Goal: Task Accomplishment & Management: Manage account settings

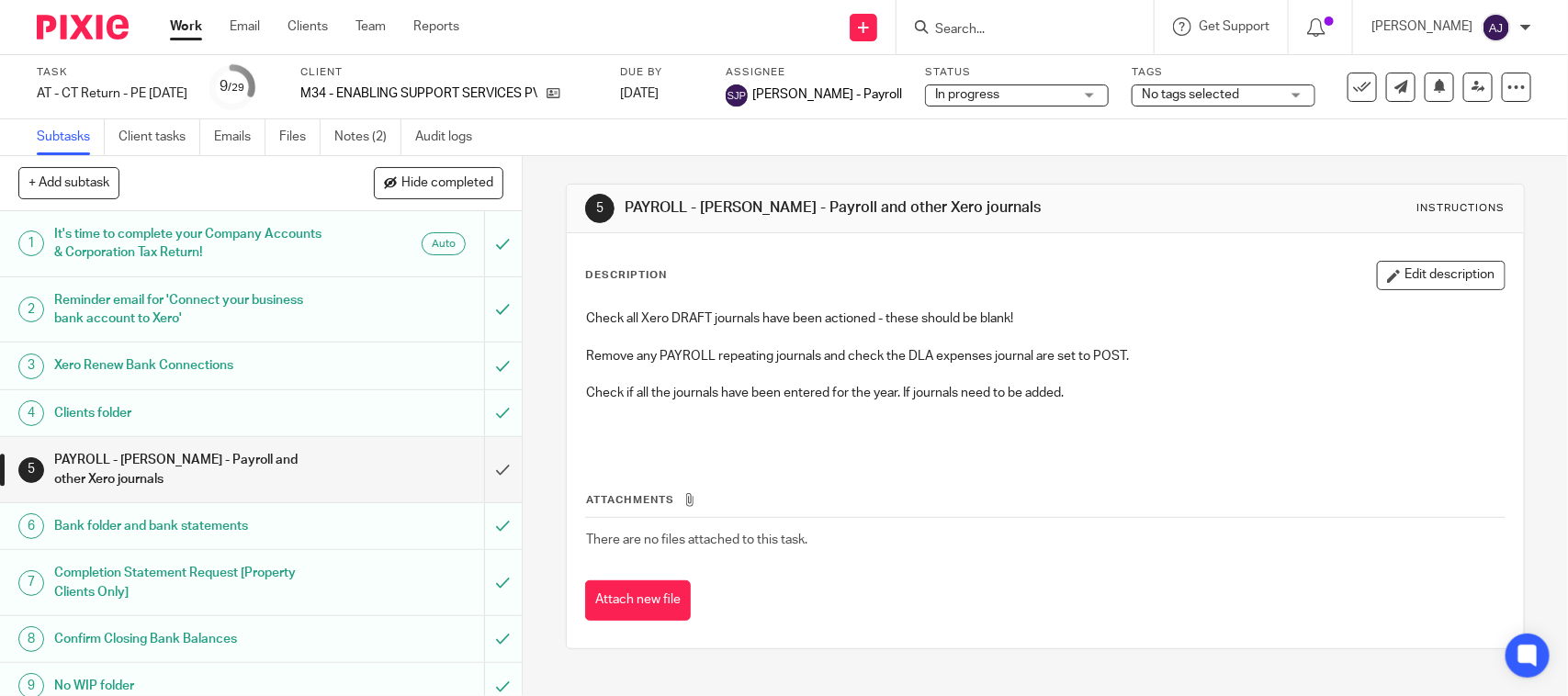
scroll to position [347, 0]
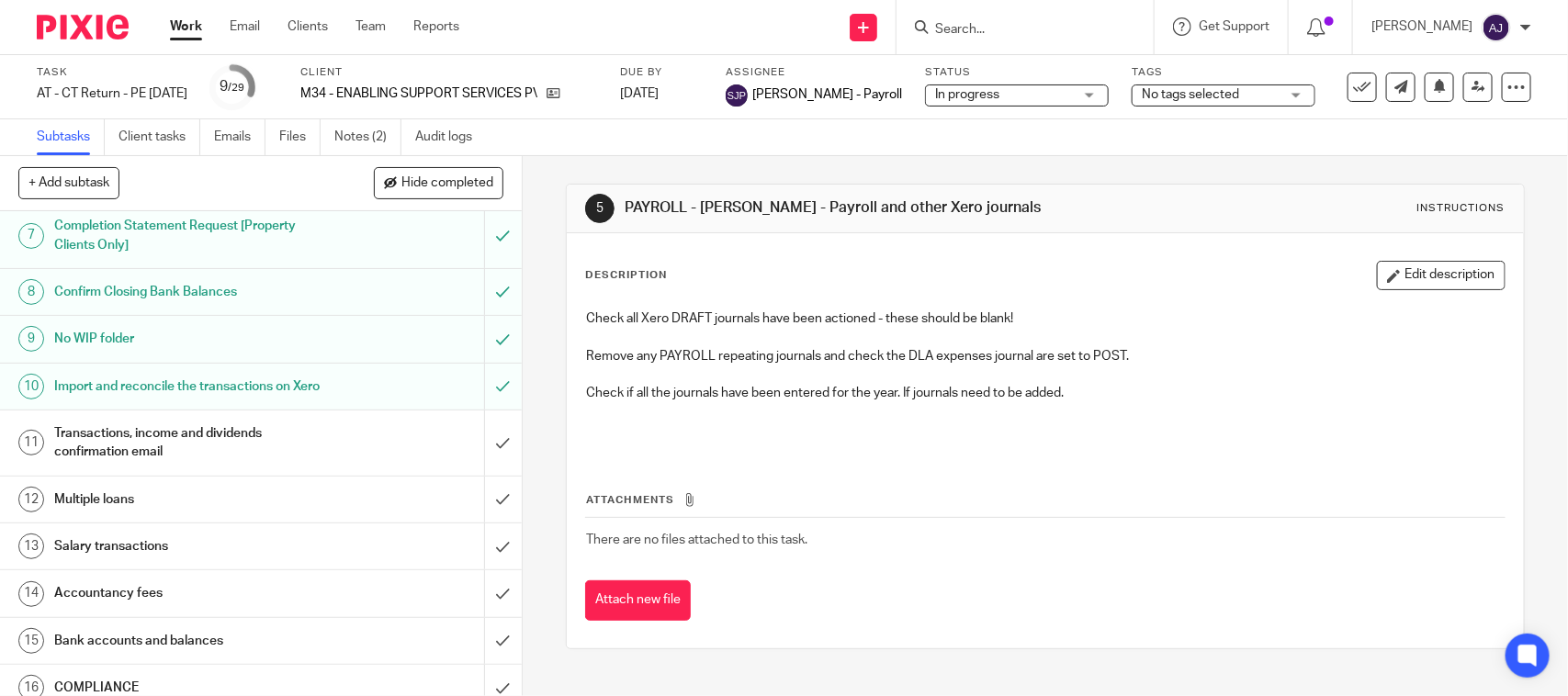
click at [864, 140] on div "Subtasks Client tasks Emails Files Notes (2) Audit logs" at bounding box center [784, 137] width 1568 height 37
click at [1008, 554] on td "There are no files attached to this task." at bounding box center [1045, 540] width 919 height 44
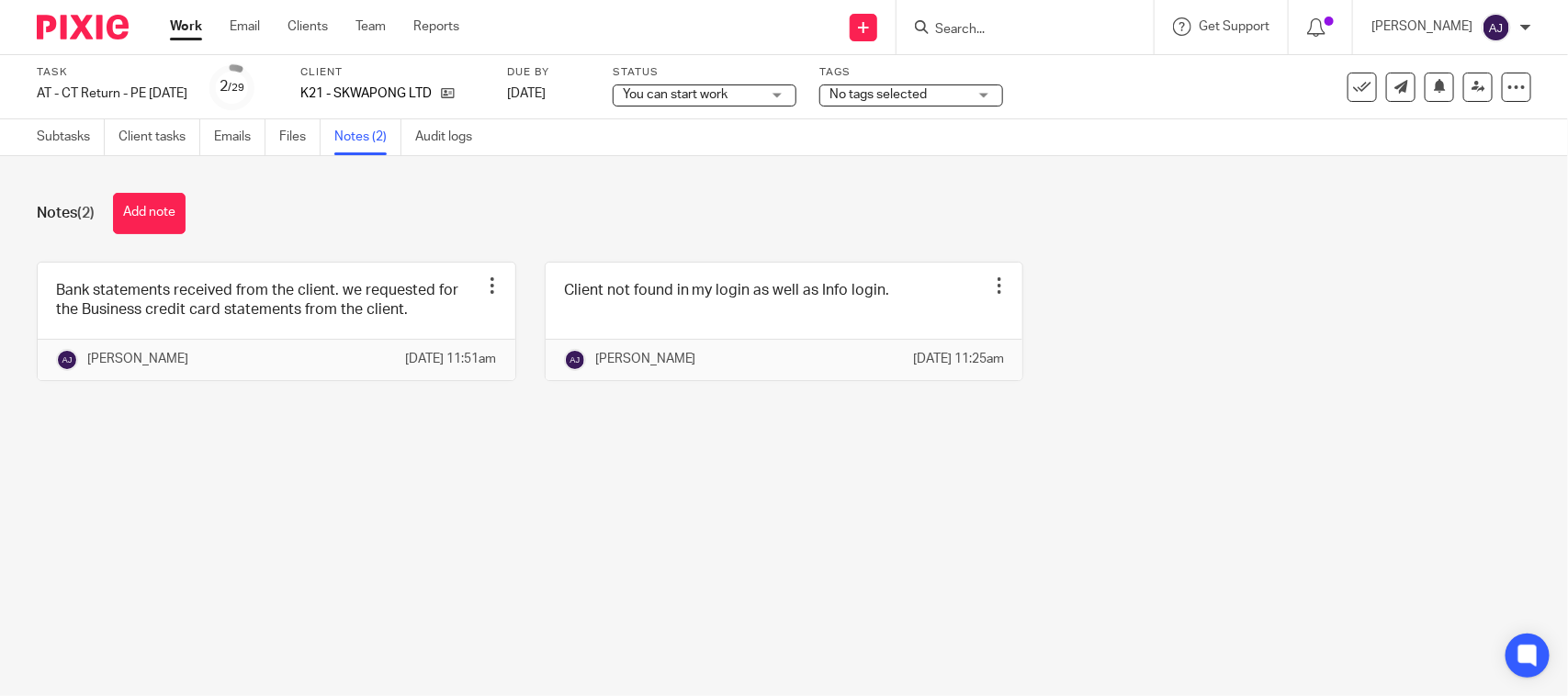
click at [1398, 281] on div "Bank statements received from the client. we requested for the Business credit …" at bounding box center [770, 335] width 1523 height 147
click at [871, 441] on div "Notes (2) Add note Bank statements received from the client. we requested for t…" at bounding box center [784, 300] width 1568 height 289
click at [581, 203] on div "Notes (2) Add note" at bounding box center [784, 213] width 1494 height 41
click at [1206, 261] on div "Bank statements received from the client. we requested for the Business credit …" at bounding box center [770, 335] width 1523 height 147
click at [463, 216] on div "Notes (2) Add note" at bounding box center [784, 213] width 1494 height 41
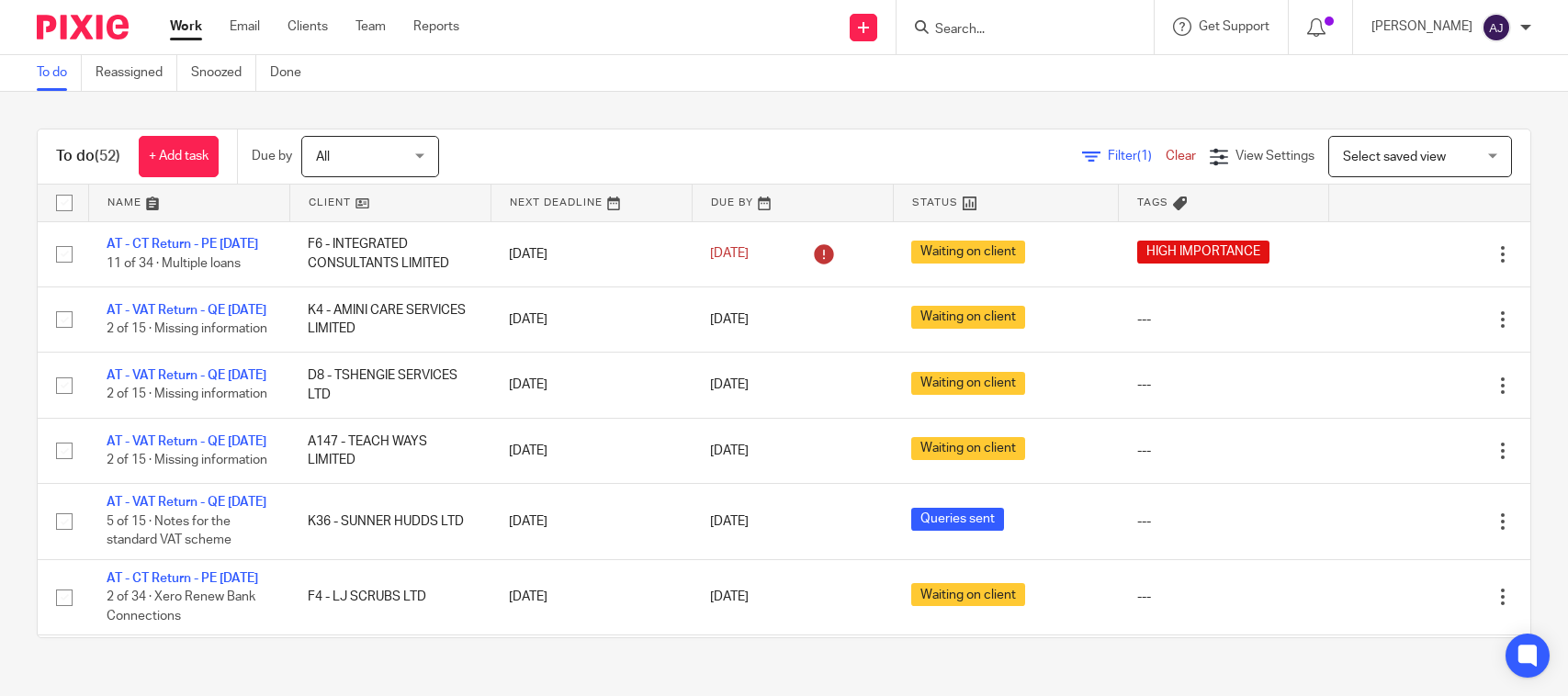
click at [540, 124] on div "To do (52) + Add task Due by All All Today Tomorrow This week Next week This mo…" at bounding box center [784, 384] width 1568 height 584
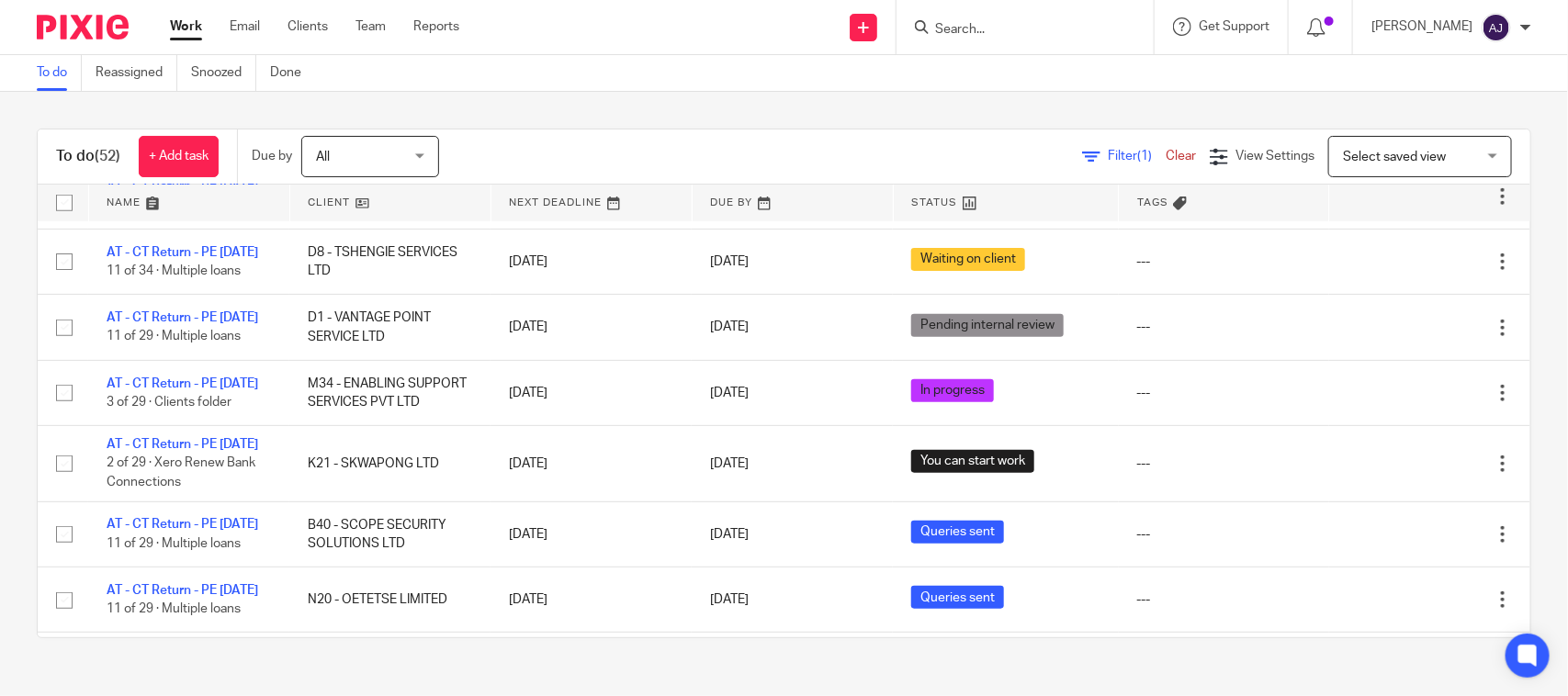
click at [551, 153] on div "Filter (1) Clear View Settings View Settings (1) Filters Clear Save Manage save…" at bounding box center [1001, 156] width 1059 height 41
click at [556, 115] on div "To do (52) + Add task Due by All All Today Tomorrow This week Next week This mo…" at bounding box center [784, 384] width 1568 height 584
click at [676, 88] on div "To do Reassigned Snoozed Done" at bounding box center [784, 73] width 1568 height 37
click at [676, 98] on div "To do (52) + Add task Due by All All Today Tomorrow This week Next week This mo…" at bounding box center [784, 384] width 1568 height 584
click at [506, 98] on div "To do (52) + Add task Due by All All Today Tomorrow This week Next week This mo…" at bounding box center [784, 384] width 1568 height 584
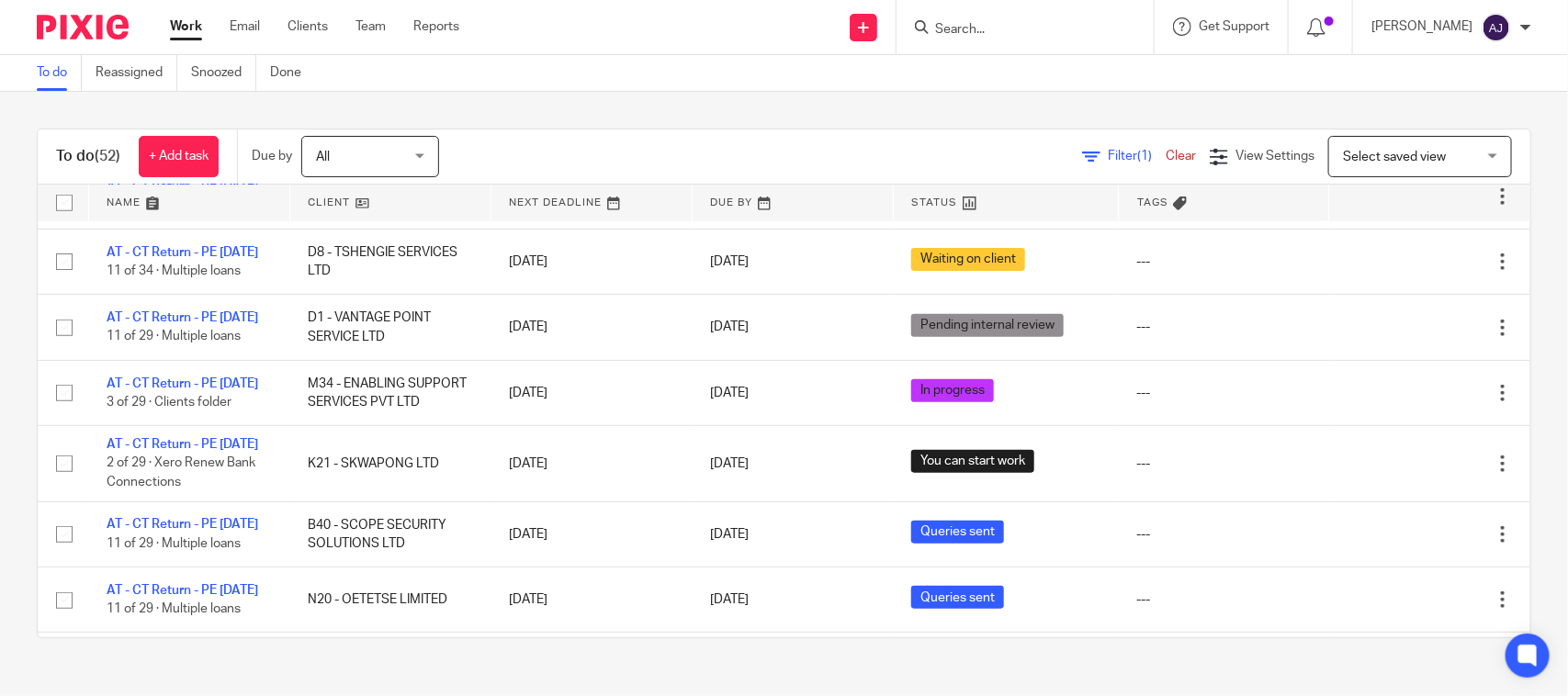
drag, startPoint x: 525, startPoint y: 98, endPoint x: 724, endPoint y: 92, distance: 199.1
click at [724, 92] on div "To do (52) + Add task Due by All All Today Tomorrow This week Next week This mo…" at bounding box center [784, 384] width 1568 height 584
drag, startPoint x: 726, startPoint y: 92, endPoint x: 478, endPoint y: 99, distance: 248.1
click at [478, 99] on div "To do (52) + Add task Due by All All Today Tomorrow This week Next week This mo…" at bounding box center [784, 384] width 1568 height 584
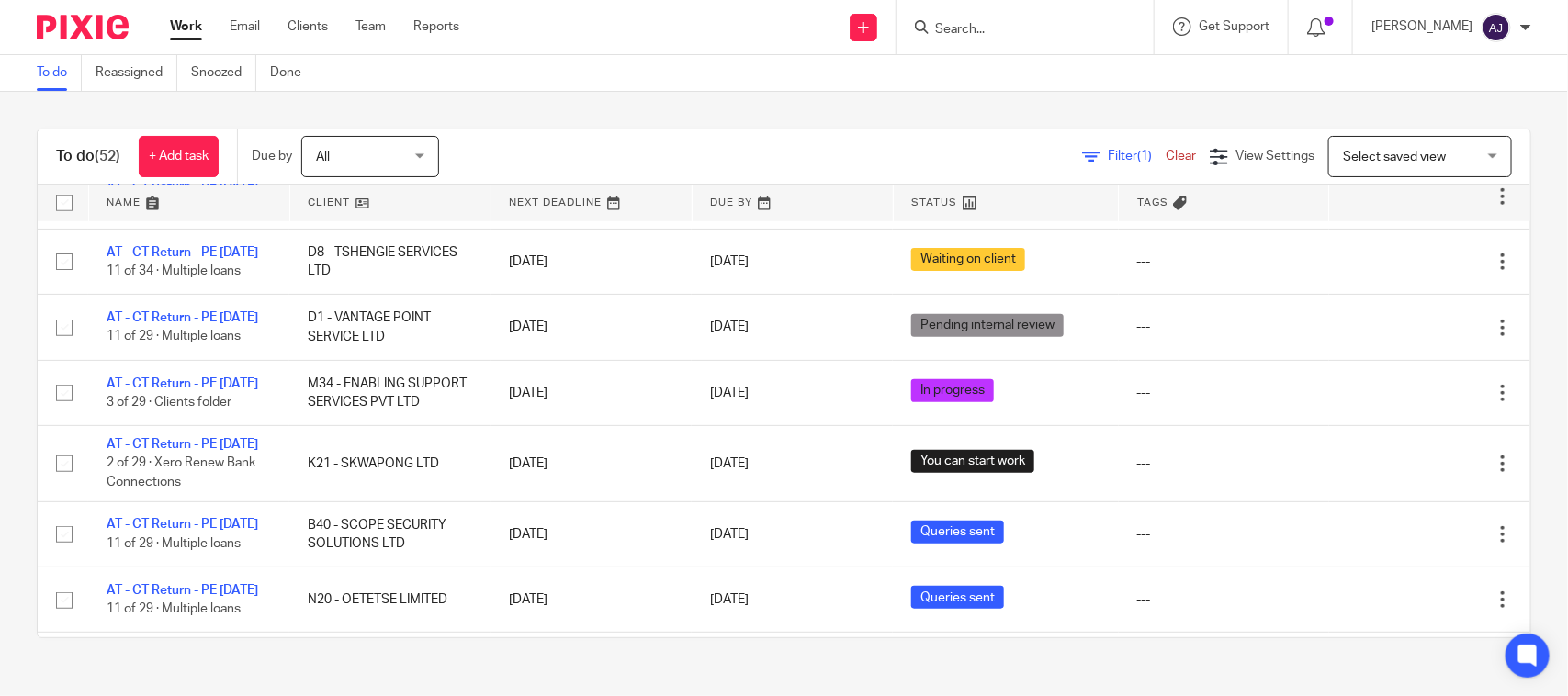
click at [618, 112] on div "To do (52) + Add task Due by All All Today Tomorrow This week Next week This mo…" at bounding box center [784, 384] width 1568 height 584
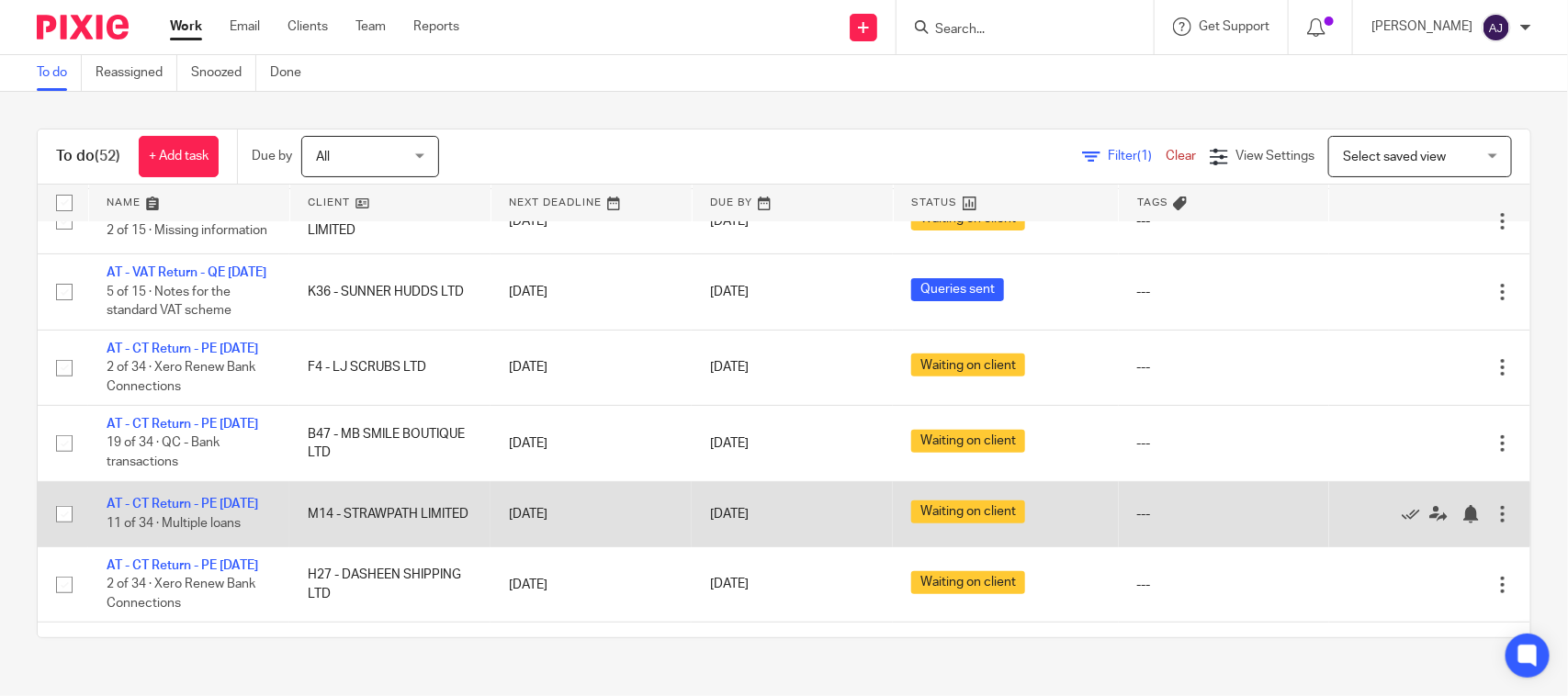
scroll to position [0, 0]
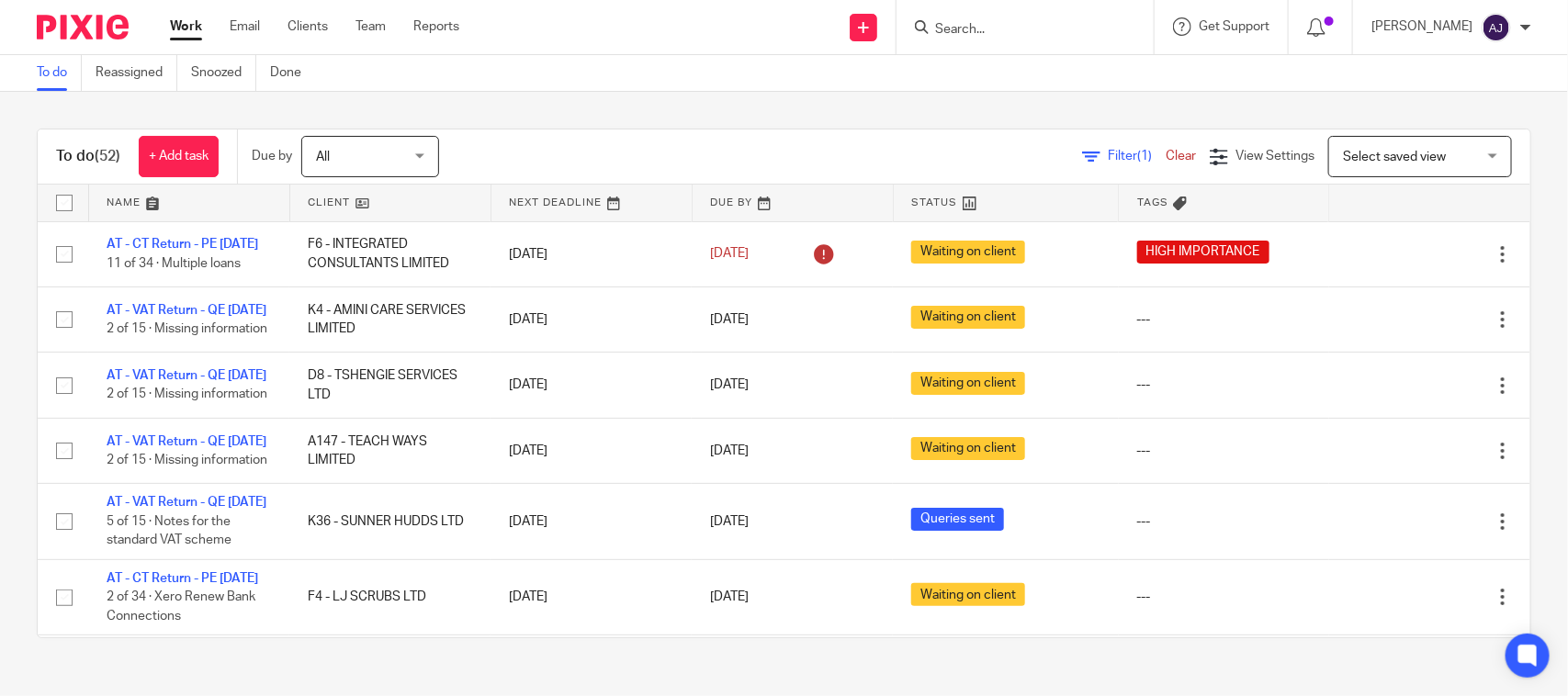
click at [668, 125] on div "To do (52) + Add task Due by All All Today Tomorrow This week Next week This mo…" at bounding box center [784, 384] width 1568 height 584
click at [587, 88] on div "To do Reassigned Snoozed Done" at bounding box center [784, 73] width 1568 height 37
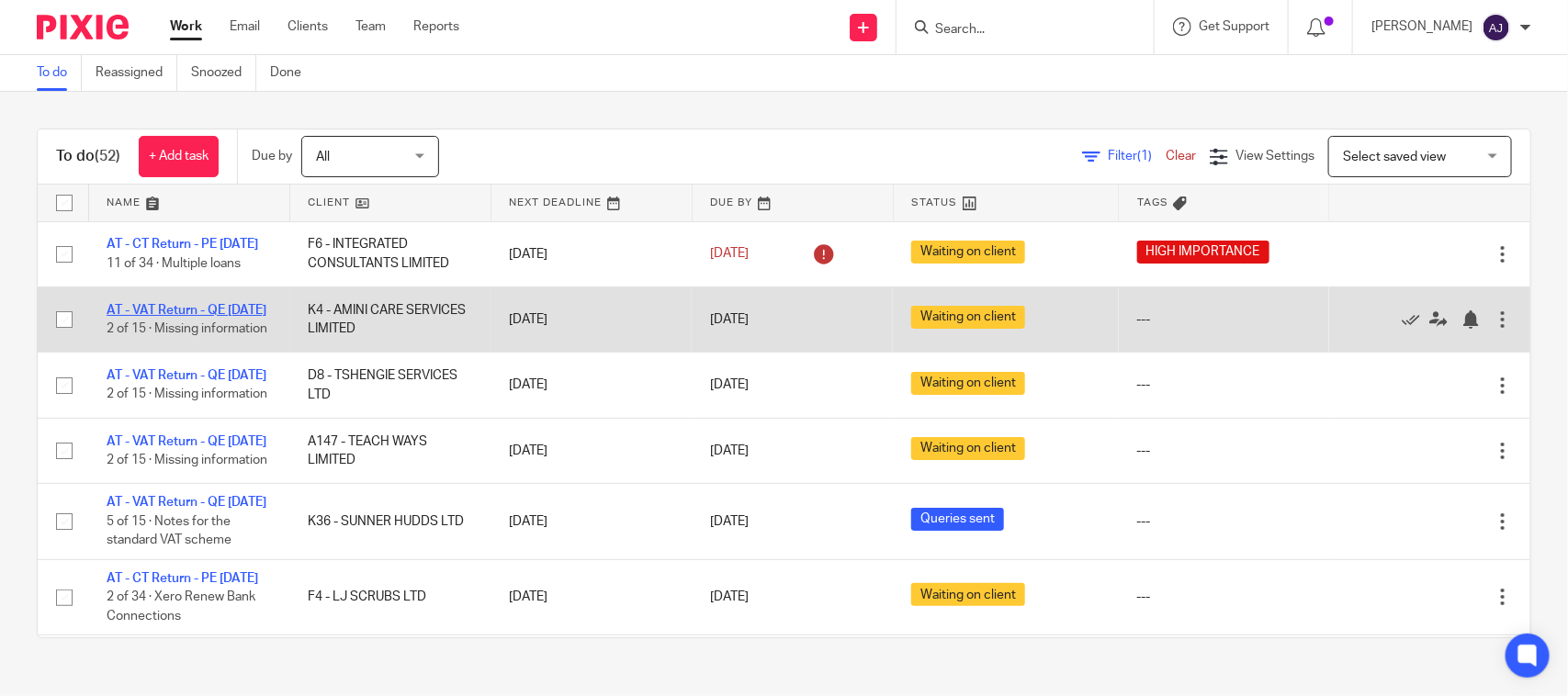
click at [220, 317] on link "AT - VAT Return - QE [DATE]" at bounding box center [187, 310] width 160 height 12
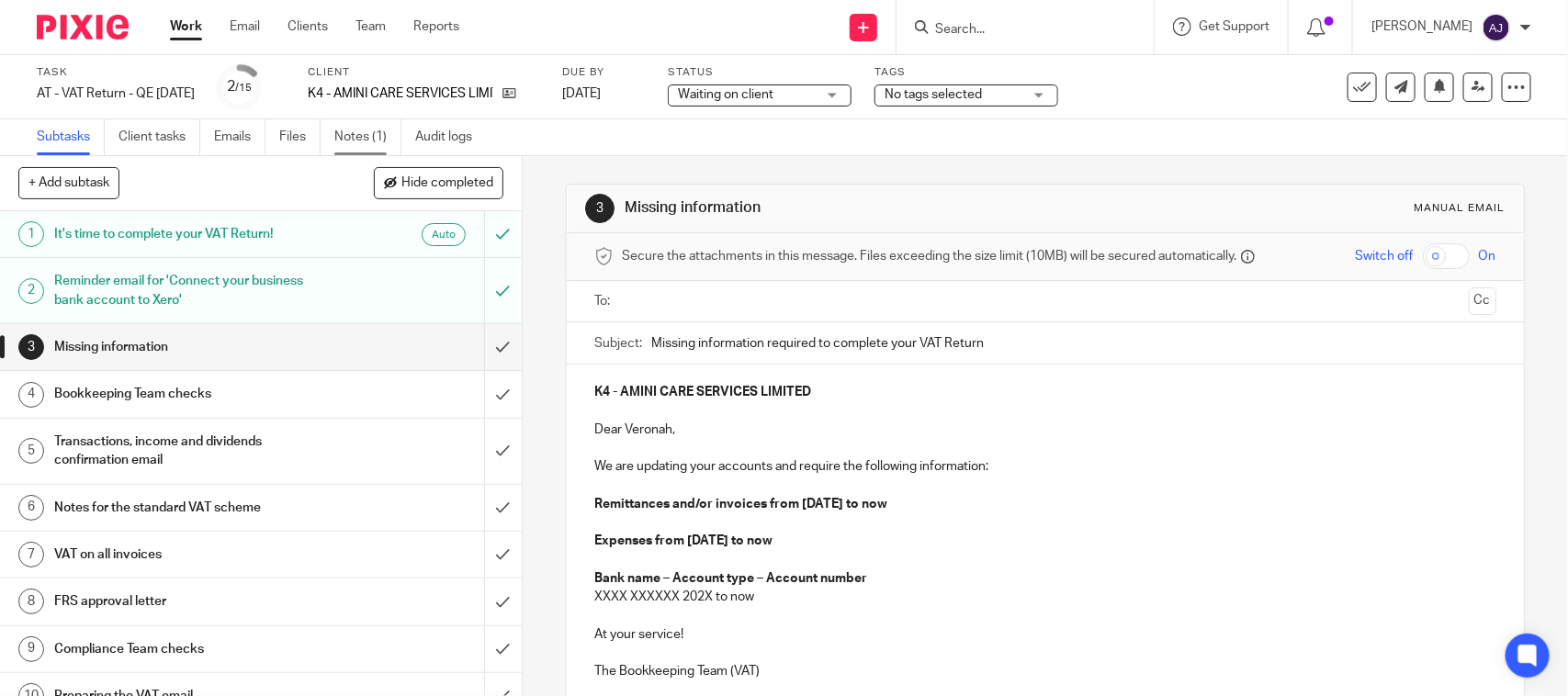
click at [375, 130] on link "Notes (1)" at bounding box center [368, 137] width 67 height 36
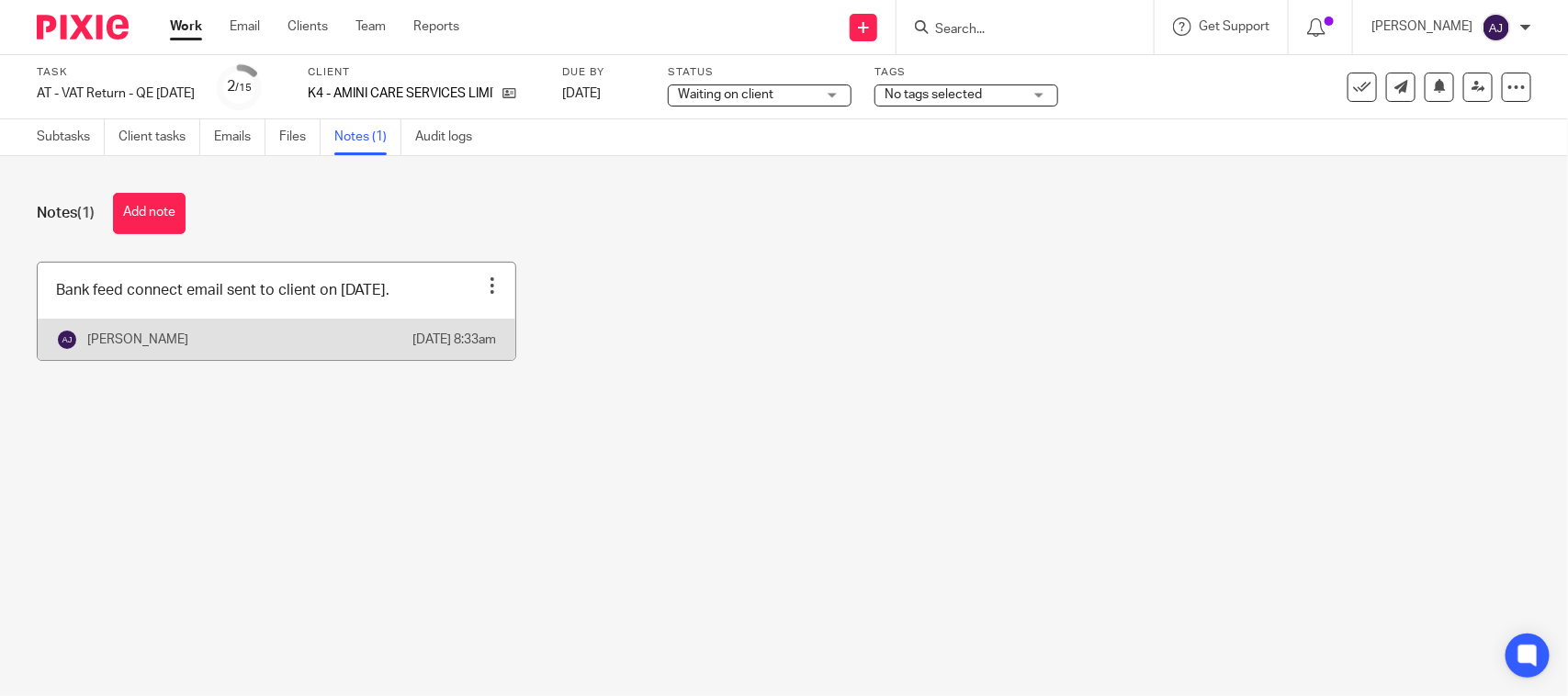
click at [259, 311] on link at bounding box center [276, 311] width 478 height 97
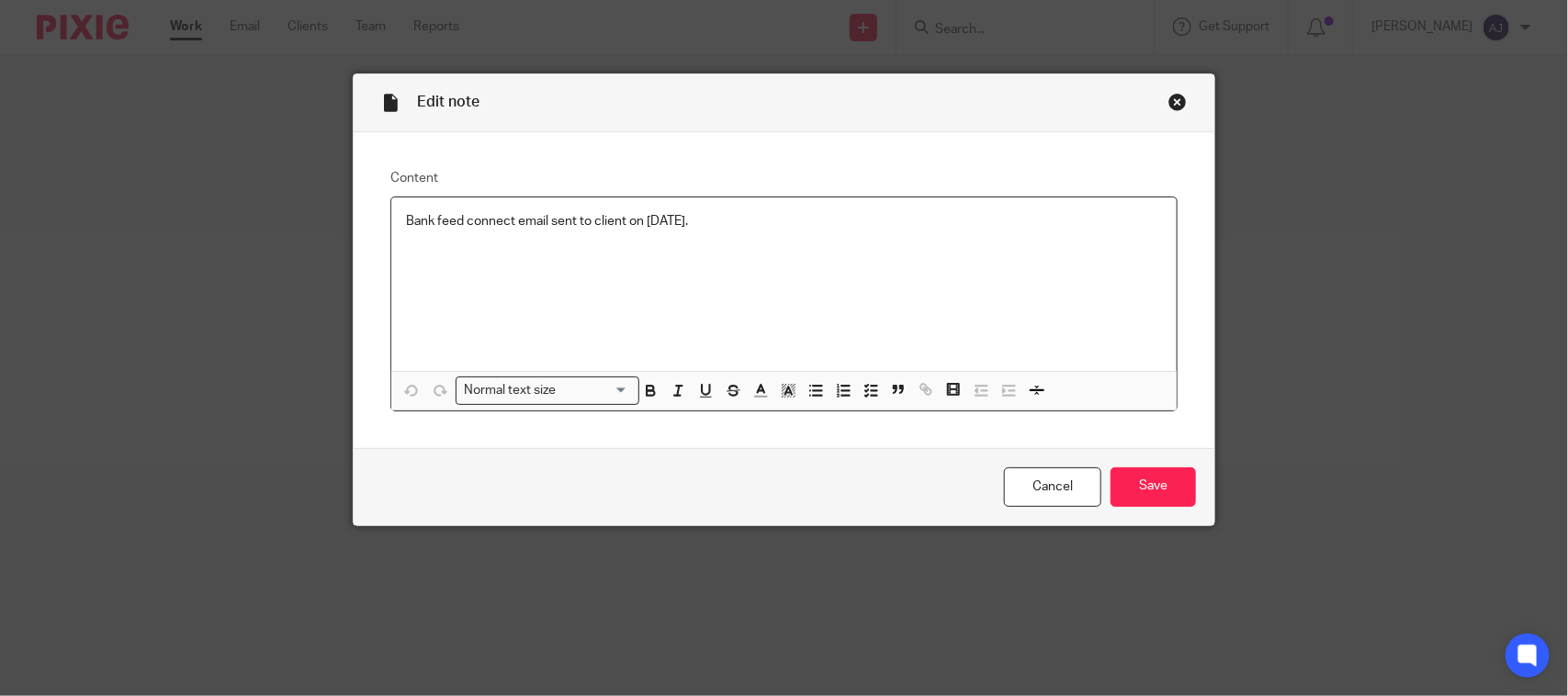
click at [758, 230] on p "Bank feed connect email sent to client on 02-09-2025." at bounding box center [784, 221] width 756 height 18
click at [1155, 506] on input "Save" at bounding box center [1153, 486] width 86 height 39
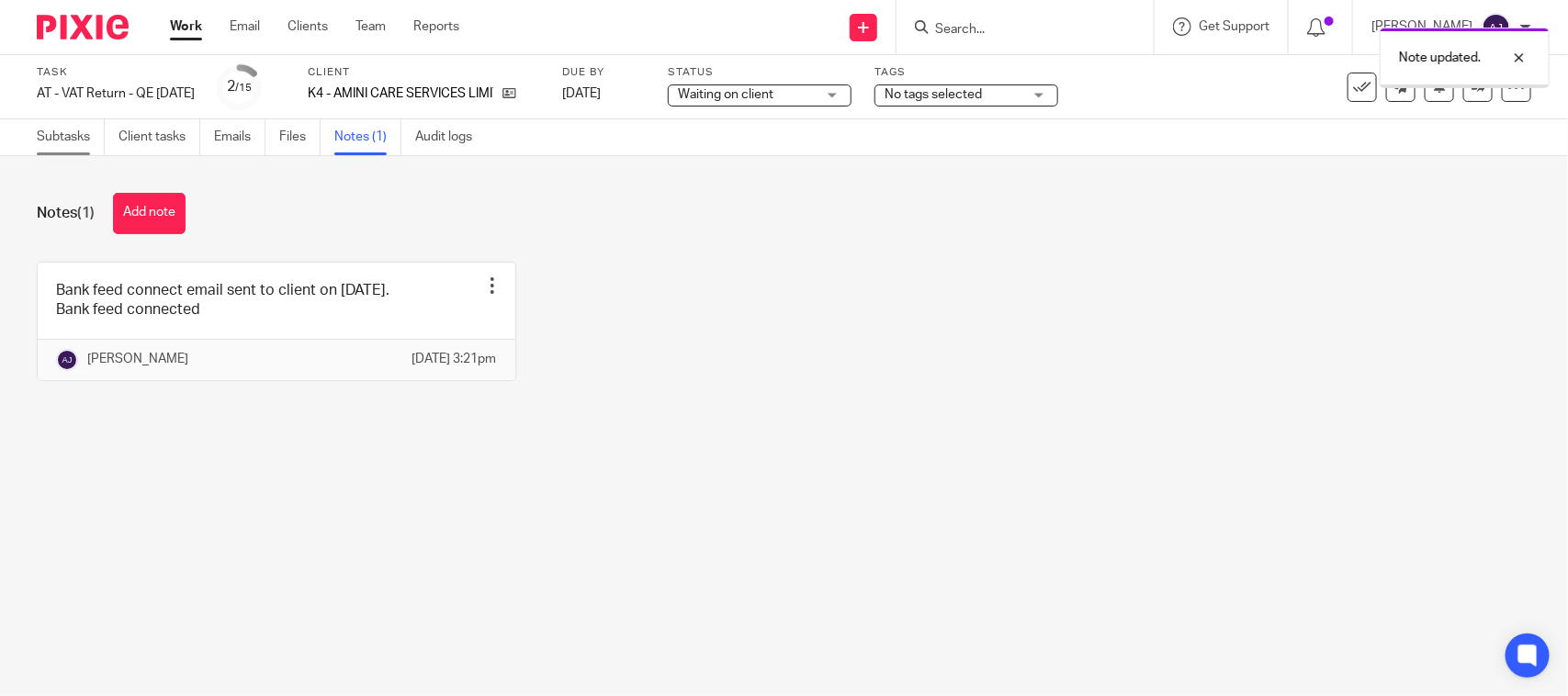
click at [60, 120] on link "Subtasks" at bounding box center [70, 137] width 68 height 36
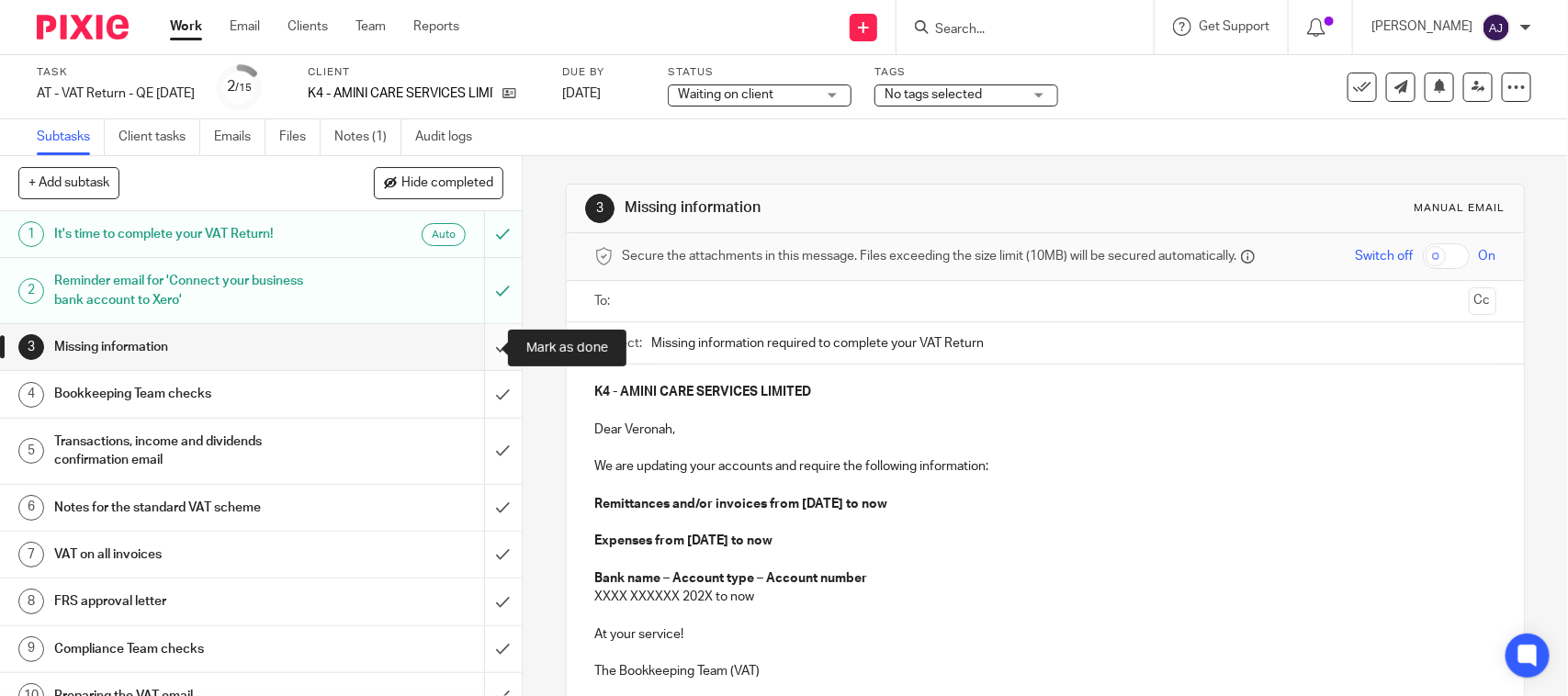
click at [489, 337] on input "submit" at bounding box center [261, 347] width 522 height 46
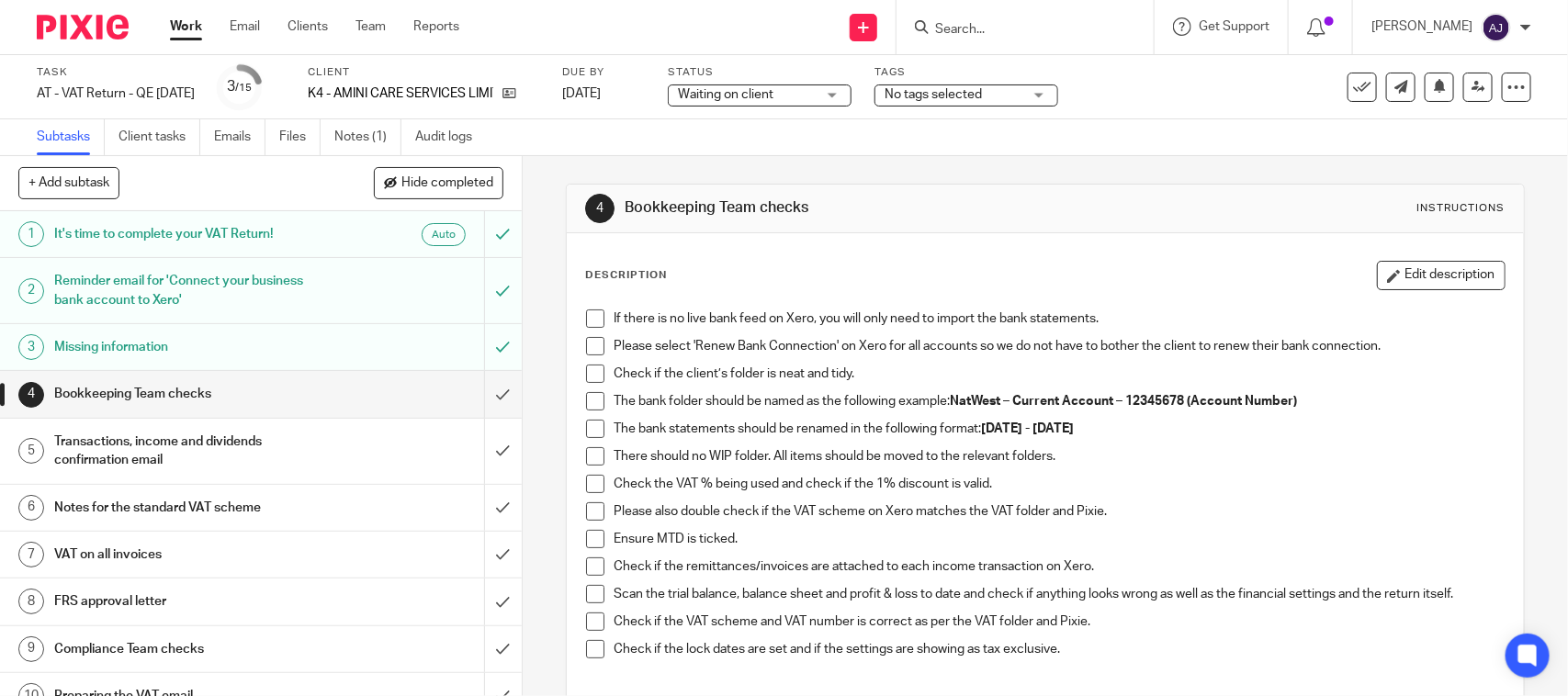
click at [590, 319] on span at bounding box center [595, 318] width 18 height 18
click at [589, 351] on span at bounding box center [595, 346] width 18 height 18
click at [592, 374] on span at bounding box center [595, 373] width 18 height 18
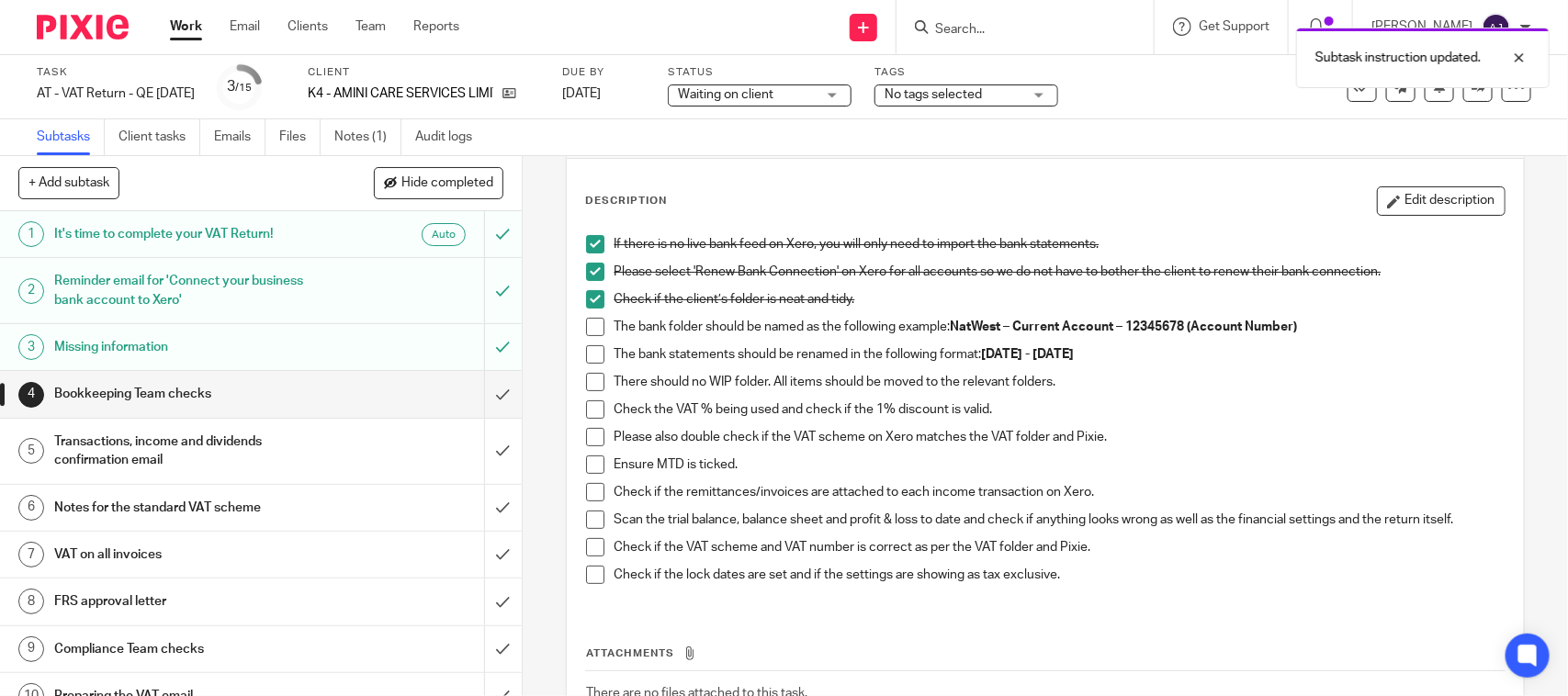
scroll to position [114, 0]
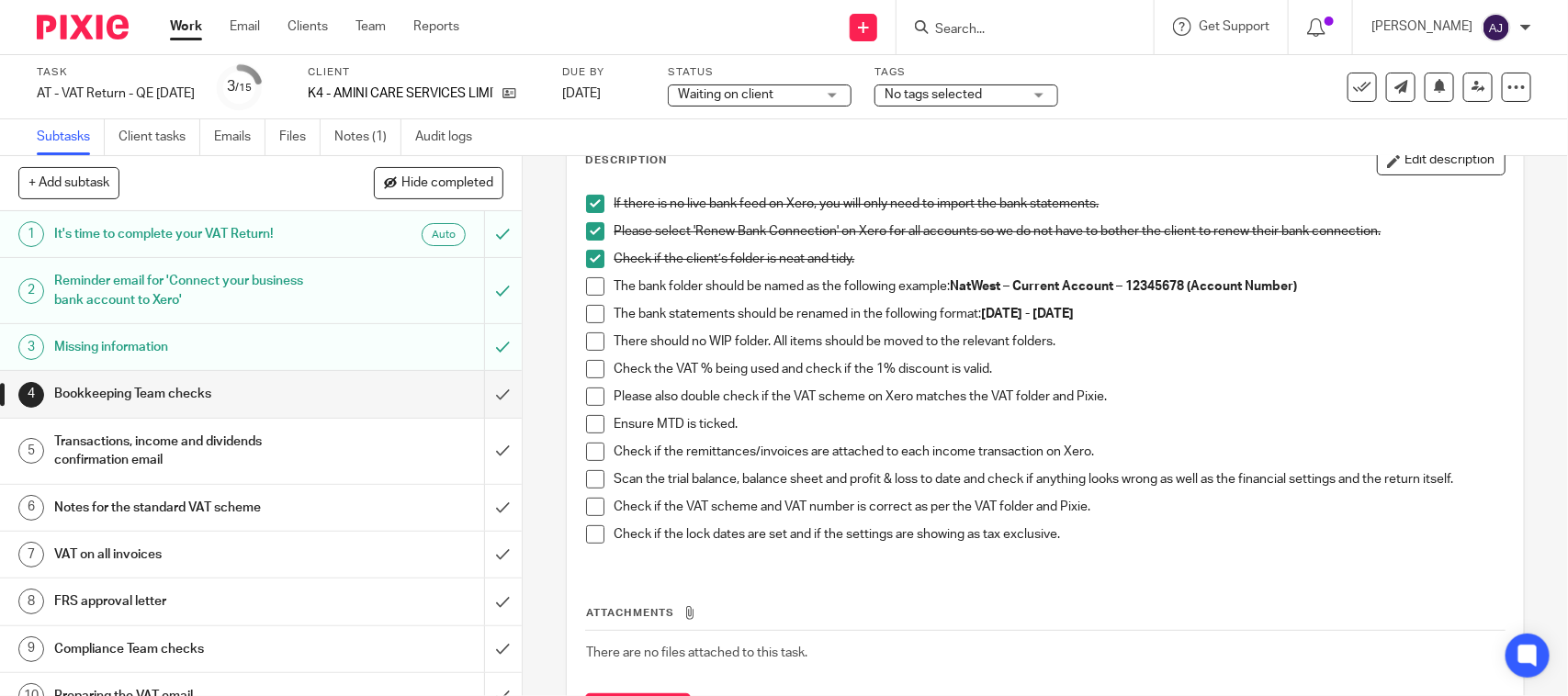
click at [586, 289] on span at bounding box center [595, 286] width 18 height 18
click at [586, 313] on span at bounding box center [595, 313] width 18 height 18
click at [586, 342] on span at bounding box center [595, 341] width 18 height 18
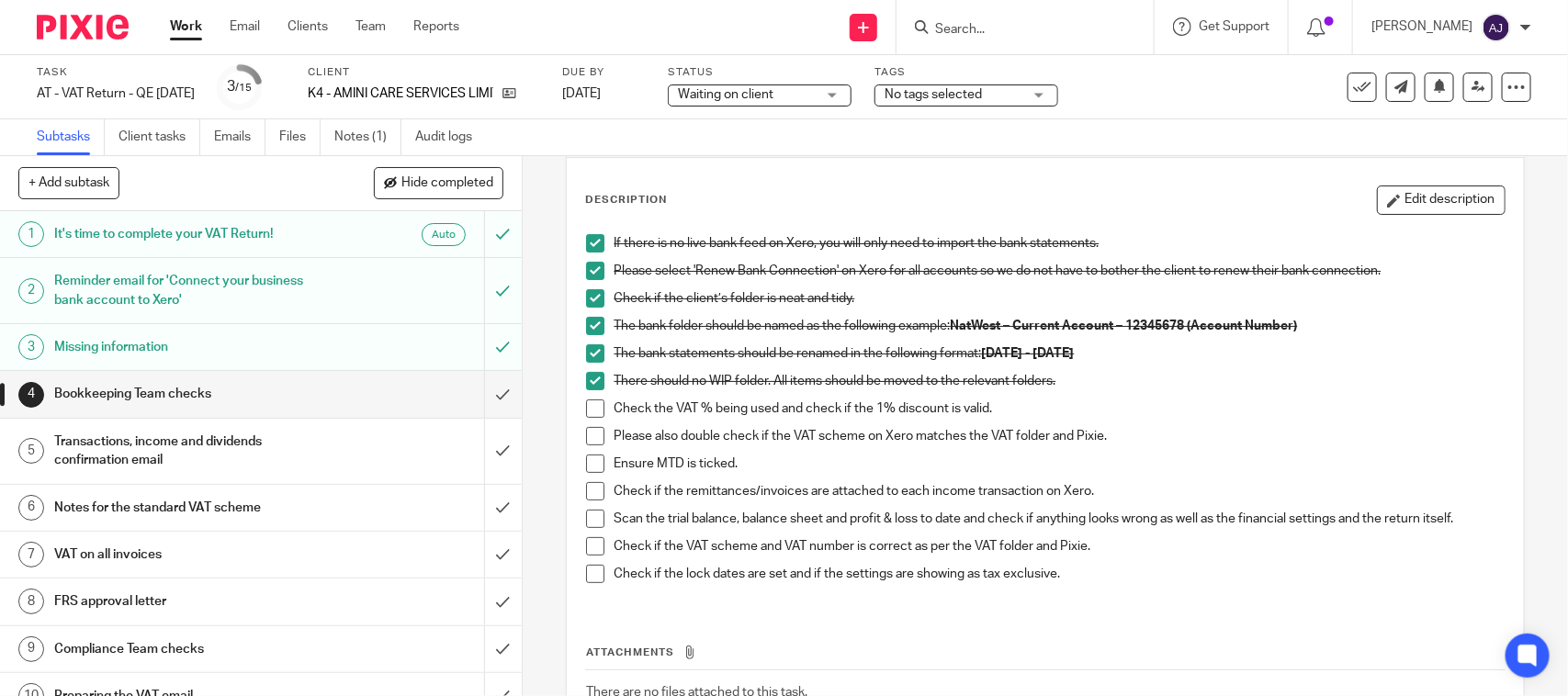
scroll to position [0, 0]
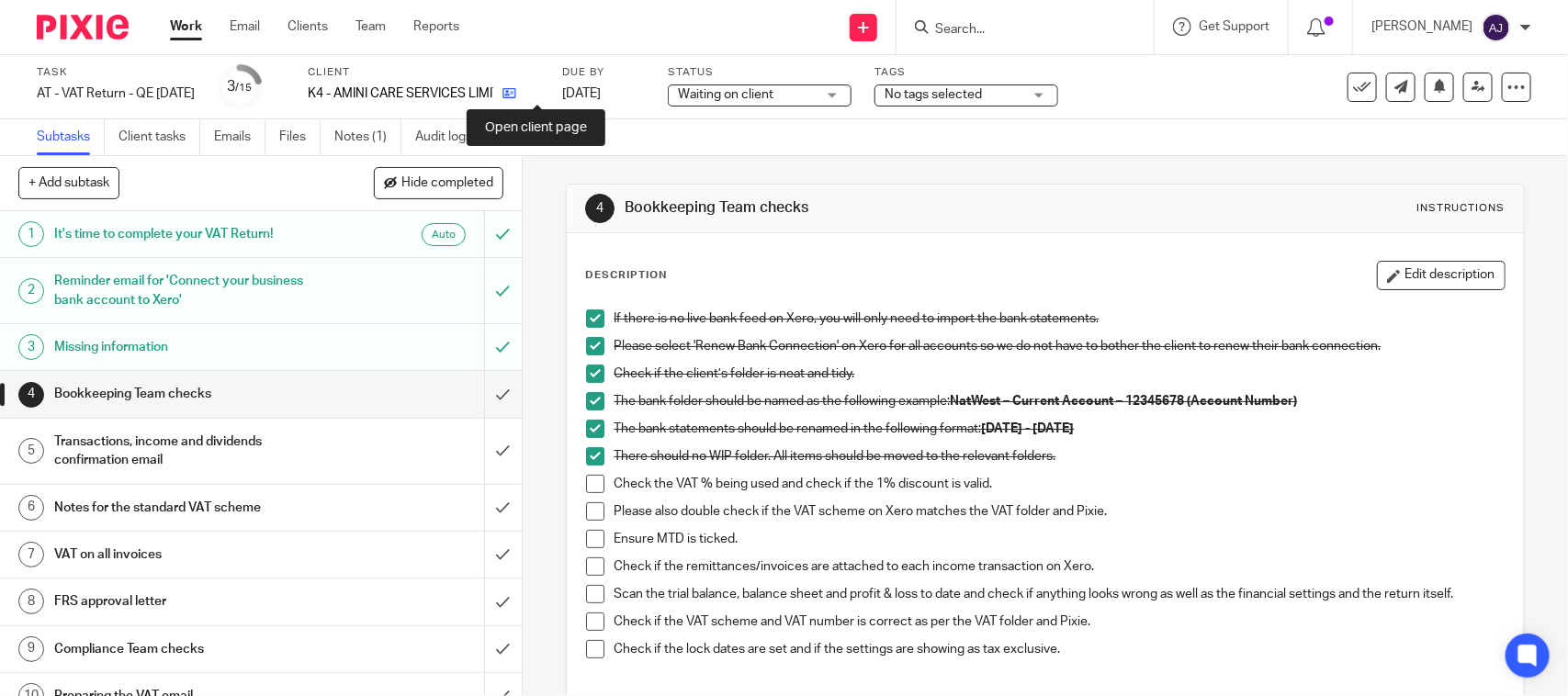
click at [516, 97] on icon at bounding box center [510, 93] width 13 height 13
click at [586, 476] on span at bounding box center [595, 484] width 18 height 18
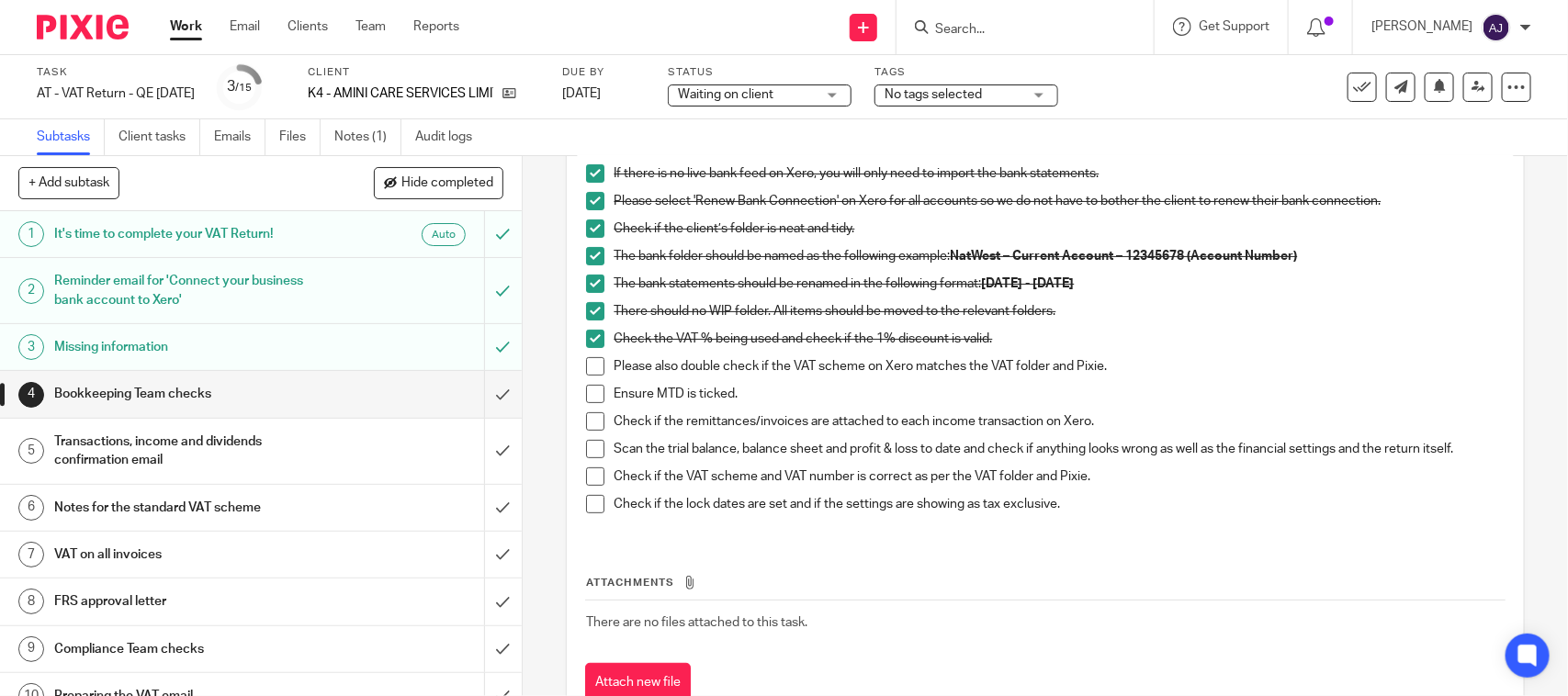
scroll to position [93, 0]
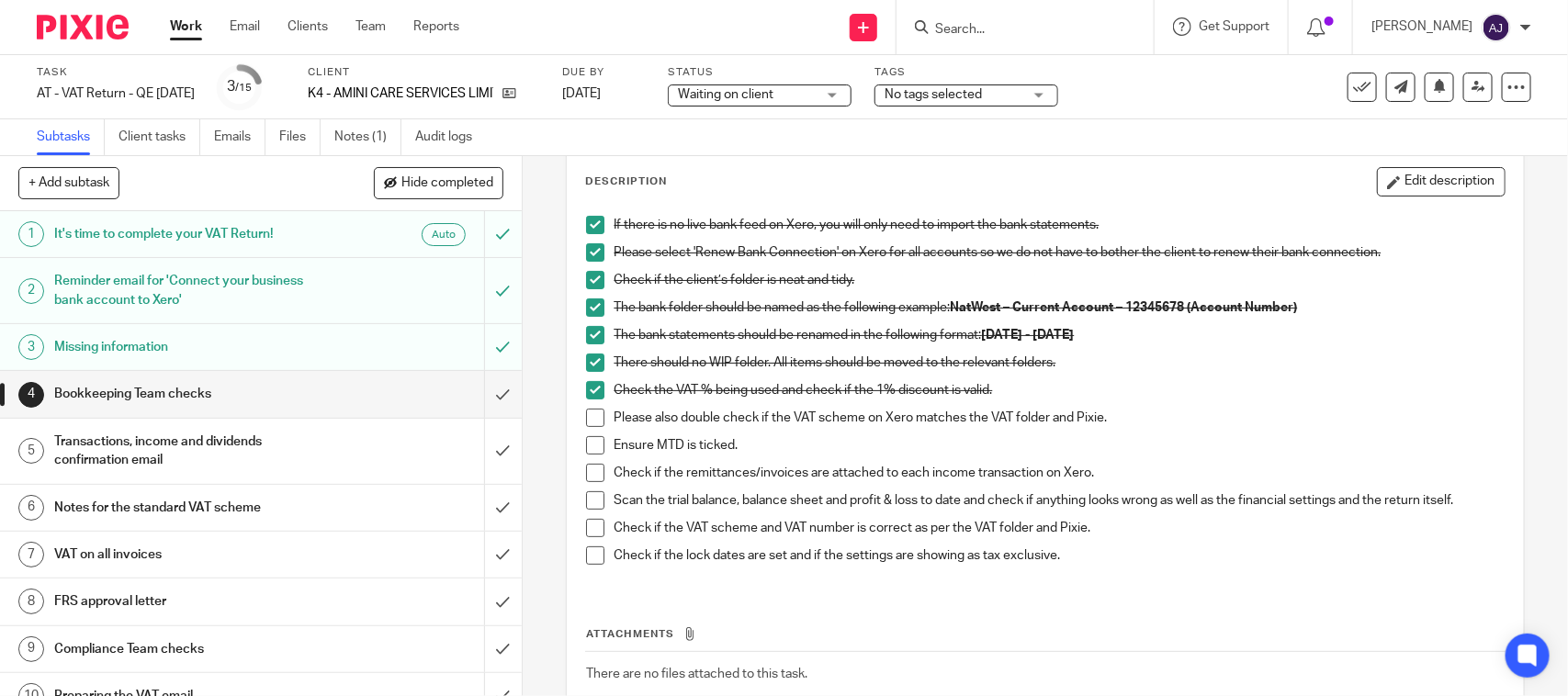
click at [595, 423] on span at bounding box center [595, 417] width 18 height 18
click at [593, 443] on span at bounding box center [595, 445] width 18 height 18
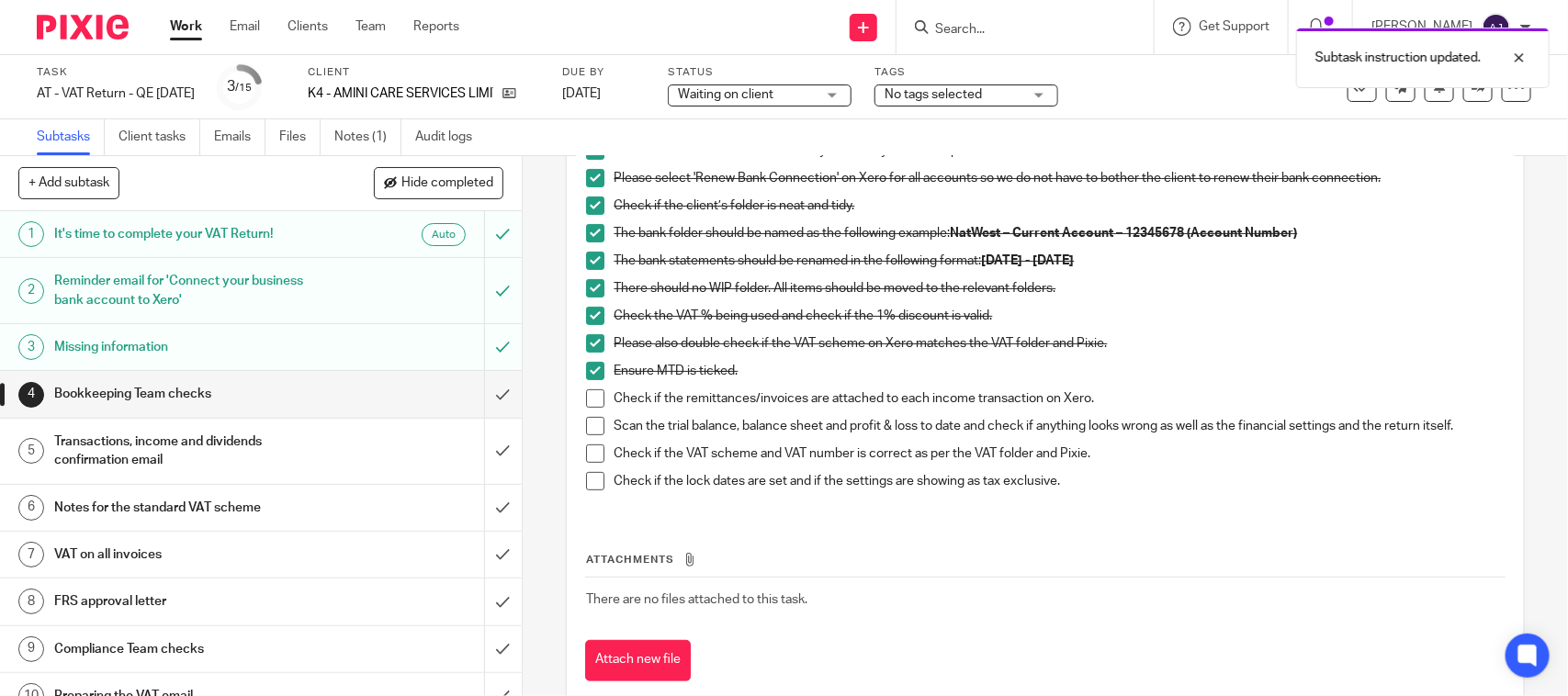
scroll to position [209, 0]
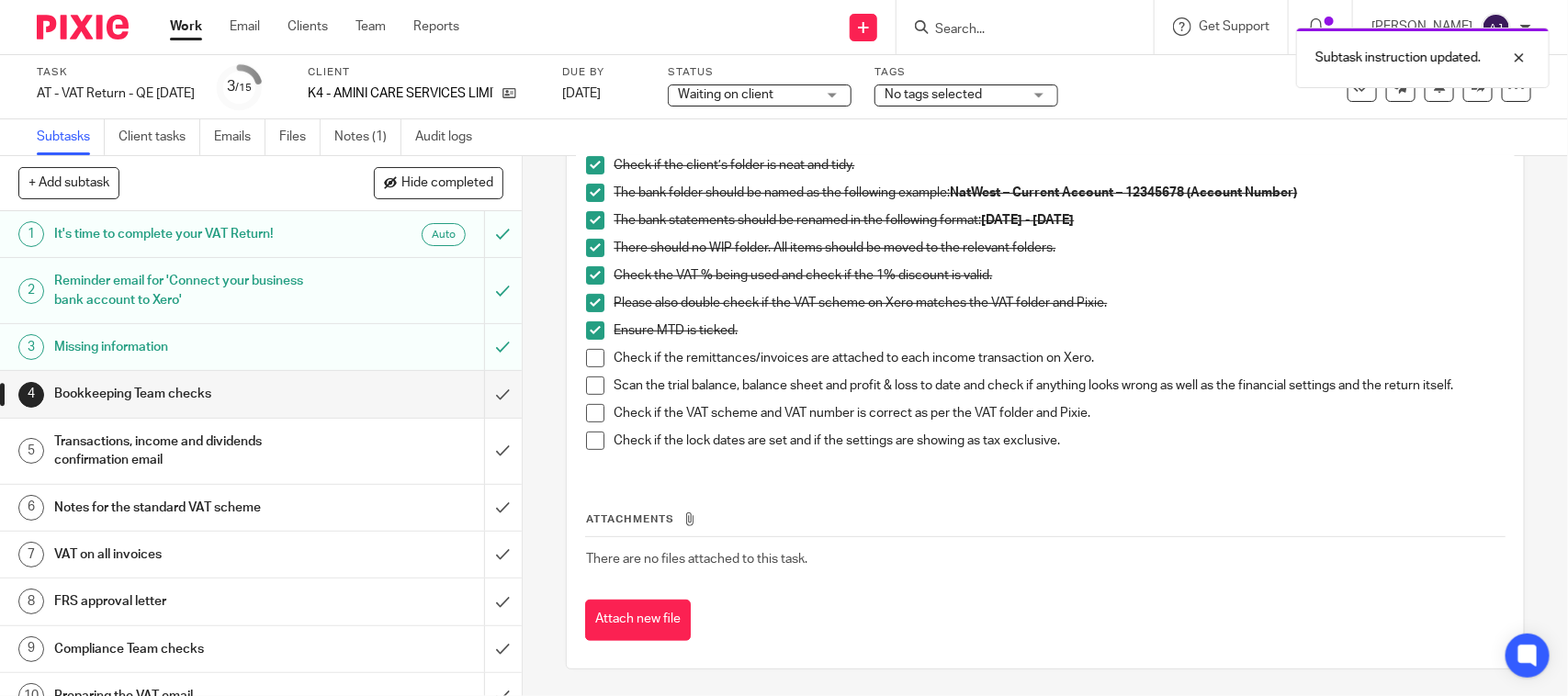
click at [586, 357] on span at bounding box center [595, 358] width 18 height 18
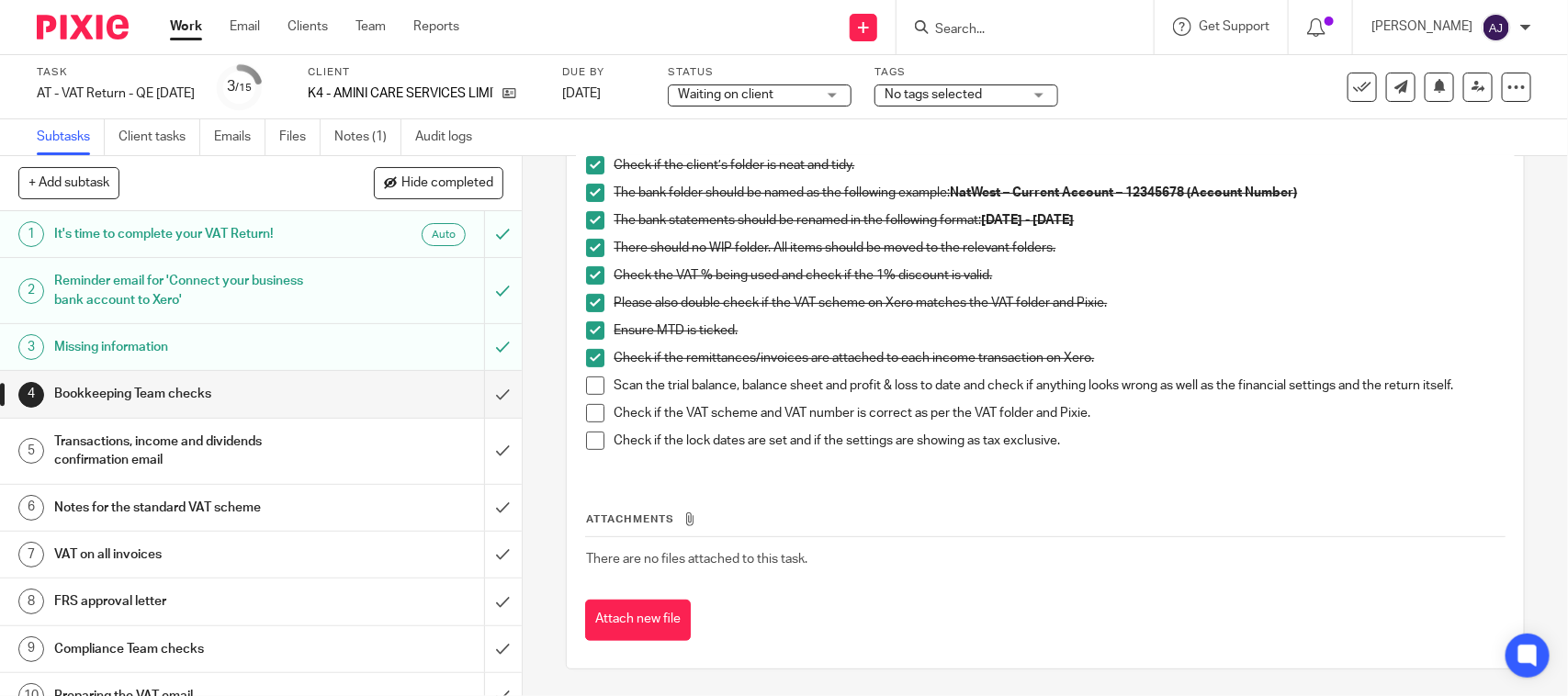
click at [586, 384] on span at bounding box center [595, 385] width 18 height 18
click at [590, 416] on span at bounding box center [595, 412] width 18 height 18
click at [586, 455] on li "Check if the lock dates are set and if the settings are showing as tax exclusiv…" at bounding box center [1045, 445] width 917 height 28
click at [586, 439] on span at bounding box center [595, 440] width 18 height 18
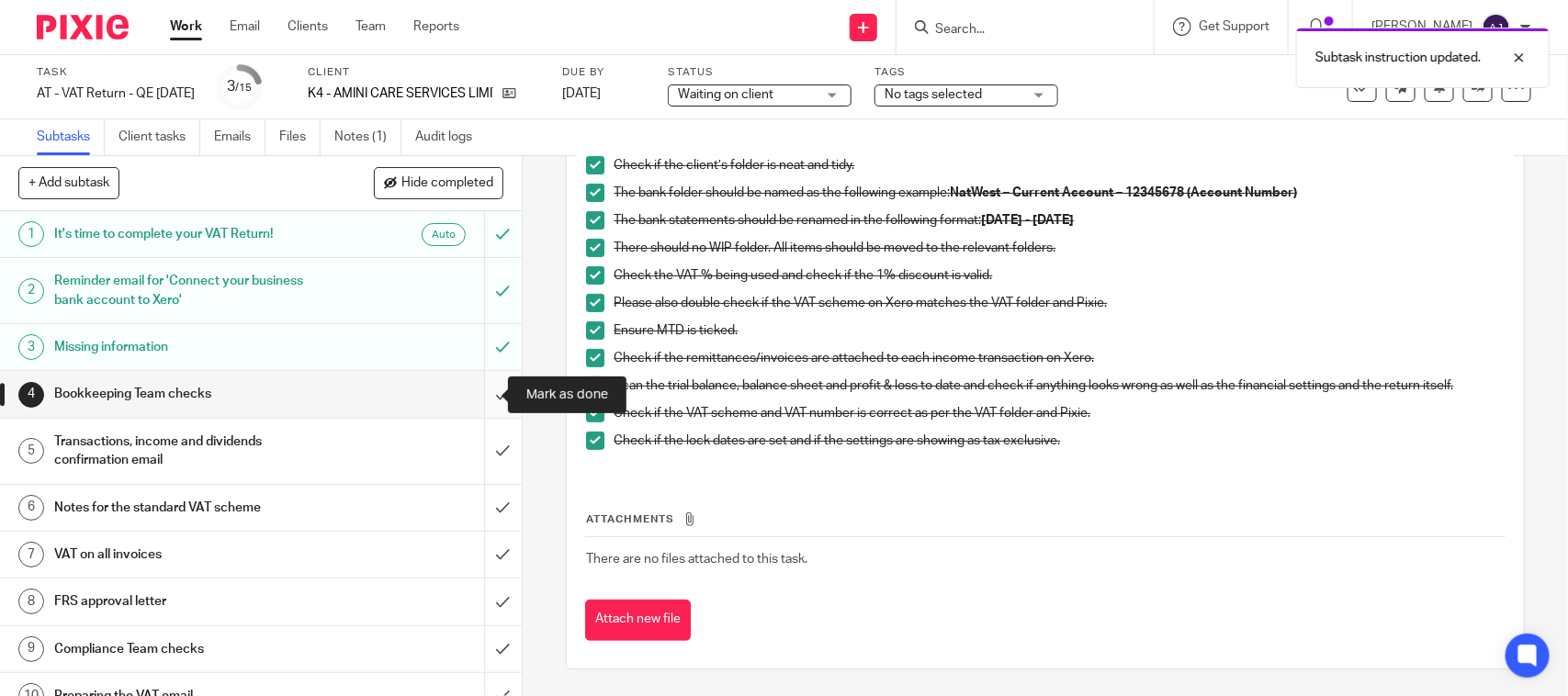
click at [481, 396] on input "submit" at bounding box center [261, 394] width 522 height 46
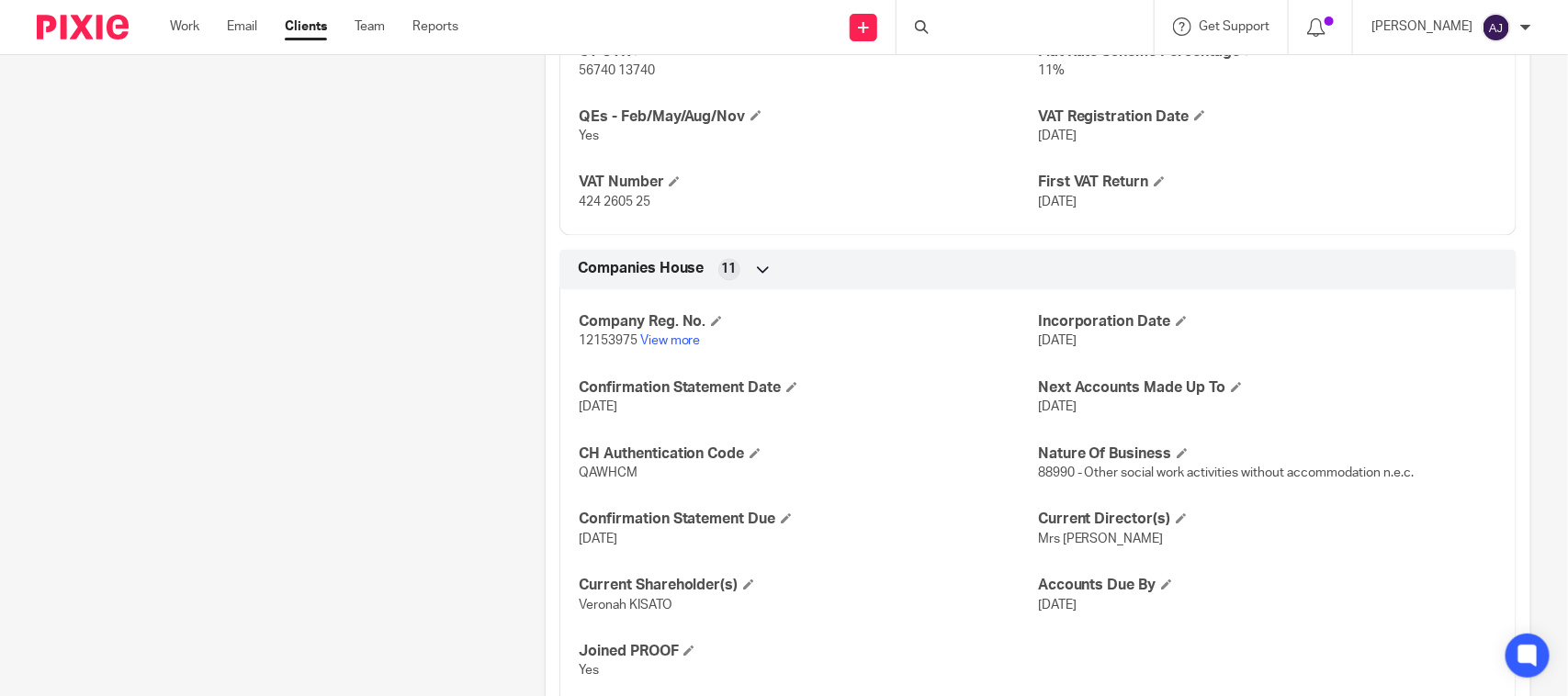
scroll to position [1330, 0]
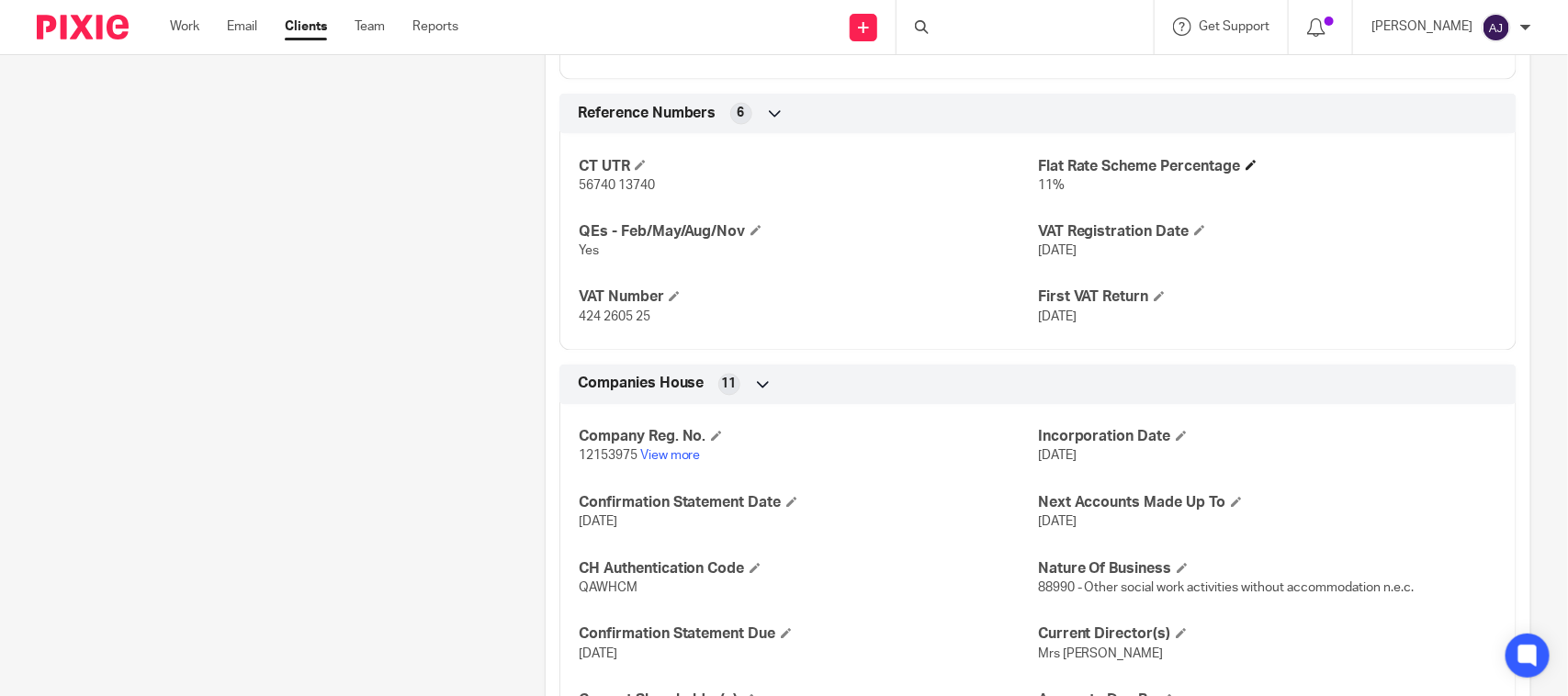
click at [1182, 173] on h4 "Flat Rate Scheme Percentage" at bounding box center [1268, 166] width 460 height 19
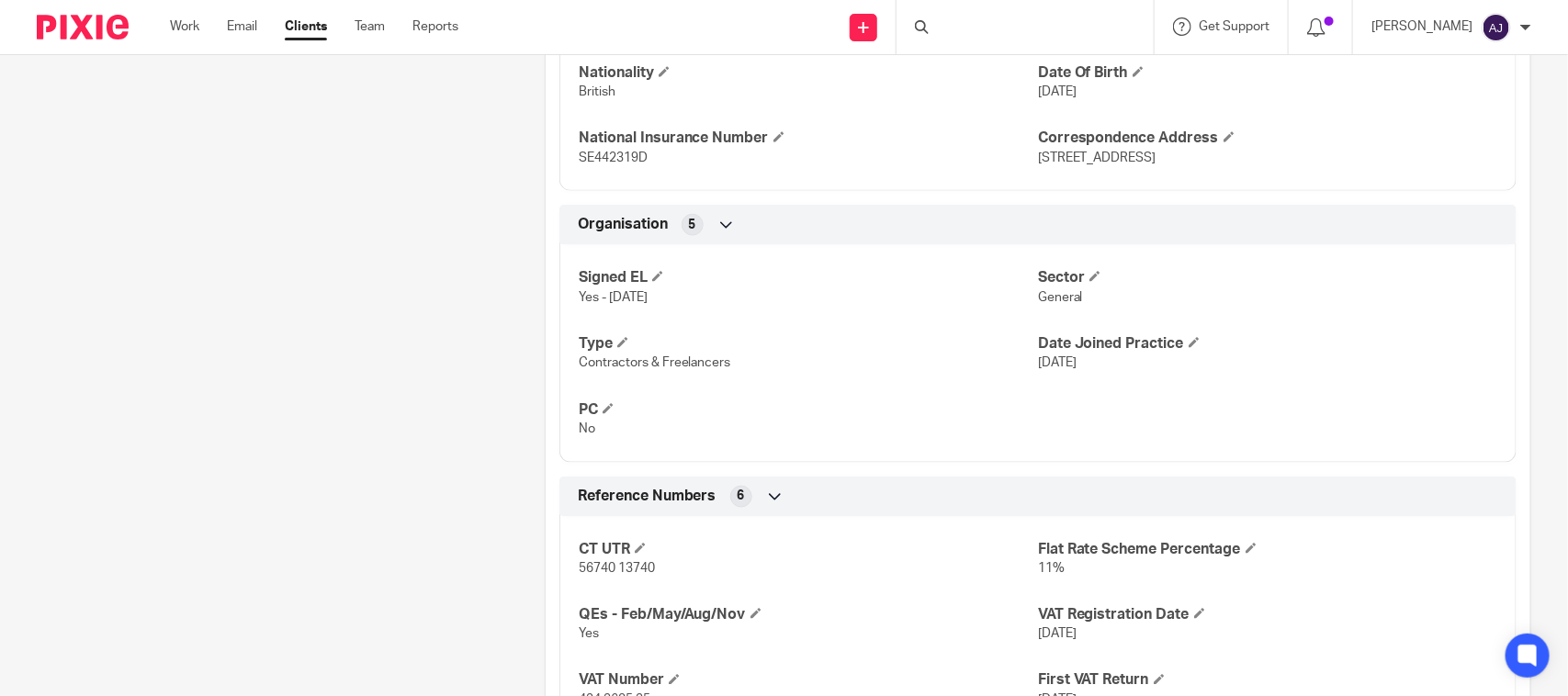
scroll to position [871, 0]
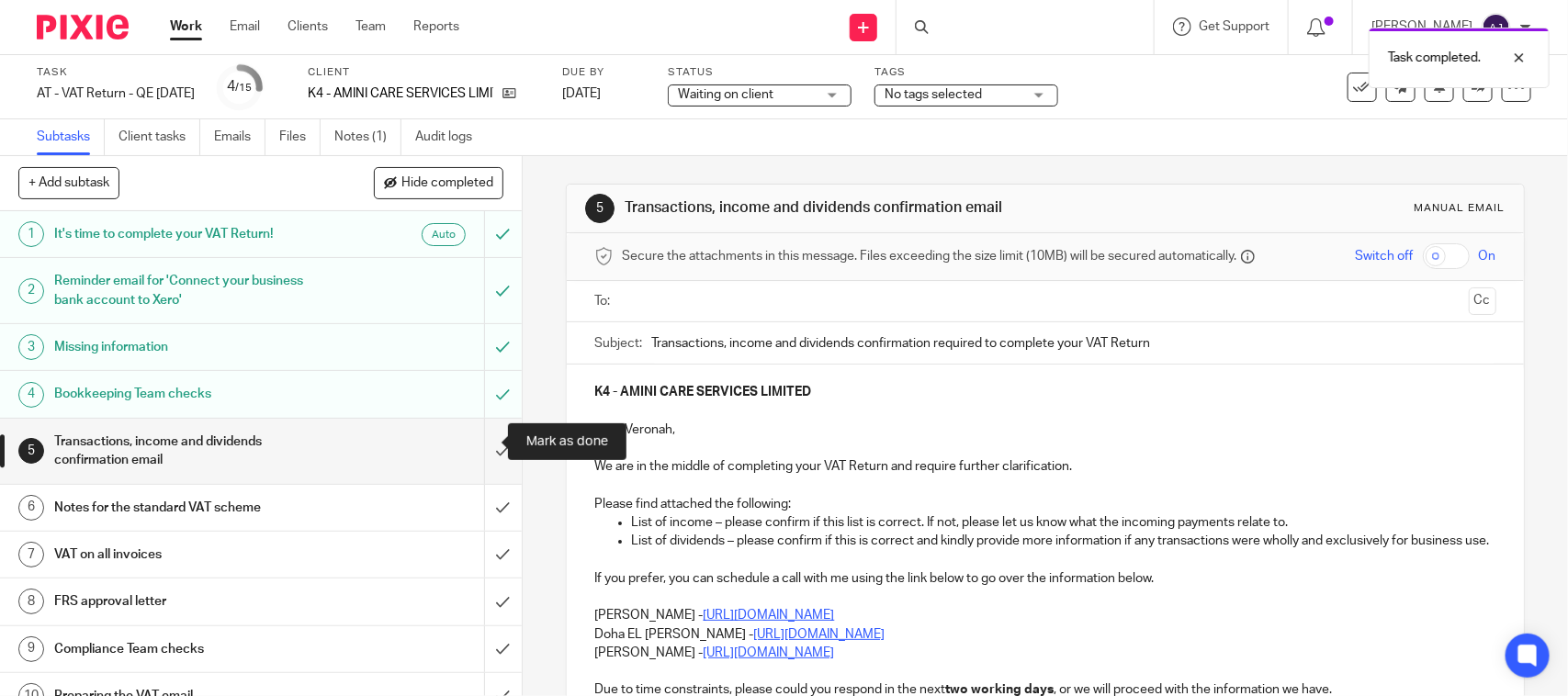
scroll to position [114, 0]
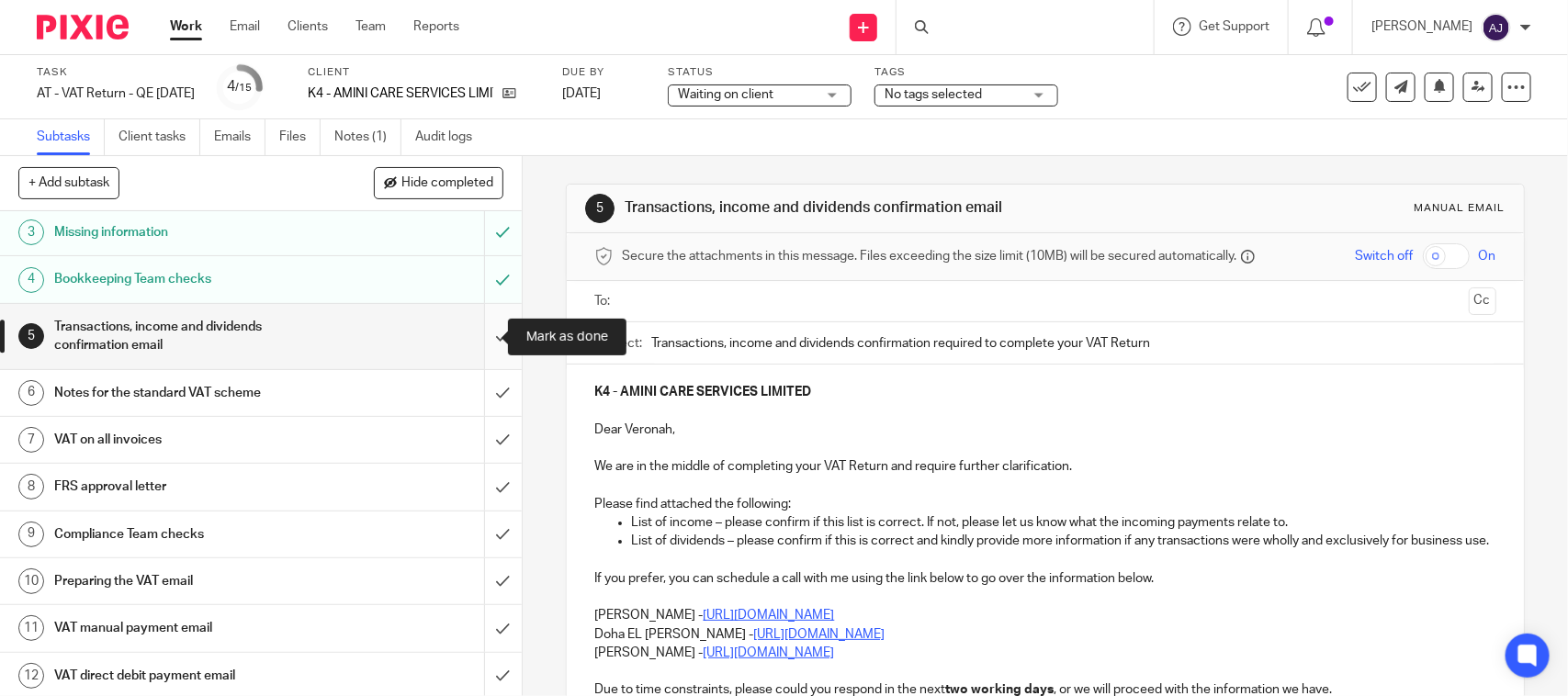
click at [483, 338] on input "submit" at bounding box center [261, 336] width 522 height 65
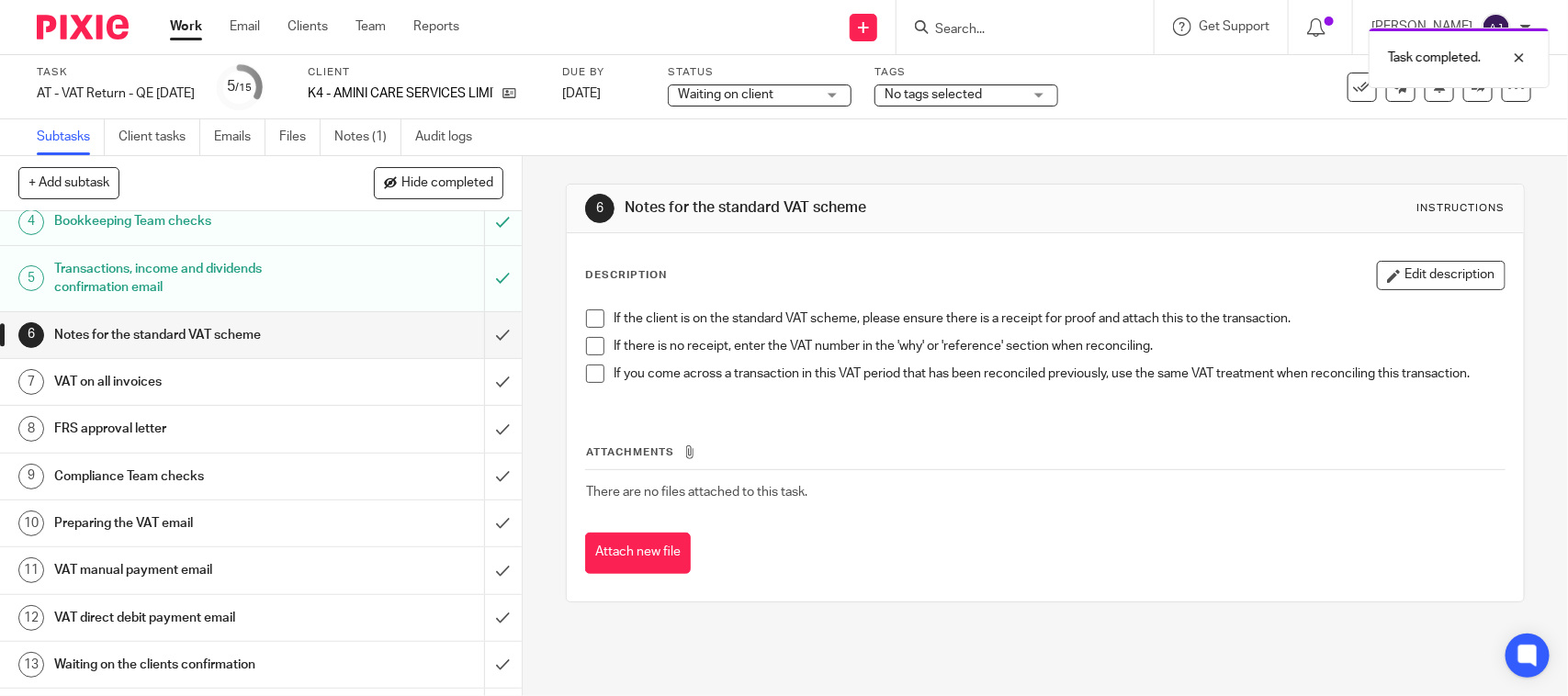
scroll to position [230, 0]
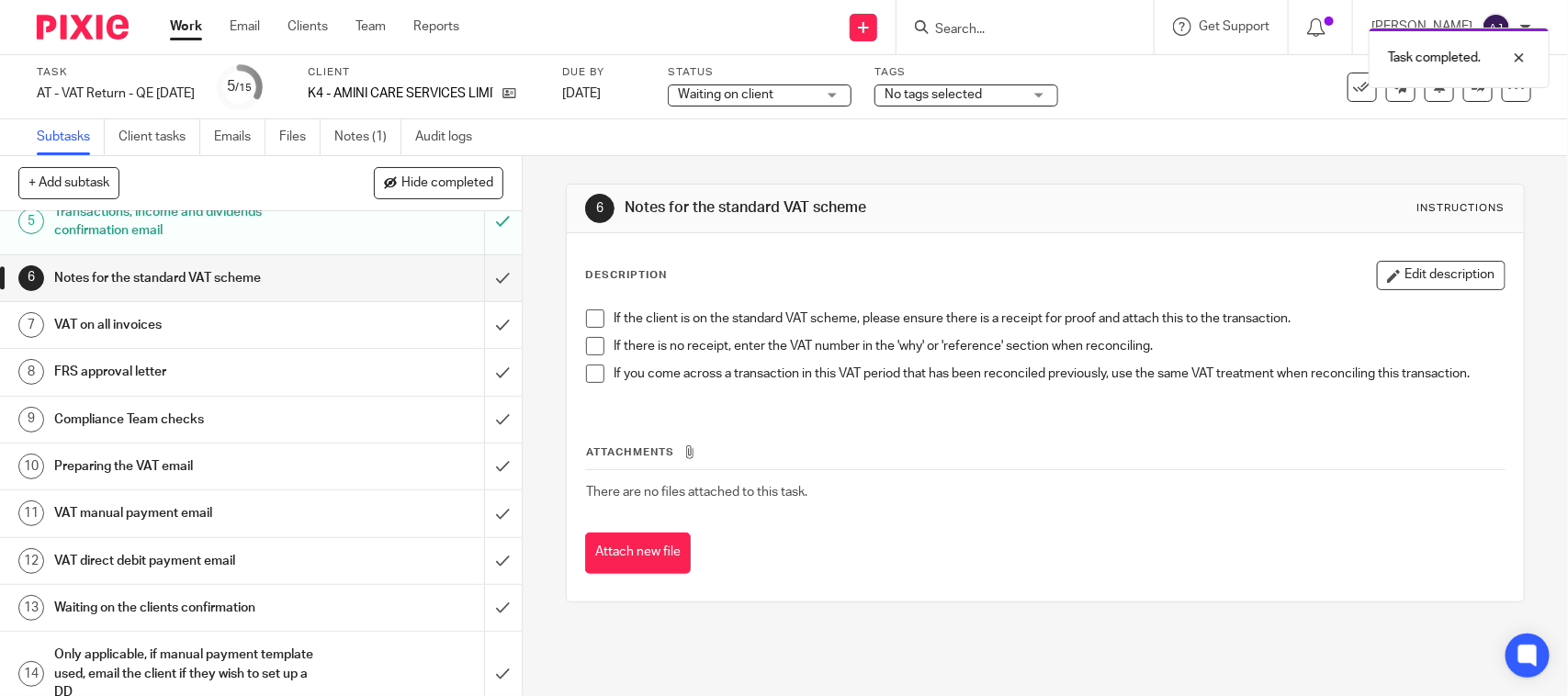
click at [587, 318] on span at bounding box center [595, 318] width 18 height 18
click at [586, 346] on span at bounding box center [595, 346] width 18 height 18
click at [586, 368] on span at bounding box center [595, 373] width 18 height 18
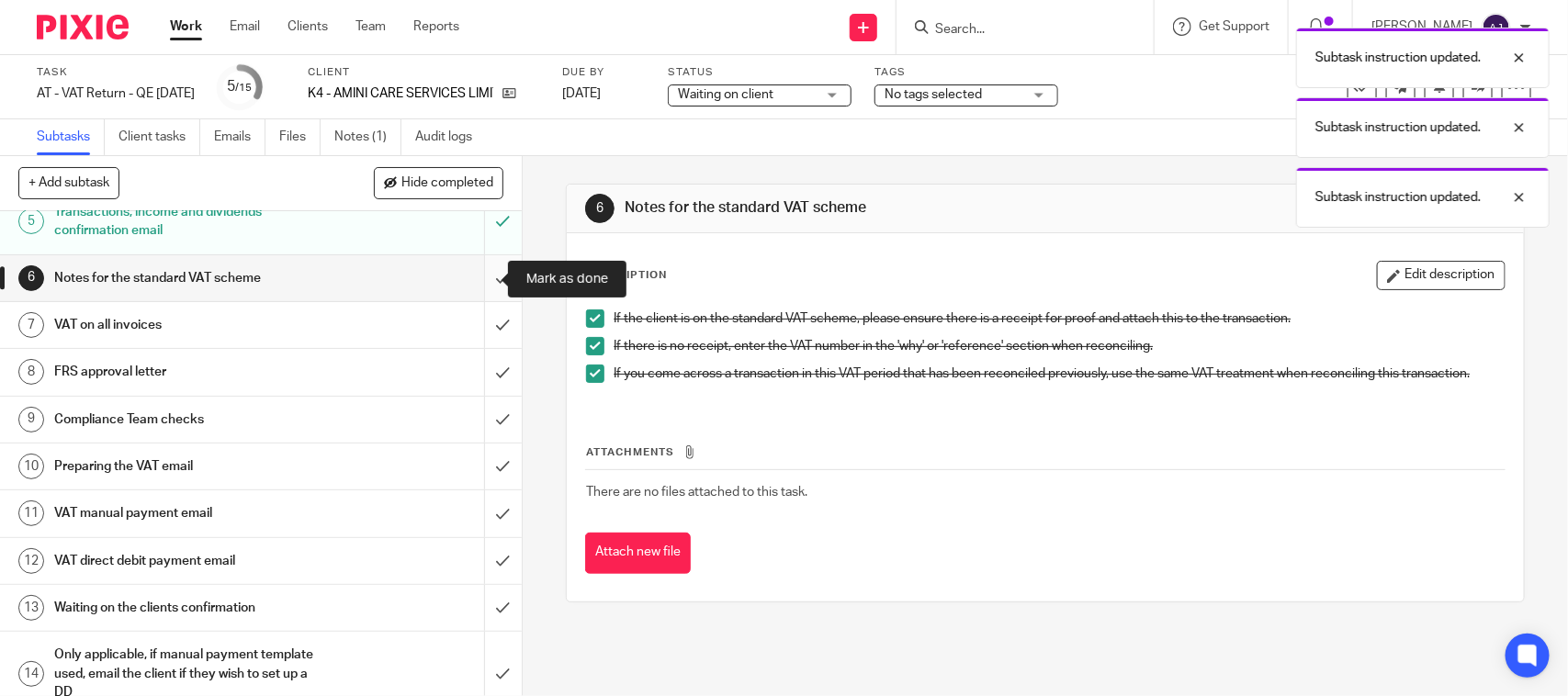
click at [481, 286] on input "submit" at bounding box center [261, 279] width 522 height 46
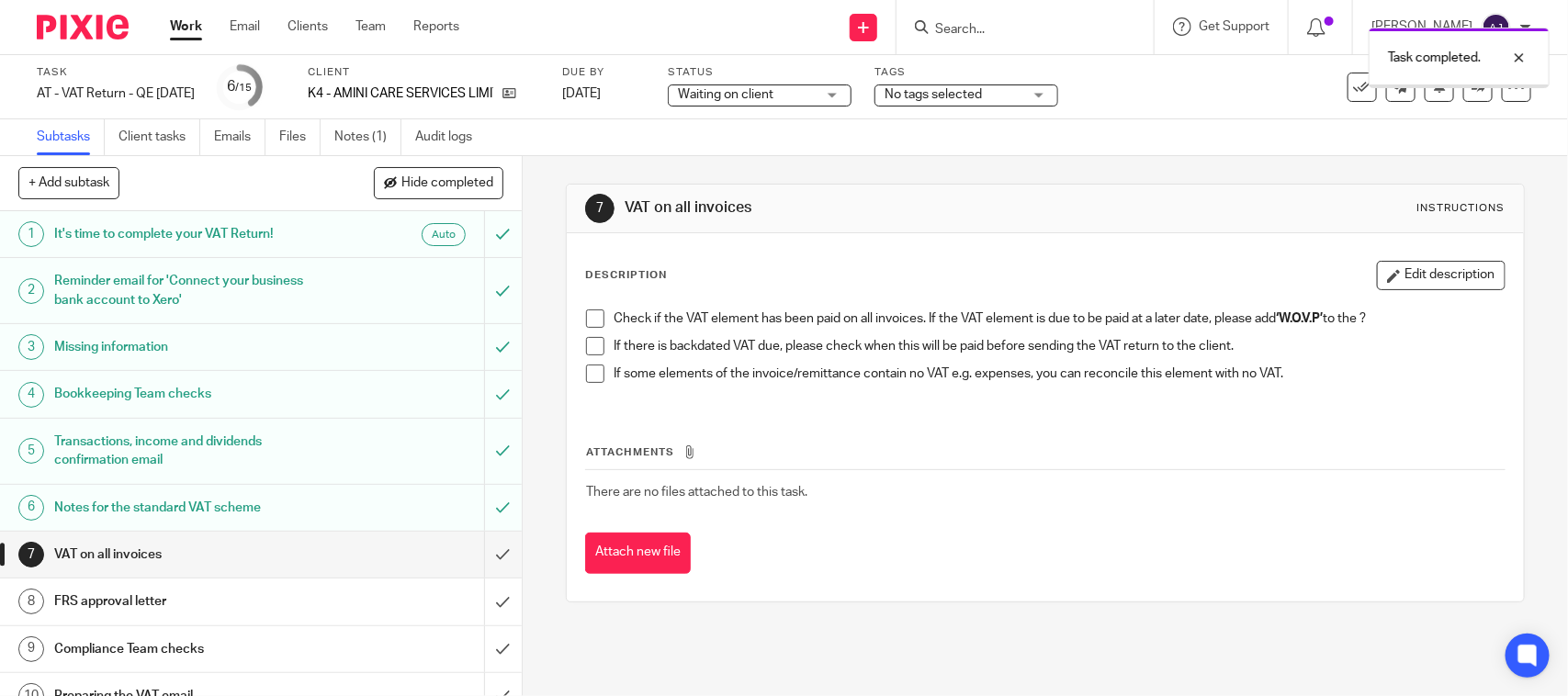
scroll to position [300, 0]
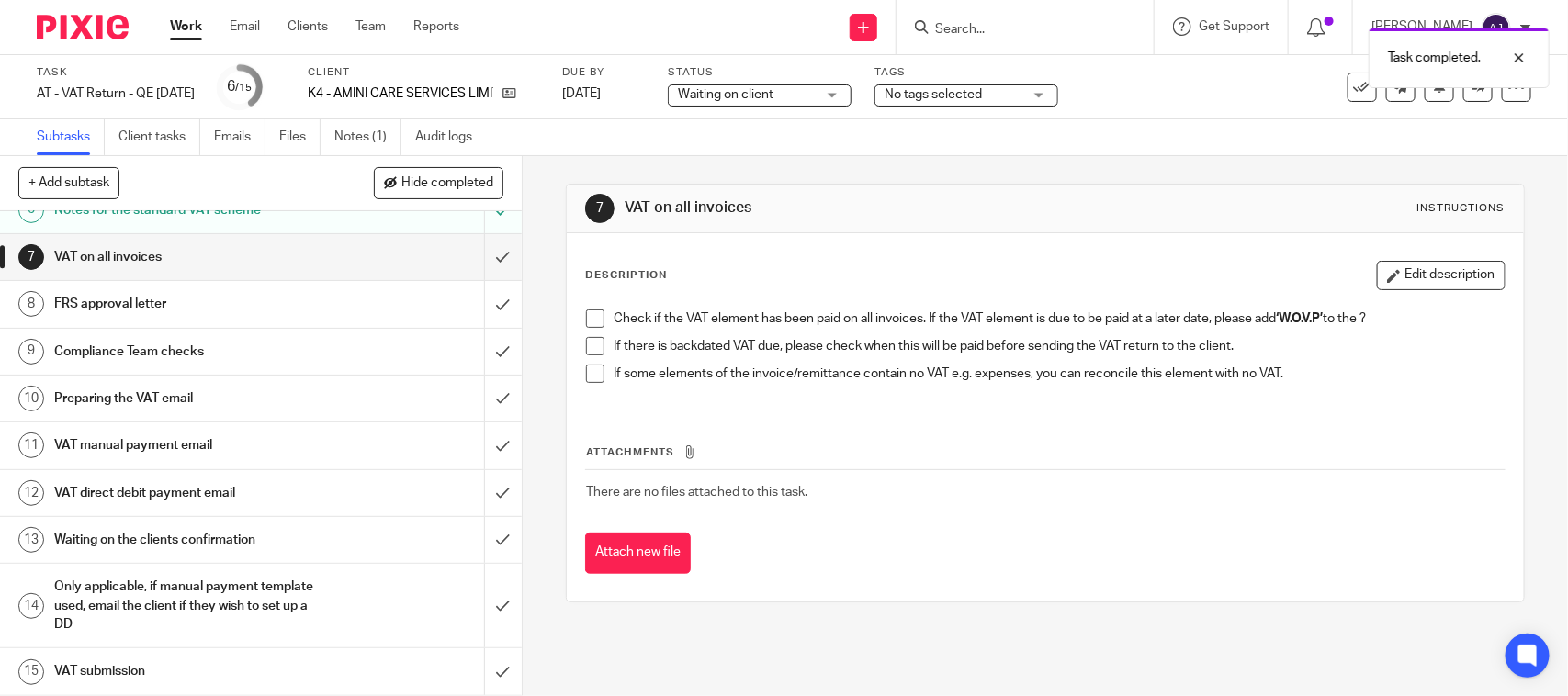
click at [595, 318] on span at bounding box center [595, 318] width 18 height 18
click at [595, 342] on span at bounding box center [595, 346] width 18 height 18
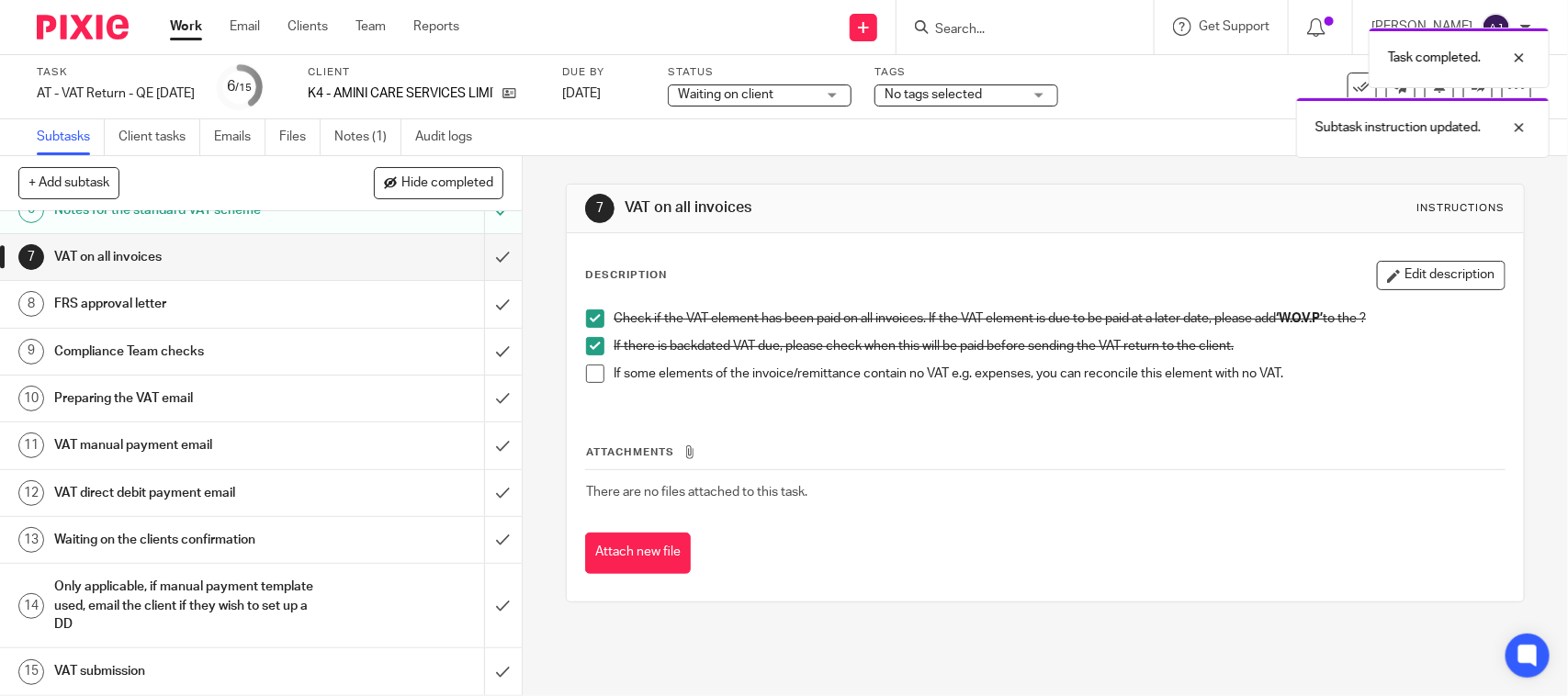
click at [586, 373] on span at bounding box center [595, 373] width 18 height 18
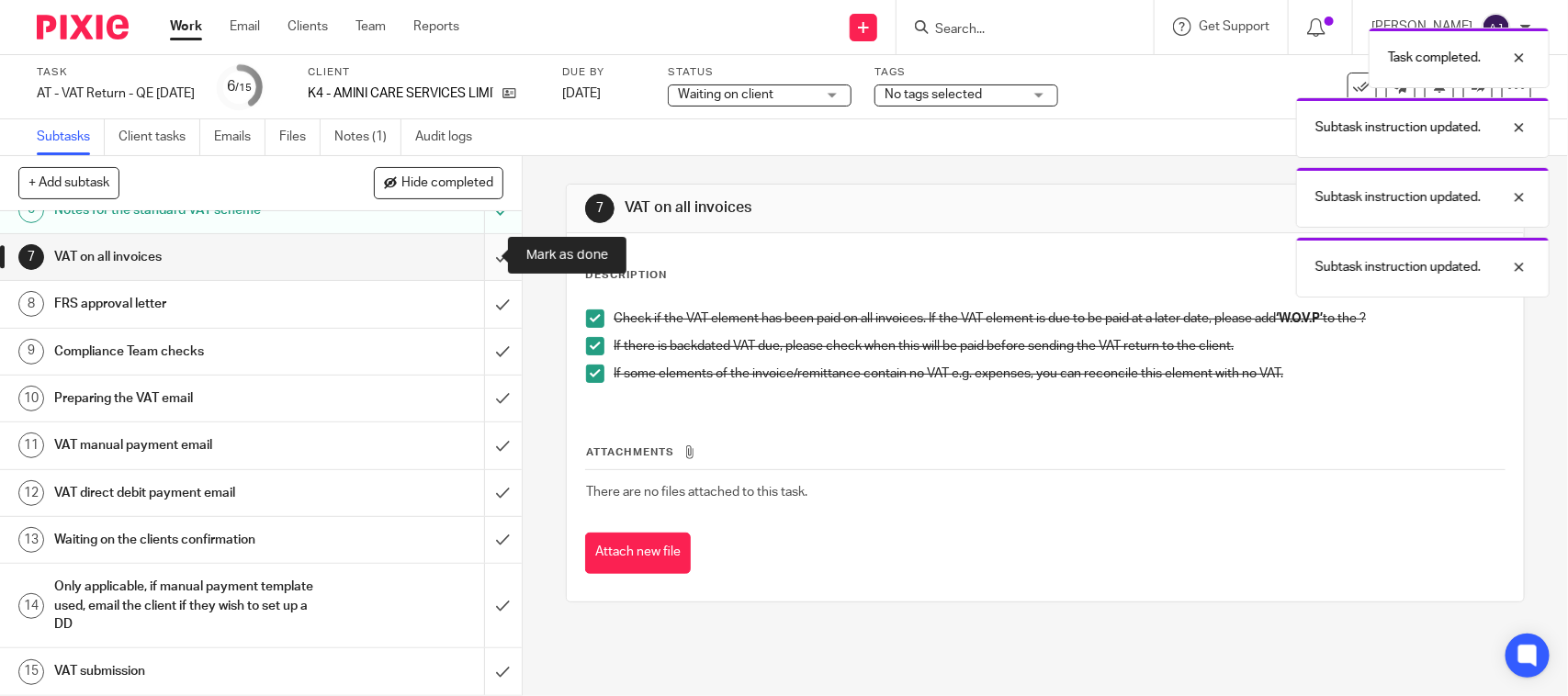
click at [478, 255] on input "submit" at bounding box center [261, 258] width 522 height 46
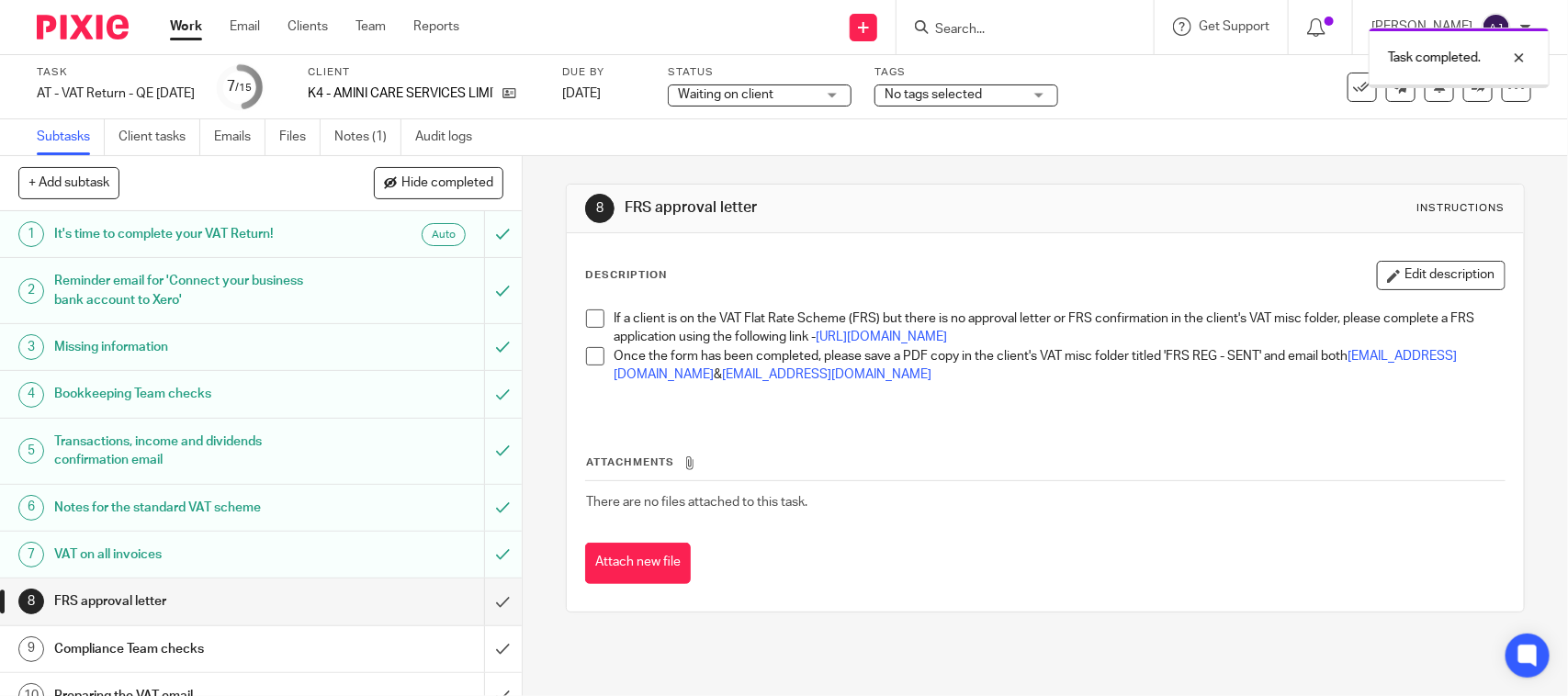
scroll to position [300, 0]
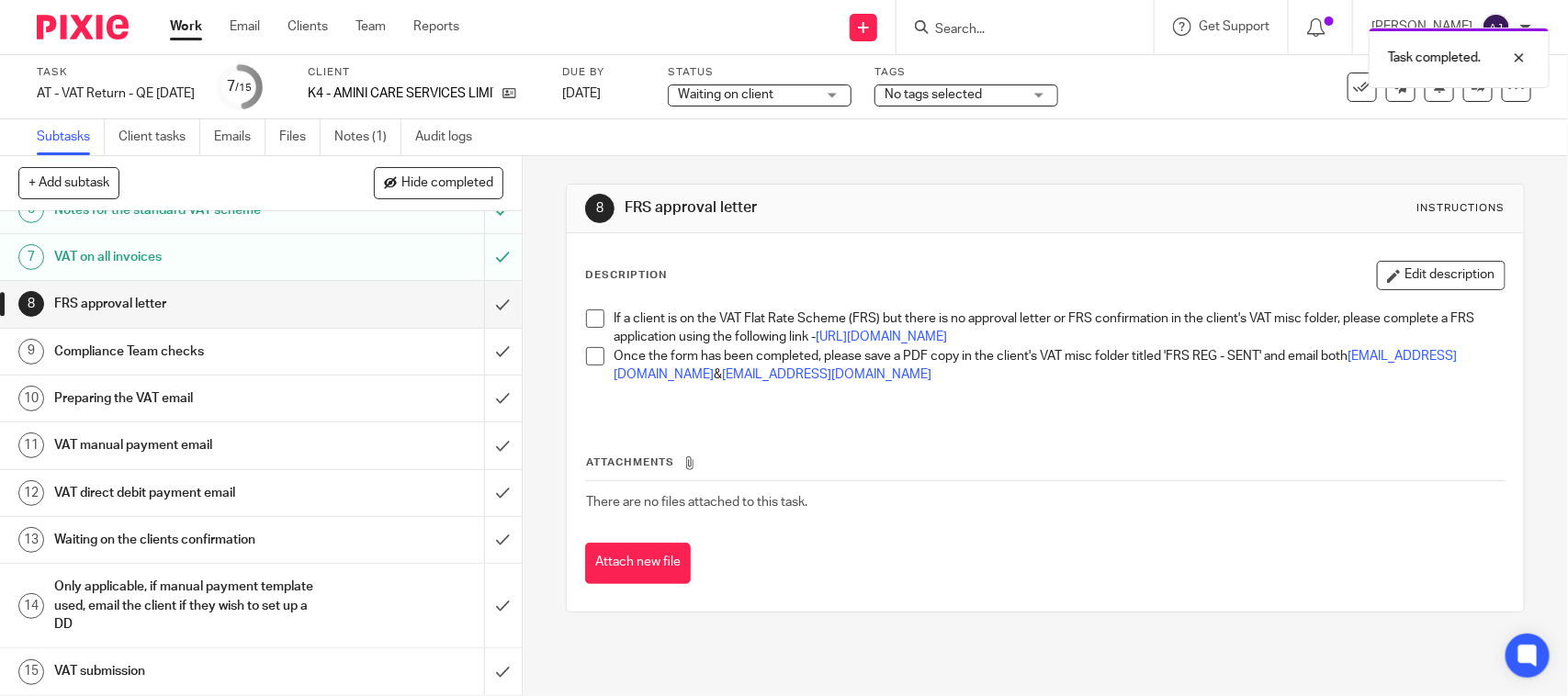
click at [303, 318] on link "8 FRS approval letter" at bounding box center [241, 304] width 484 height 46
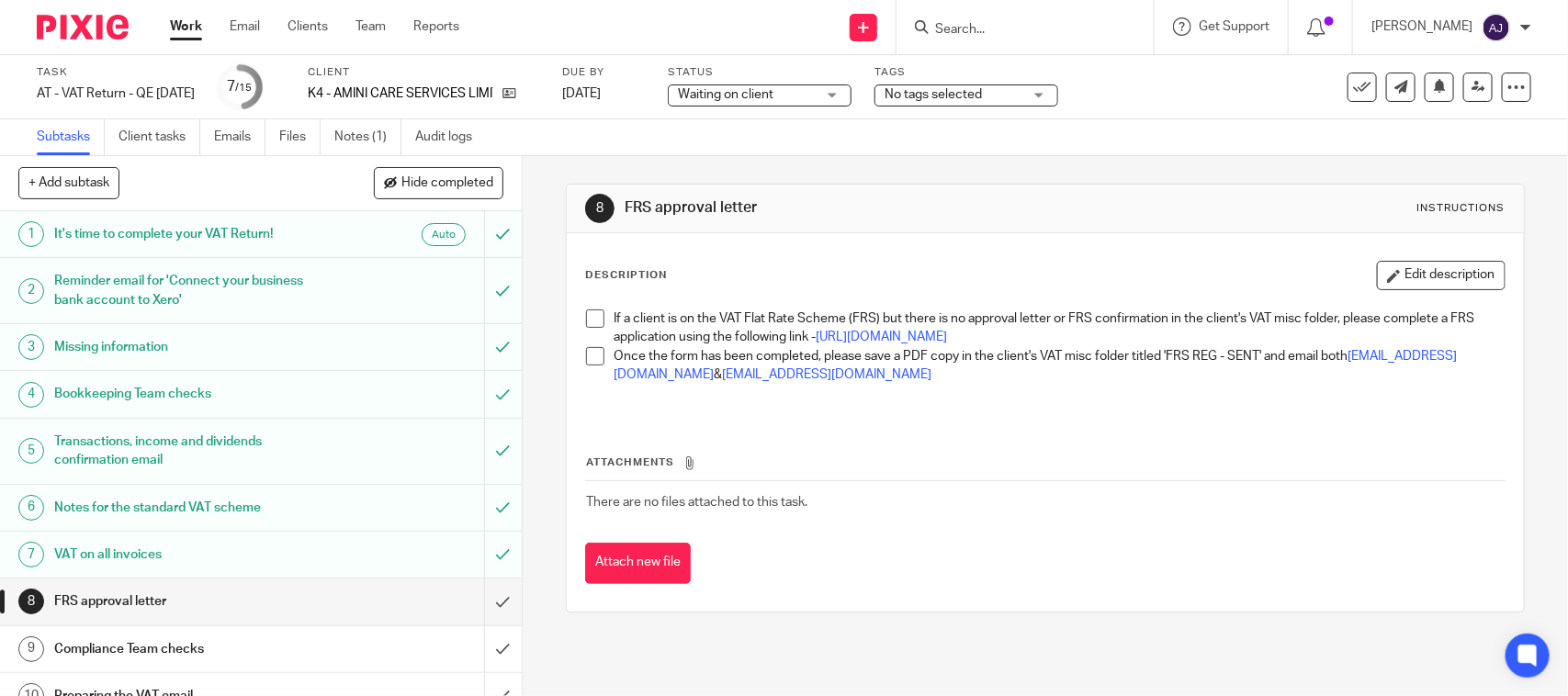
scroll to position [300, 0]
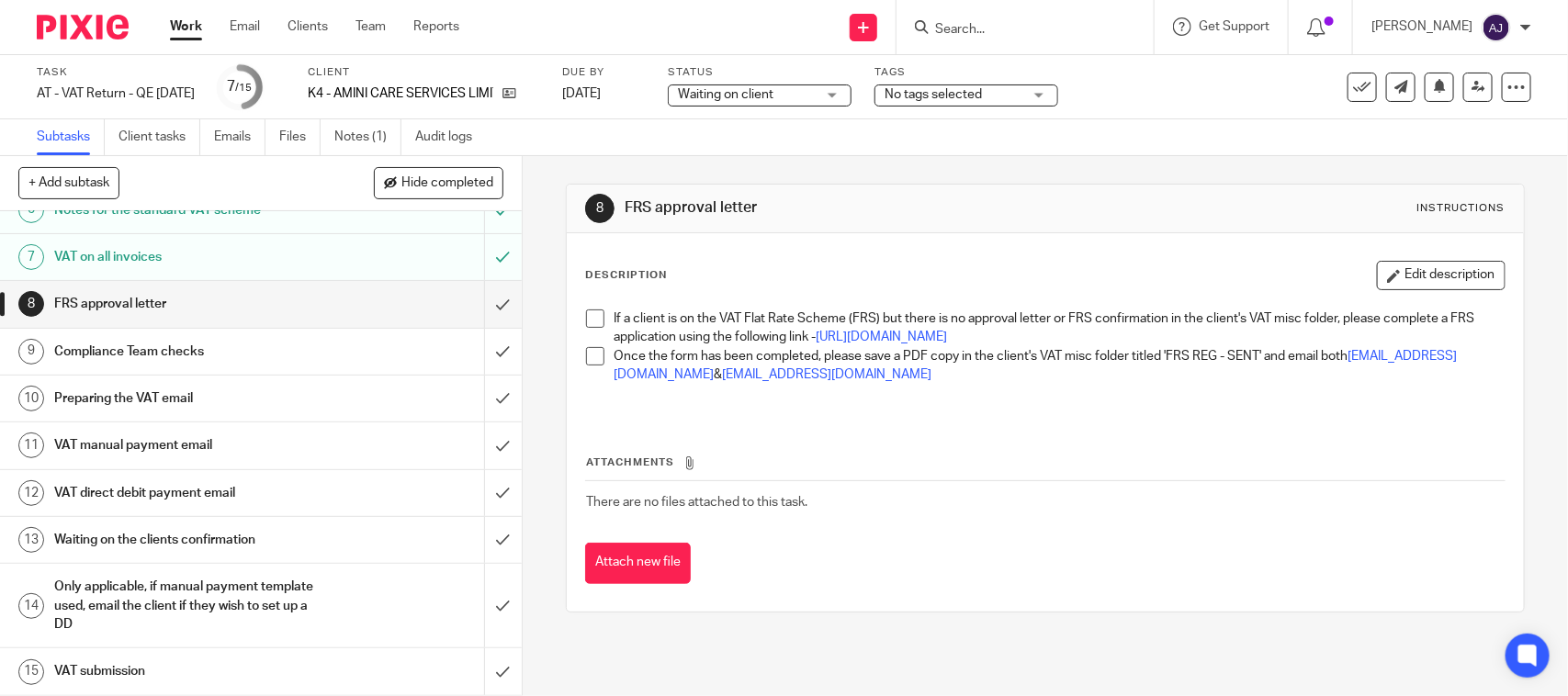
click at [588, 319] on span at bounding box center [595, 318] width 18 height 18
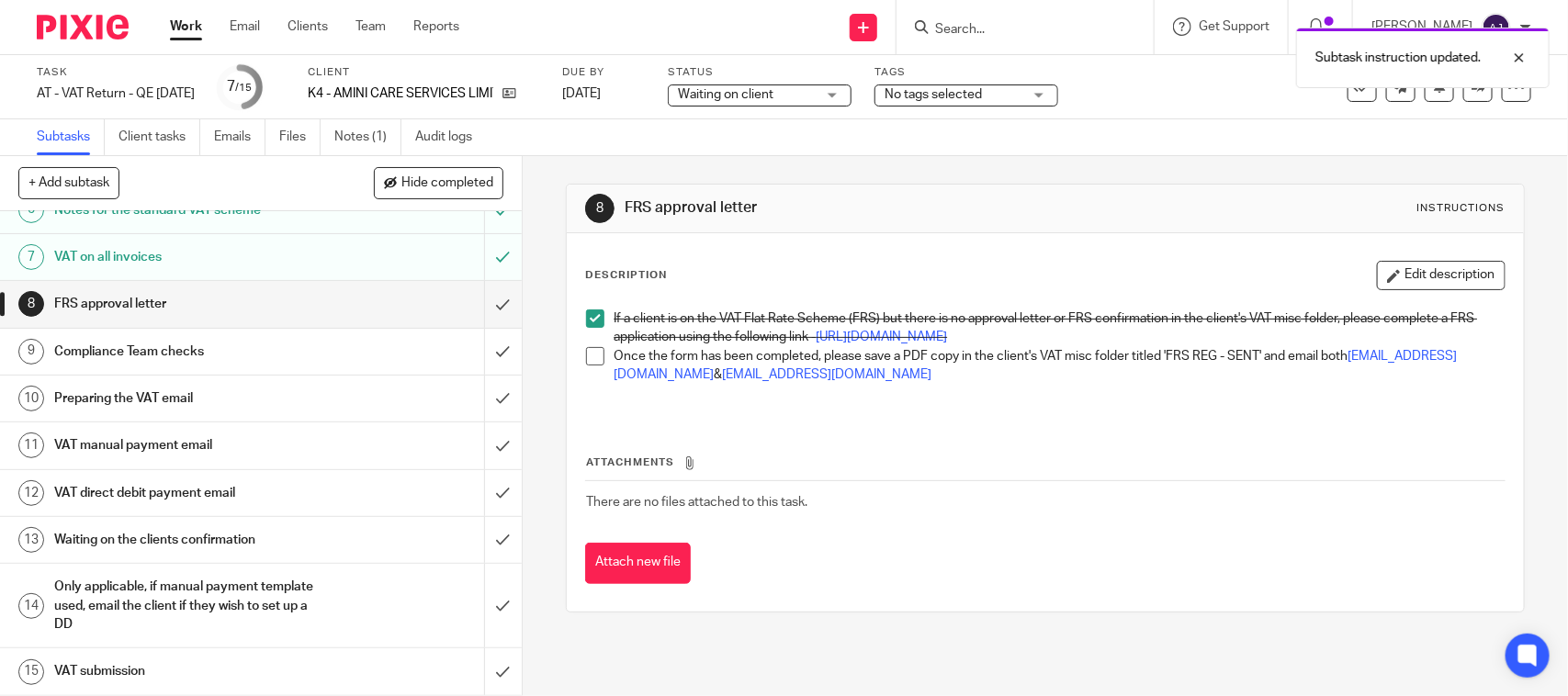
click at [592, 365] on span at bounding box center [595, 356] width 18 height 18
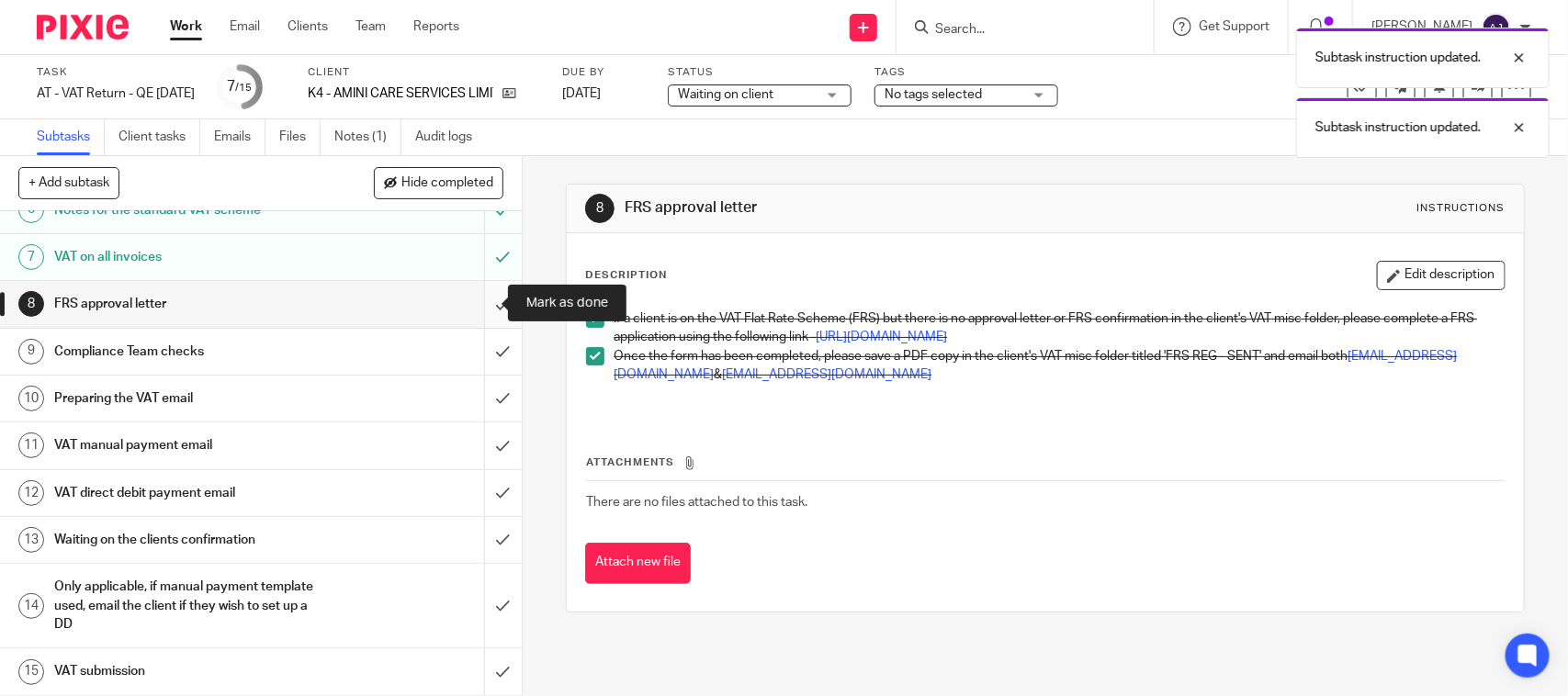
click at [474, 309] on input "submit" at bounding box center [261, 304] width 522 height 46
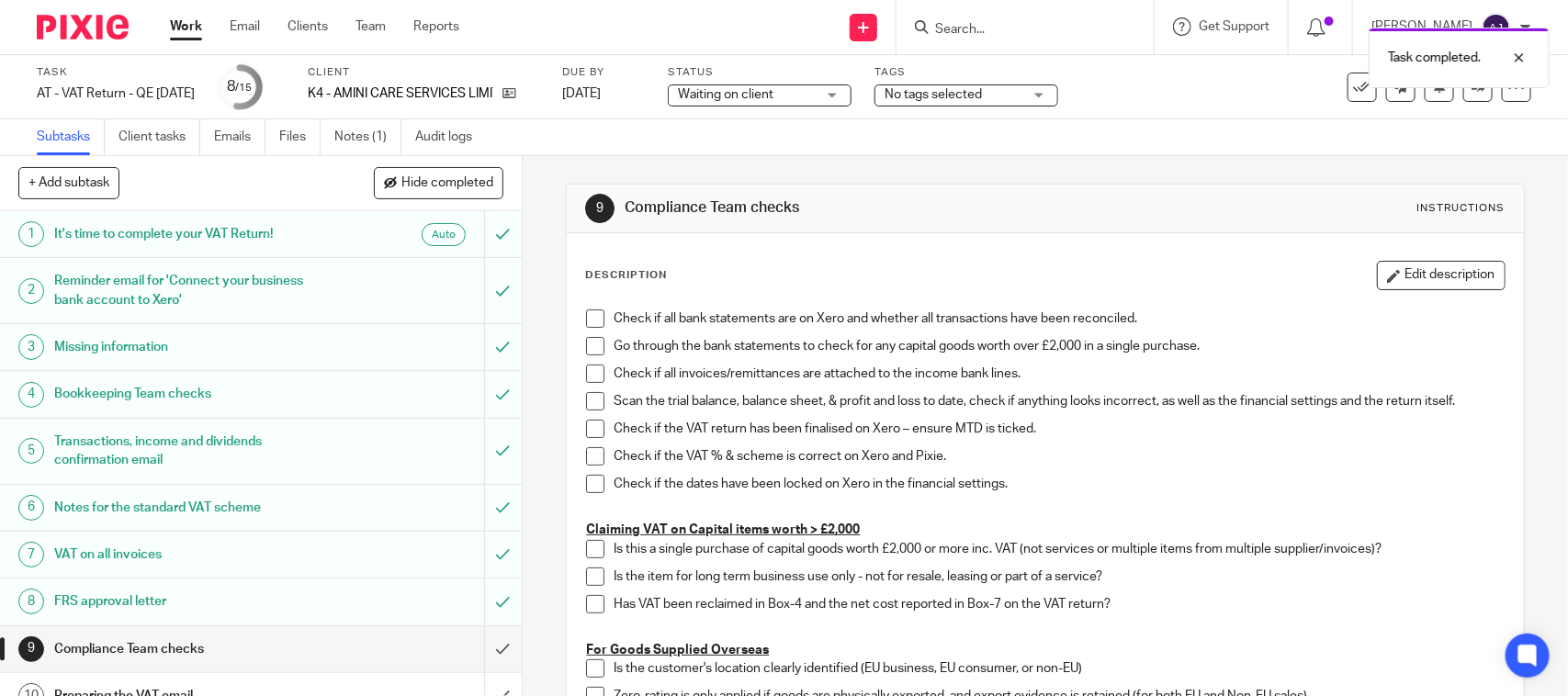
click at [750, 92] on span "Waiting on client" at bounding box center [725, 94] width 95 height 12
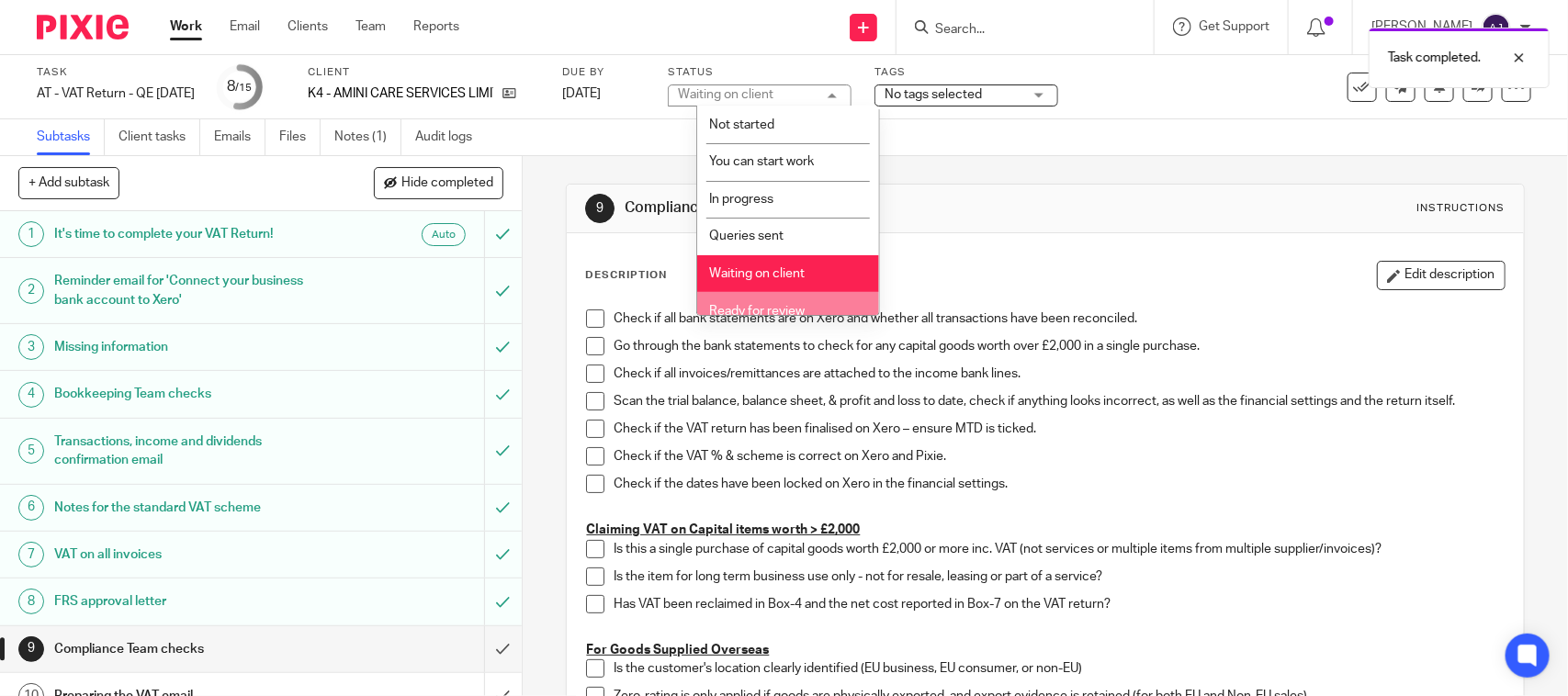
click at [749, 300] on li "Ready for review" at bounding box center [787, 311] width 182 height 37
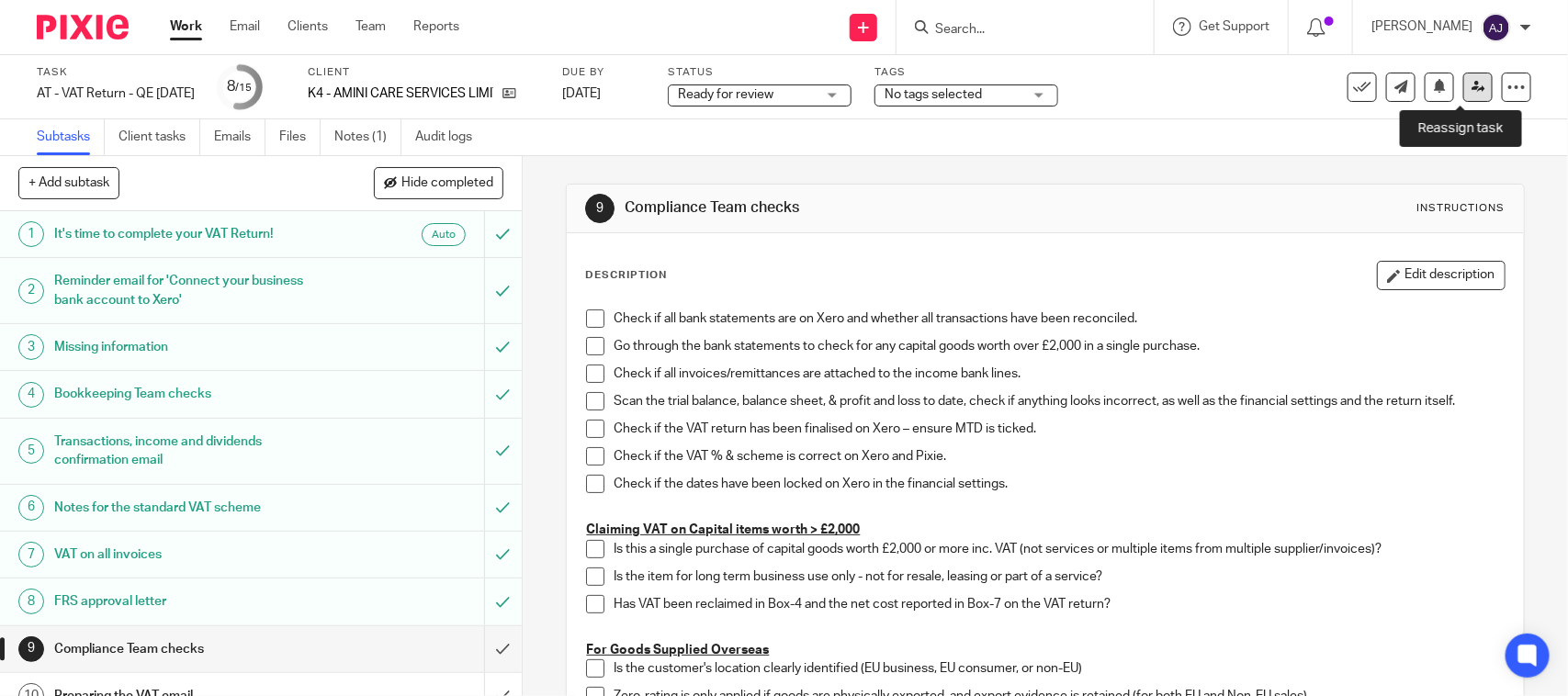
click at [1463, 87] on link at bounding box center [1478, 87] width 30 height 30
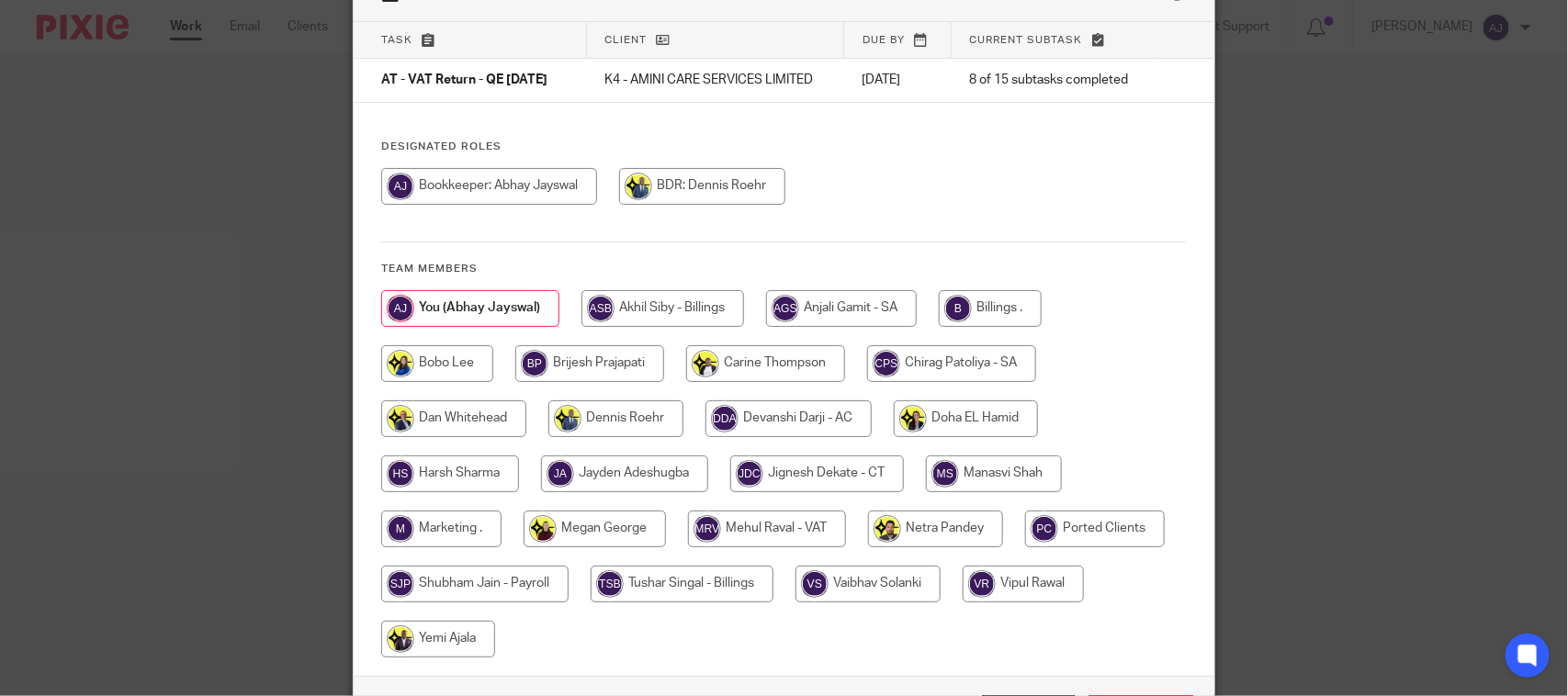
scroll to position [114, 0]
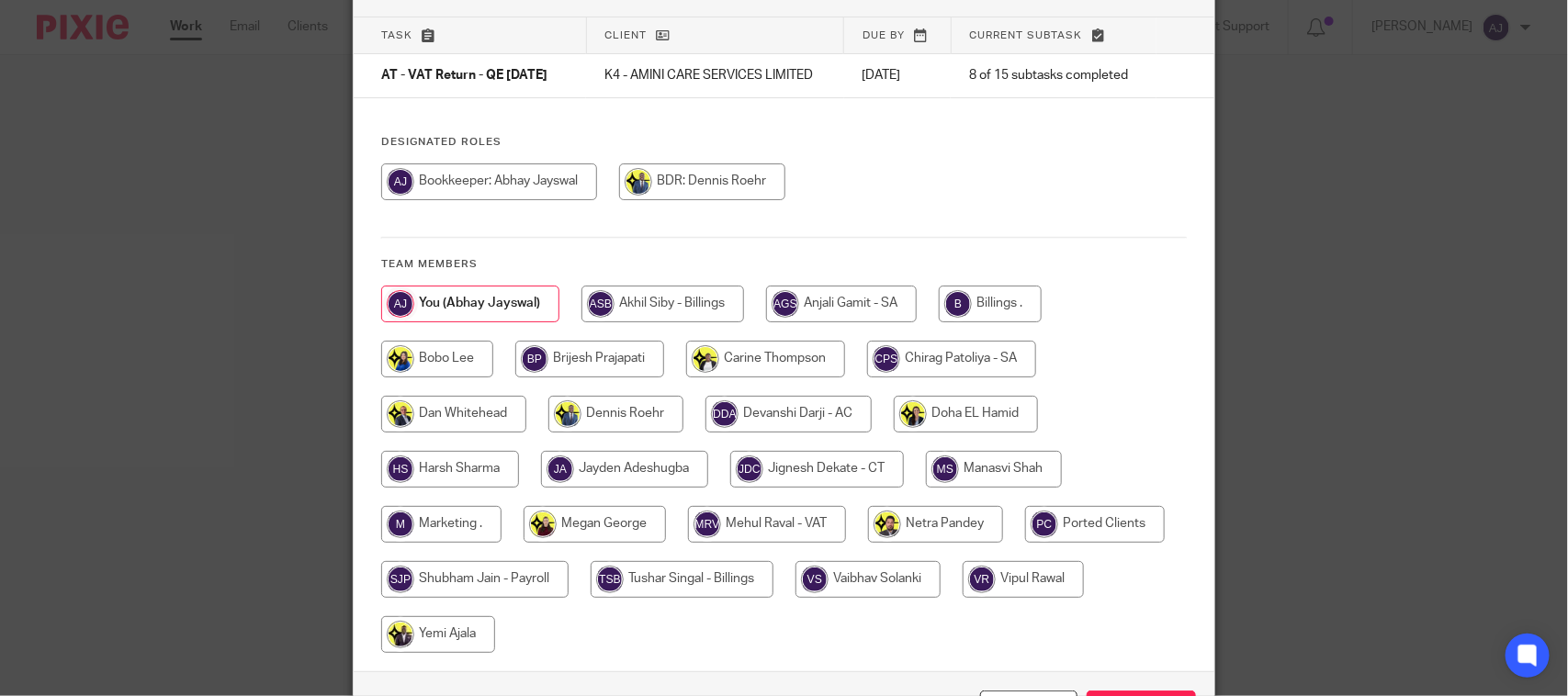
click at [737, 531] on input "radio" at bounding box center [767, 524] width 158 height 37
radio input "true"
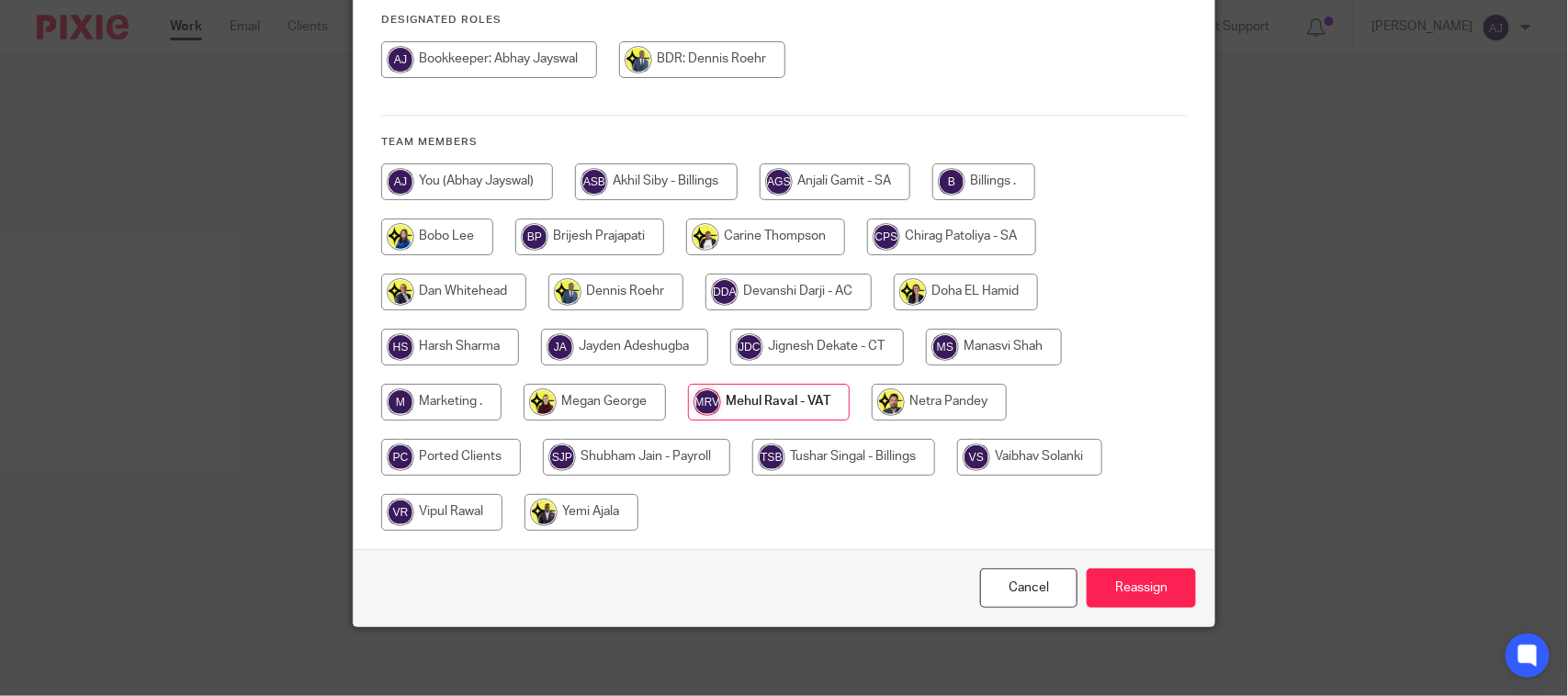
scroll to position [255, 0]
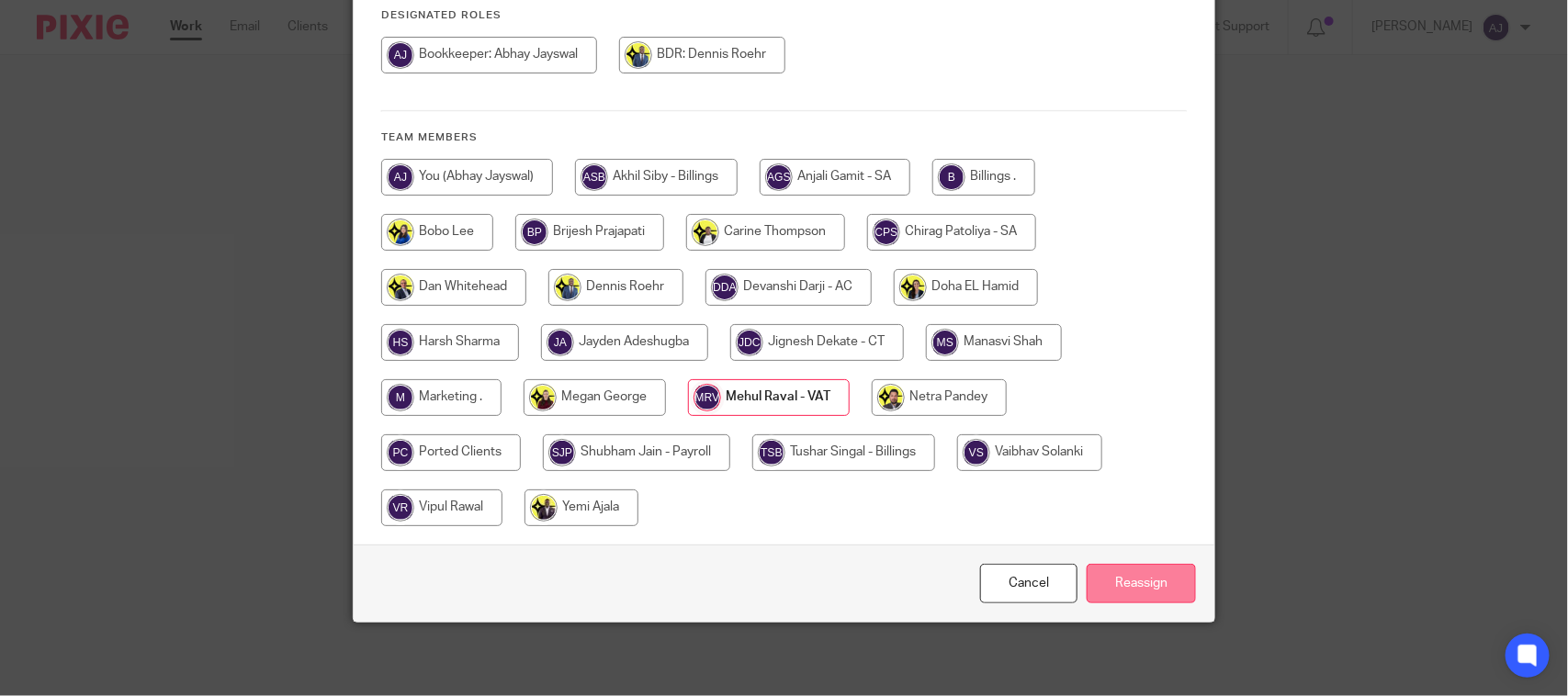
click at [1145, 584] on input "Reassign" at bounding box center [1141, 584] width 110 height 39
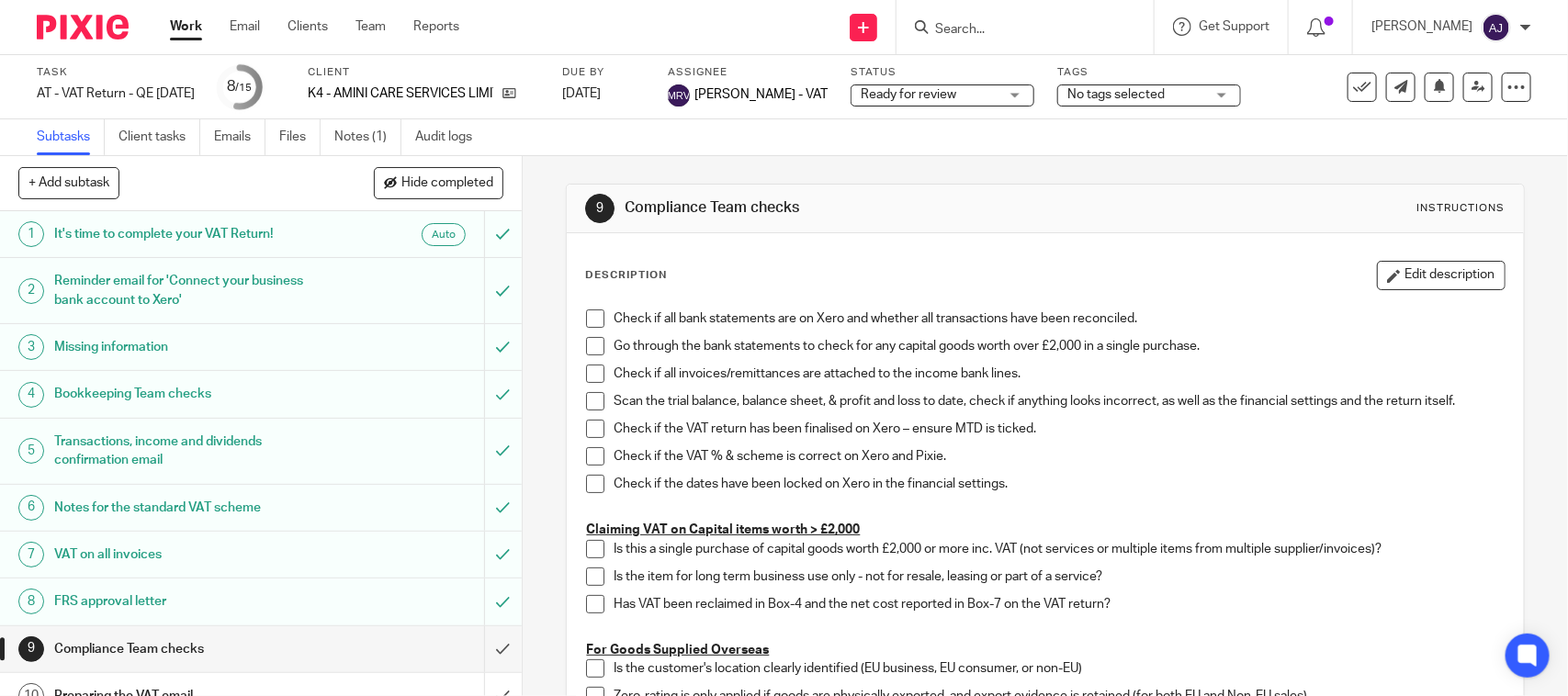
click at [188, 23] on link "Work" at bounding box center [186, 26] width 32 height 18
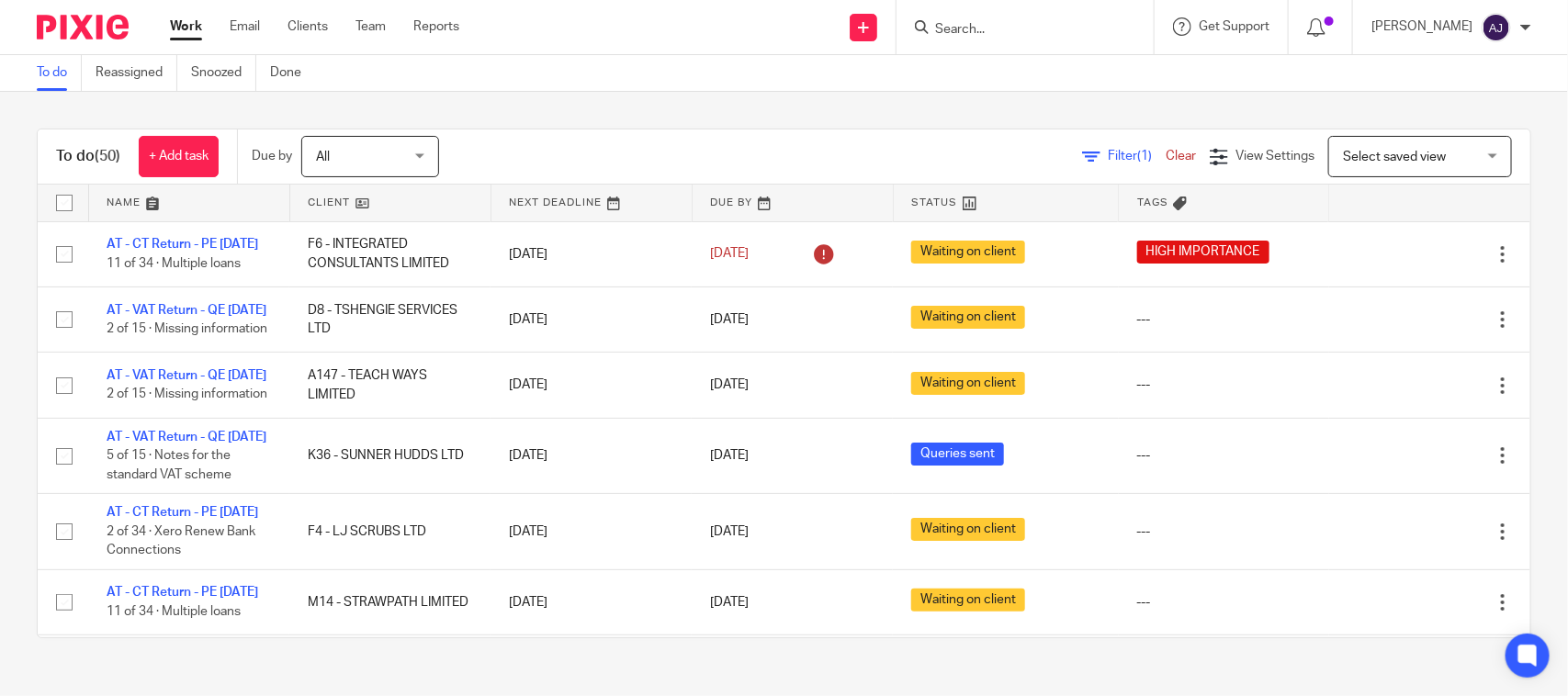
click at [623, 70] on div "To do Reassigned Snoozed Done" at bounding box center [784, 73] width 1568 height 37
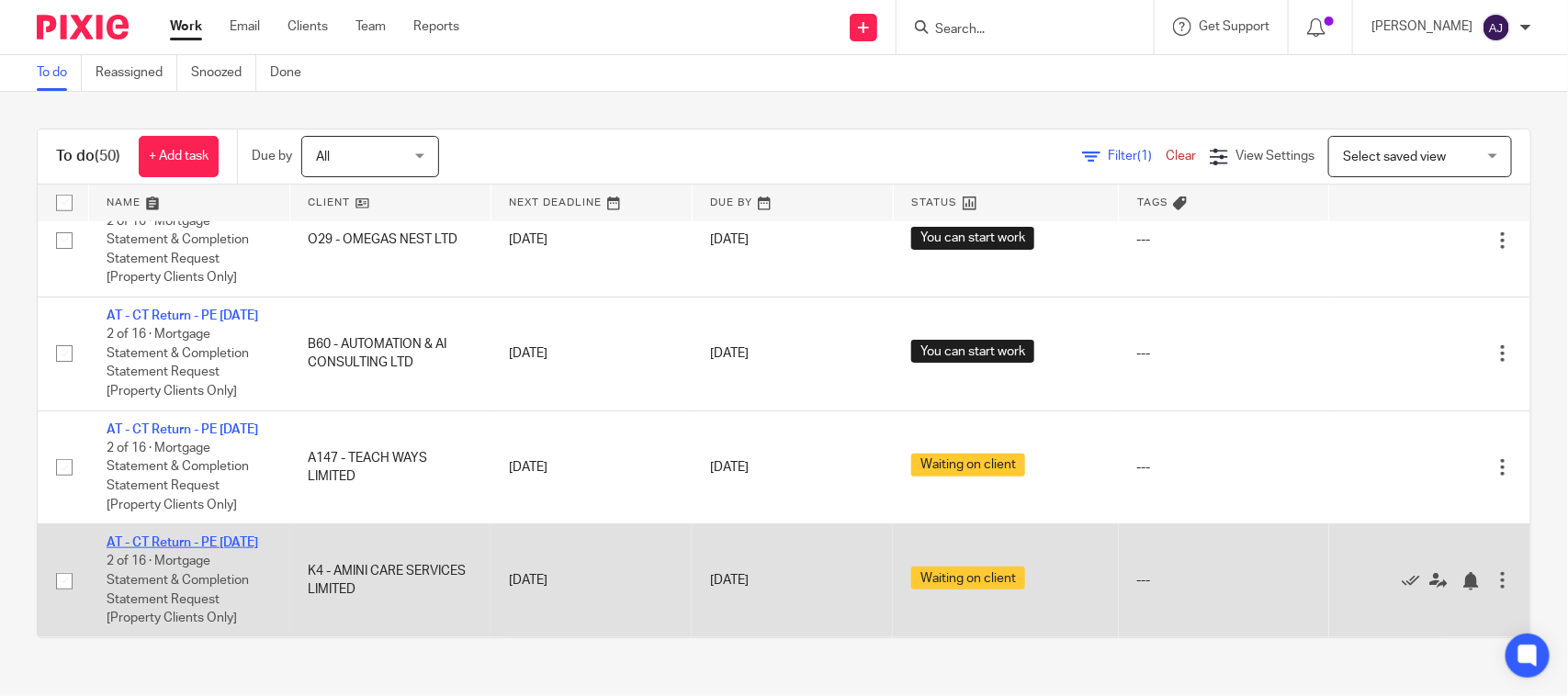
click at [185, 536] on link "AT - CT Return - PE [DATE]" at bounding box center [183, 542] width 152 height 12
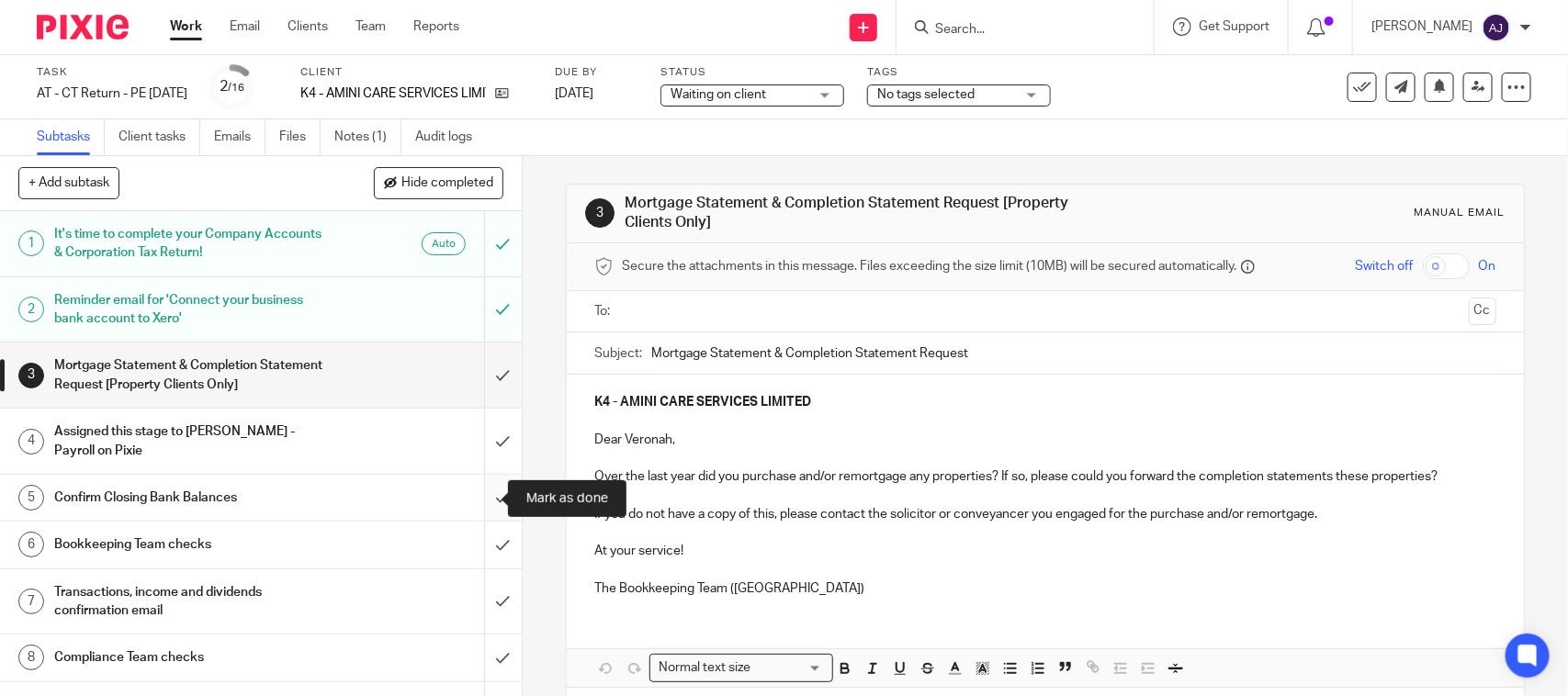
click at [465, 494] on input "submit" at bounding box center [261, 498] width 522 height 46
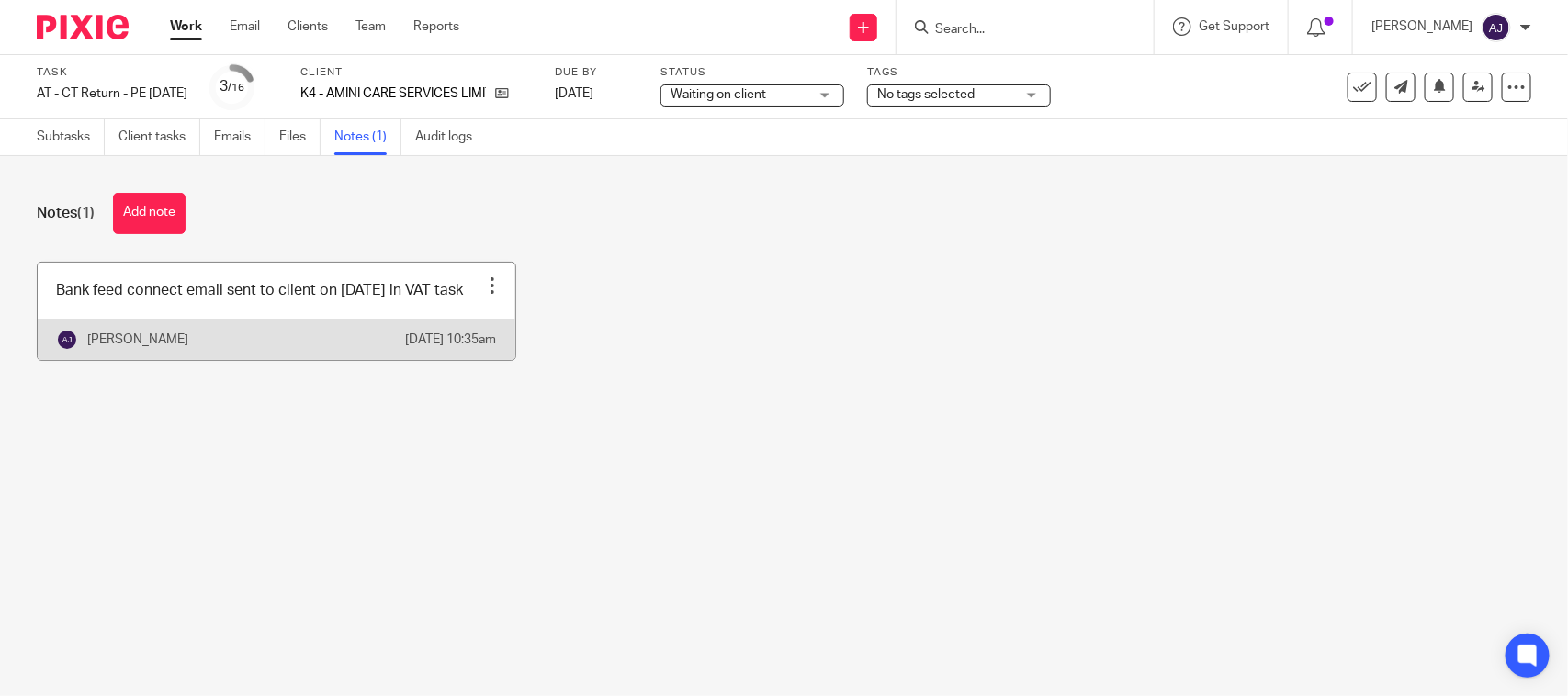
click at [181, 309] on link at bounding box center [276, 311] width 478 height 97
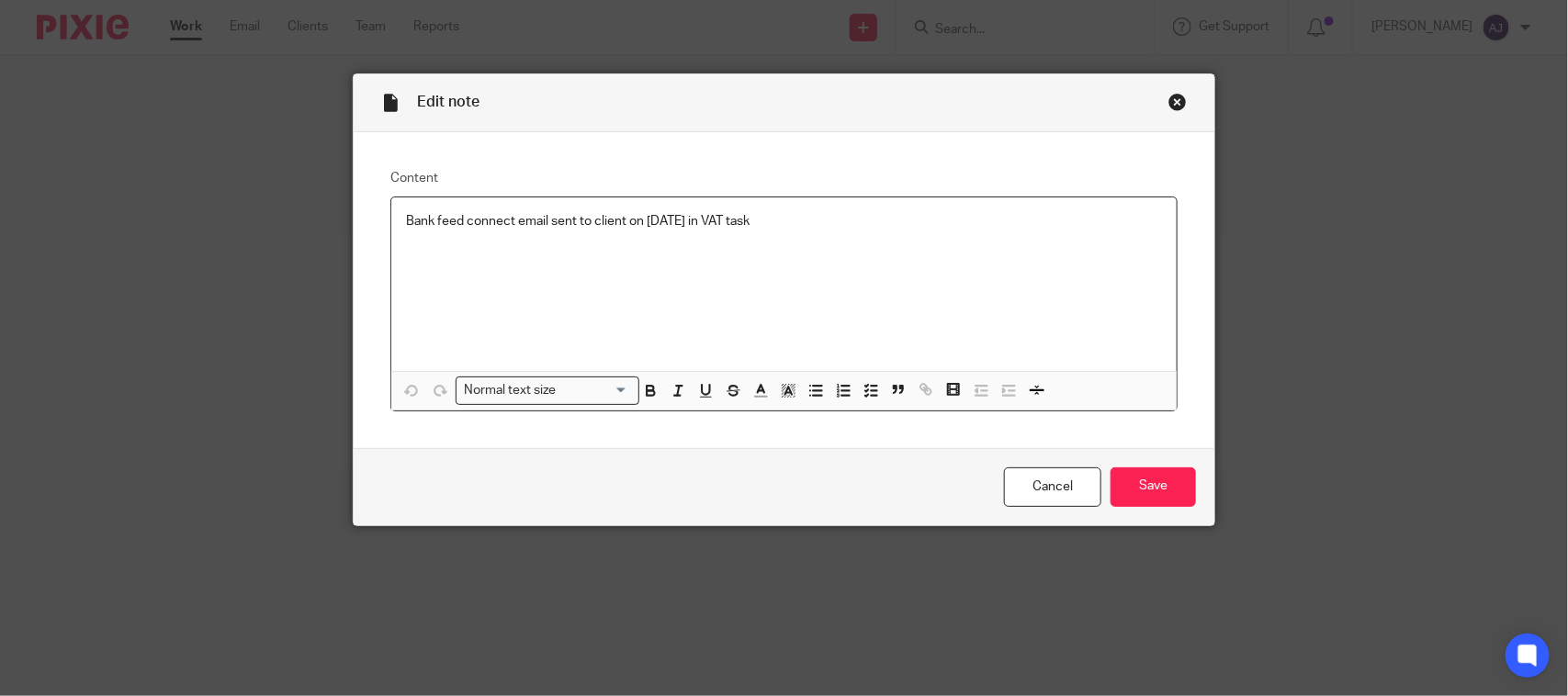
click at [850, 218] on p "Bank feed connect email sent to client on [DATE] in VAT task" at bounding box center [784, 221] width 756 height 18
click at [1132, 475] on input "Save" at bounding box center [1153, 486] width 86 height 39
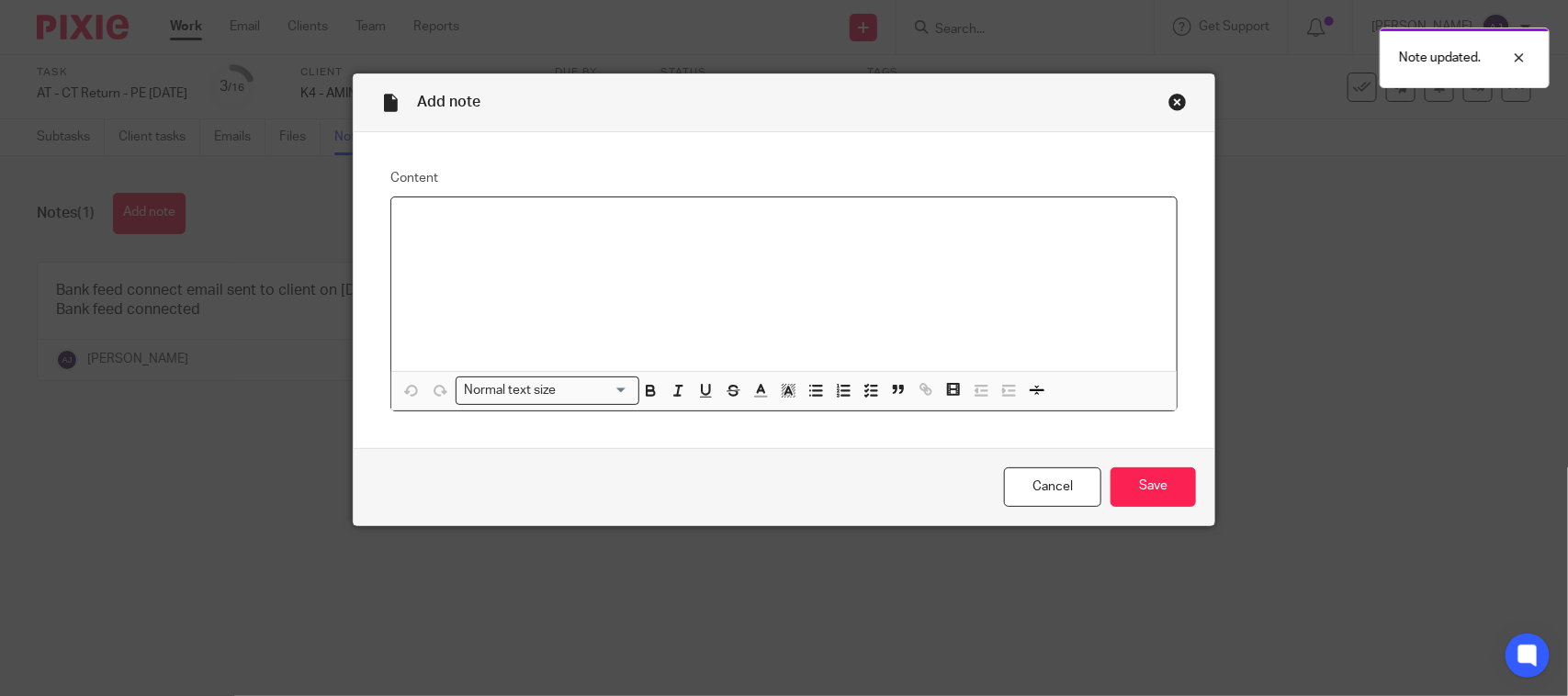
click at [676, 319] on div at bounding box center [784, 284] width 785 height 174
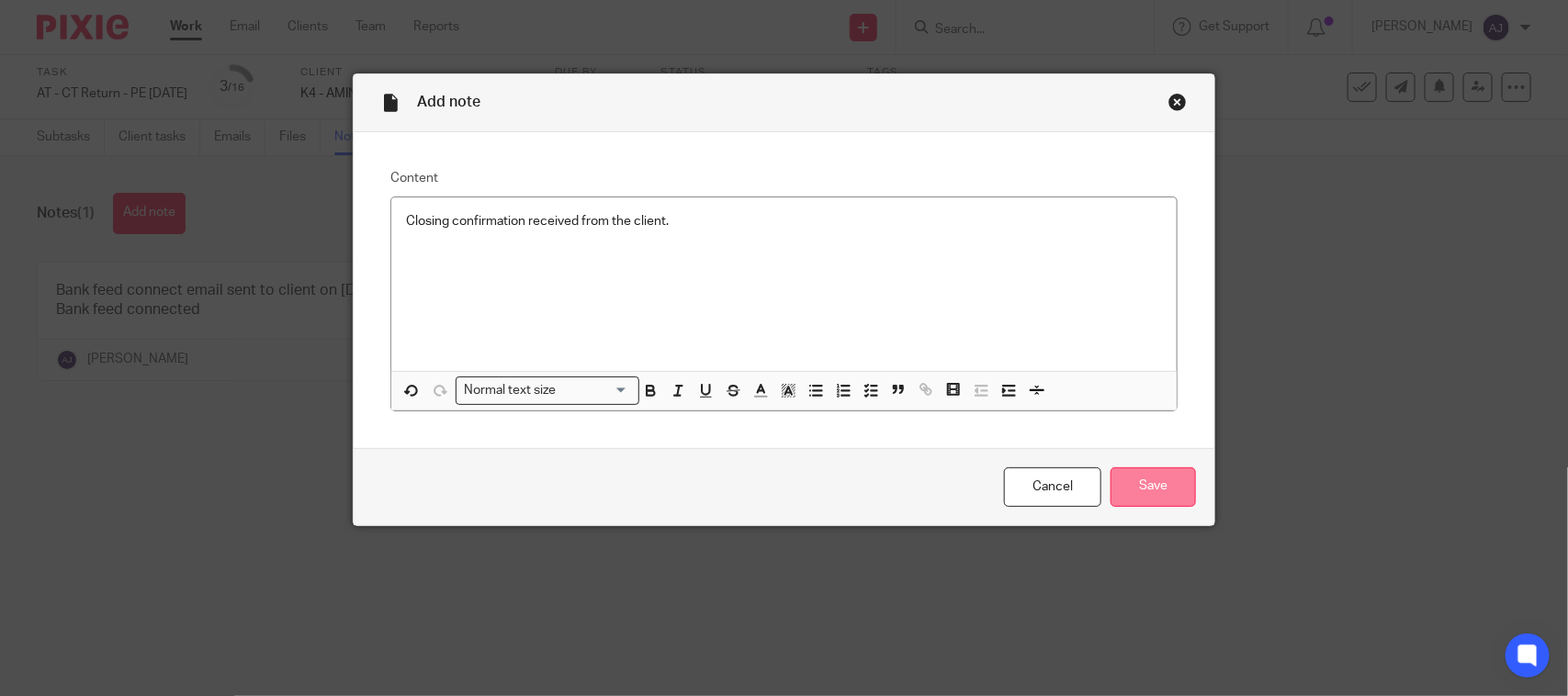
click at [1127, 485] on input "Save" at bounding box center [1153, 486] width 86 height 39
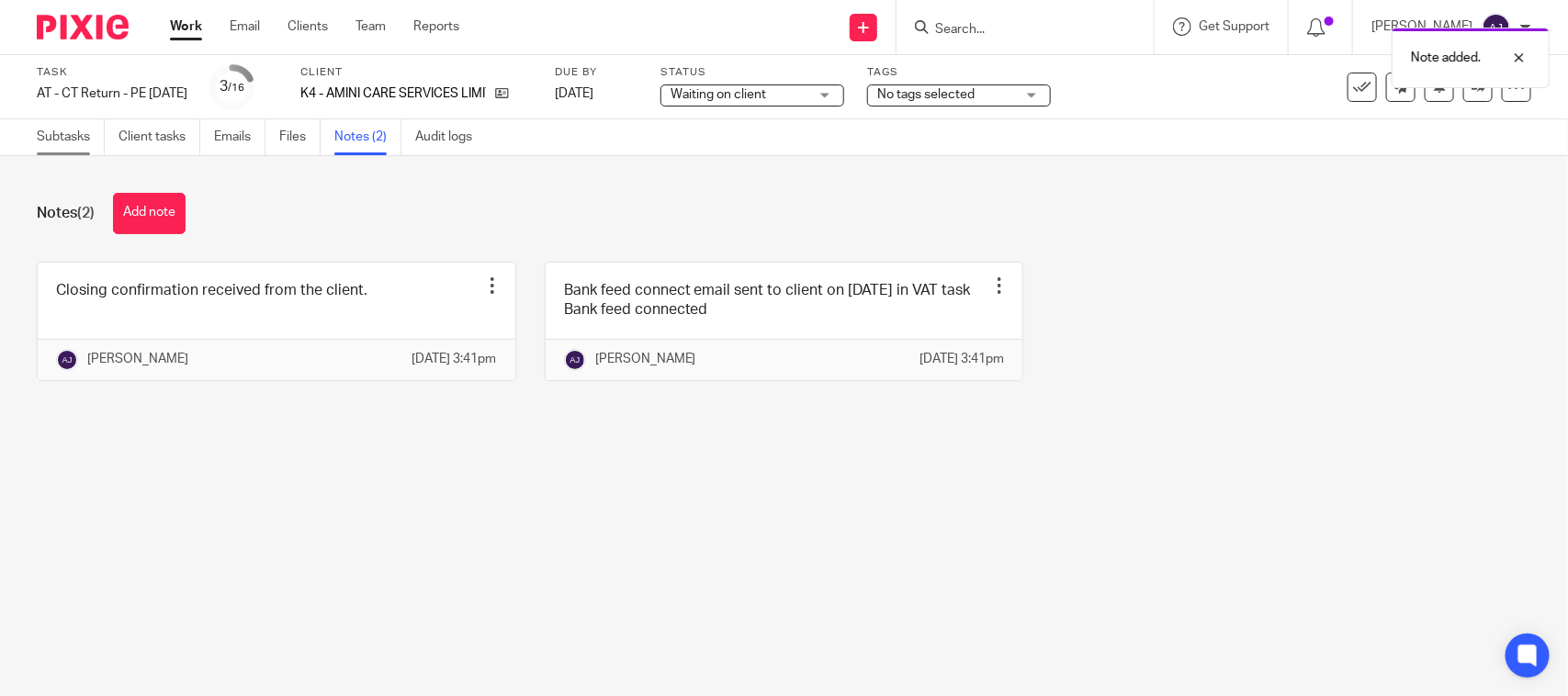
click at [49, 144] on link "Subtasks" at bounding box center [70, 137] width 68 height 36
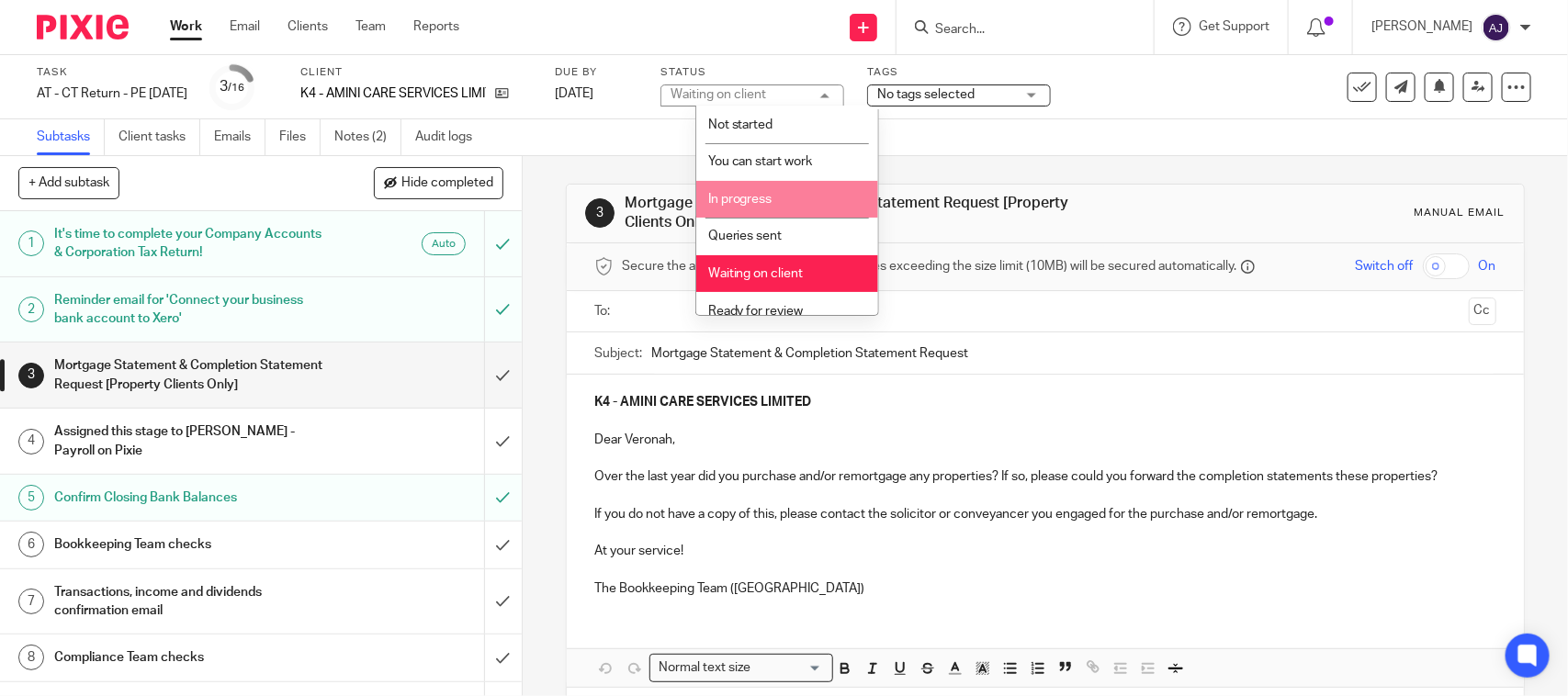
click at [755, 203] on span "In progress" at bounding box center [740, 199] width 64 height 12
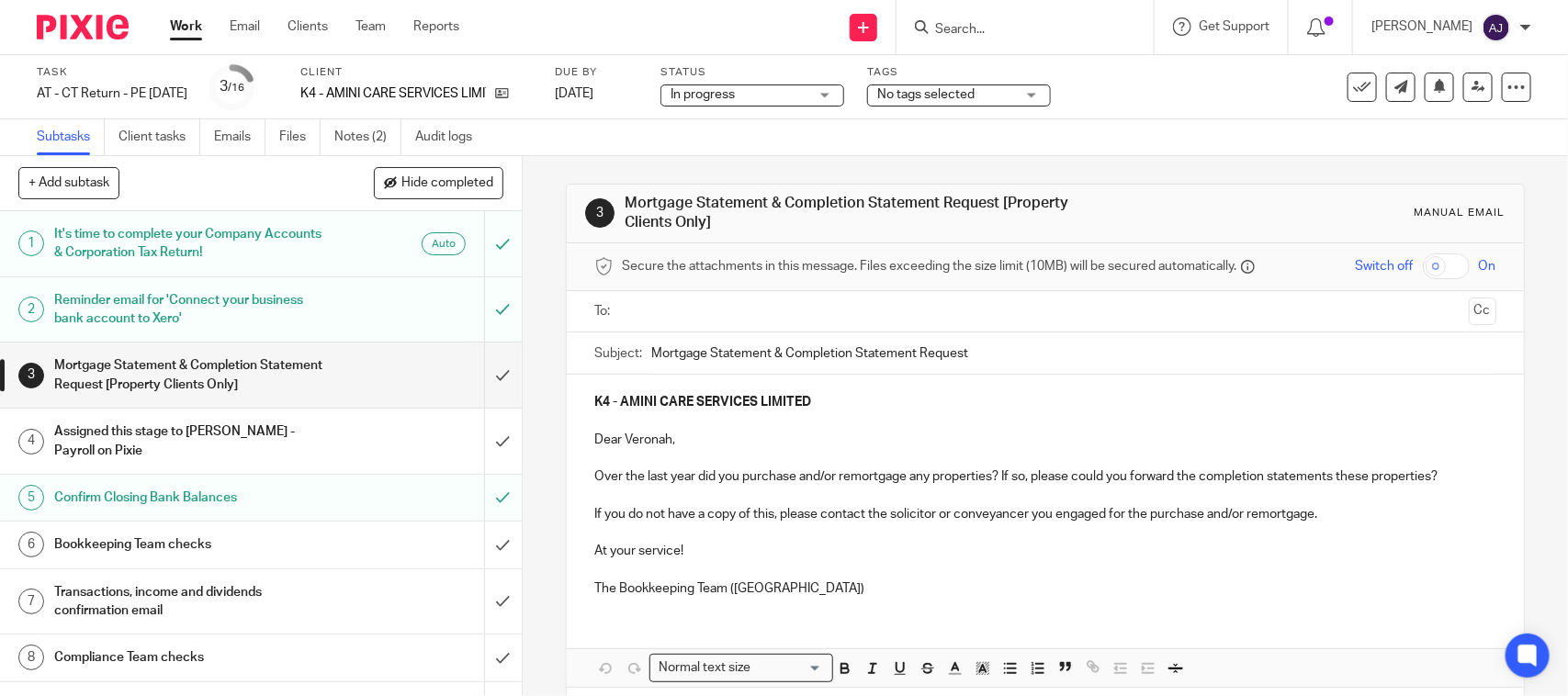
click at [709, 135] on div "Subtasks Client tasks Emails Files Notes (2) Audit logs" at bounding box center [784, 137] width 1568 height 37
click at [476, 374] on input "submit" at bounding box center [261, 375] width 522 height 65
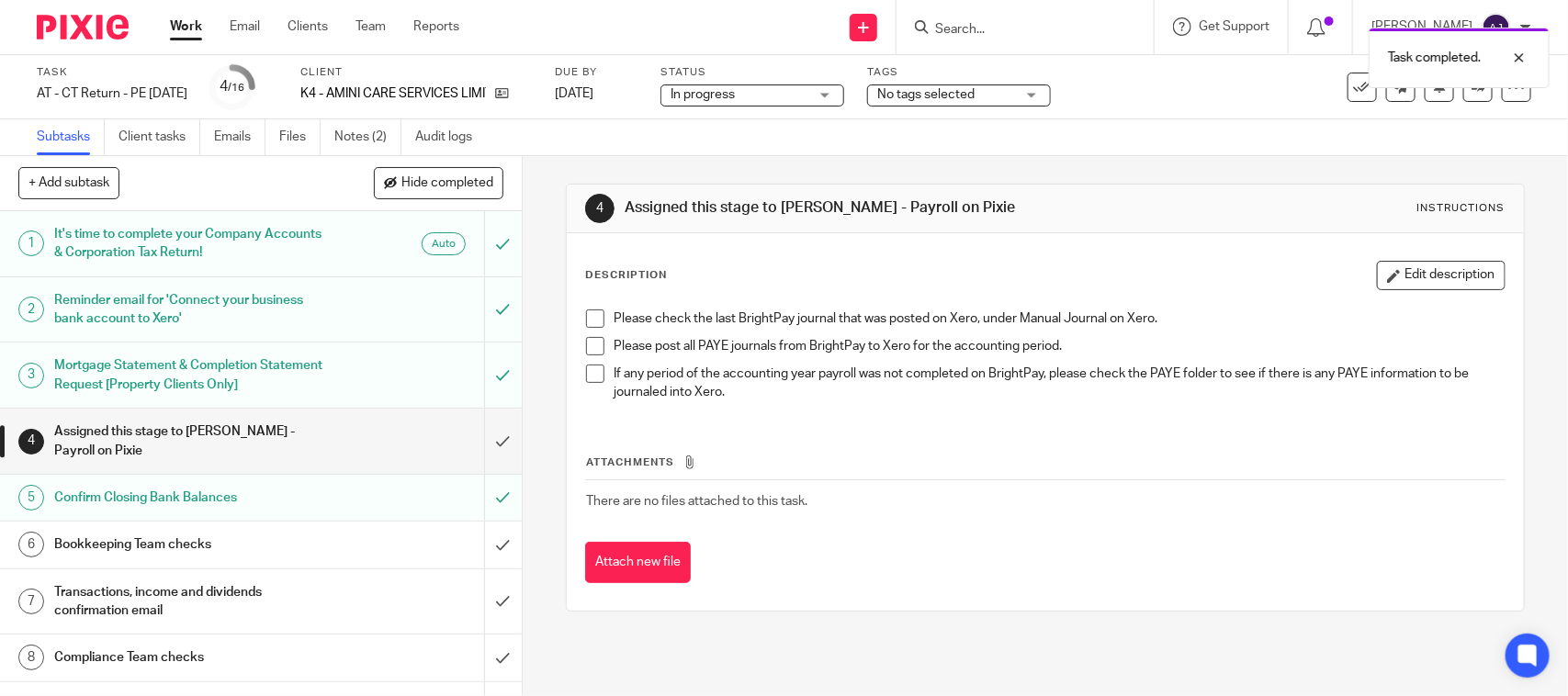
scroll to position [114, 0]
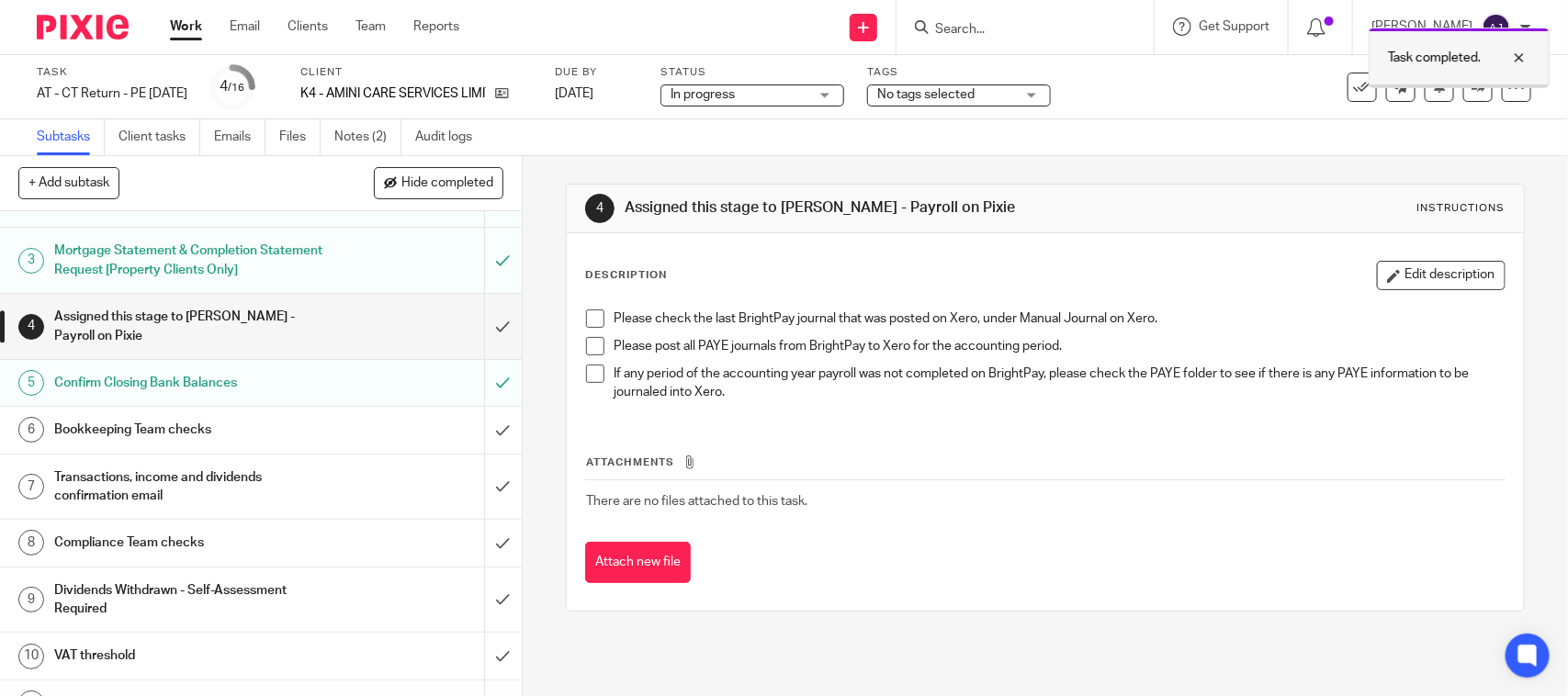
click at [1515, 57] on div at bounding box center [1506, 58] width 50 height 22
click at [1474, 83] on link at bounding box center [1478, 87] width 30 height 30
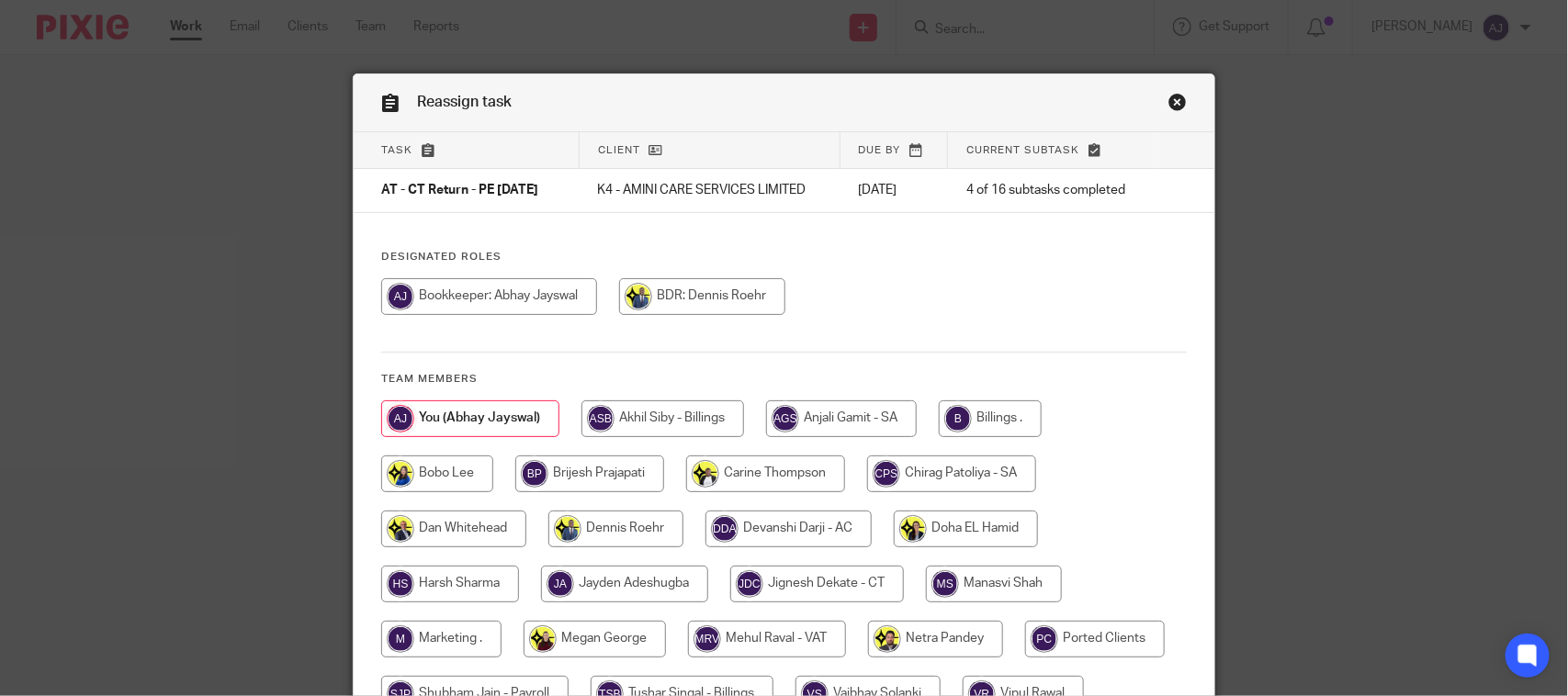
scroll to position [241, 0]
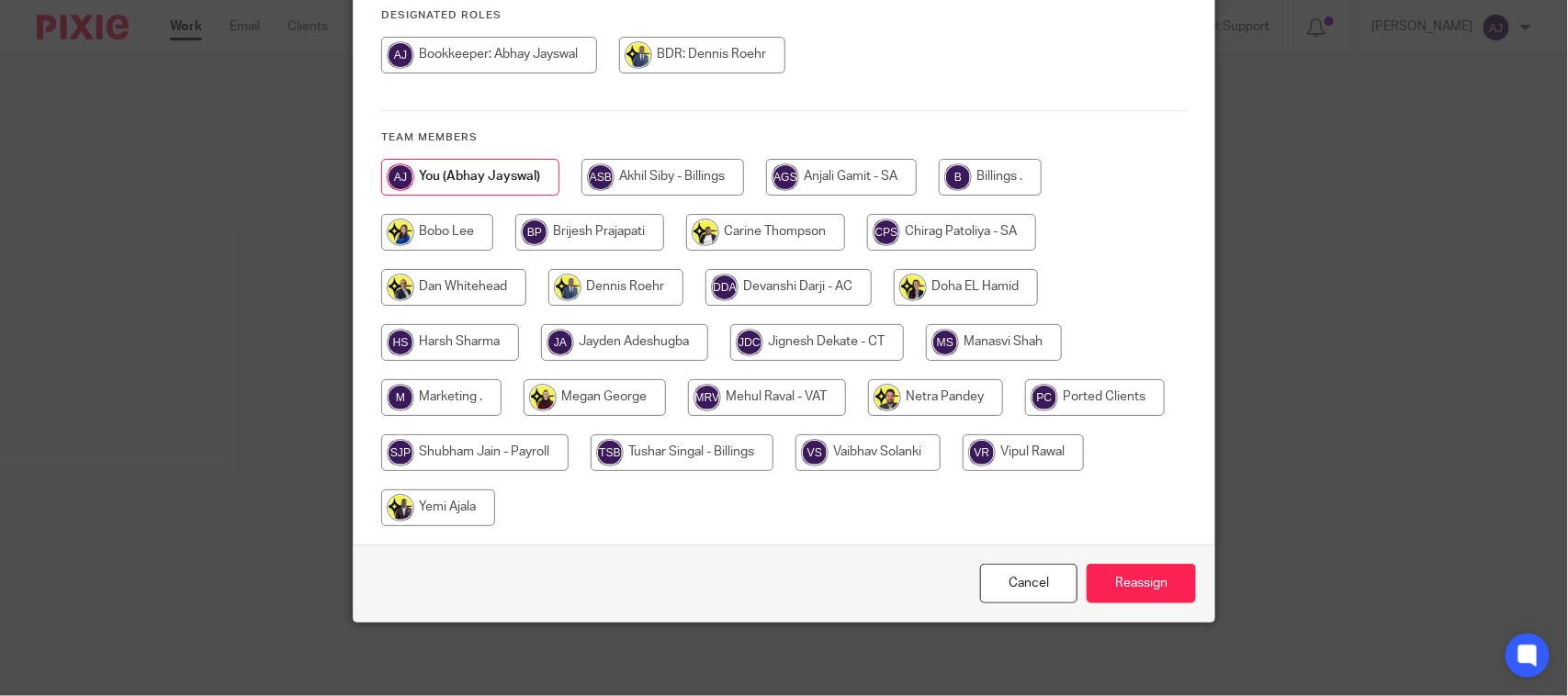
click at [452, 452] on input "radio" at bounding box center [474, 453] width 187 height 37
radio input "true"
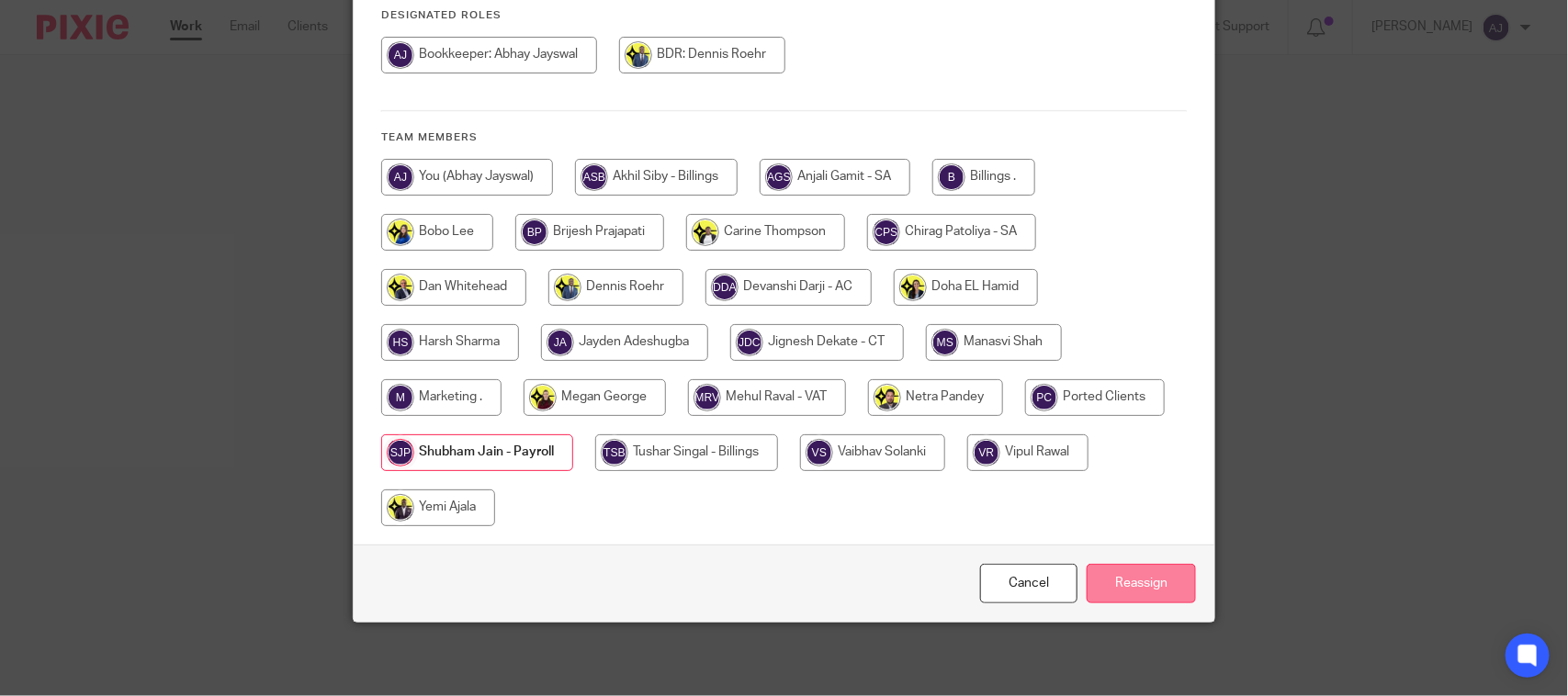
click at [1100, 575] on input "Reassign" at bounding box center [1141, 584] width 110 height 39
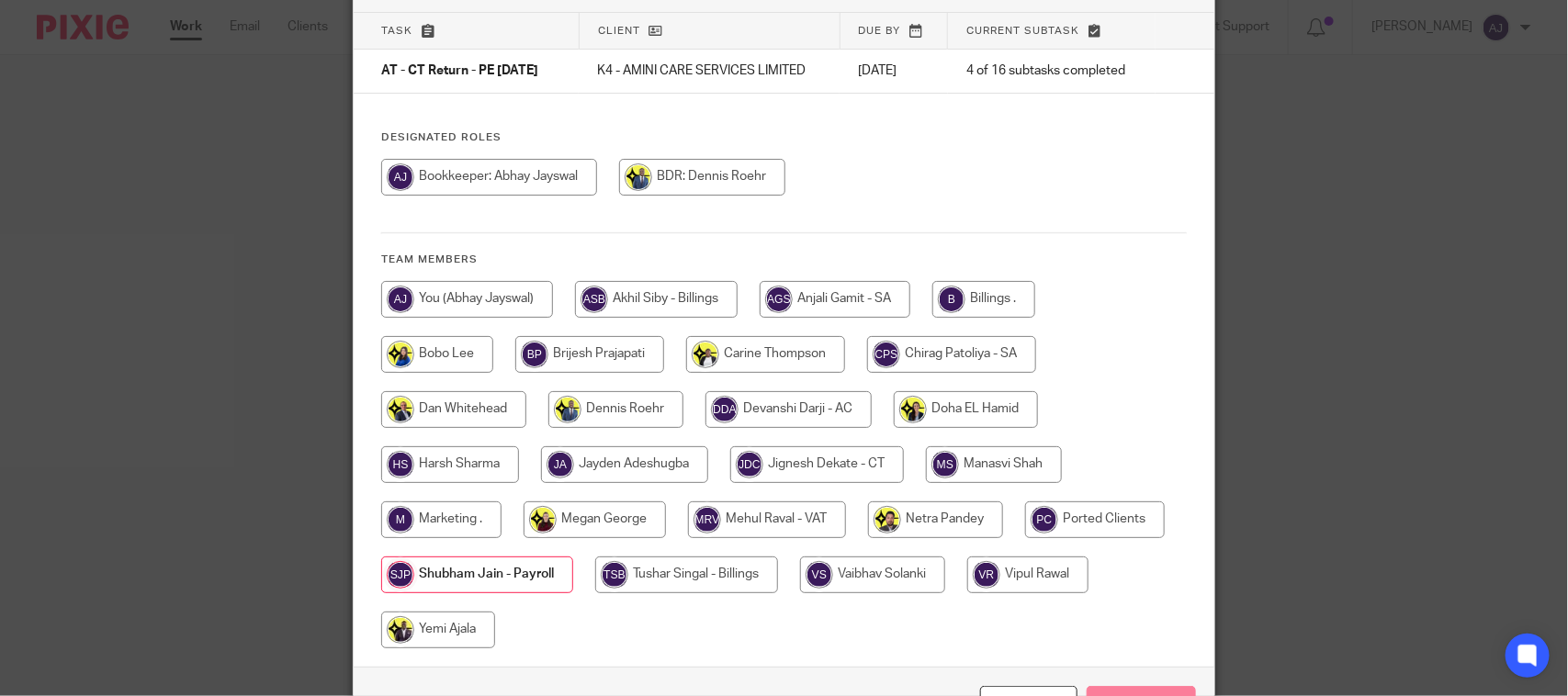
scroll to position [0, 0]
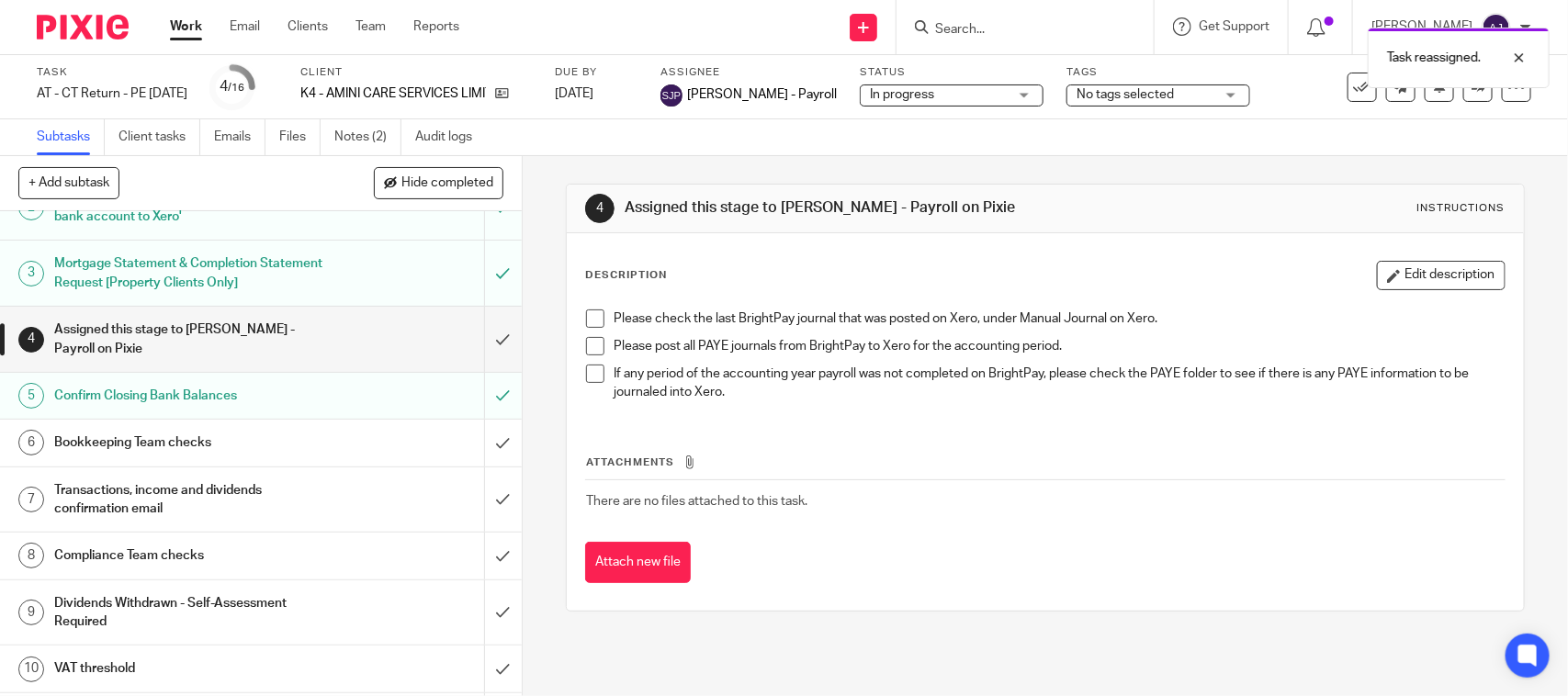
scroll to position [230, 0]
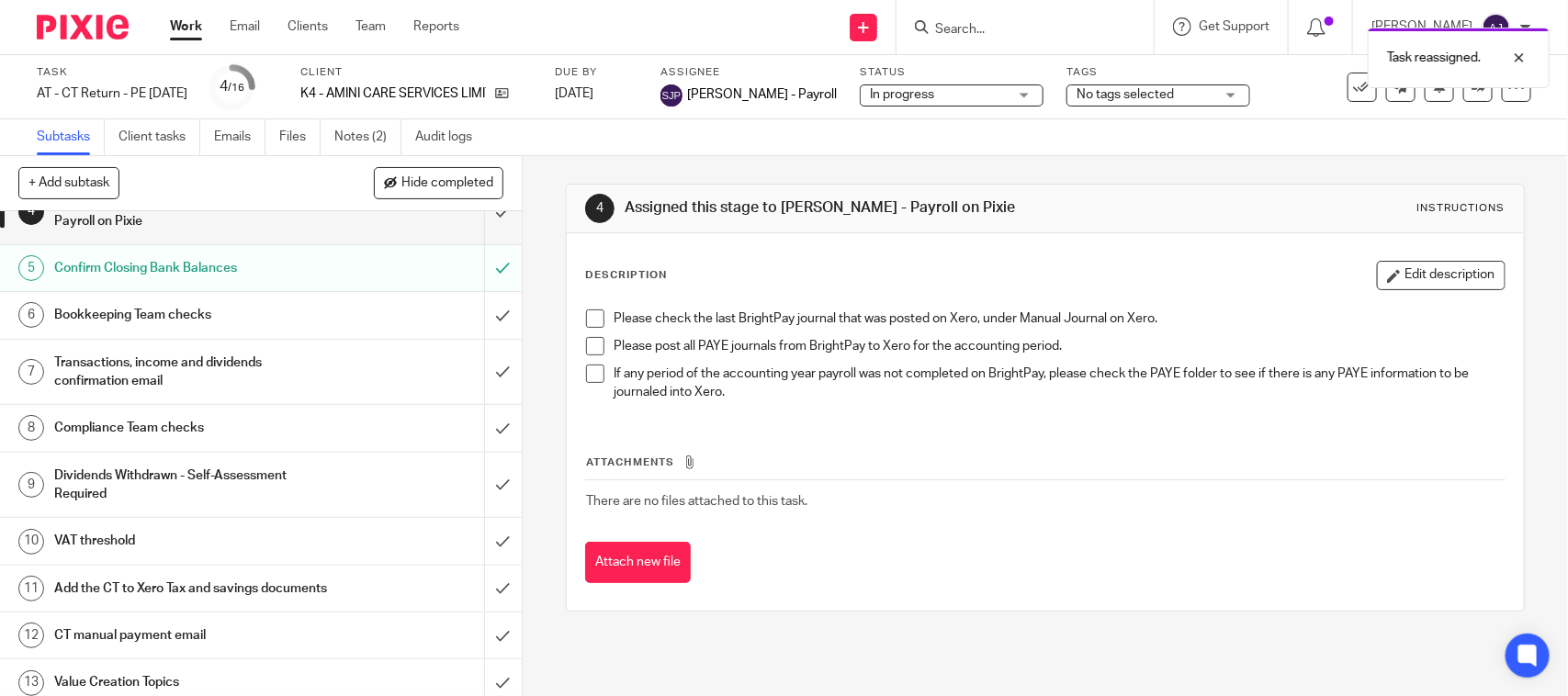
click at [241, 318] on h1 "Bookkeeping Team checks" at bounding box center [191, 314] width 275 height 28
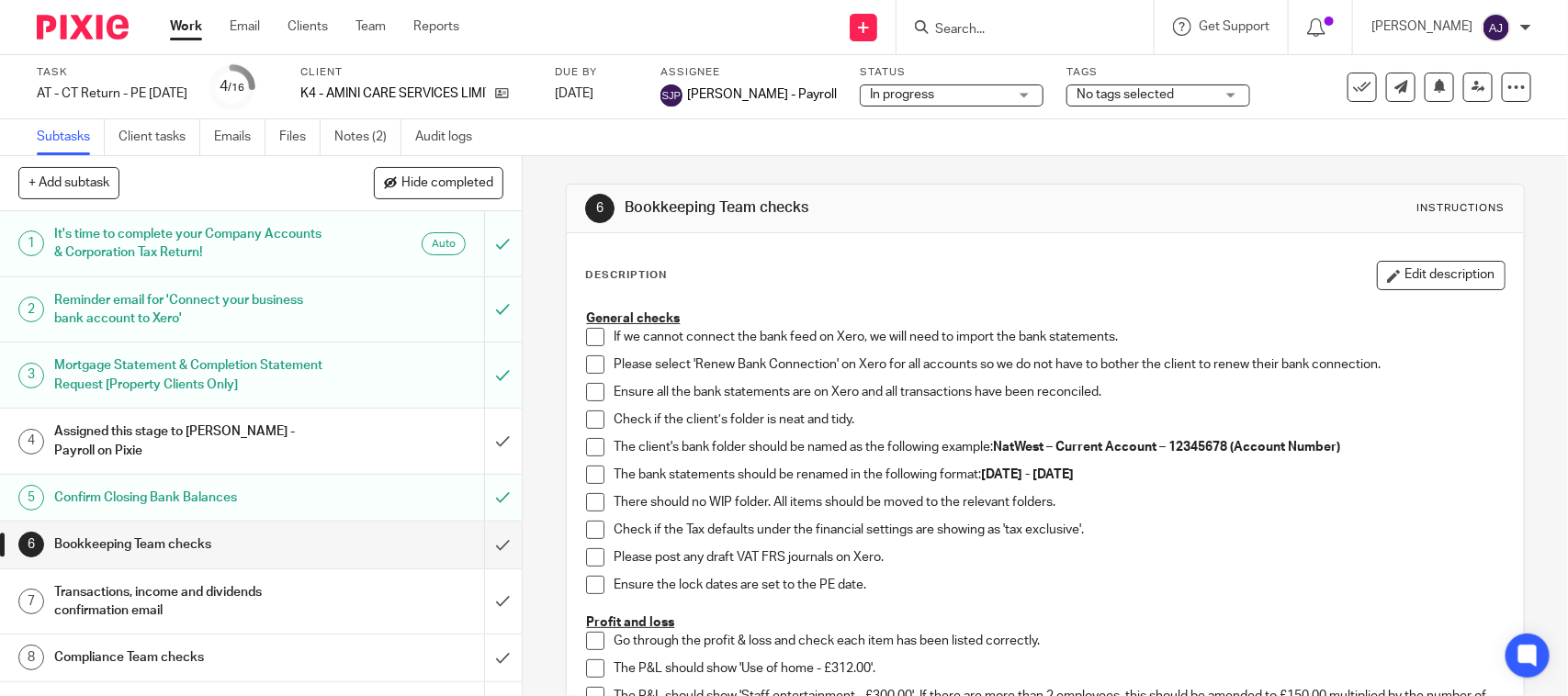
click at [587, 338] on span at bounding box center [595, 336] width 18 height 18
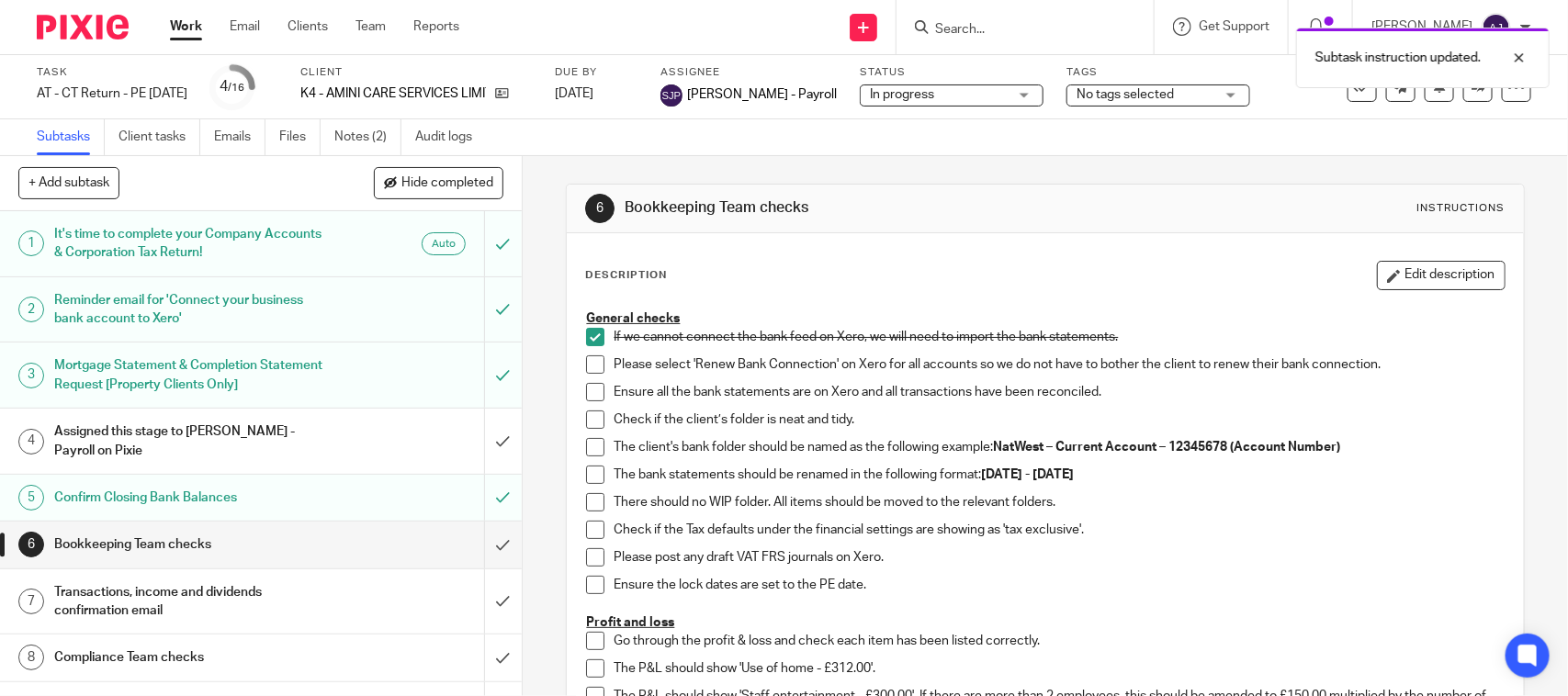
click at [586, 357] on span at bounding box center [595, 364] width 18 height 18
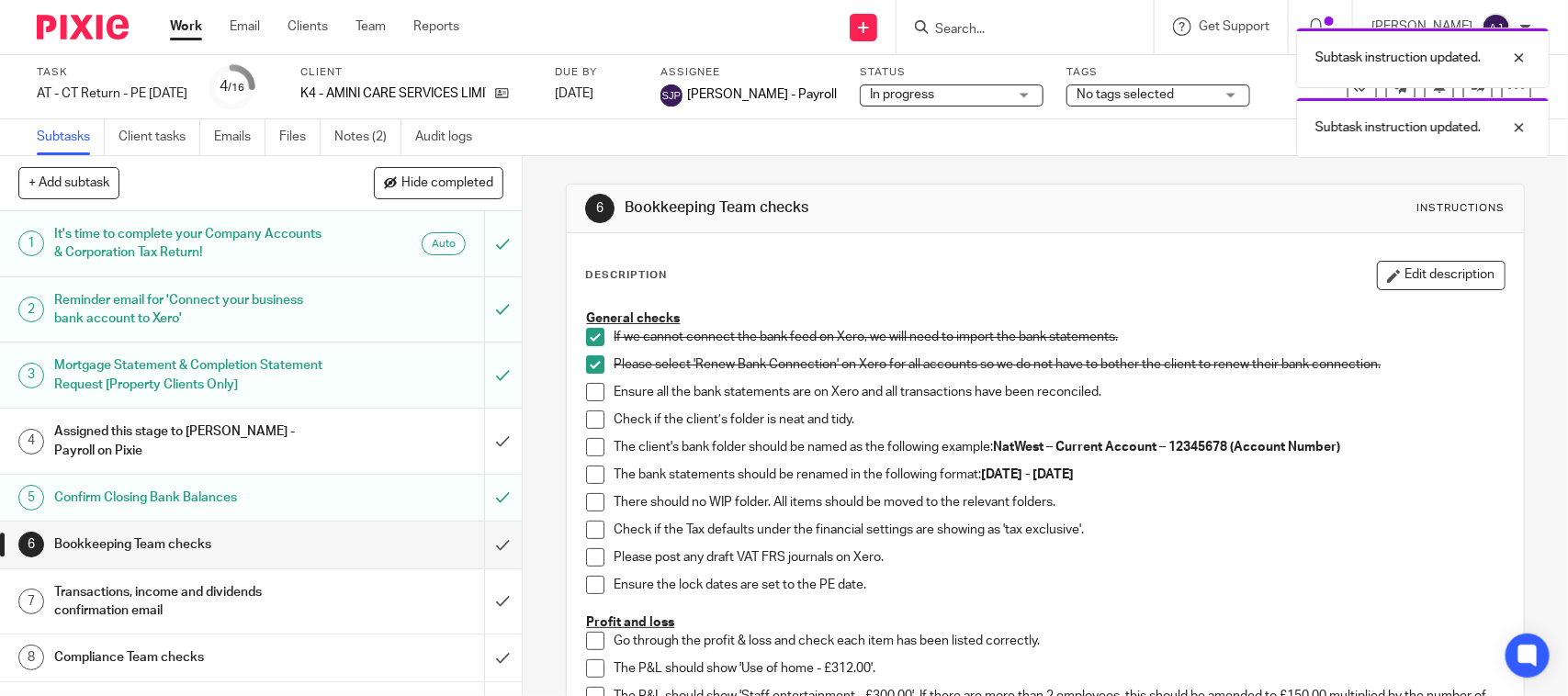
click at [586, 383] on span at bounding box center [595, 391] width 18 height 18
click at [586, 416] on span at bounding box center [595, 419] width 18 height 18
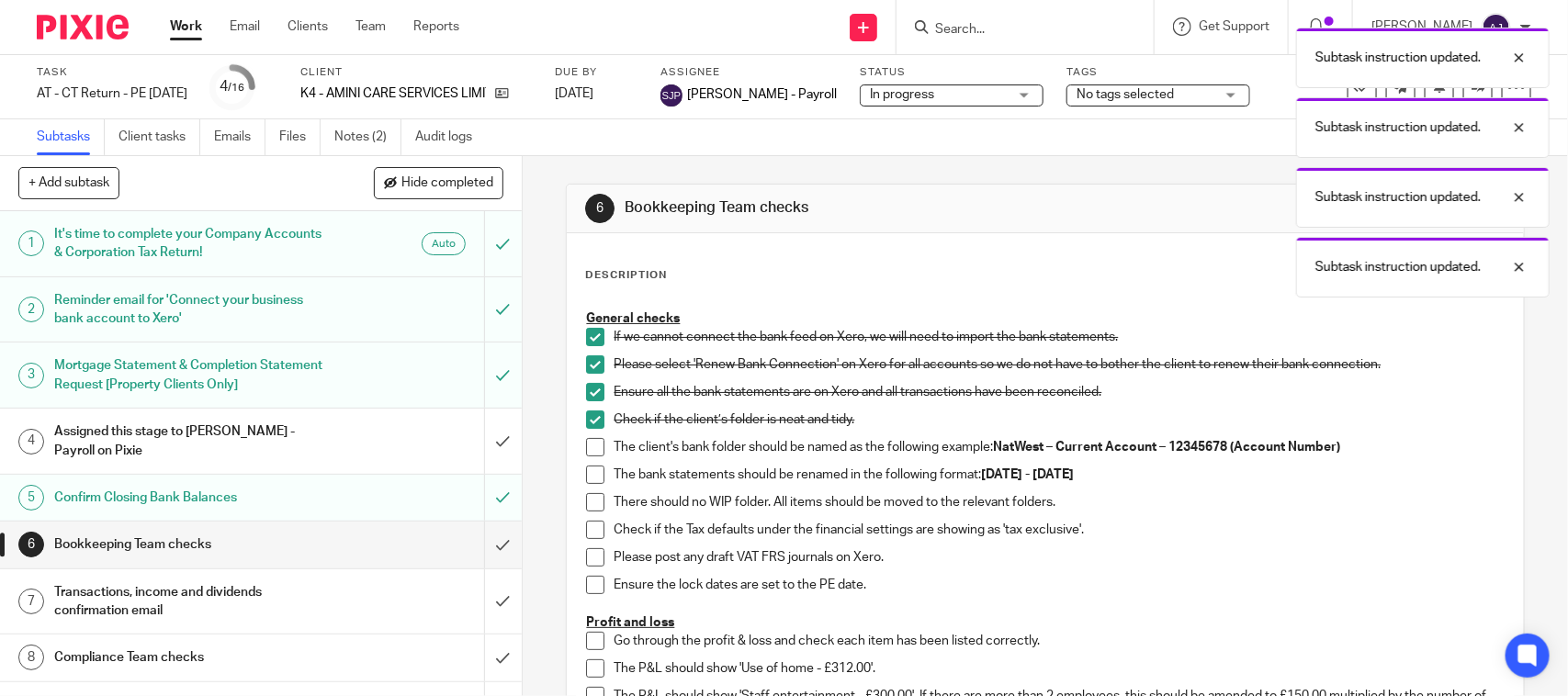
click at [586, 443] on span at bounding box center [595, 447] width 18 height 18
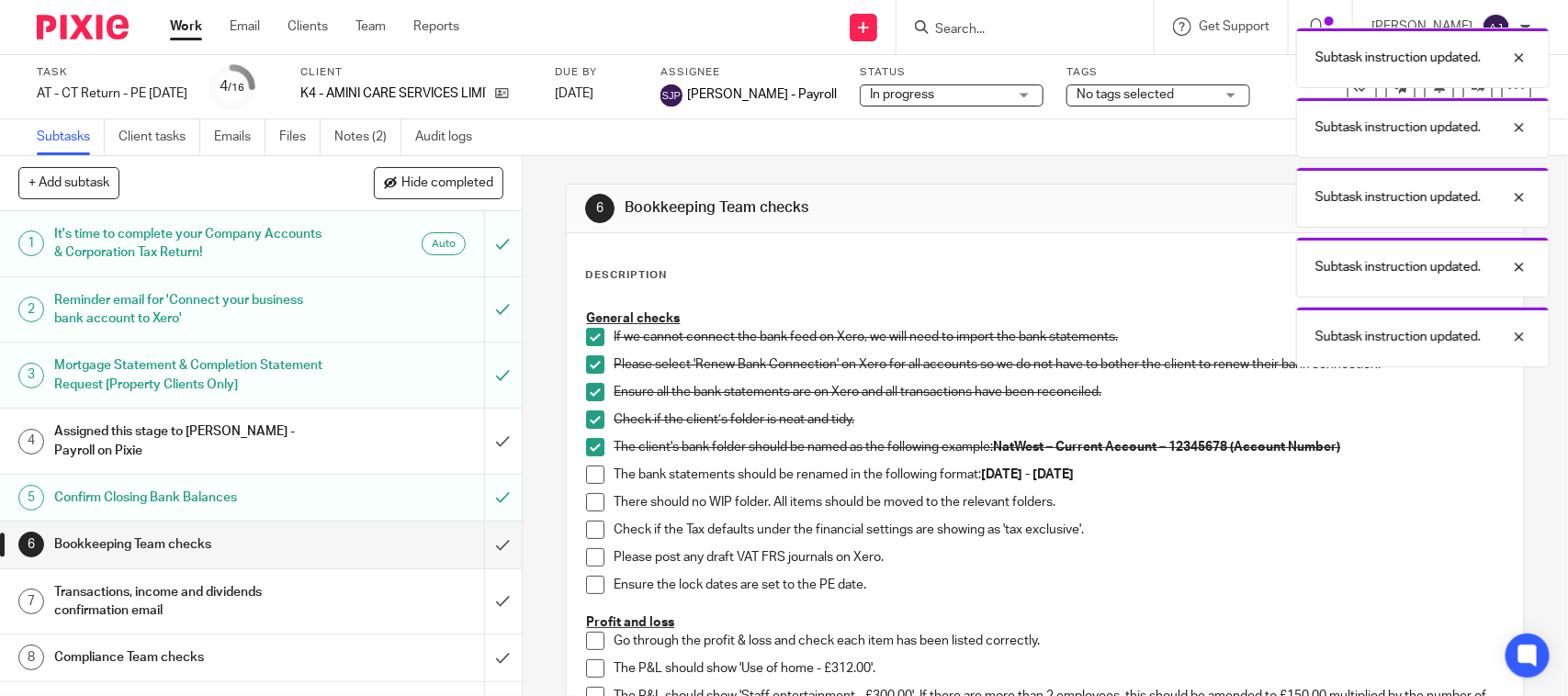
click at [586, 462] on li "The client's bank folder should be named as the following example: NatWest – Cu…" at bounding box center [1045, 452] width 917 height 28
click at [586, 474] on span at bounding box center [595, 474] width 18 height 18
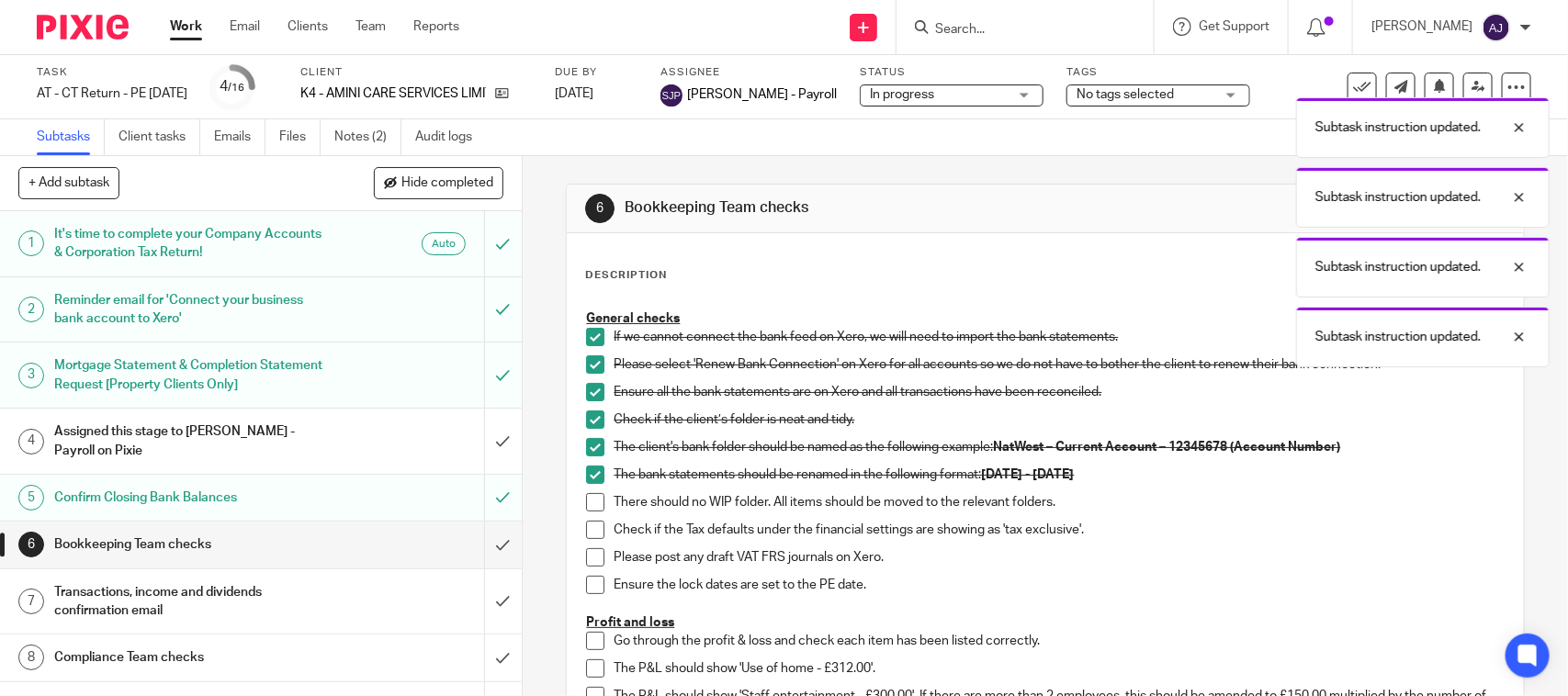
click at [586, 505] on span at bounding box center [595, 502] width 18 height 18
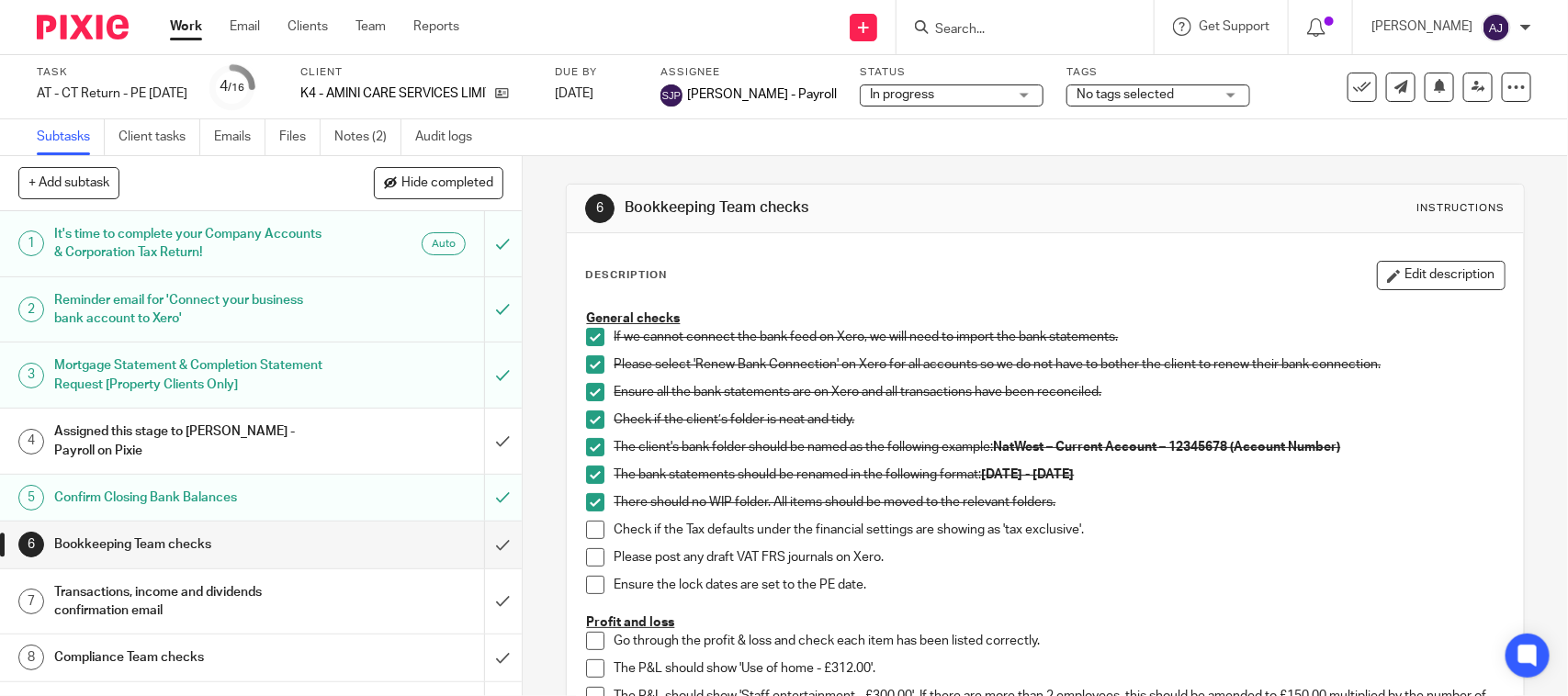
click at [588, 534] on span at bounding box center [595, 530] width 18 height 18
click at [587, 561] on span at bounding box center [595, 557] width 18 height 18
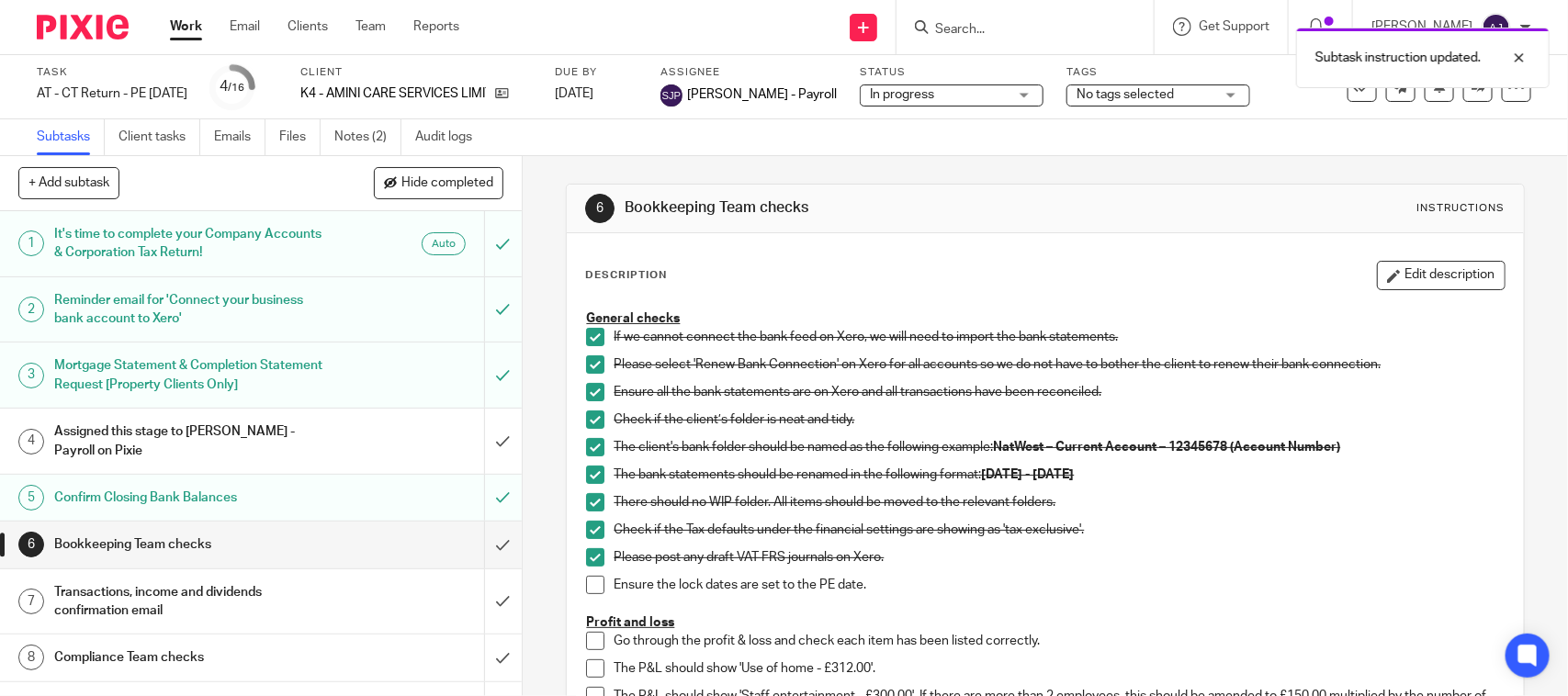
click at [588, 584] on span at bounding box center [595, 584] width 18 height 18
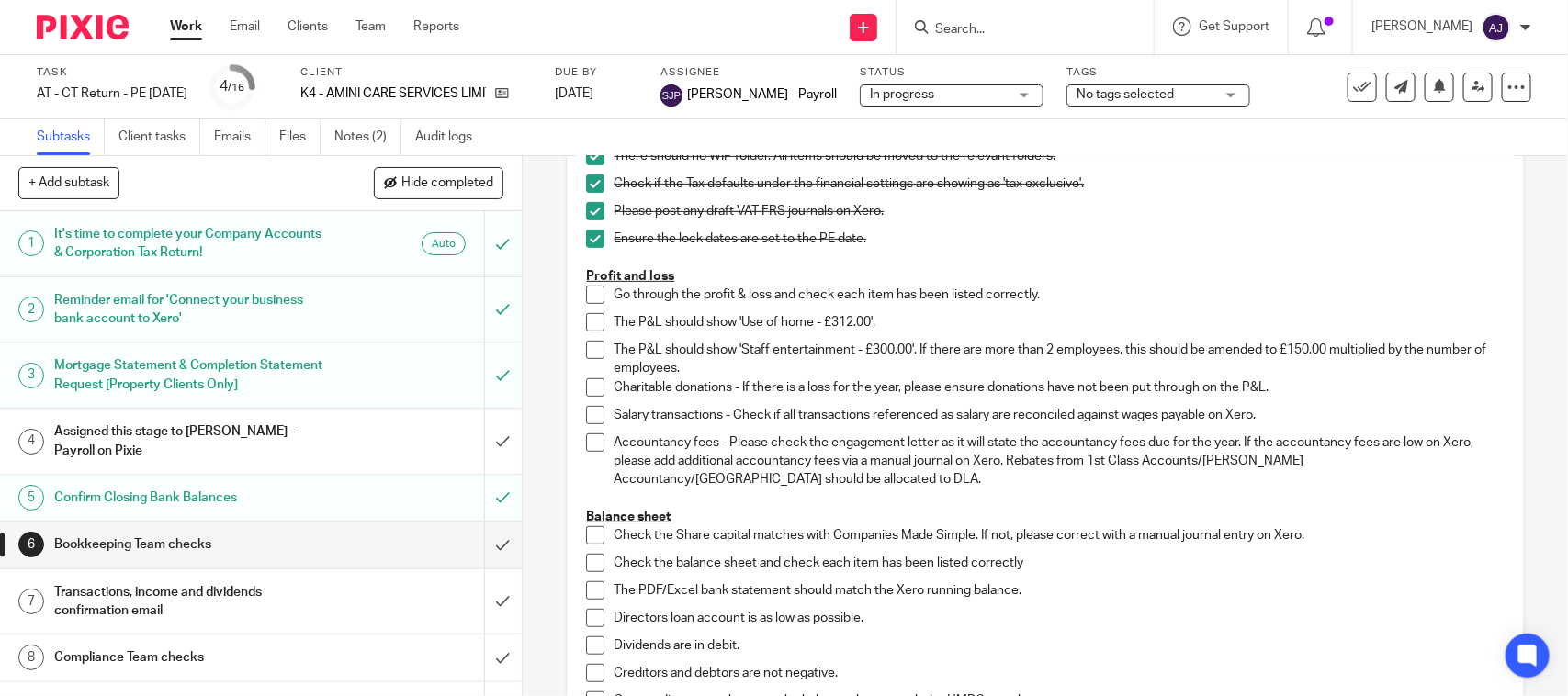
scroll to position [344, 0]
click at [586, 295] on span at bounding box center [595, 296] width 18 height 18
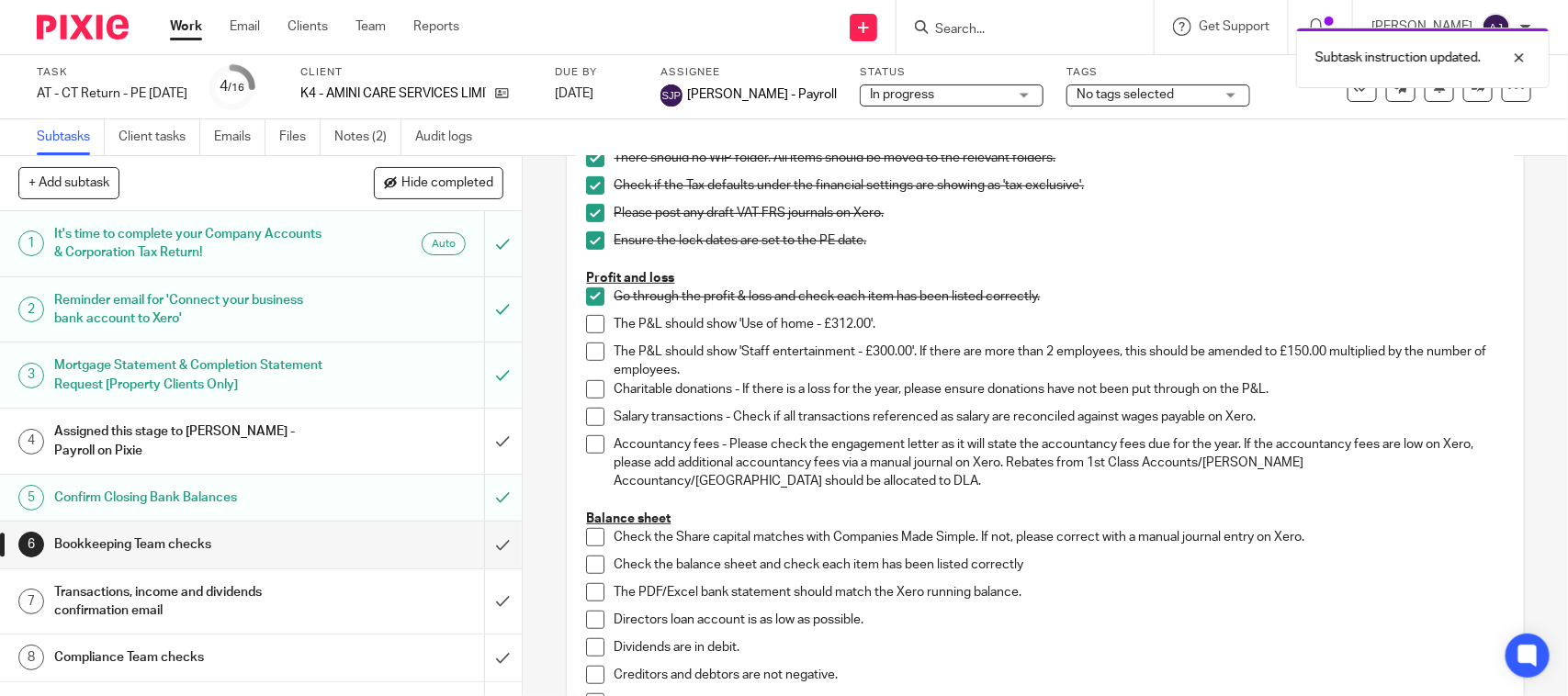
click at [586, 318] on span at bounding box center [595, 324] width 18 height 18
click at [577, 350] on div "General checks If we cannot connect the bank feed on Xero, we will need to impo…" at bounding box center [1045, 401] width 936 height 890
click at [586, 350] on span at bounding box center [595, 351] width 18 height 18
click at [586, 410] on span at bounding box center [595, 416] width 18 height 18
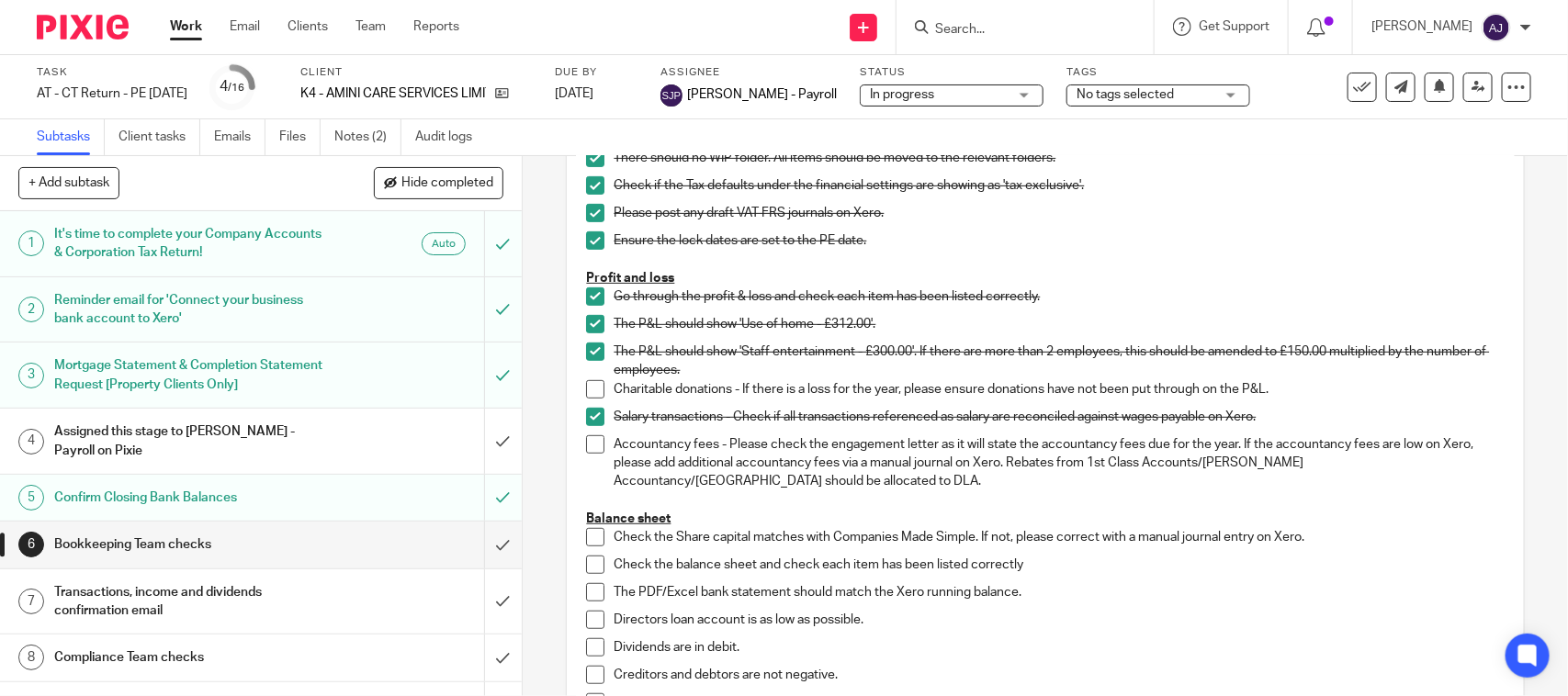
click at [586, 438] on span at bounding box center [595, 444] width 18 height 18
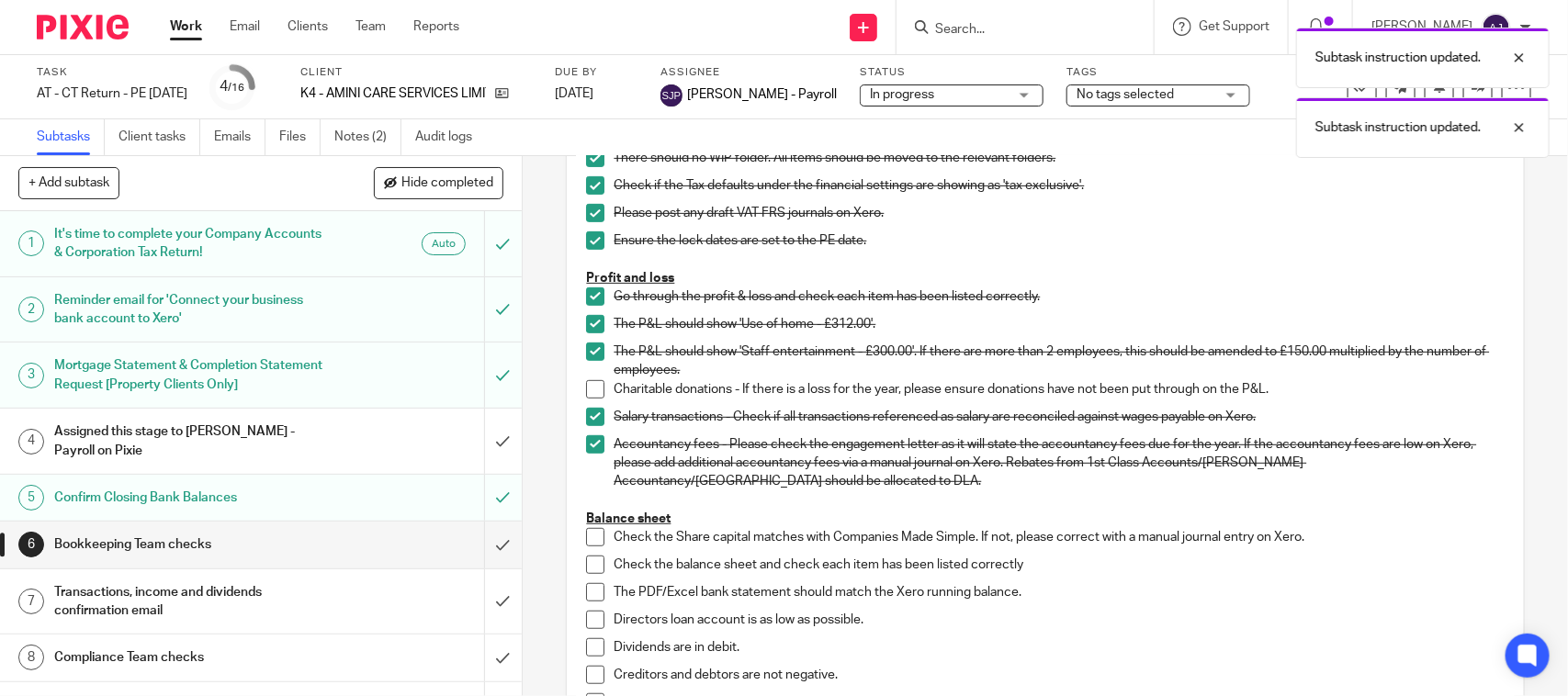
scroll to position [574, 0]
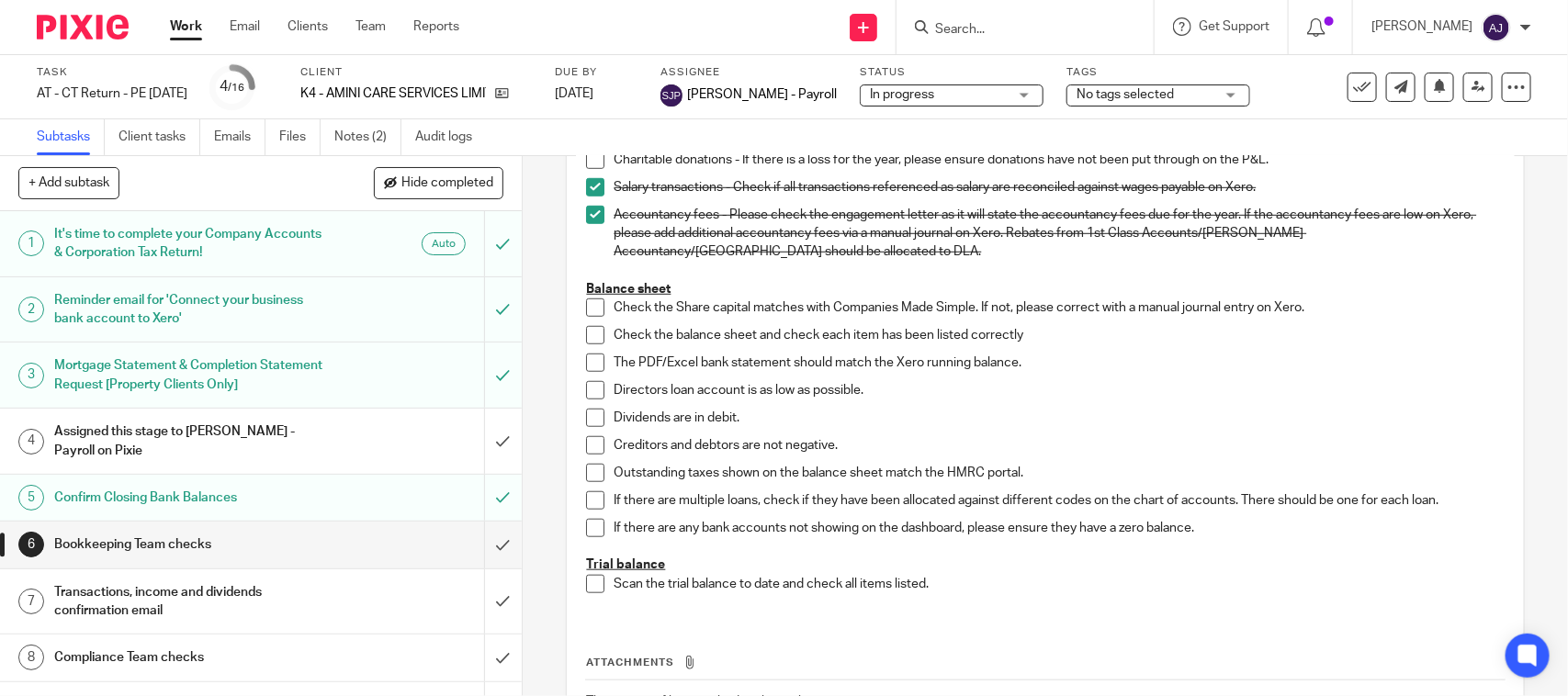
click at [588, 309] on span at bounding box center [595, 307] width 18 height 18
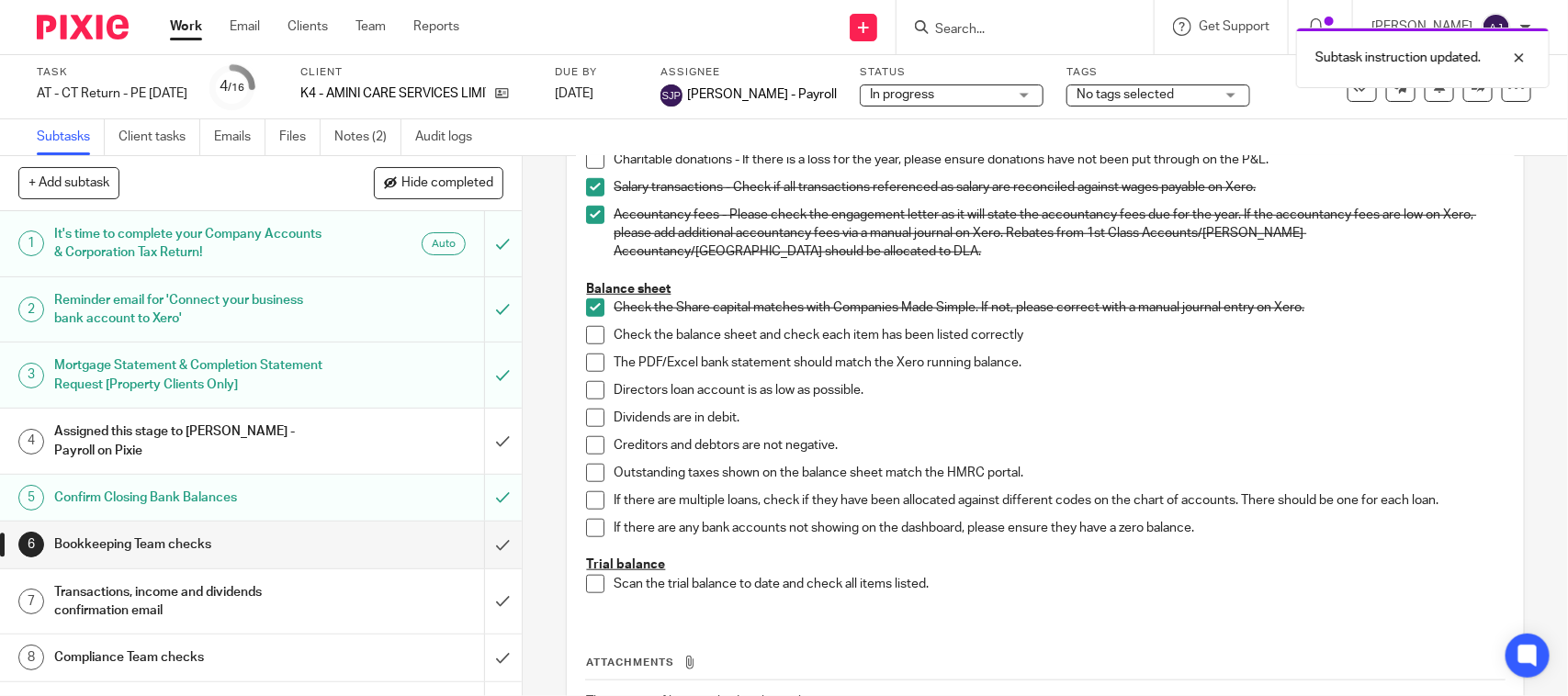
click at [586, 338] on span at bounding box center [595, 335] width 18 height 18
click at [586, 364] on span at bounding box center [595, 362] width 18 height 18
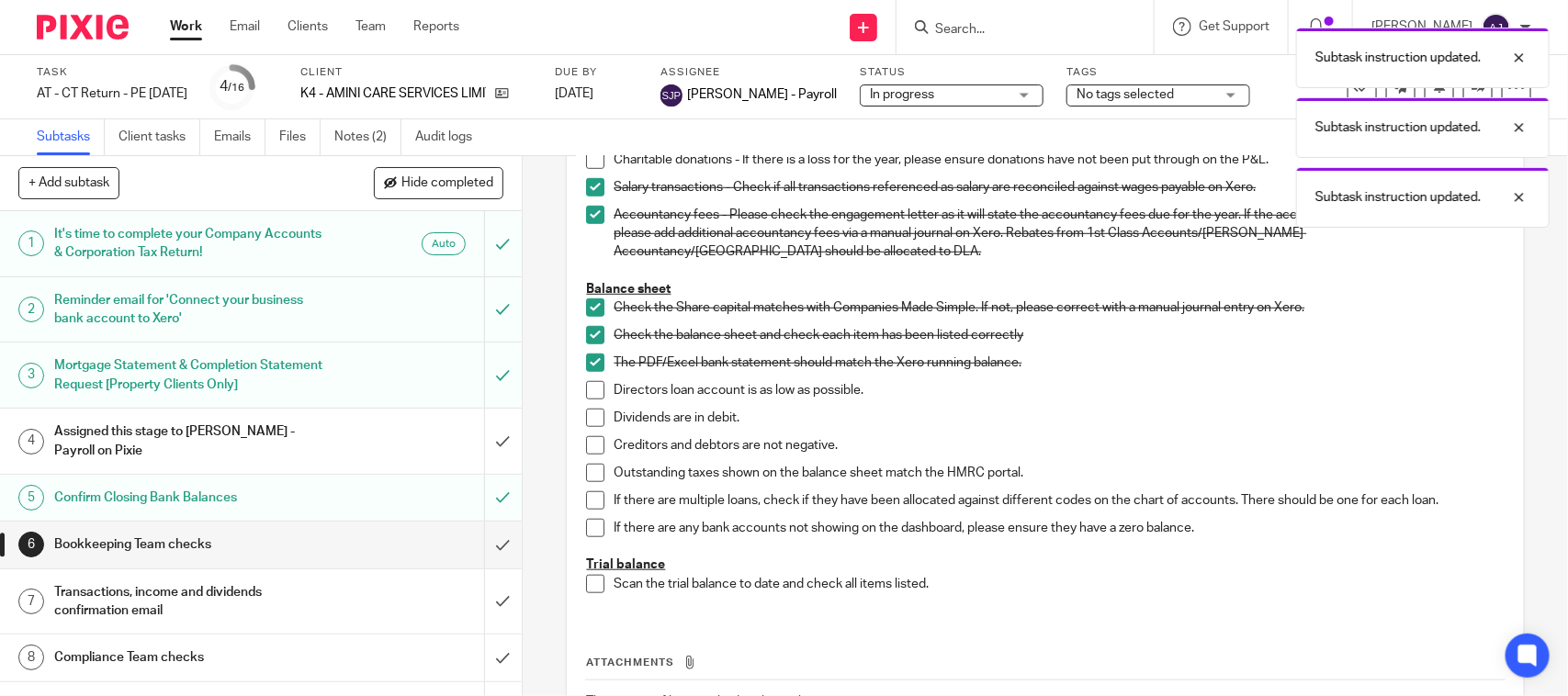
click at [587, 386] on span at bounding box center [595, 389] width 18 height 18
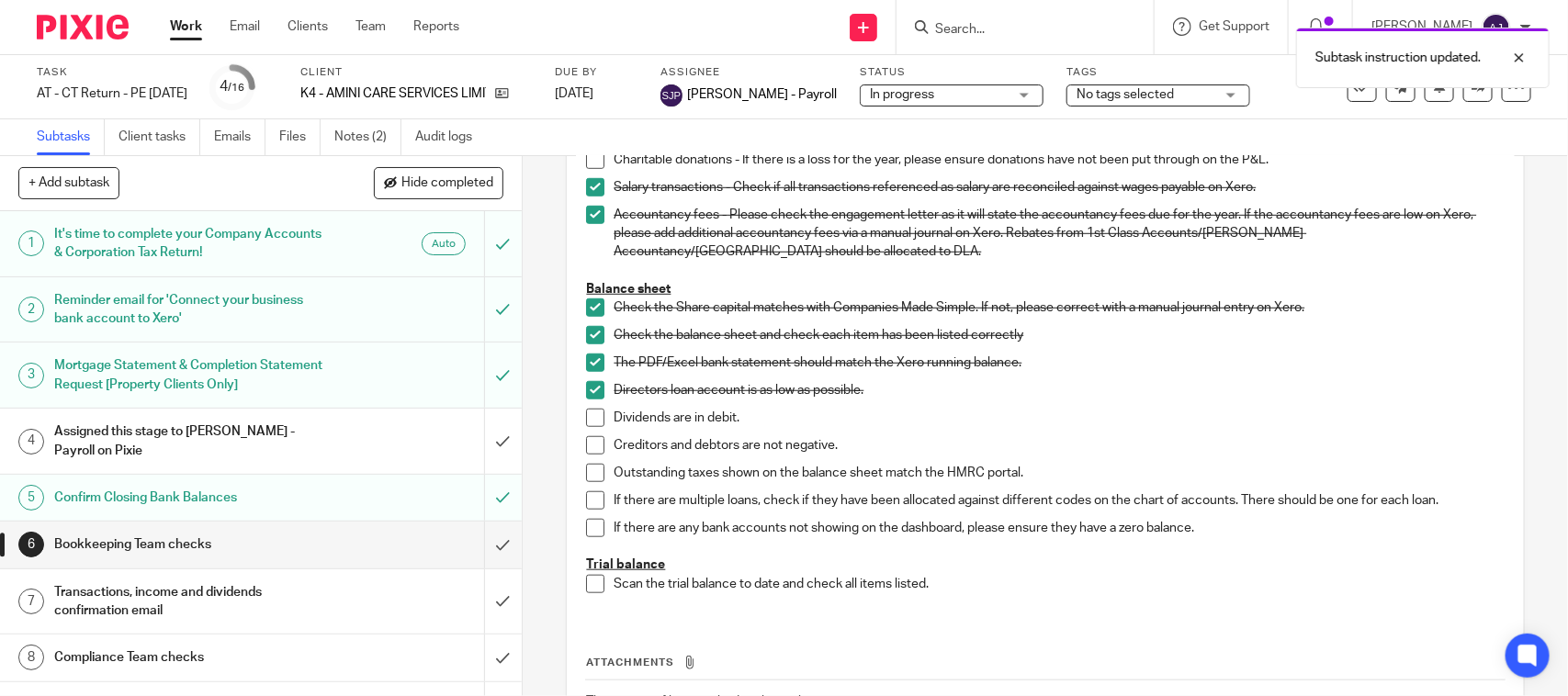
click at [586, 418] on span at bounding box center [595, 417] width 18 height 18
click at [587, 442] on span at bounding box center [595, 445] width 18 height 18
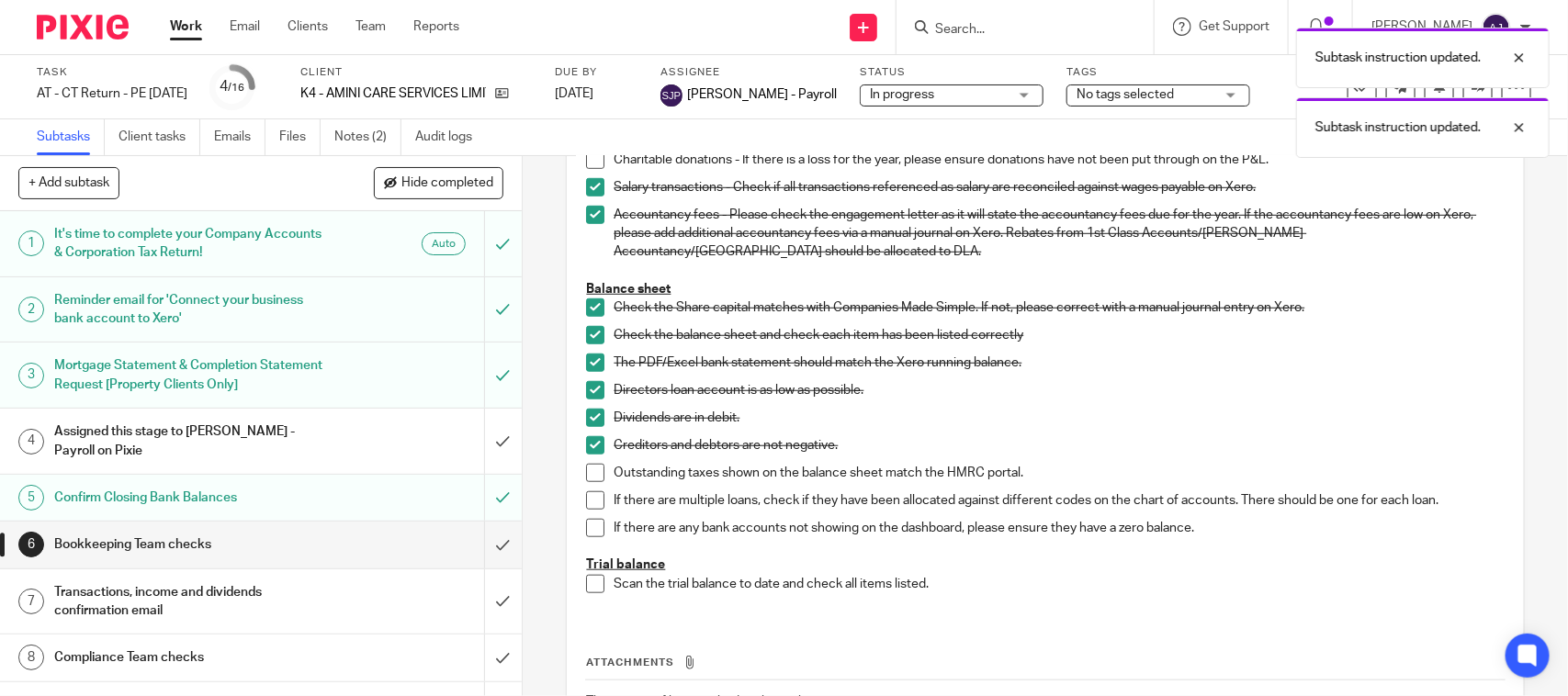
click at [594, 496] on span at bounding box center [595, 500] width 18 height 18
click at [593, 526] on span at bounding box center [595, 528] width 18 height 18
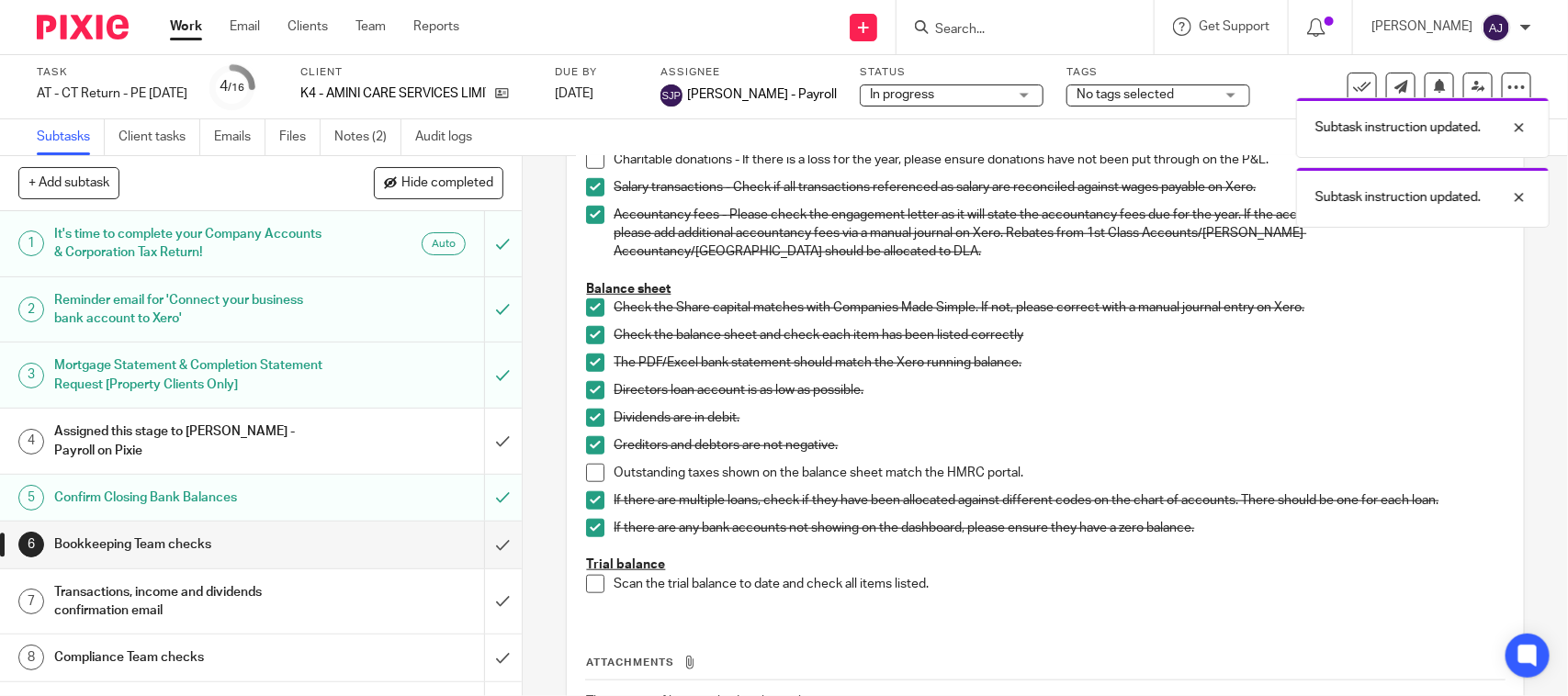
click at [586, 582] on span at bounding box center [595, 584] width 18 height 18
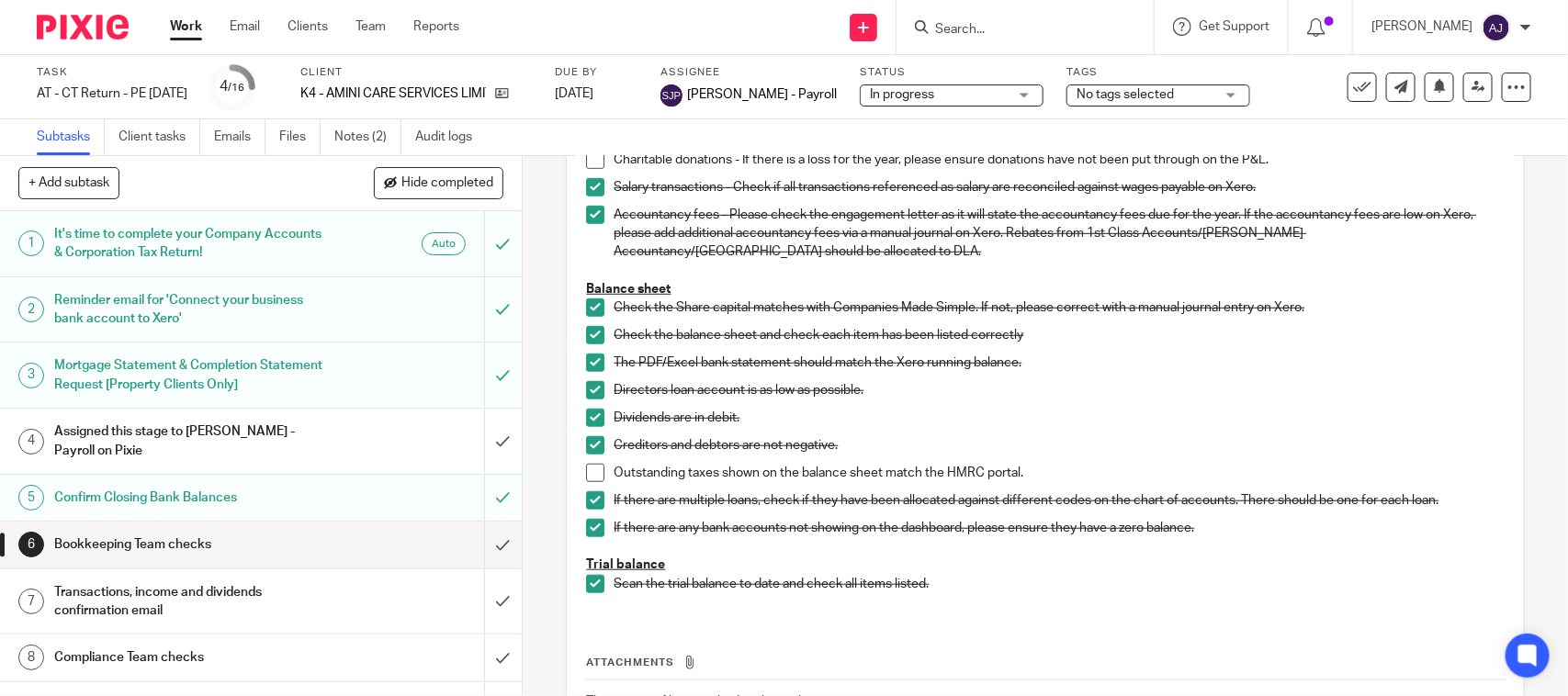
click at [586, 479] on span at bounding box center [595, 472] width 18 height 18
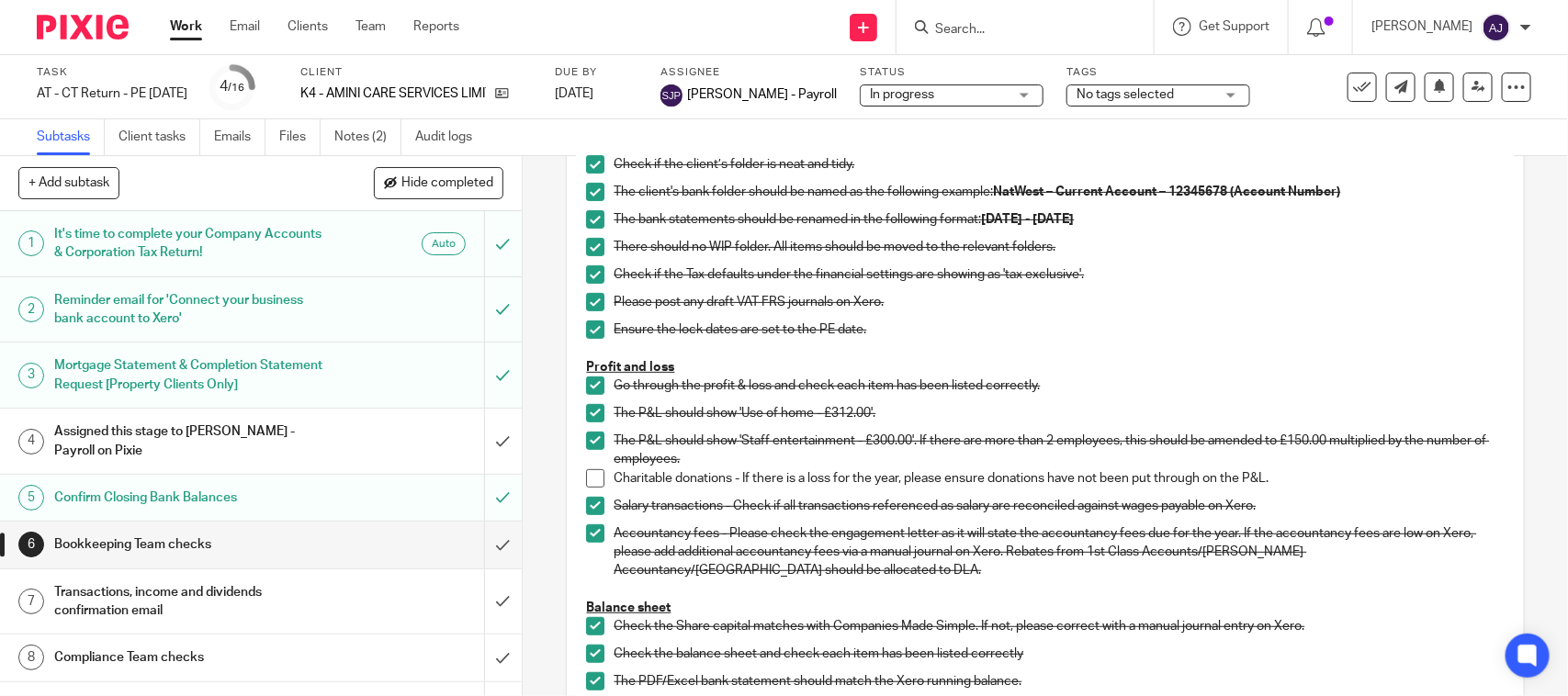
scroll to position [344, 0]
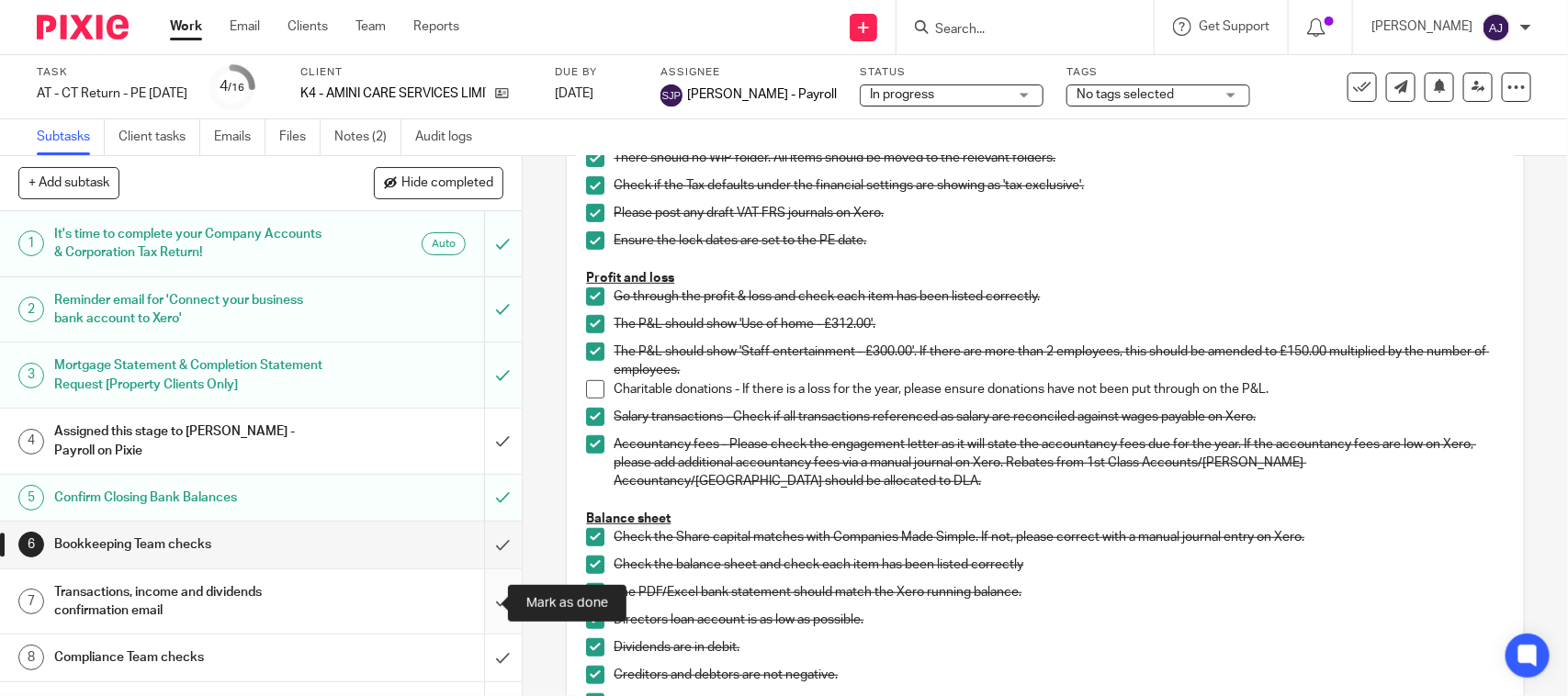
click at [470, 599] on input "submit" at bounding box center [261, 602] width 522 height 65
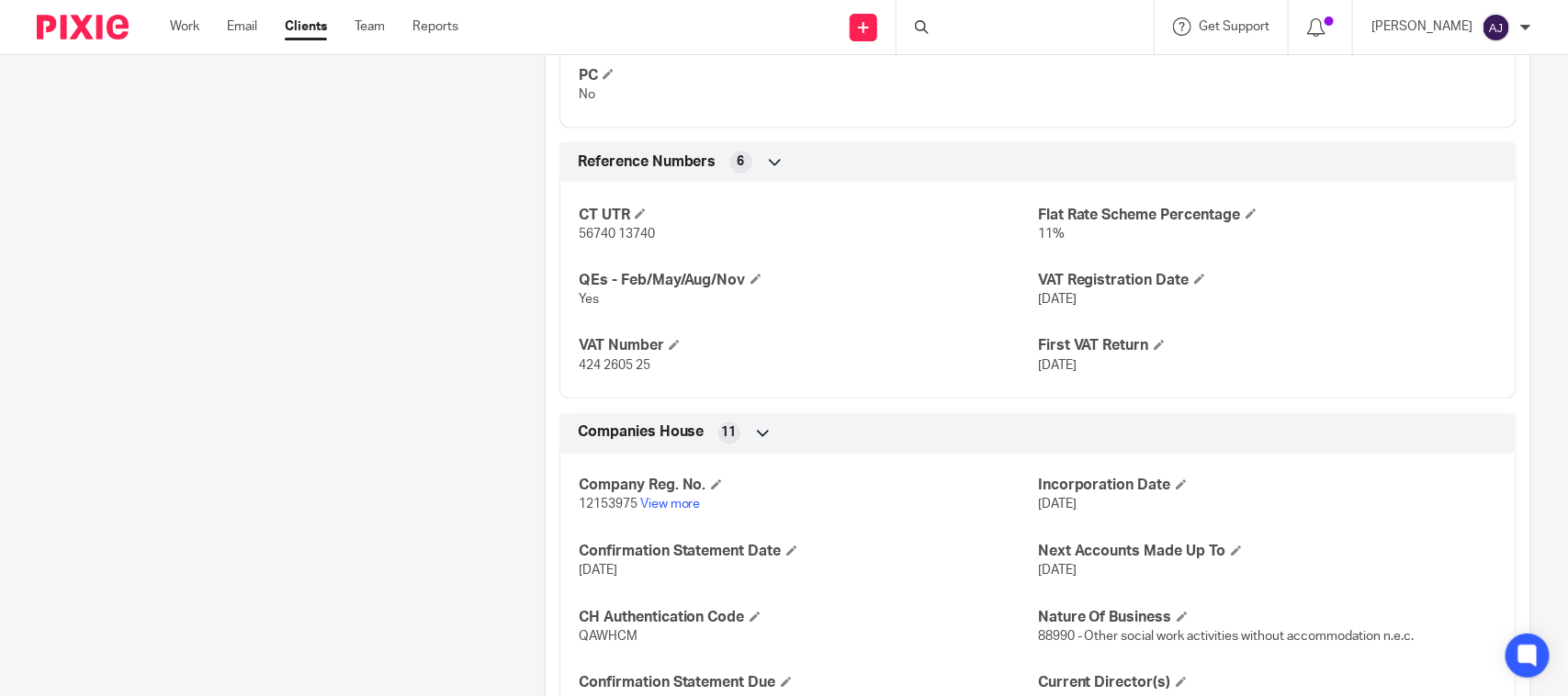
scroll to position [1378, 0]
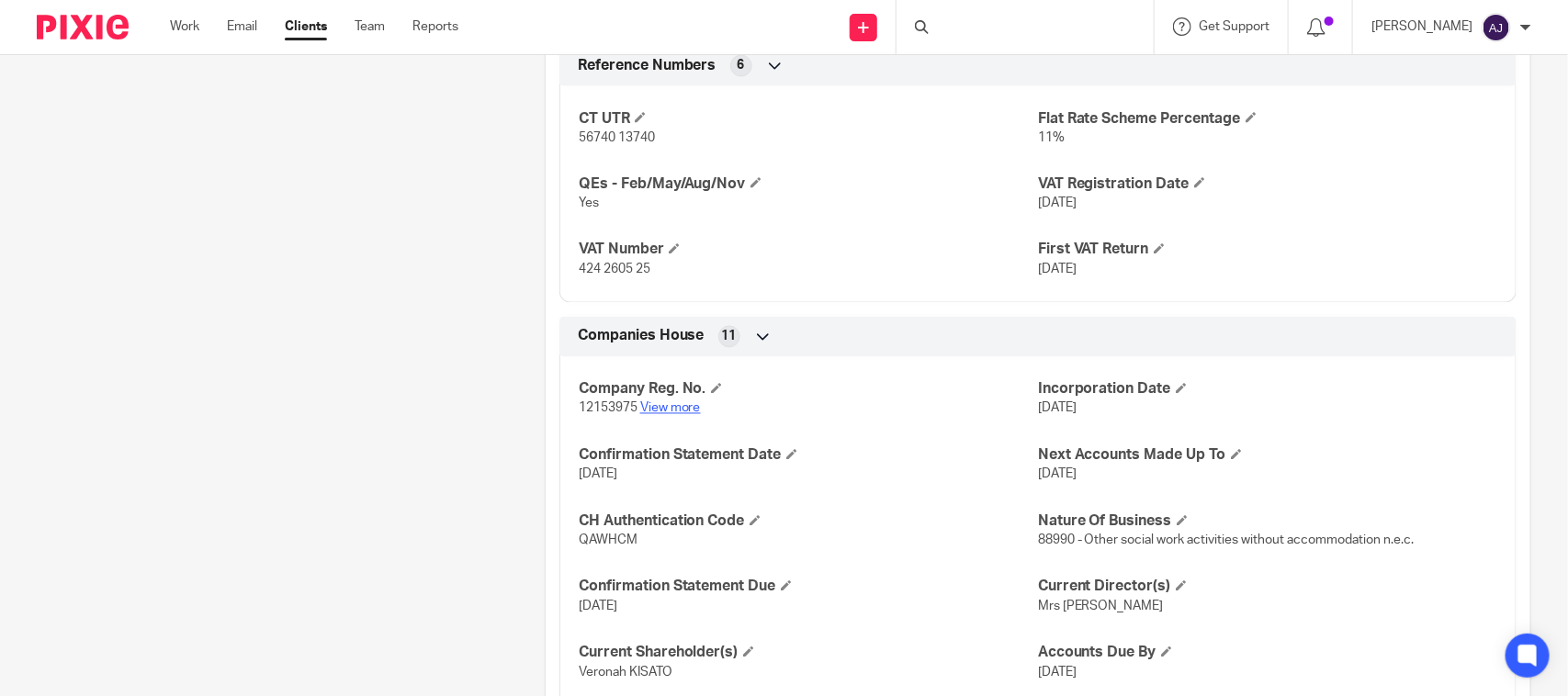
click at [672, 415] on link "View more" at bounding box center [670, 408] width 61 height 12
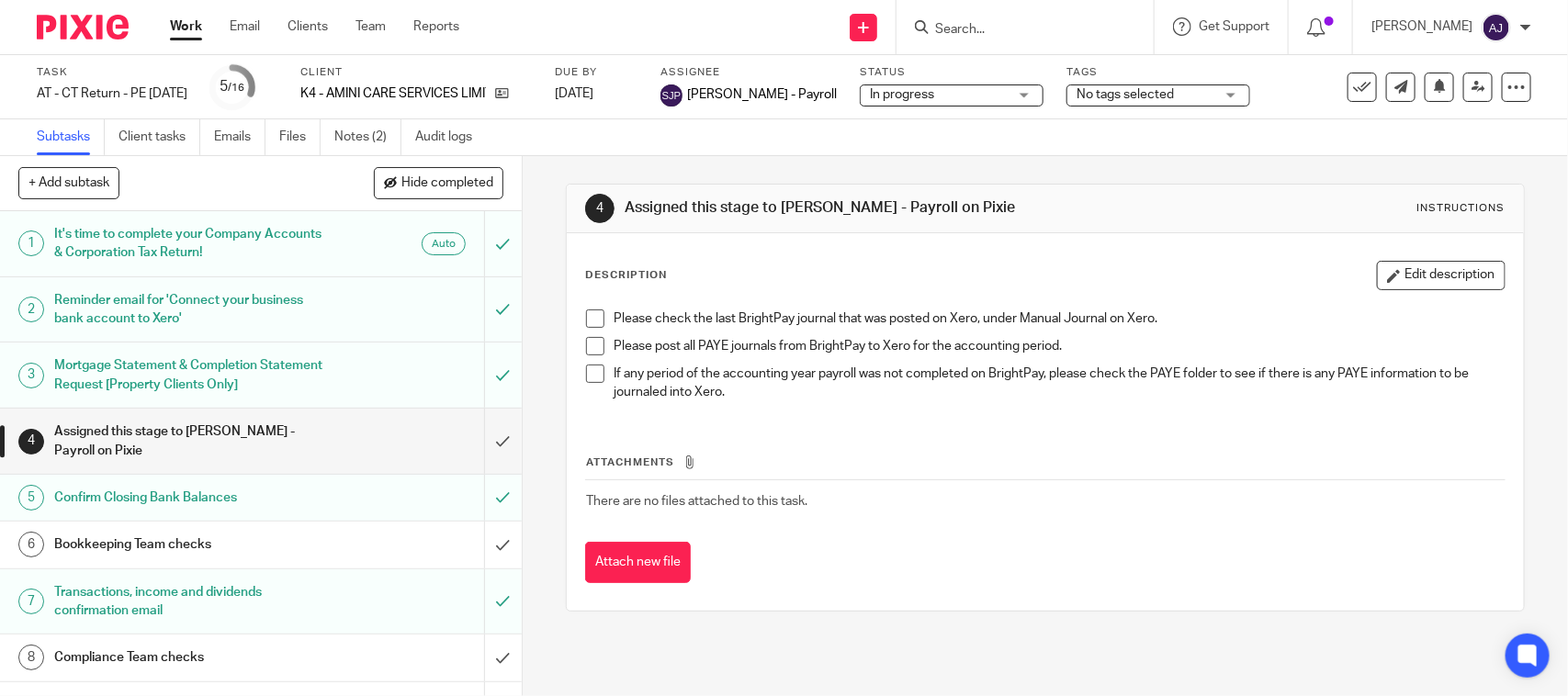
click at [238, 543] on h1 "Bookkeeping Team checks" at bounding box center [191, 544] width 275 height 28
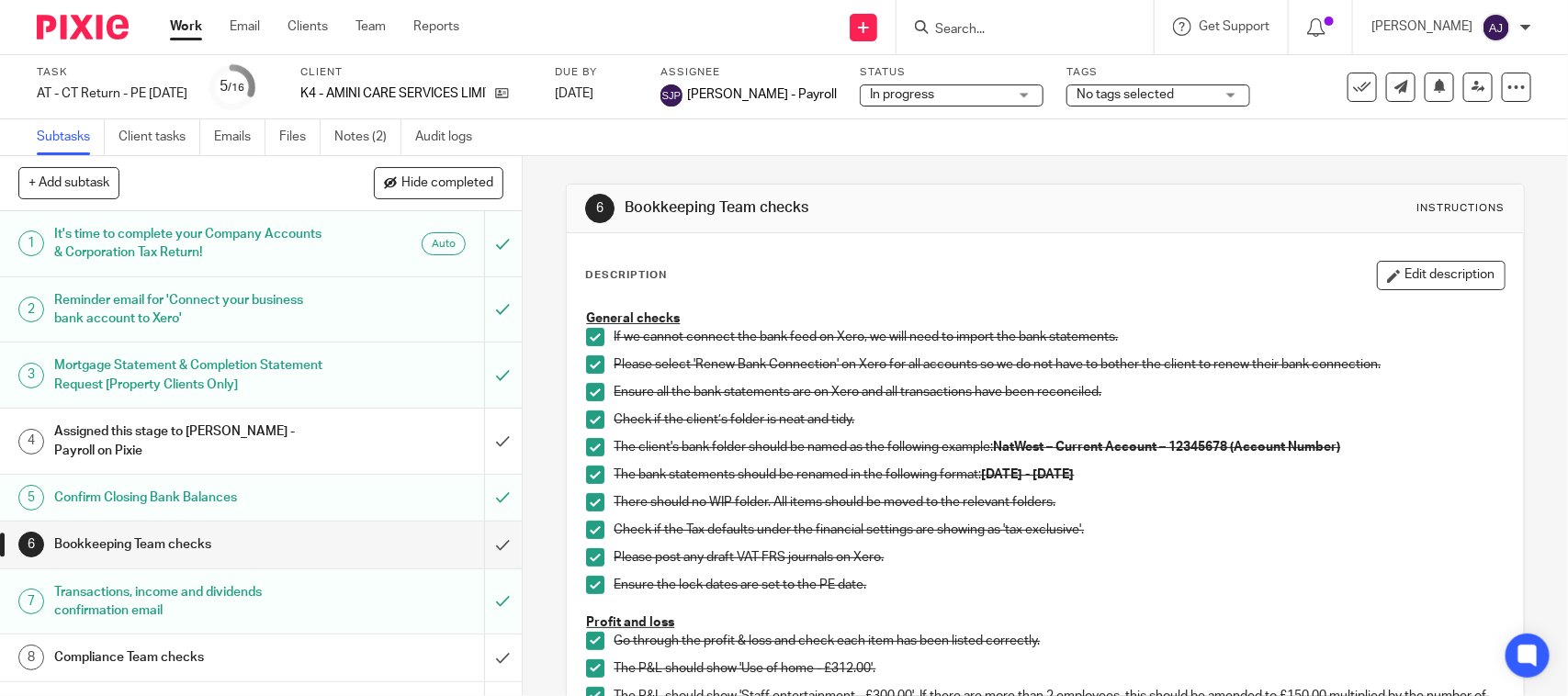
scroll to position [460, 0]
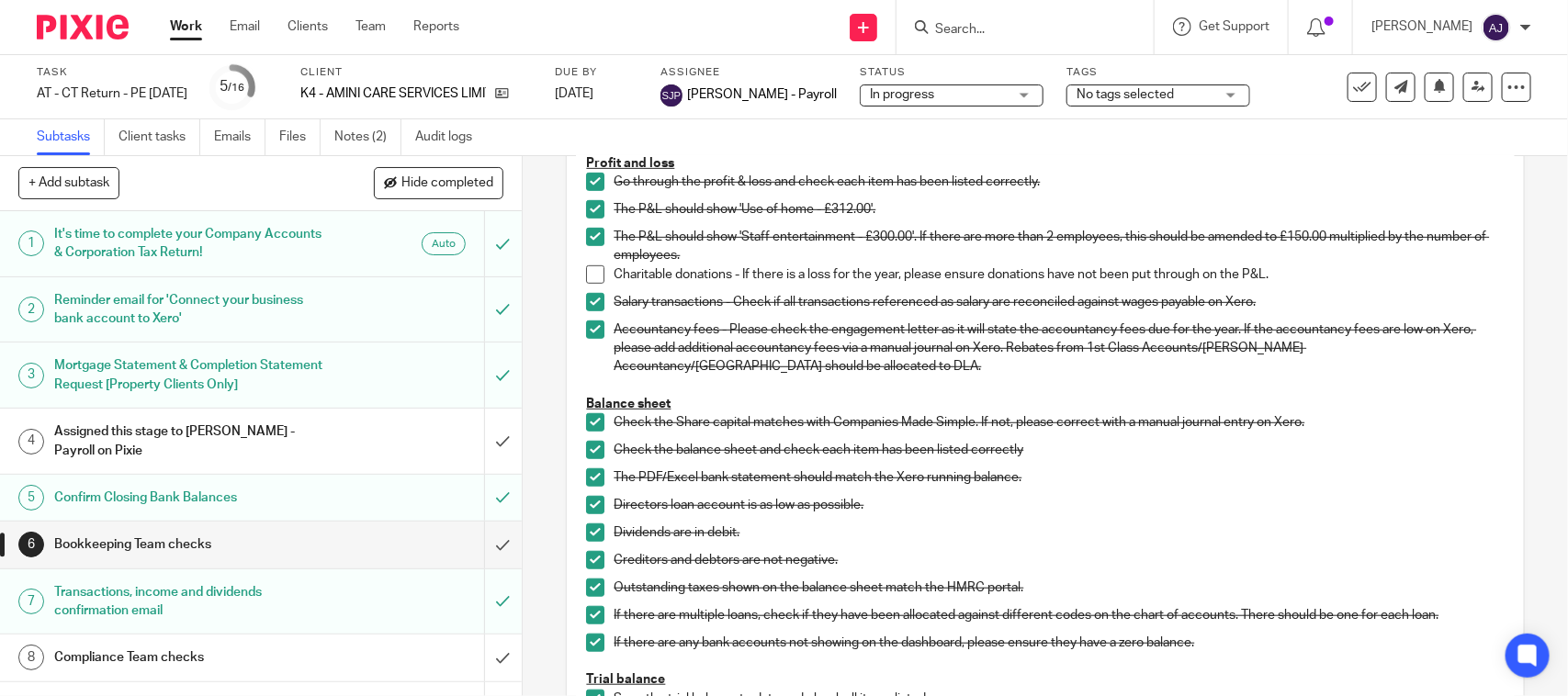
click at [592, 278] on span at bounding box center [595, 274] width 18 height 18
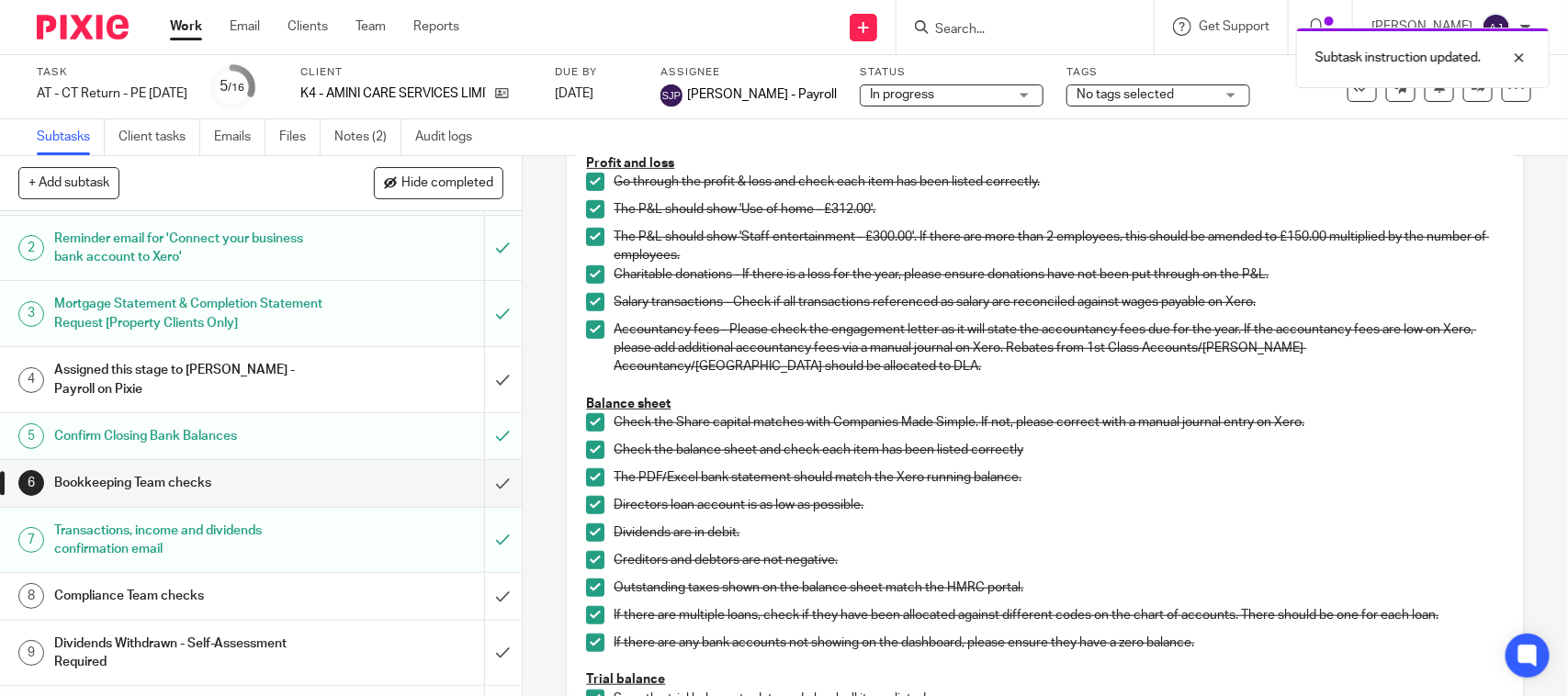
scroll to position [114, 0]
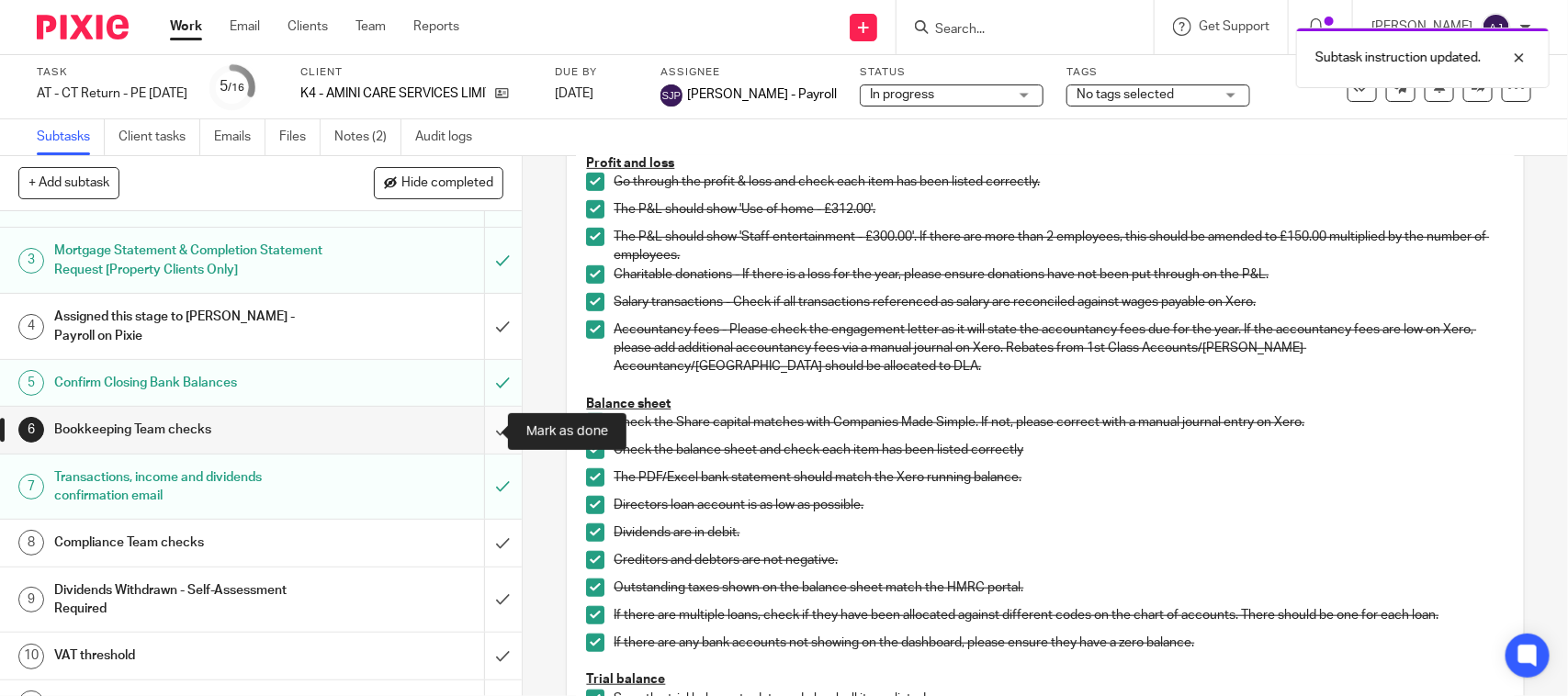
click at [485, 428] on input "submit" at bounding box center [261, 430] width 522 height 46
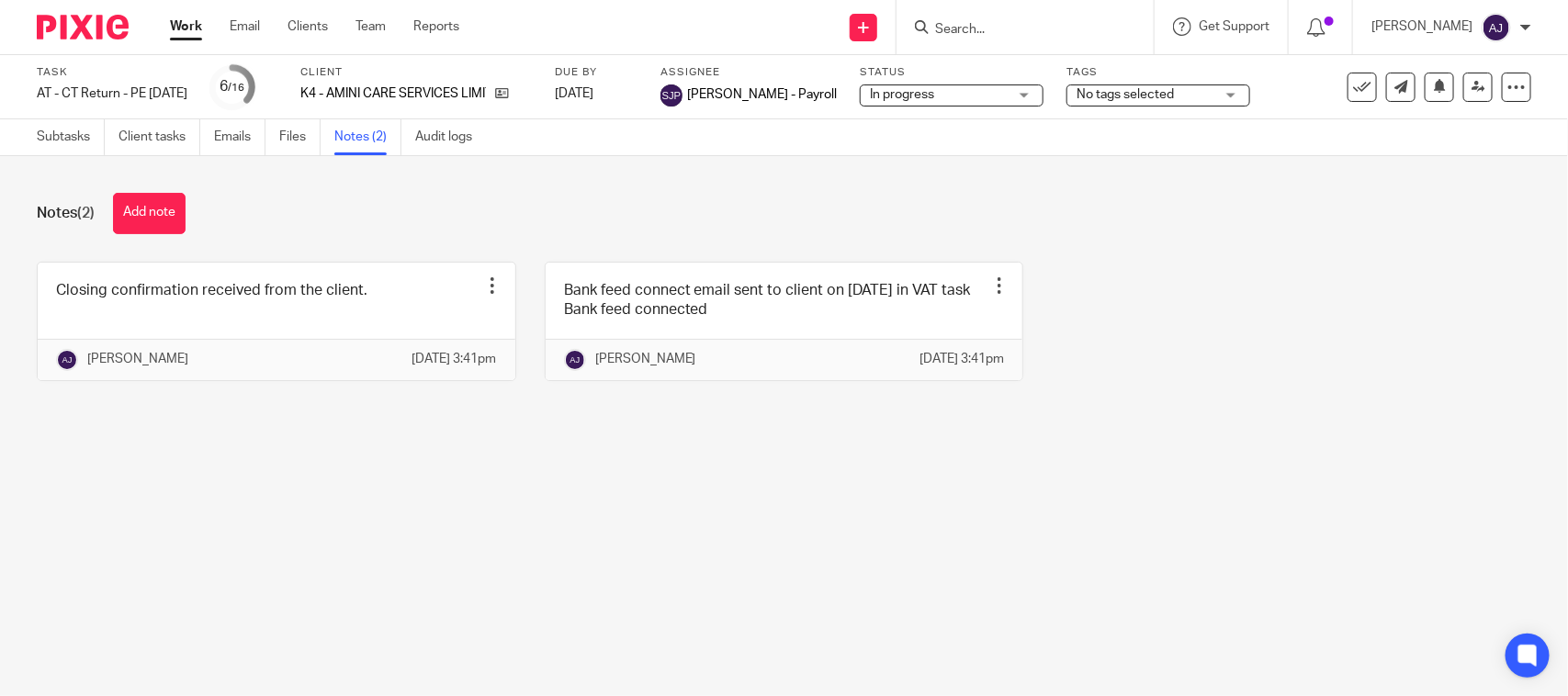
click at [334, 445] on div "Notes (2) Add note Closing confirmation received from the client. Edit note Del…" at bounding box center [784, 300] width 1568 height 289
click at [779, 203] on div "Notes (2) Add note" at bounding box center [784, 213] width 1494 height 41
click at [61, 136] on link "Subtasks" at bounding box center [70, 137] width 68 height 36
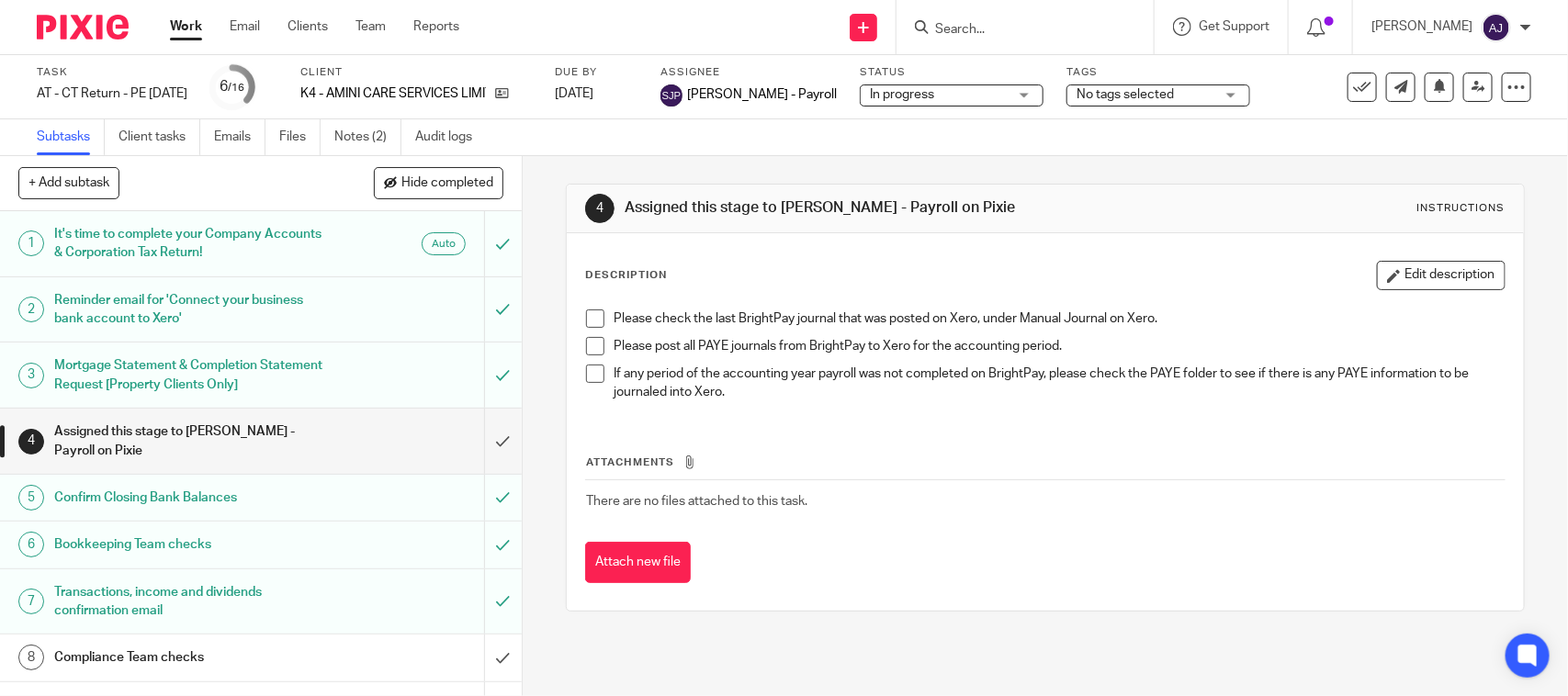
click at [934, 94] on span "In progress" at bounding box center [902, 94] width 64 height 12
click at [1084, 158] on div "4 Assigned this stage to Shubham Jain - Payroll on Pixie Instructions Descripti…" at bounding box center [1044, 397] width 958 height 484
click at [351, 129] on link "Notes (2)" at bounding box center [368, 137] width 67 height 36
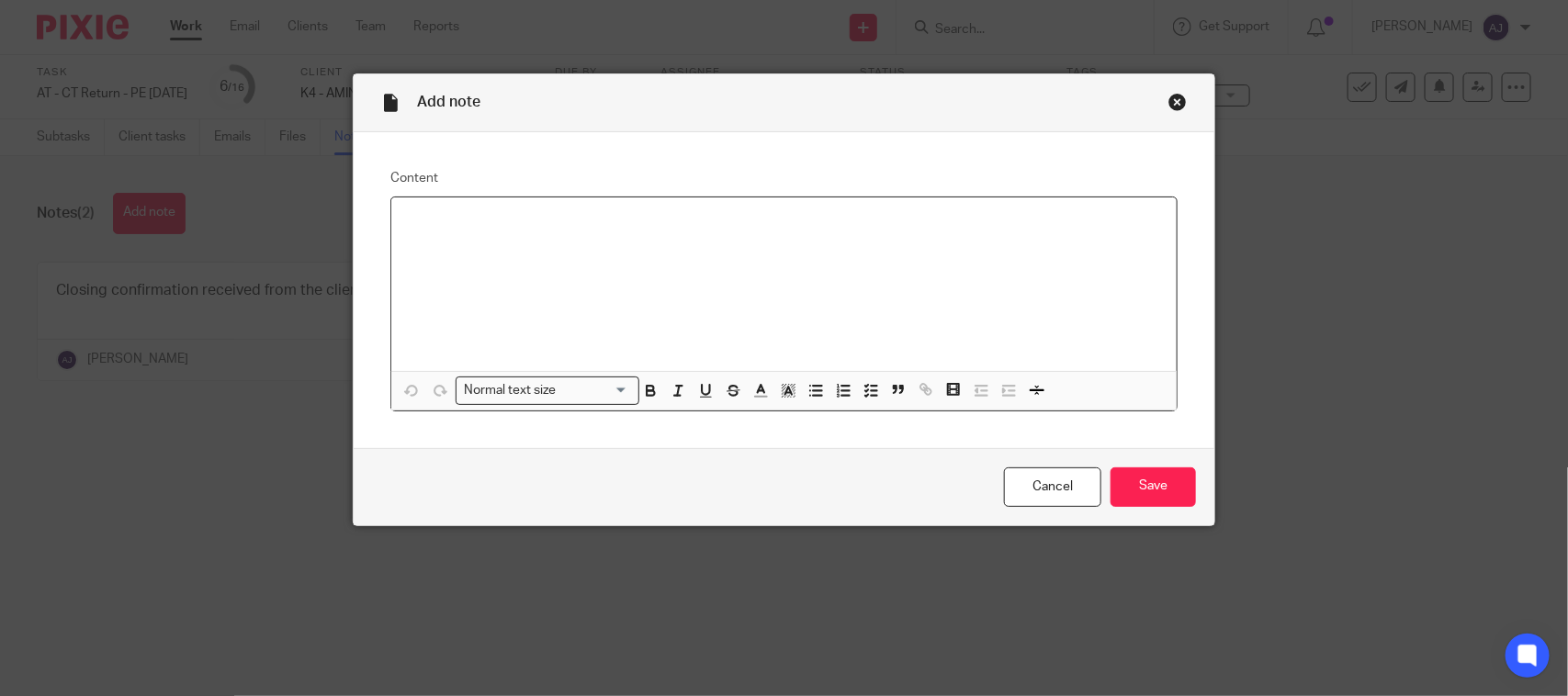
click at [517, 254] on div at bounding box center [784, 284] width 785 height 174
click at [1139, 479] on input "Save" at bounding box center [1153, 486] width 86 height 39
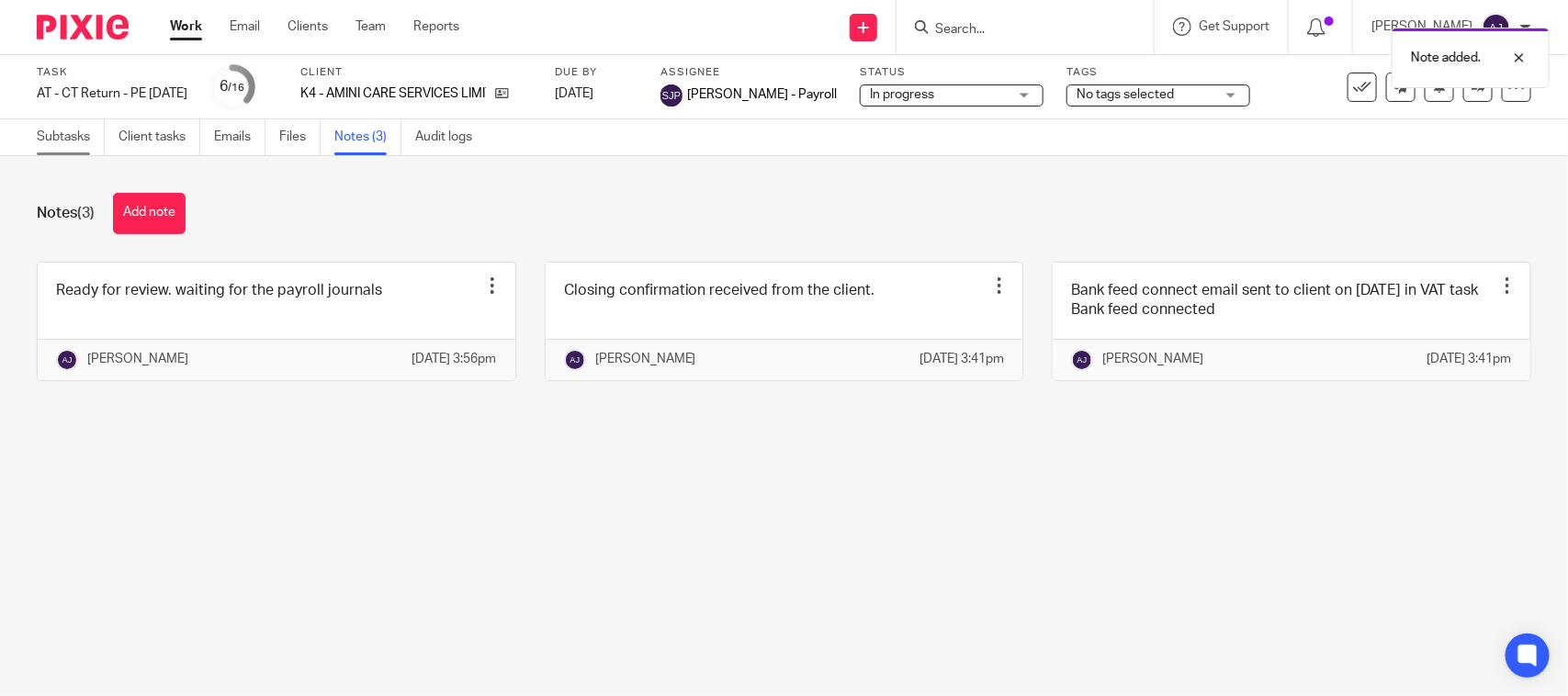
click at [61, 121] on link "Subtasks" at bounding box center [70, 137] width 68 height 36
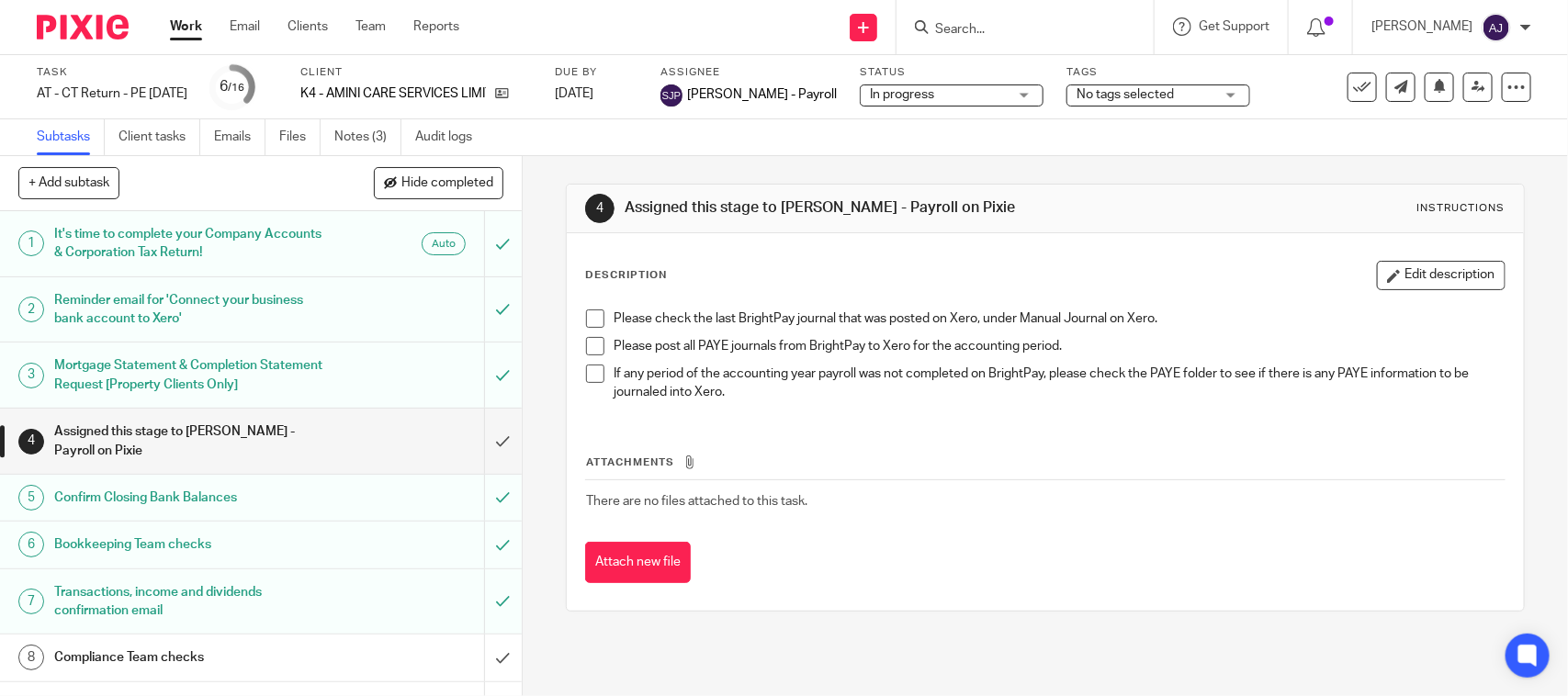
click at [175, 29] on link "Work" at bounding box center [186, 26] width 32 height 18
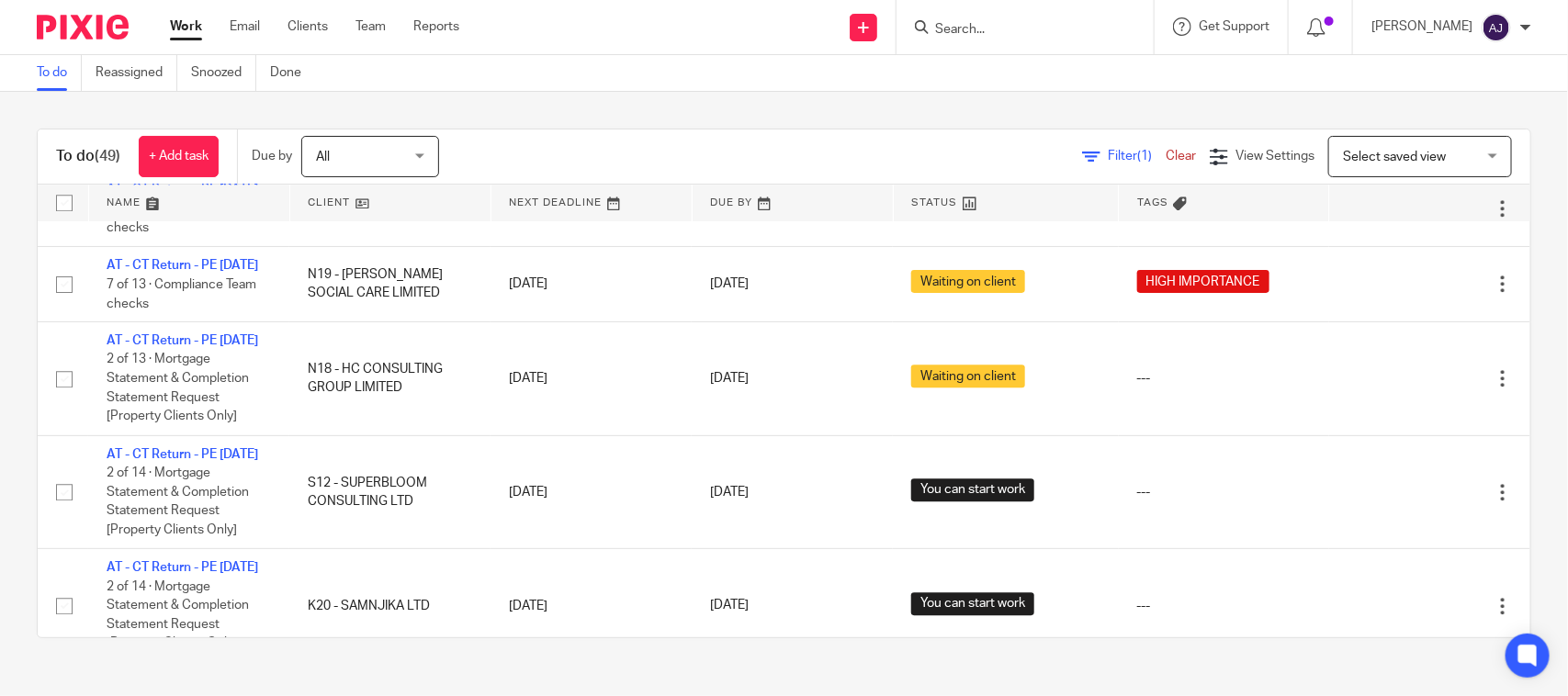
scroll to position [2296, 0]
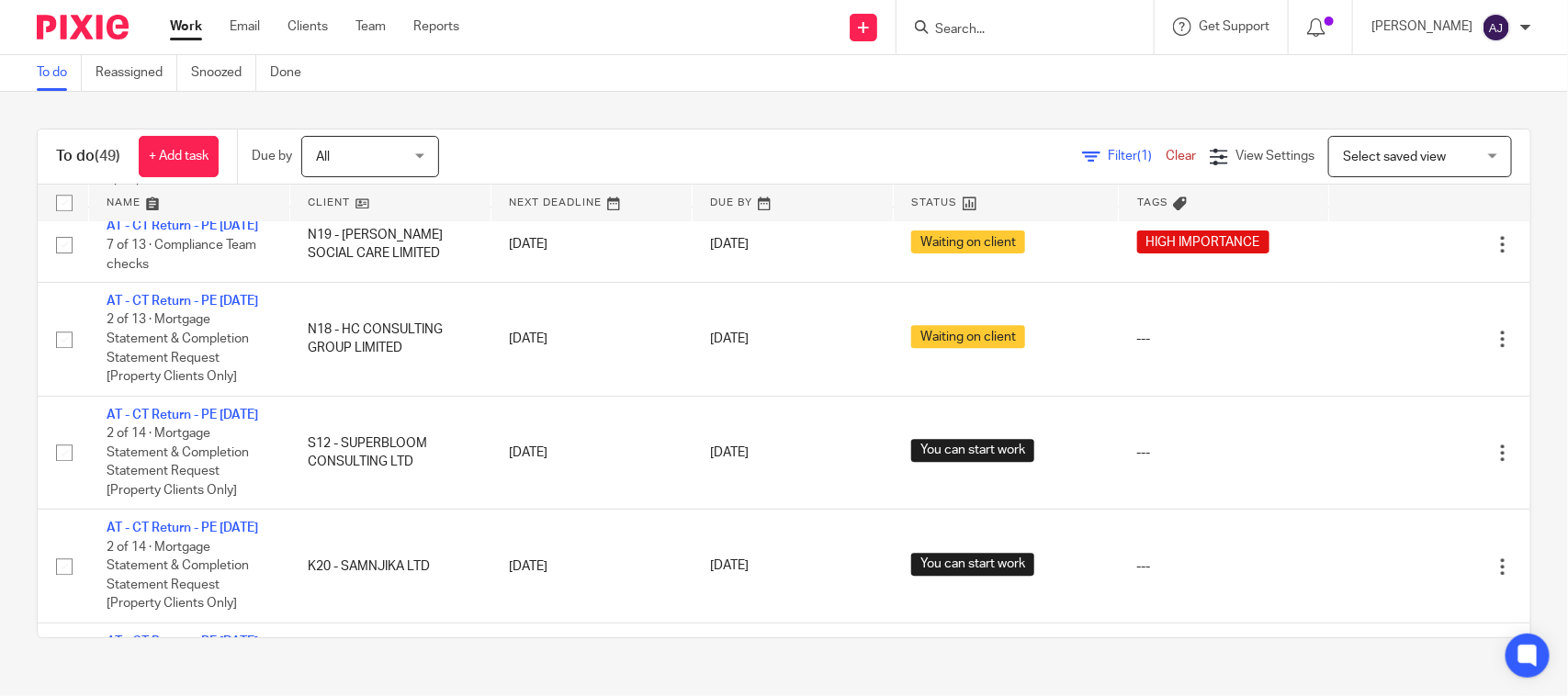
click at [559, 103] on div "To do (49) + Add task Due by All All Today Tomorrow This week Next week This mo…" at bounding box center [784, 384] width 1568 height 584
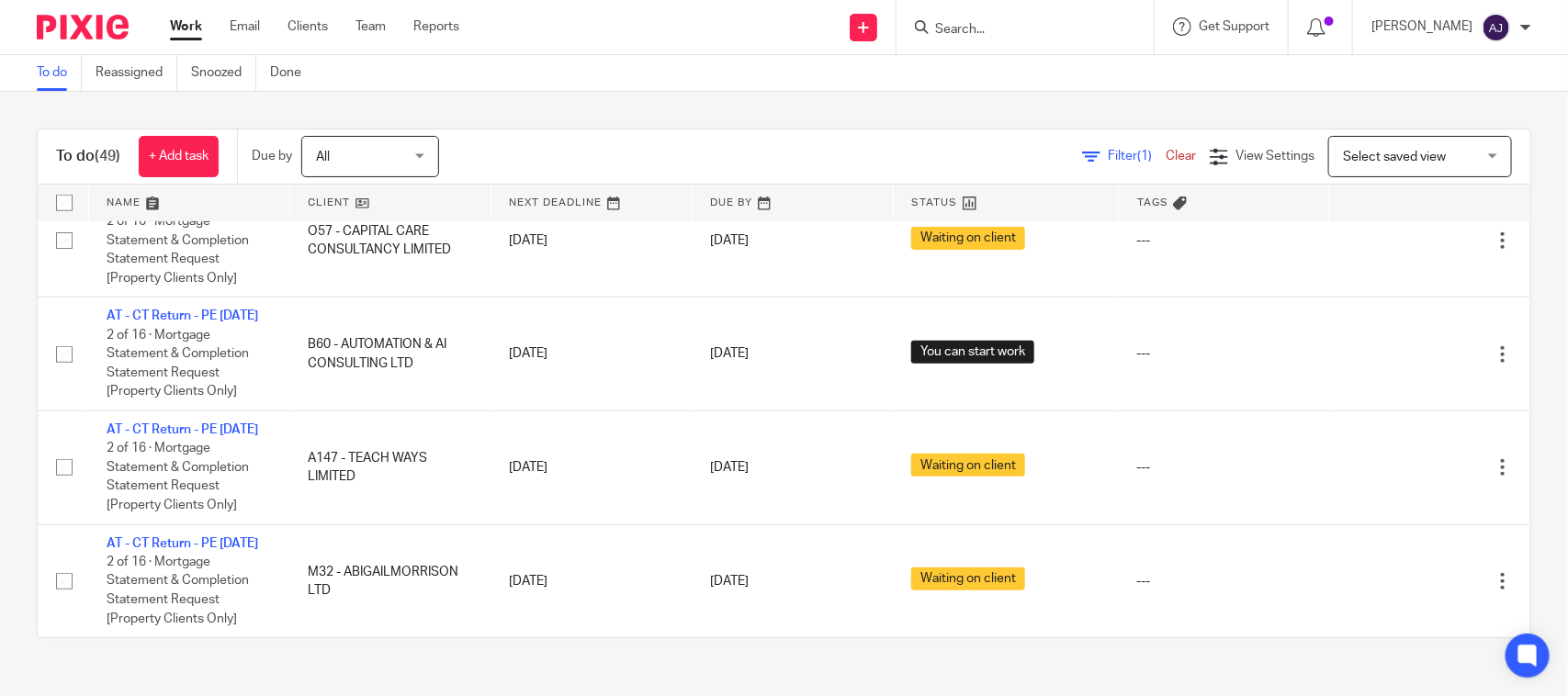
drag, startPoint x: 147, startPoint y: 395, endPoint x: 216, endPoint y: 360, distance: 77.4
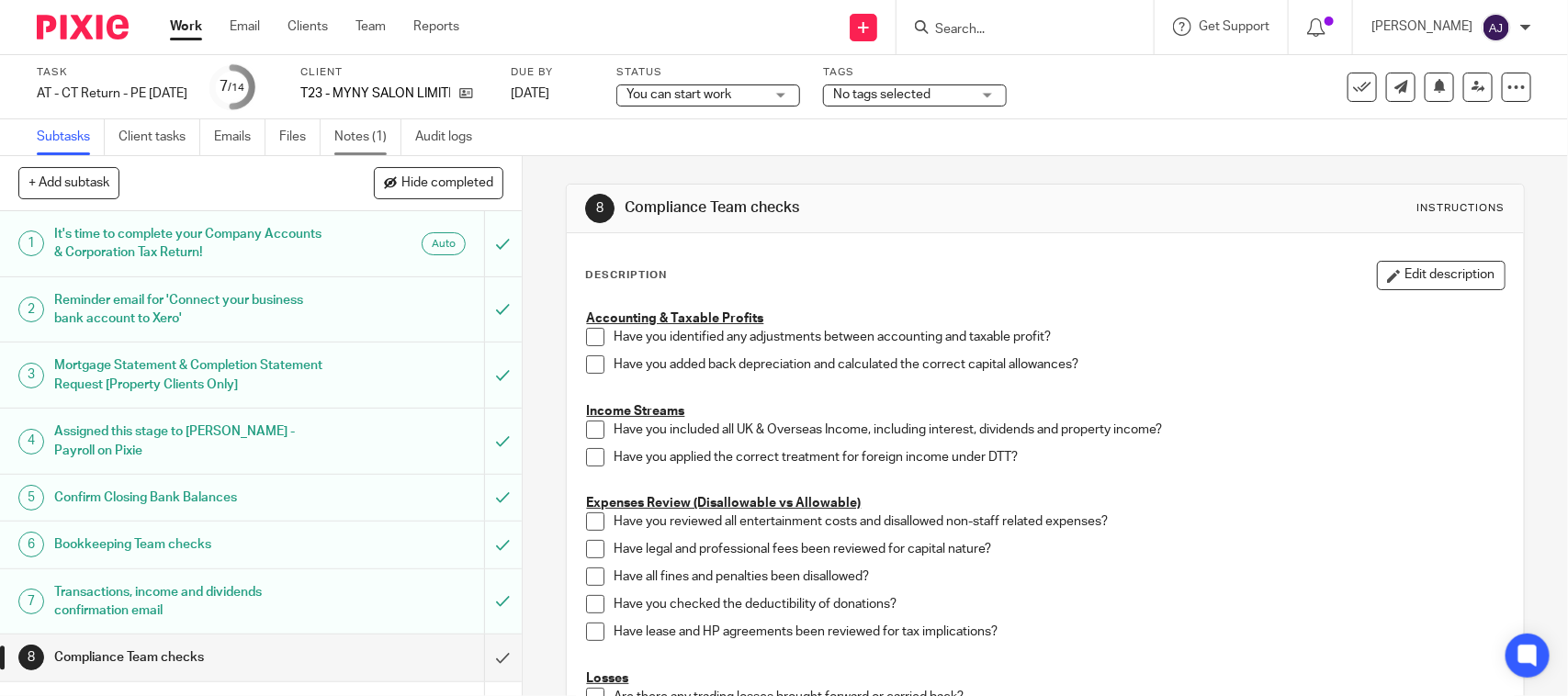
click at [374, 138] on link "Notes (1)" at bounding box center [368, 137] width 67 height 36
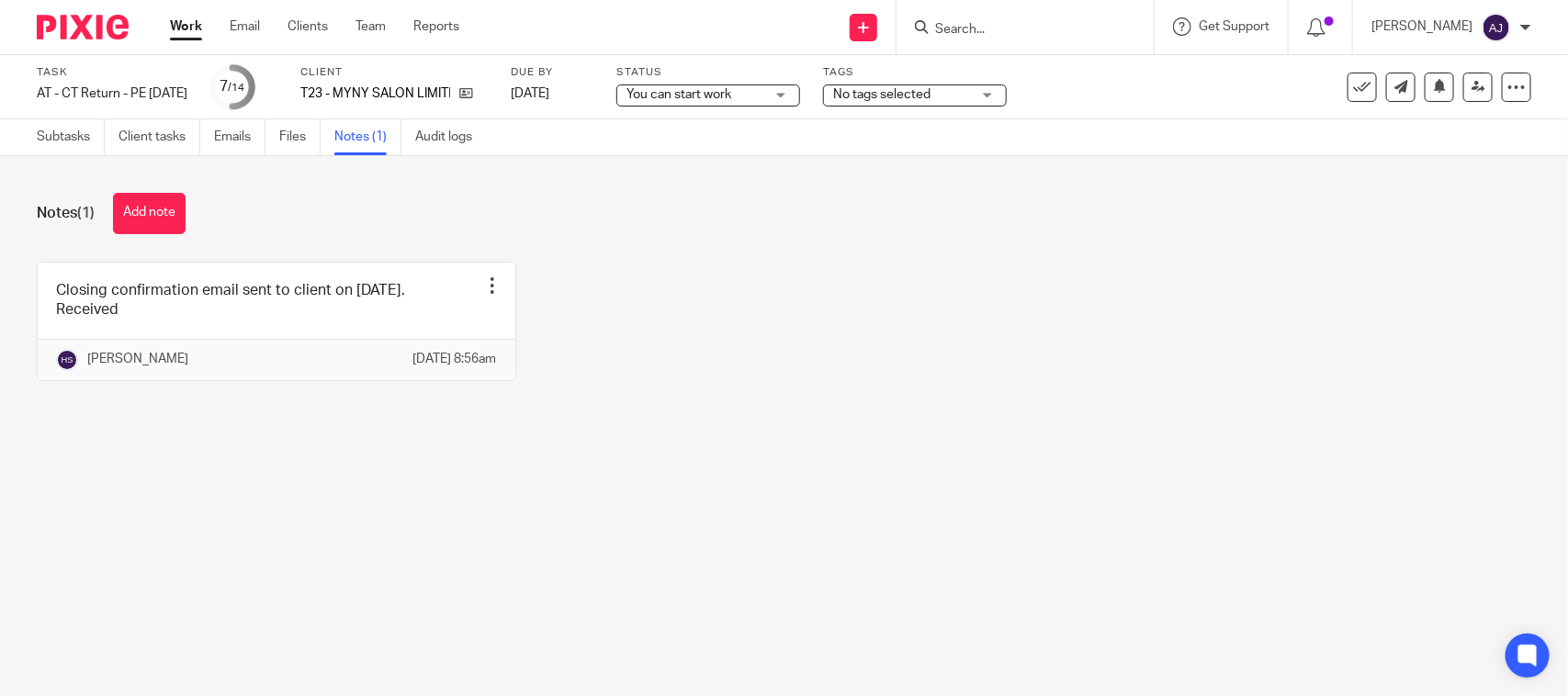
click at [740, 387] on div "Closing confirmation email sent to client on [DATE]. Received Edit note Delete …" at bounding box center [770, 335] width 1523 height 147
click at [585, 298] on div "Closing confirmation email sent to client on [DATE]. Received Edit note Delete …" at bounding box center [770, 335] width 1523 height 147
click at [689, 409] on div "Closing confirmation email sent to client on [DATE]. Received Edit note Delete …" at bounding box center [770, 335] width 1523 height 147
click at [80, 134] on link "Subtasks" at bounding box center [70, 137] width 68 height 36
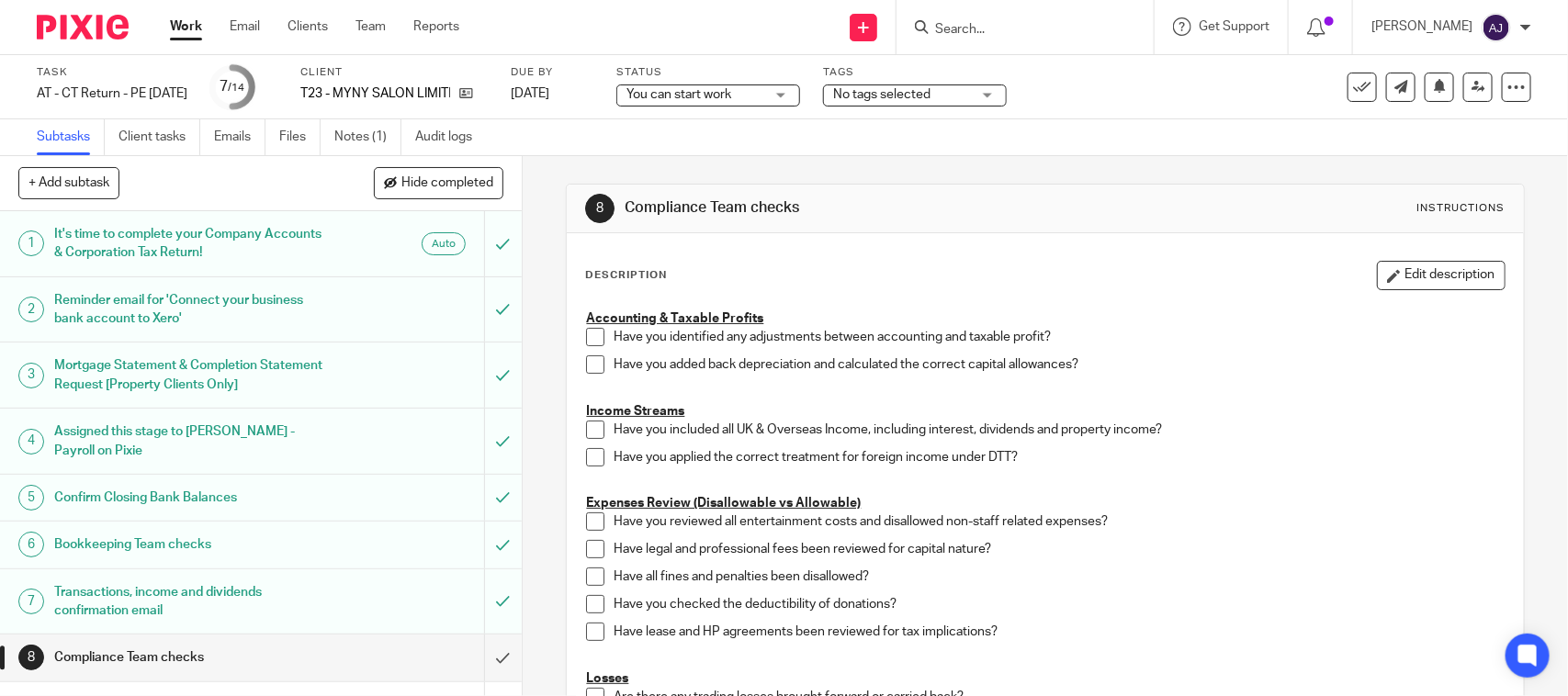
click at [760, 103] on span "You can start work" at bounding box center [695, 95] width 137 height 19
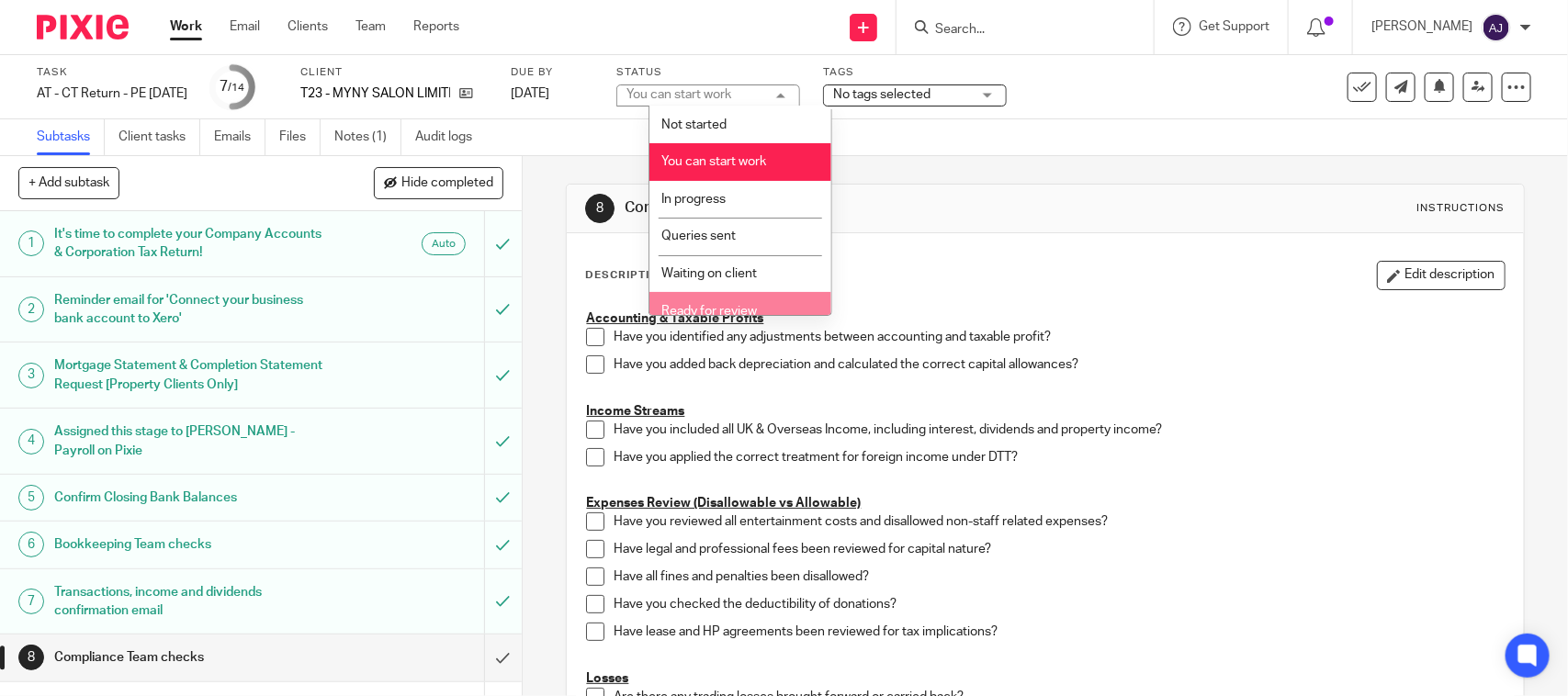
click at [709, 305] on span "Ready for review" at bounding box center [709, 311] width 95 height 12
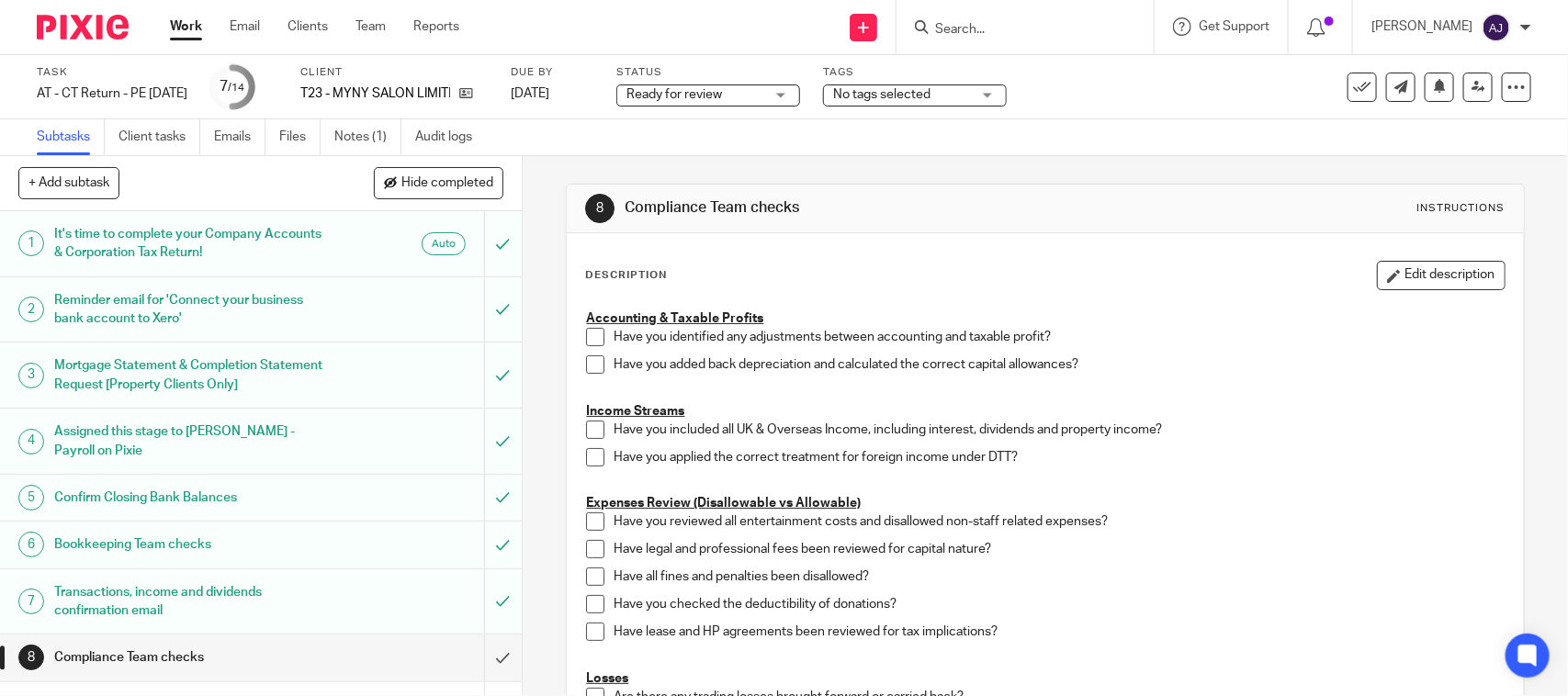
click at [759, 154] on div "Subtasks Client tasks Emails Files Notes (1) Audit logs" at bounding box center [784, 137] width 1568 height 37
click at [369, 136] on link "Notes (1)" at bounding box center [368, 137] width 67 height 36
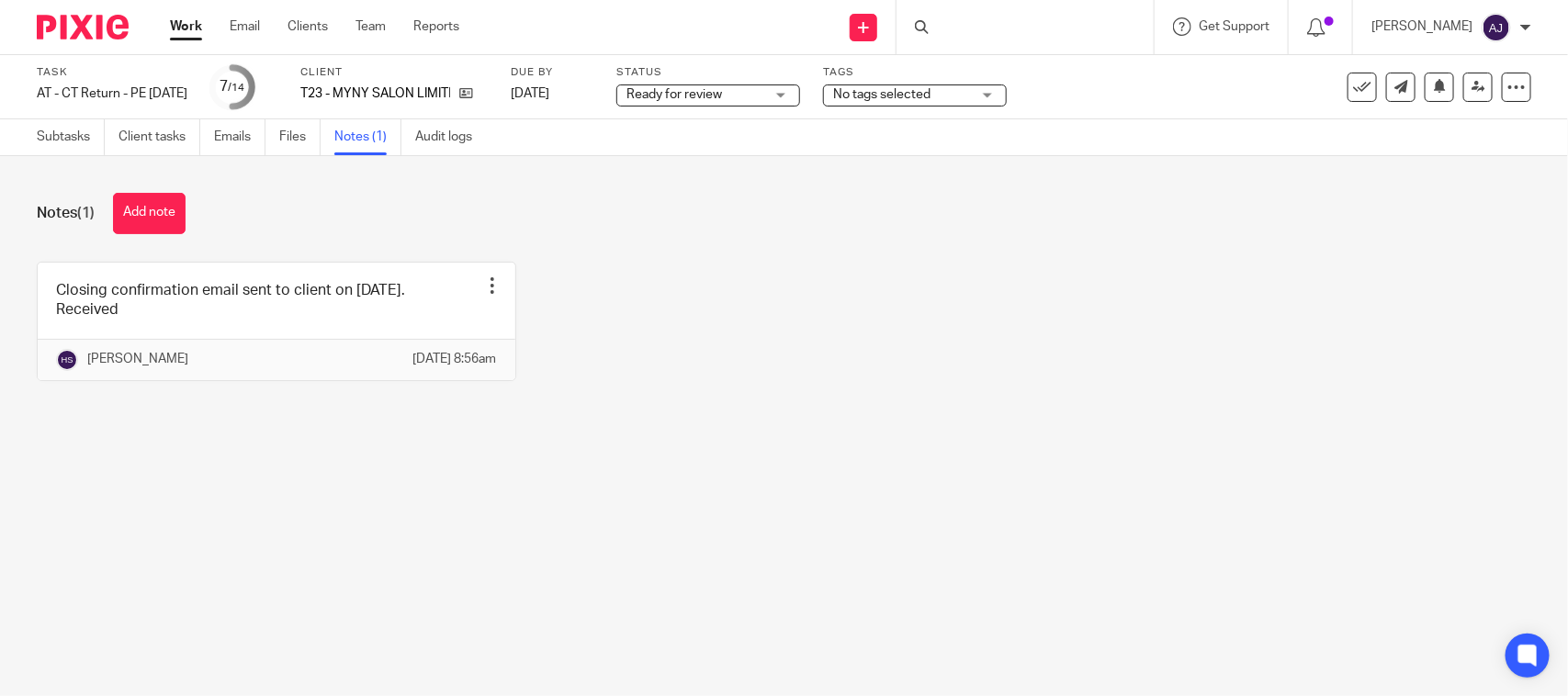
click at [590, 310] on div "Closing confirmation email sent to client on [DATE]. Received Edit note Delete …" at bounding box center [770, 335] width 1523 height 147
click at [84, 139] on link "Subtasks" at bounding box center [70, 137] width 68 height 36
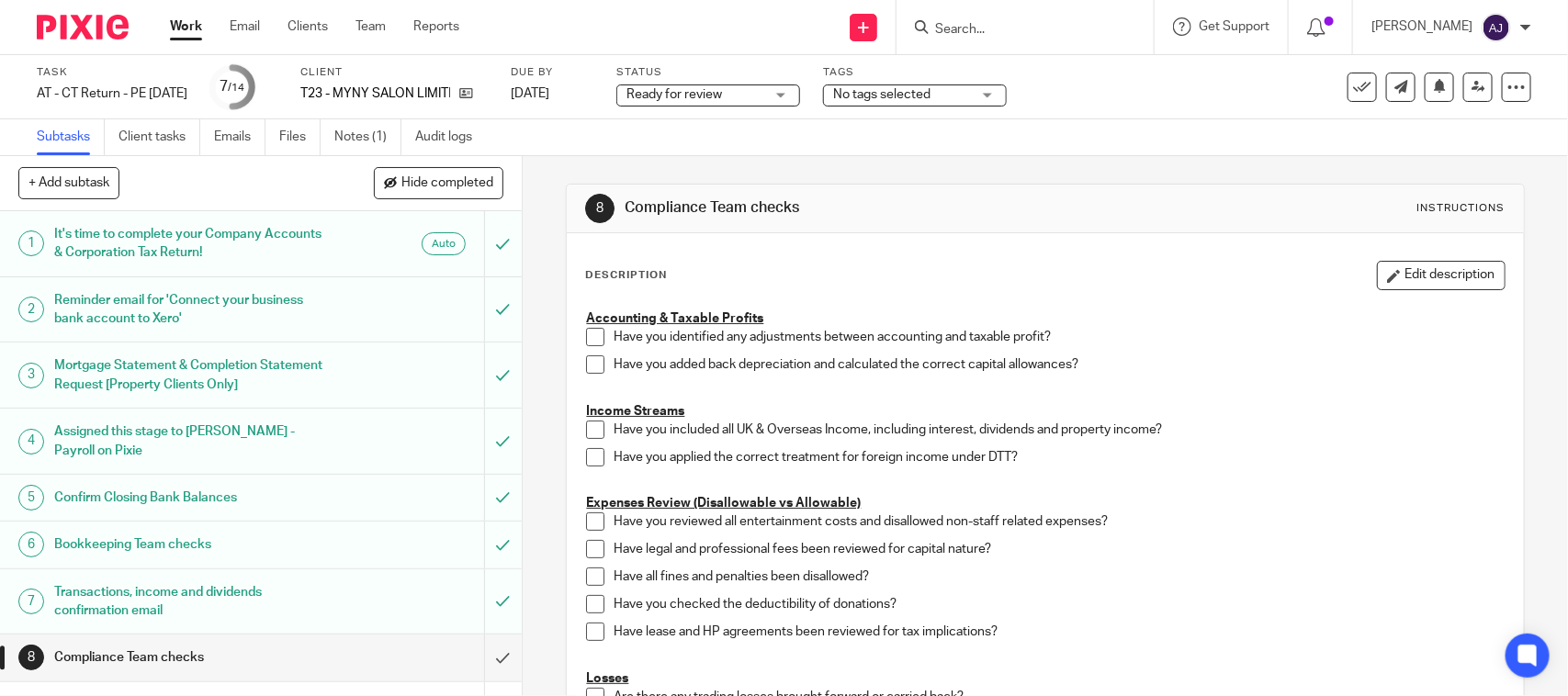
click at [635, 131] on div "Subtasks Client tasks Emails Files Notes (1) Audit logs" at bounding box center [784, 137] width 1568 height 37
click at [368, 137] on link "Notes (1)" at bounding box center [368, 137] width 67 height 36
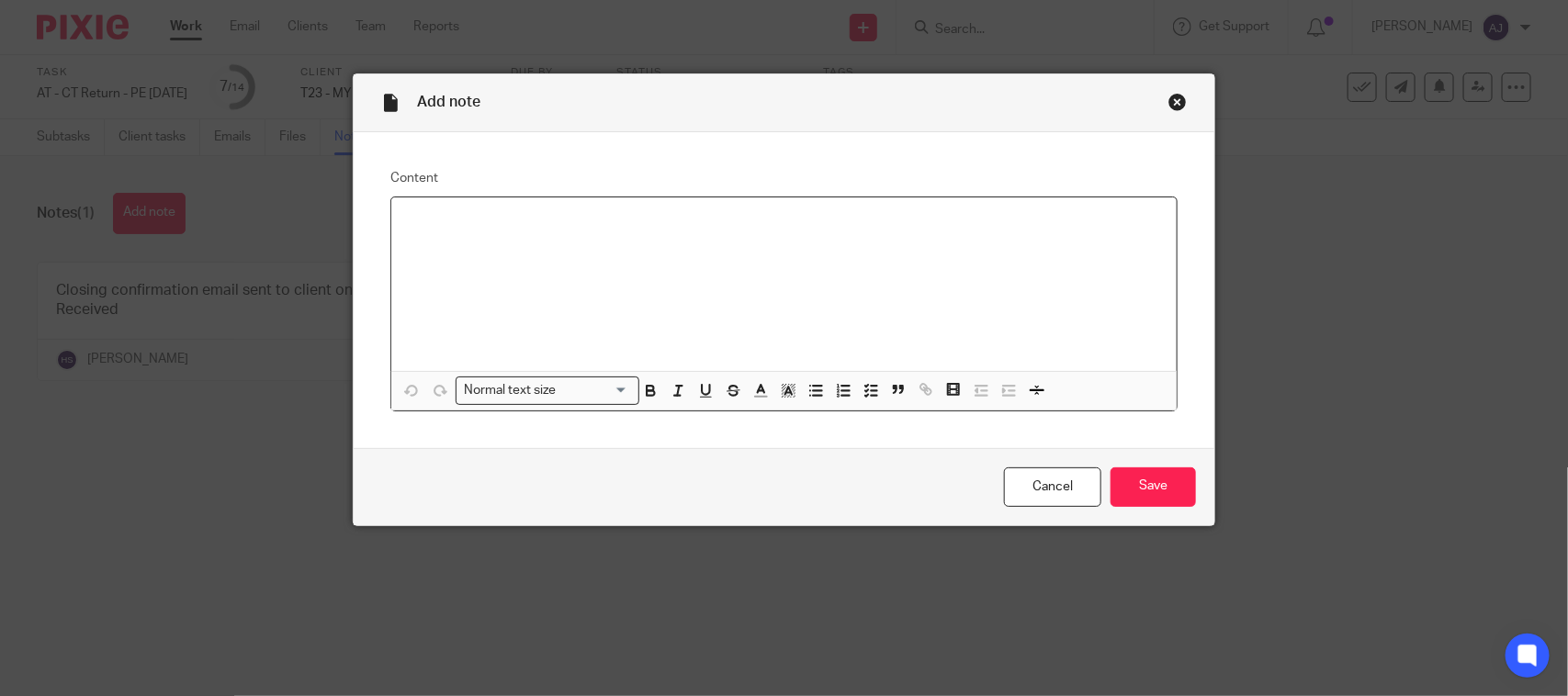
click at [644, 282] on div at bounding box center [784, 284] width 785 height 174
click at [802, 223] on p "Query transactions have been updated as per the client's response in SA task." at bounding box center [784, 221] width 756 height 18
click at [1139, 478] on input "Save" at bounding box center [1153, 486] width 86 height 39
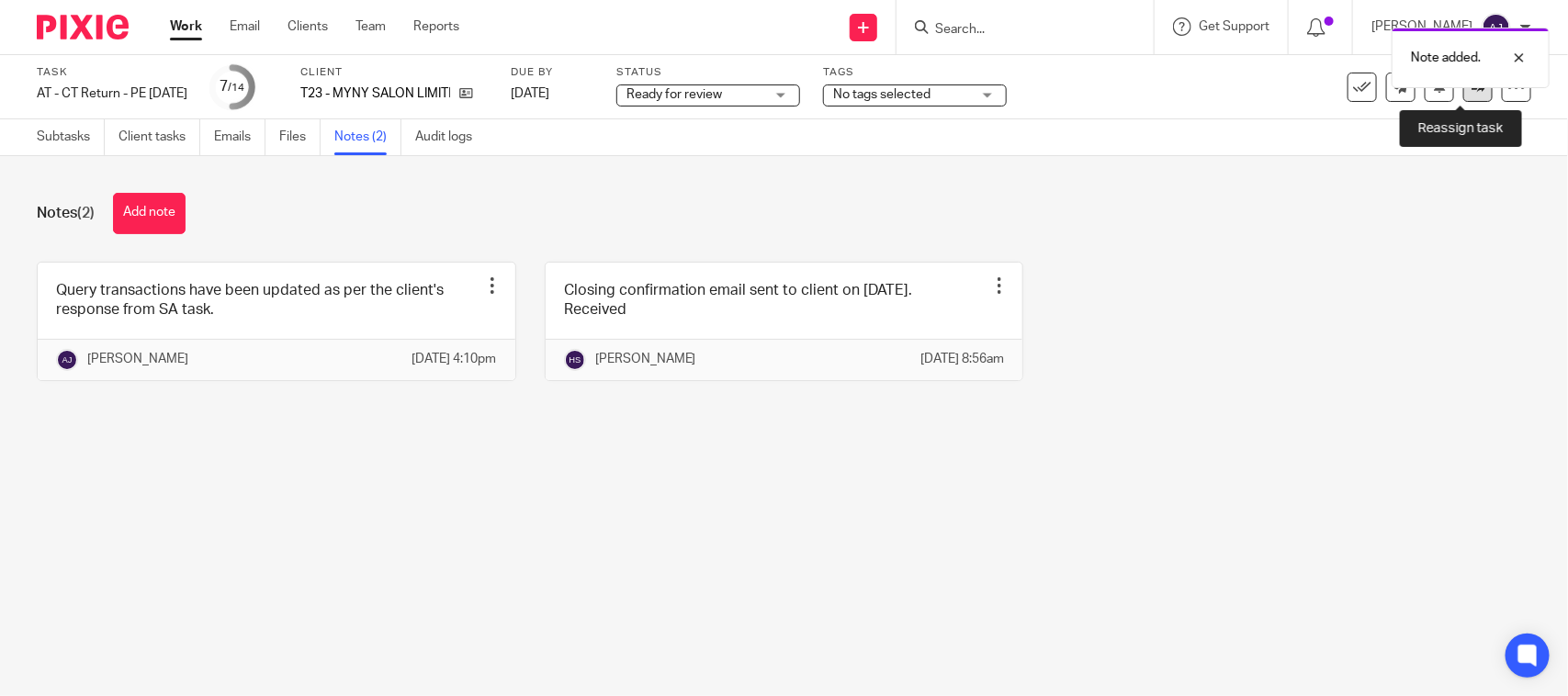
click at [1463, 94] on link at bounding box center [1478, 87] width 30 height 30
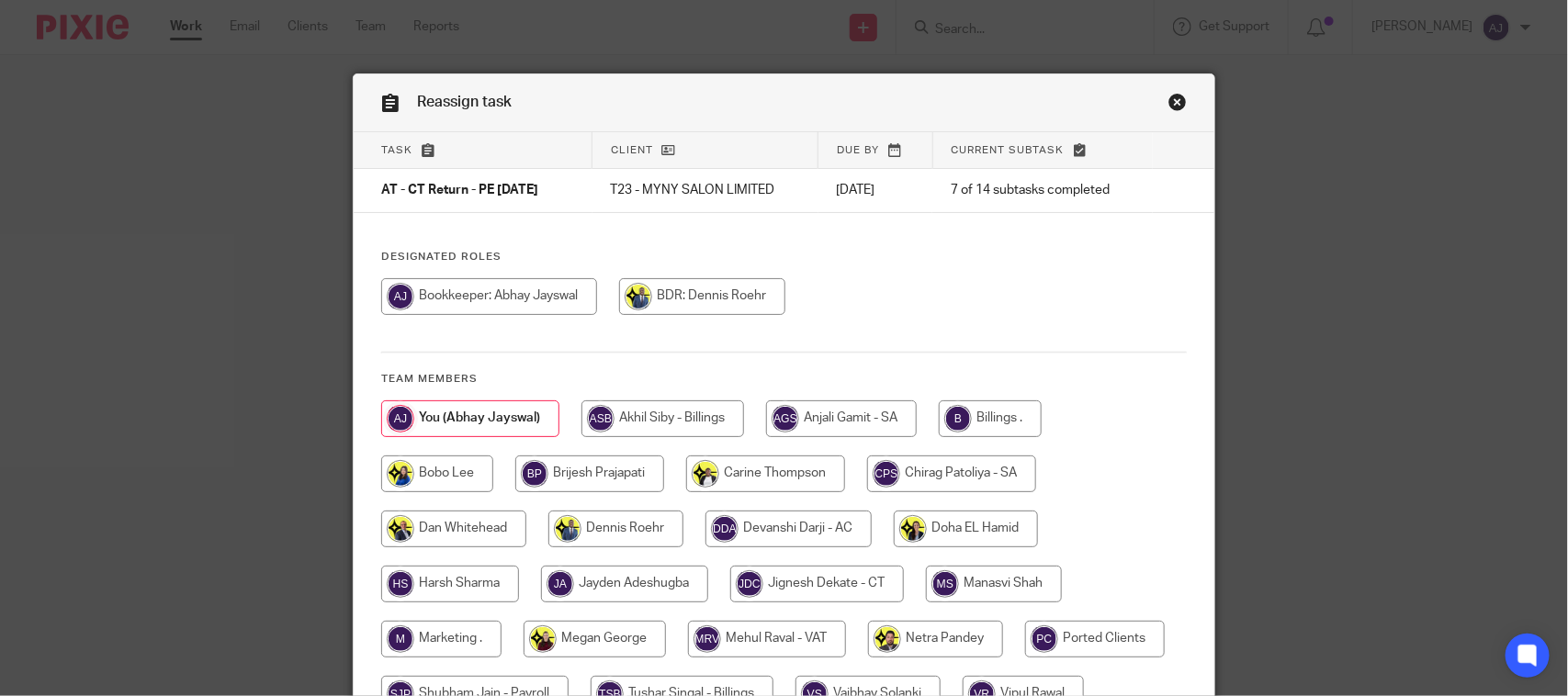
scroll to position [241, 0]
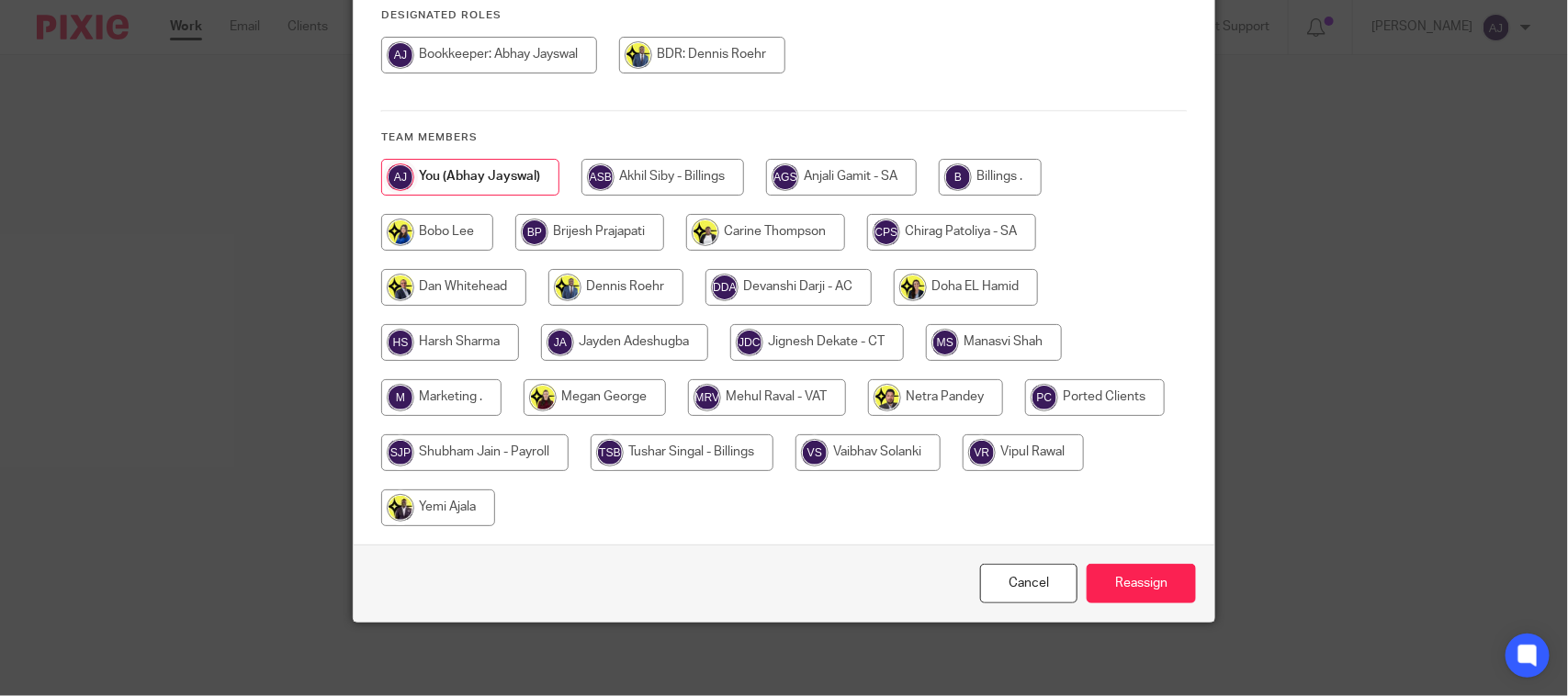
click at [820, 333] on input "radio" at bounding box center [817, 342] width 174 height 37
radio input "true"
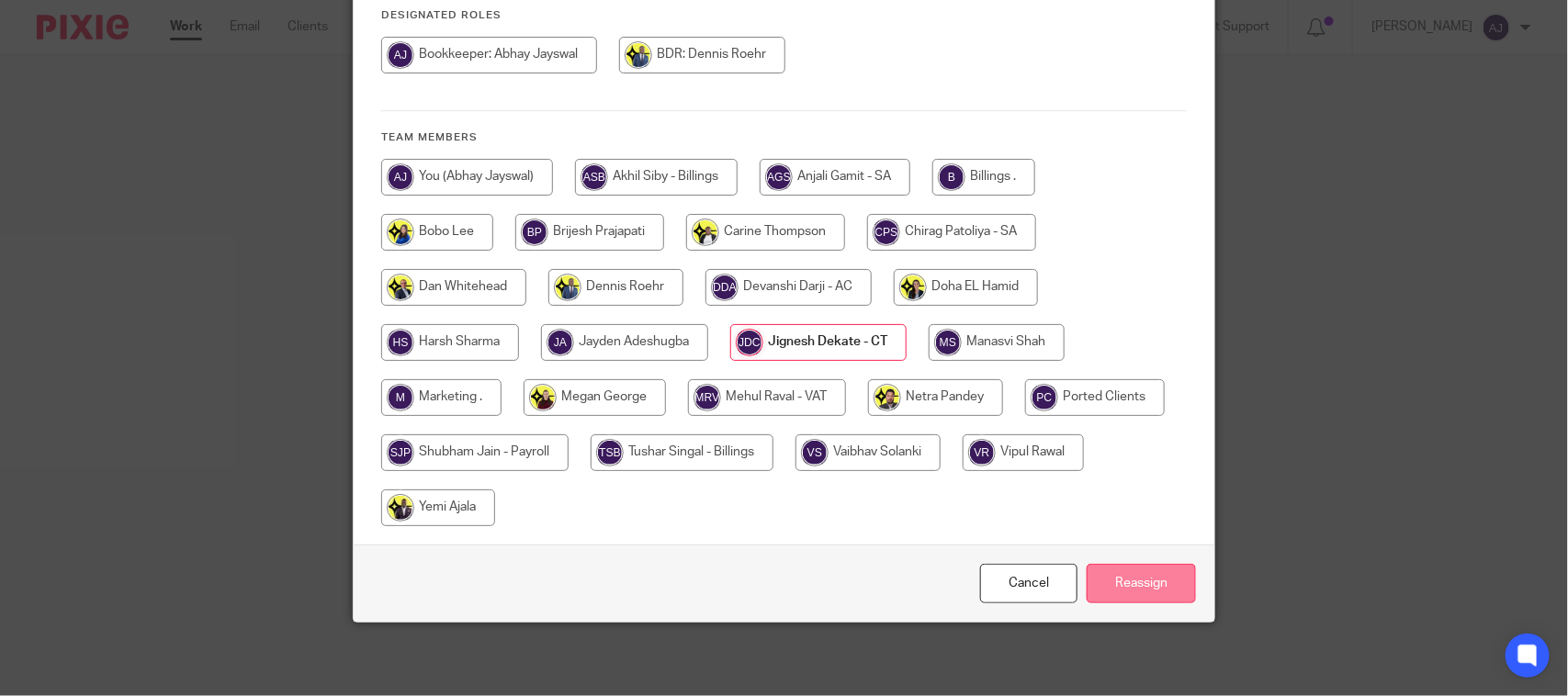
click at [1123, 588] on input "Reassign" at bounding box center [1141, 584] width 110 height 39
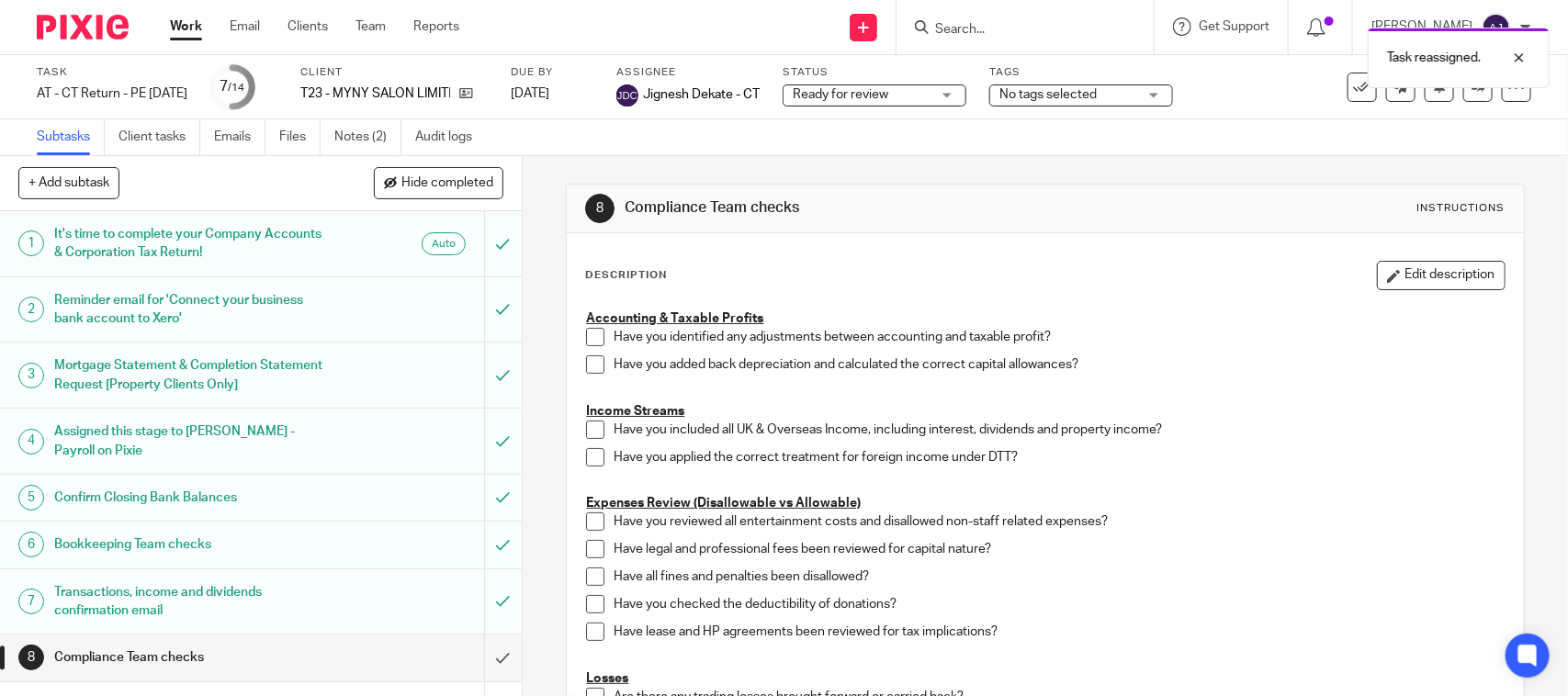
click at [187, 13] on div "Work Email Clients Team Reports Work Email Clients Team Reports Settings" at bounding box center [319, 27] width 336 height 54
click at [177, 32] on link "Work" at bounding box center [186, 26] width 32 height 18
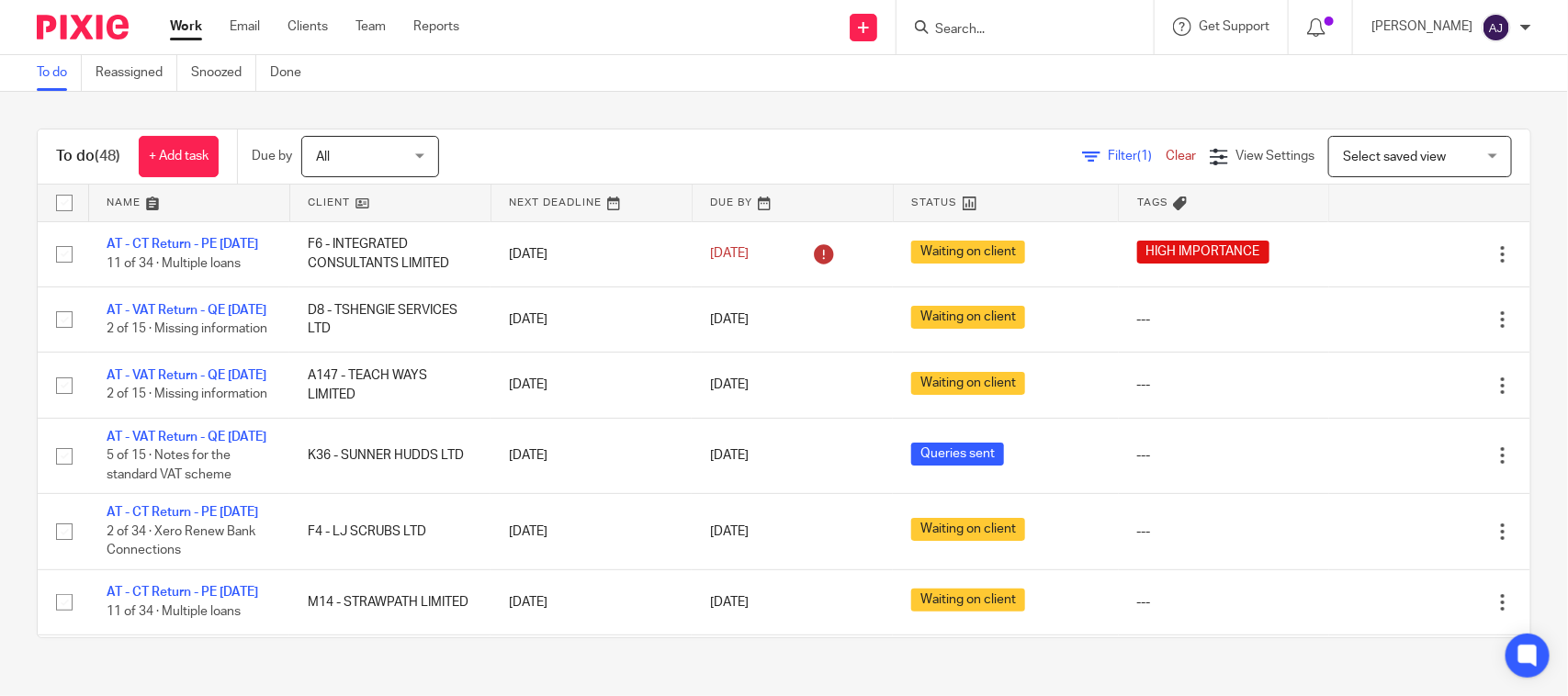
click at [635, 99] on div "To do (48) + Add task Due by All All Today Tomorrow This week Next week This mo…" at bounding box center [784, 384] width 1568 height 584
click at [602, 124] on div "To do (48) + Add task Due by All All [DATE] [DATE] This week Next week This mon…" at bounding box center [784, 384] width 1568 height 584
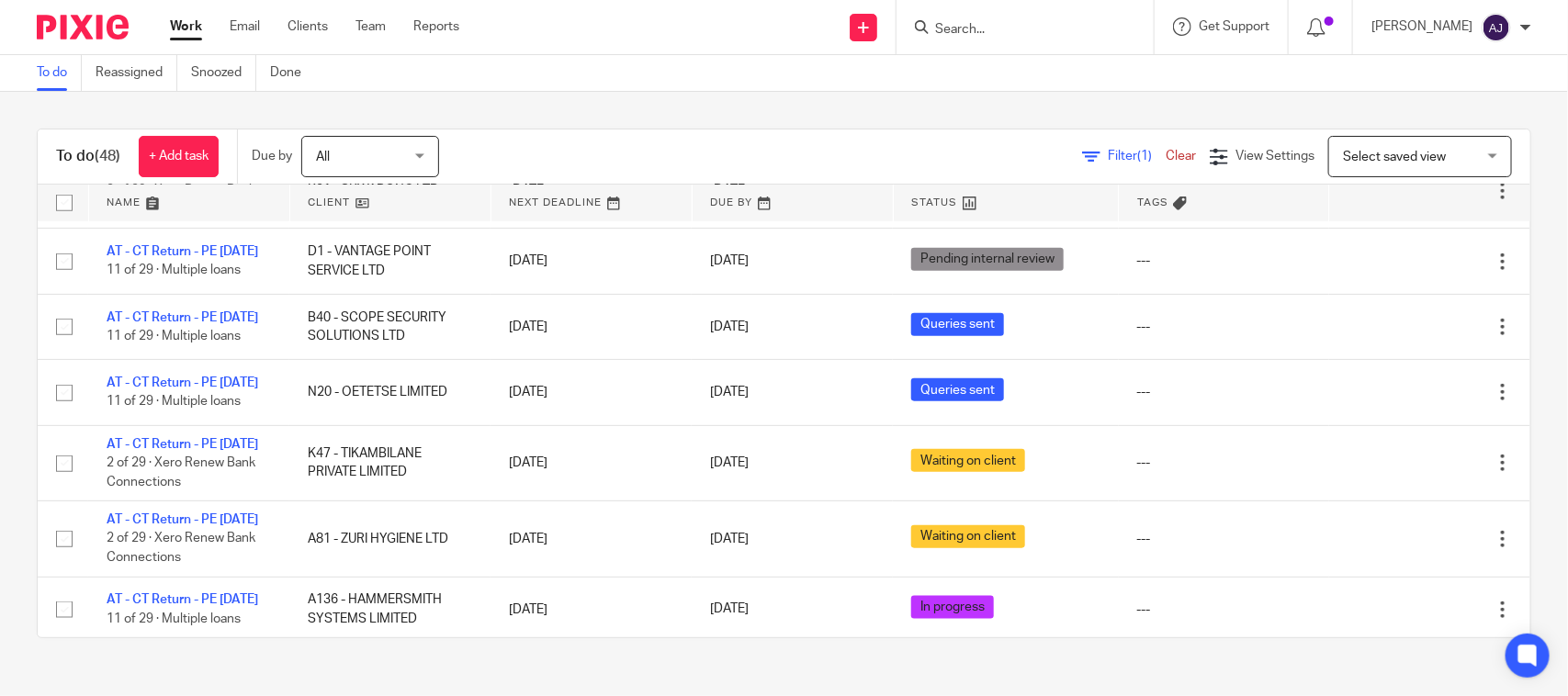
scroll to position [804, 0]
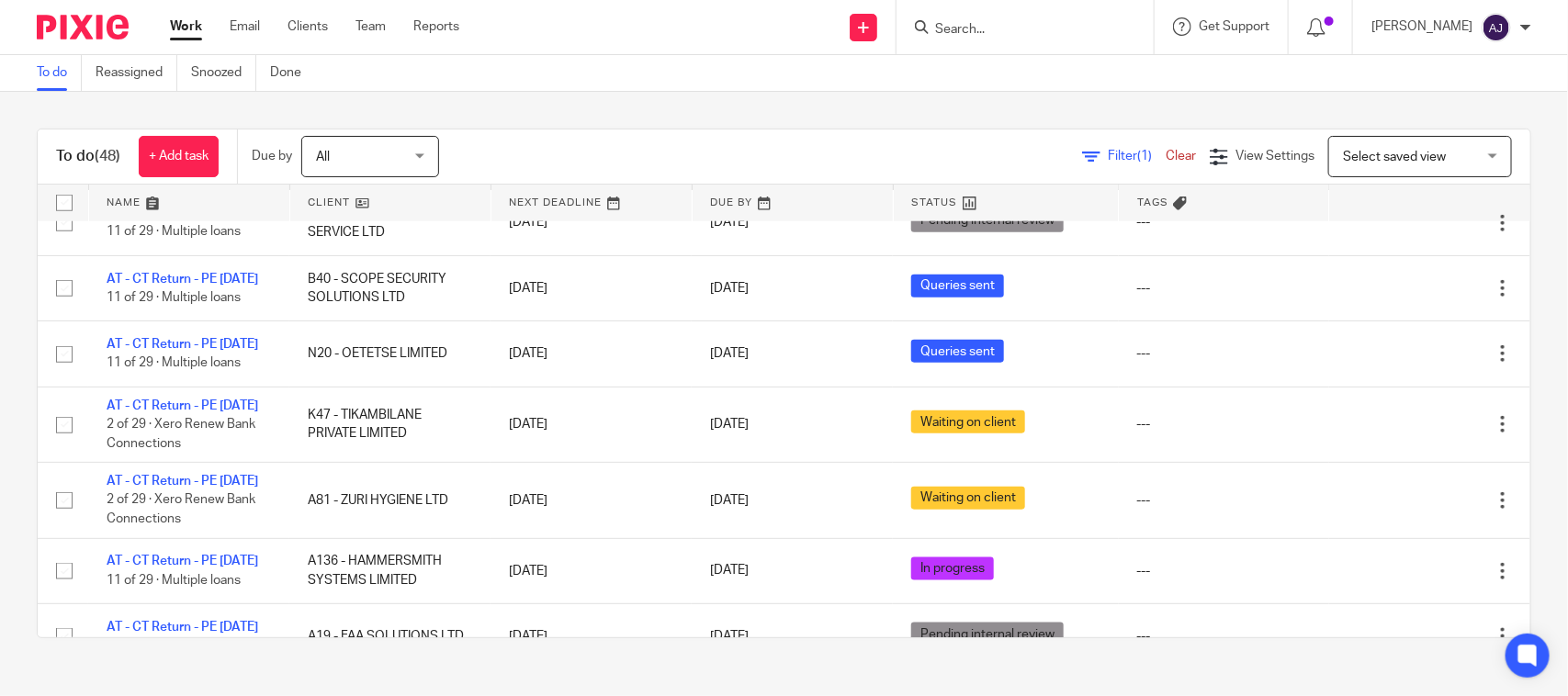
click at [156, 139] on link "AT - CT Return - PE [DATE]" at bounding box center [183, 133] width 152 height 12
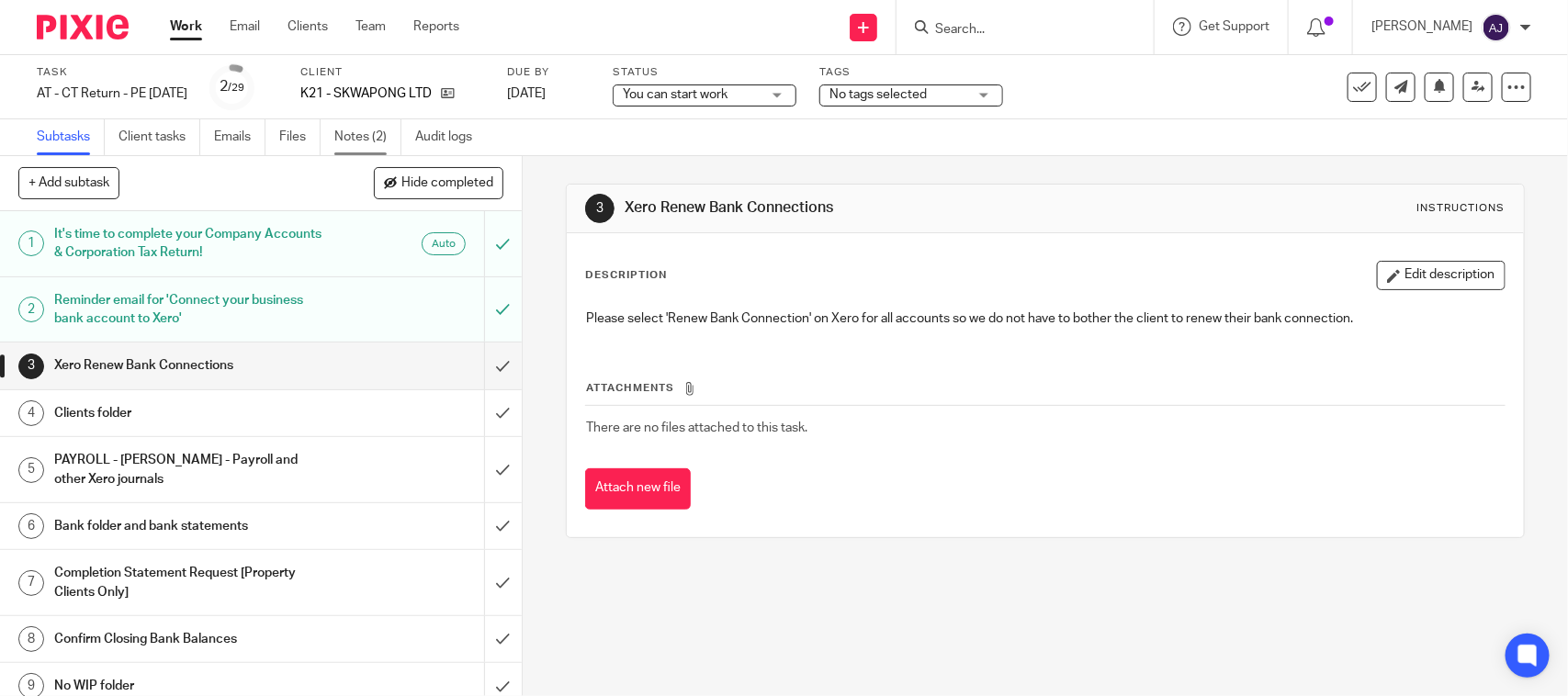
click at [346, 142] on link "Notes (2)" at bounding box center [368, 137] width 67 height 36
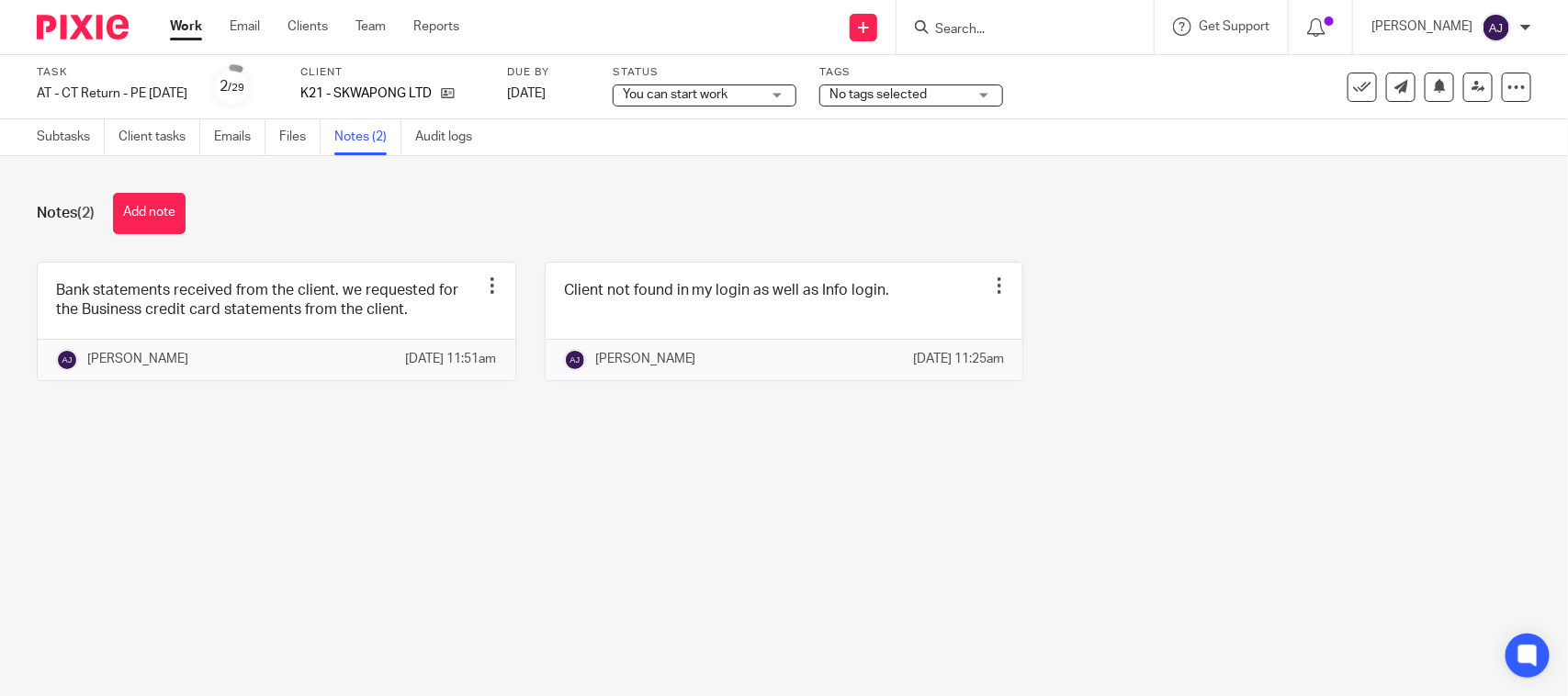
click at [414, 200] on div "Notes (2) Add note" at bounding box center [784, 213] width 1494 height 41
click at [418, 189] on div "Notes (2) Add note Bank statements received from the client. we requested for t…" at bounding box center [784, 300] width 1568 height 289
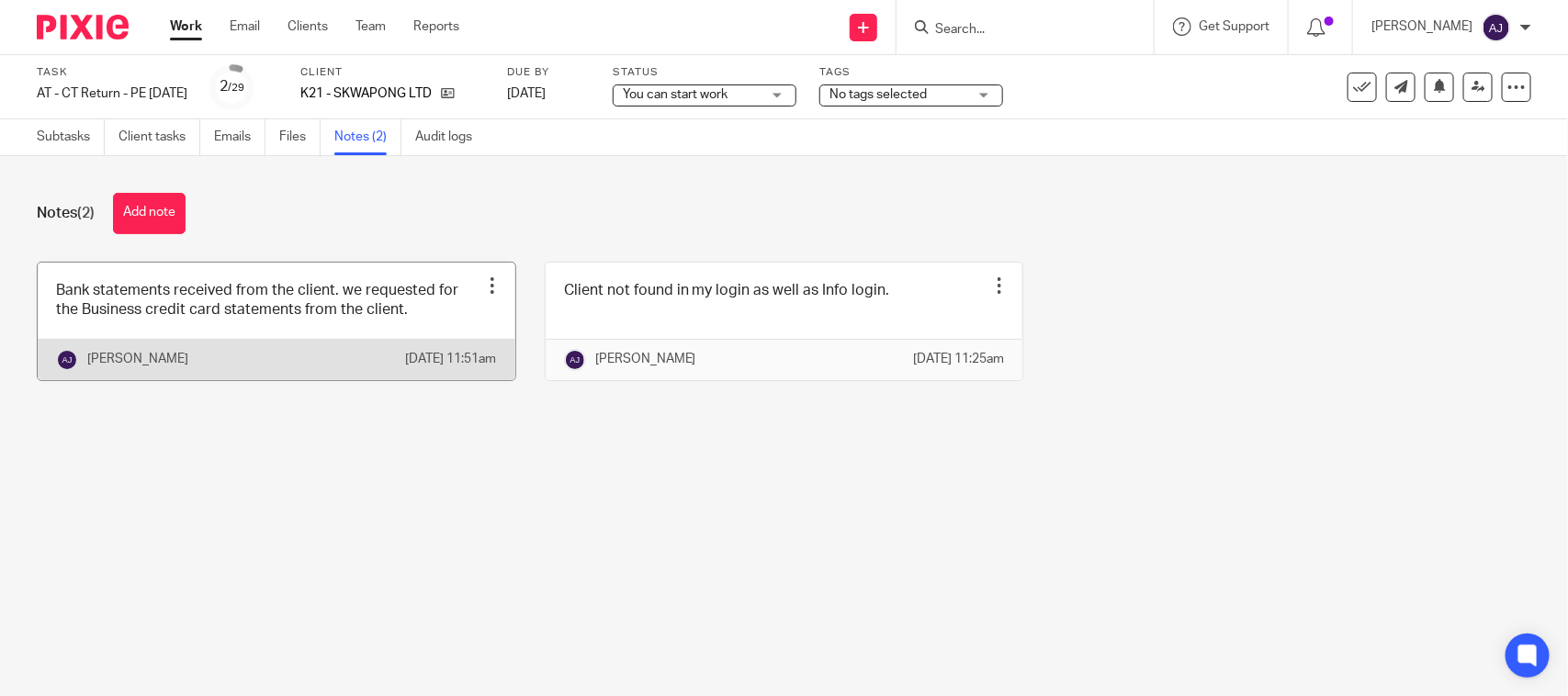
click at [271, 350] on link at bounding box center [276, 321] width 478 height 117
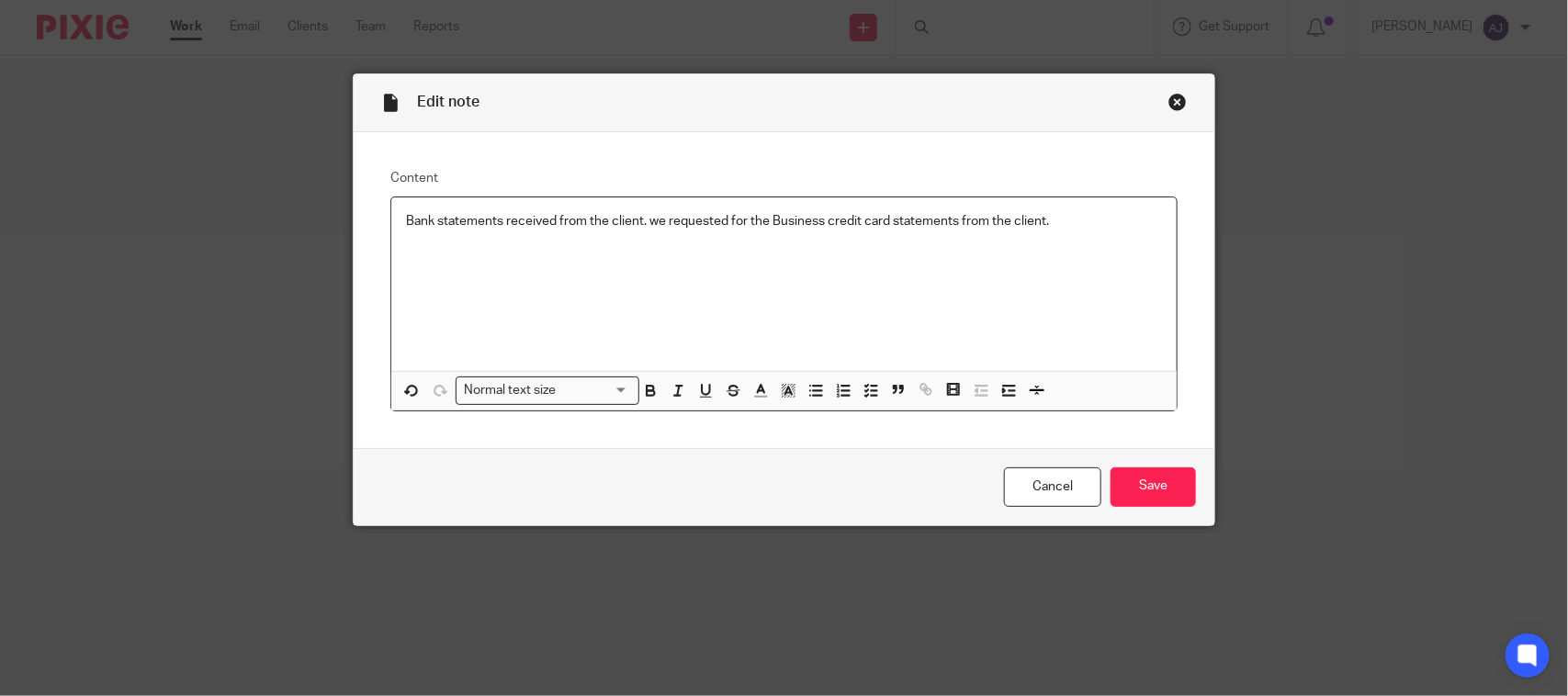
click at [1172, 94] on div "Close this dialog window" at bounding box center [1177, 101] width 18 height 18
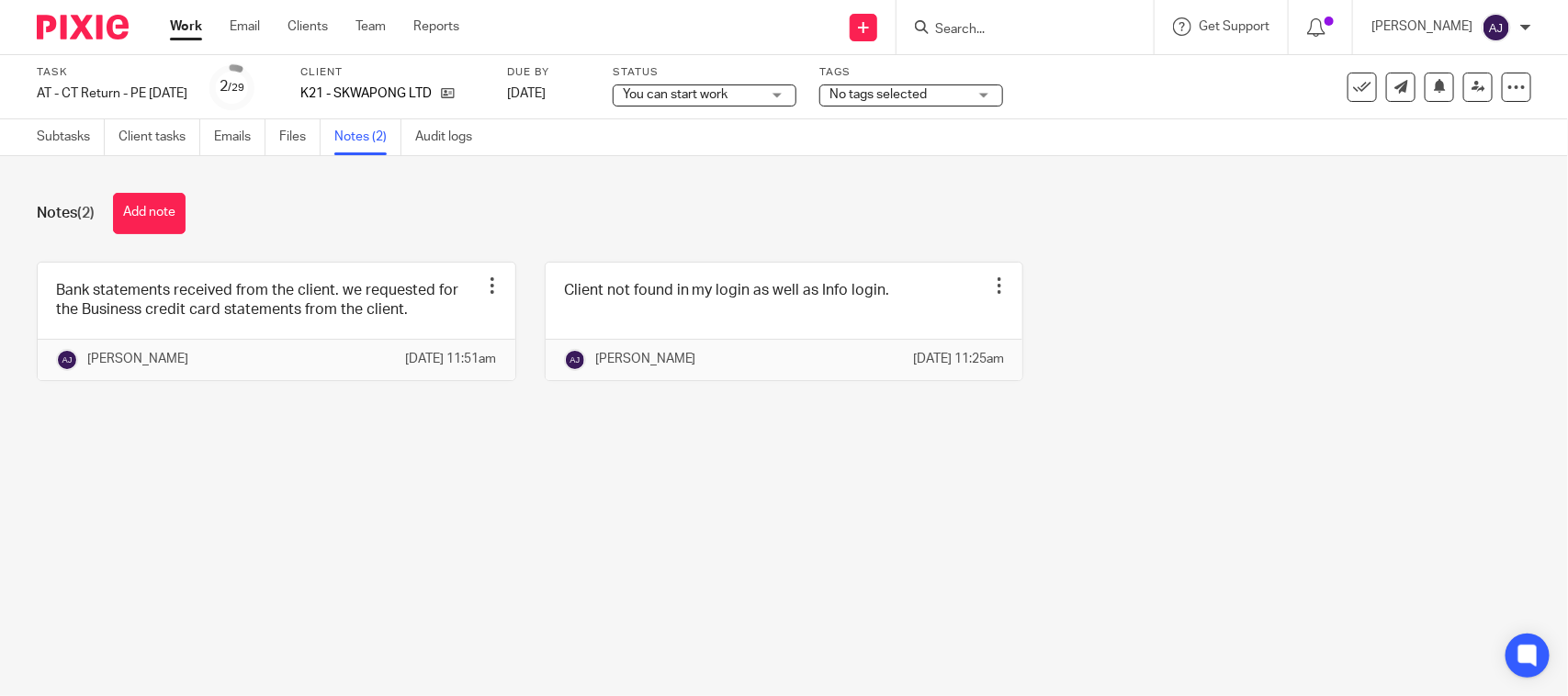
click at [820, 445] on div "Notes (2) Add note Bank statements received from the client. we requested for t…" at bounding box center [784, 300] width 1568 height 289
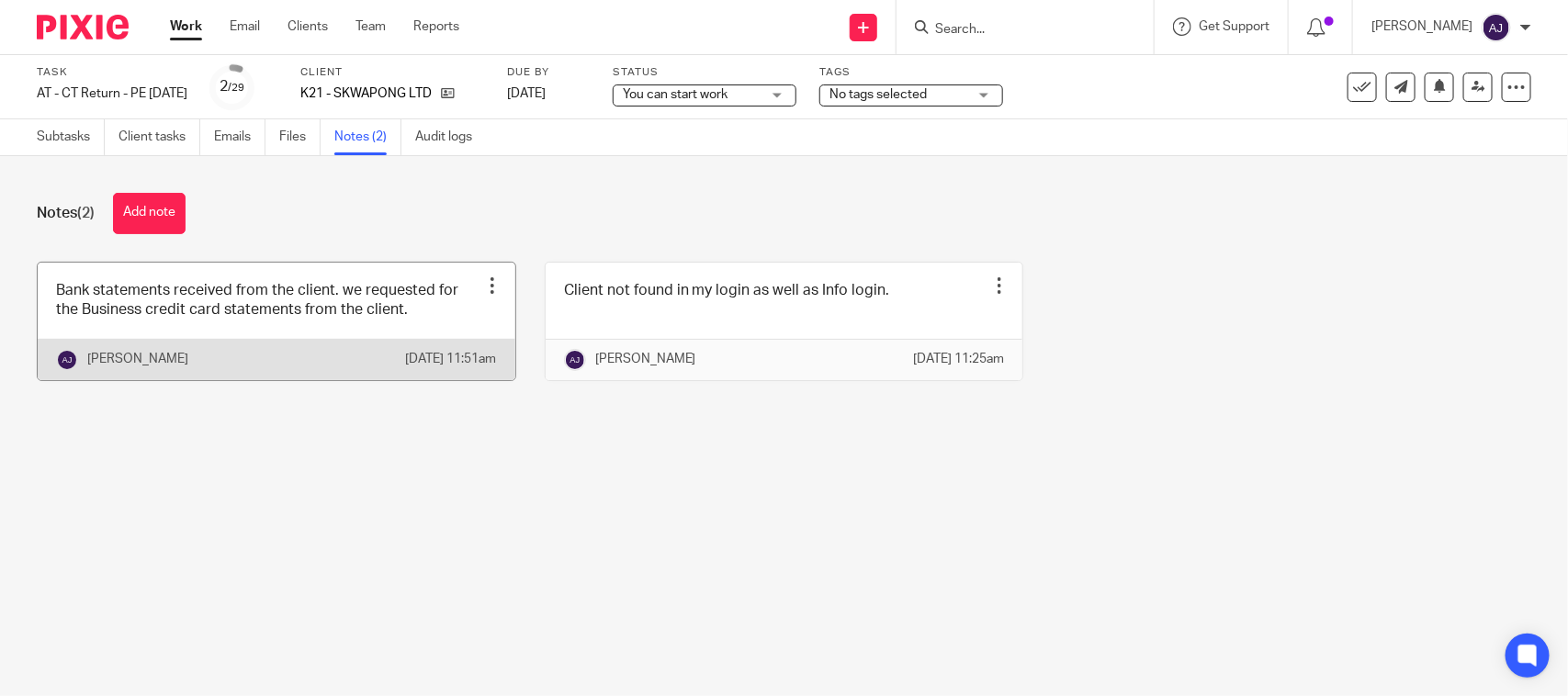
click at [313, 311] on link at bounding box center [276, 321] width 478 height 117
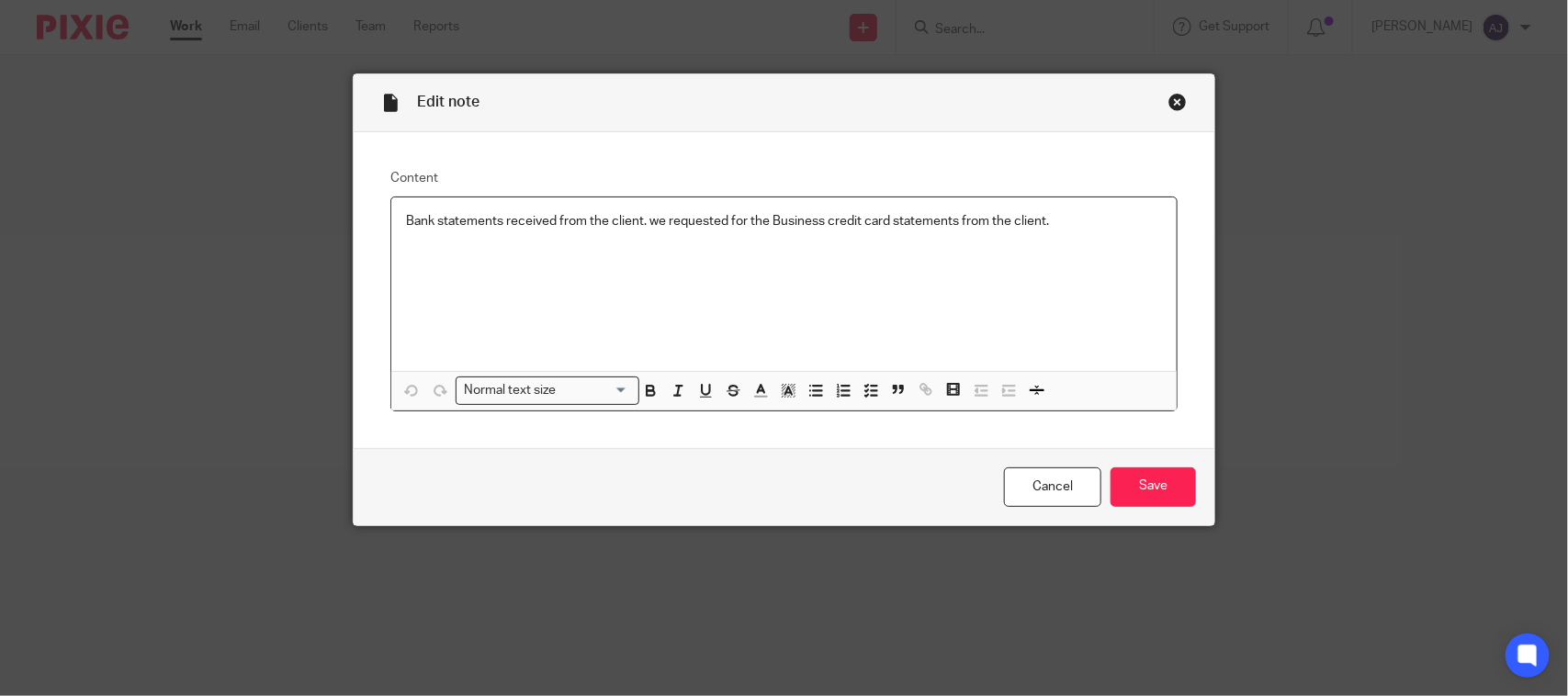
click at [1094, 235] on div "Bank statements received from the client. we requested for the Business credit …" at bounding box center [784, 284] width 785 height 174
click at [1169, 497] on input "Save" at bounding box center [1153, 486] width 86 height 39
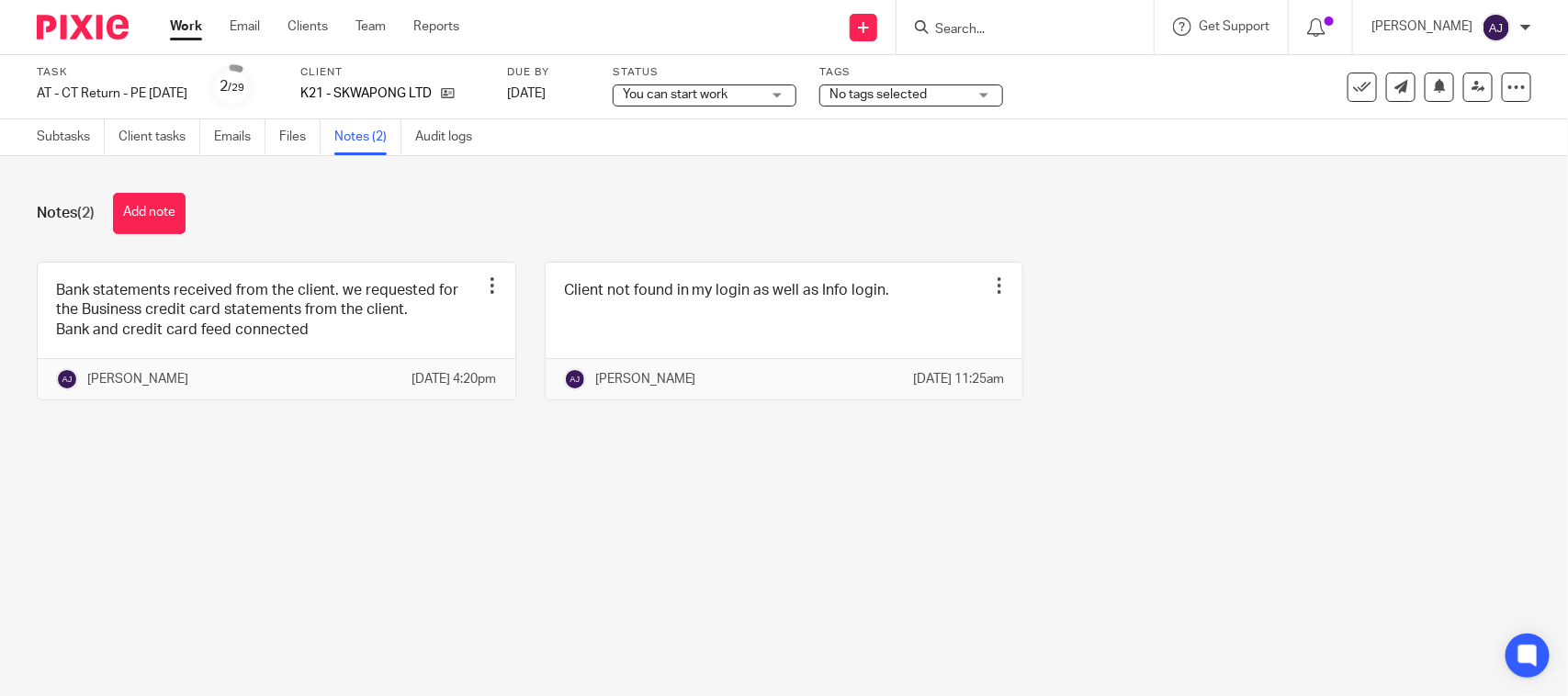
click at [1241, 395] on div "Bank statements received from the client. we requested for the Business credit …" at bounding box center [770, 344] width 1523 height 166
click at [760, 97] on span "You can start work" at bounding box center [691, 95] width 137 height 19
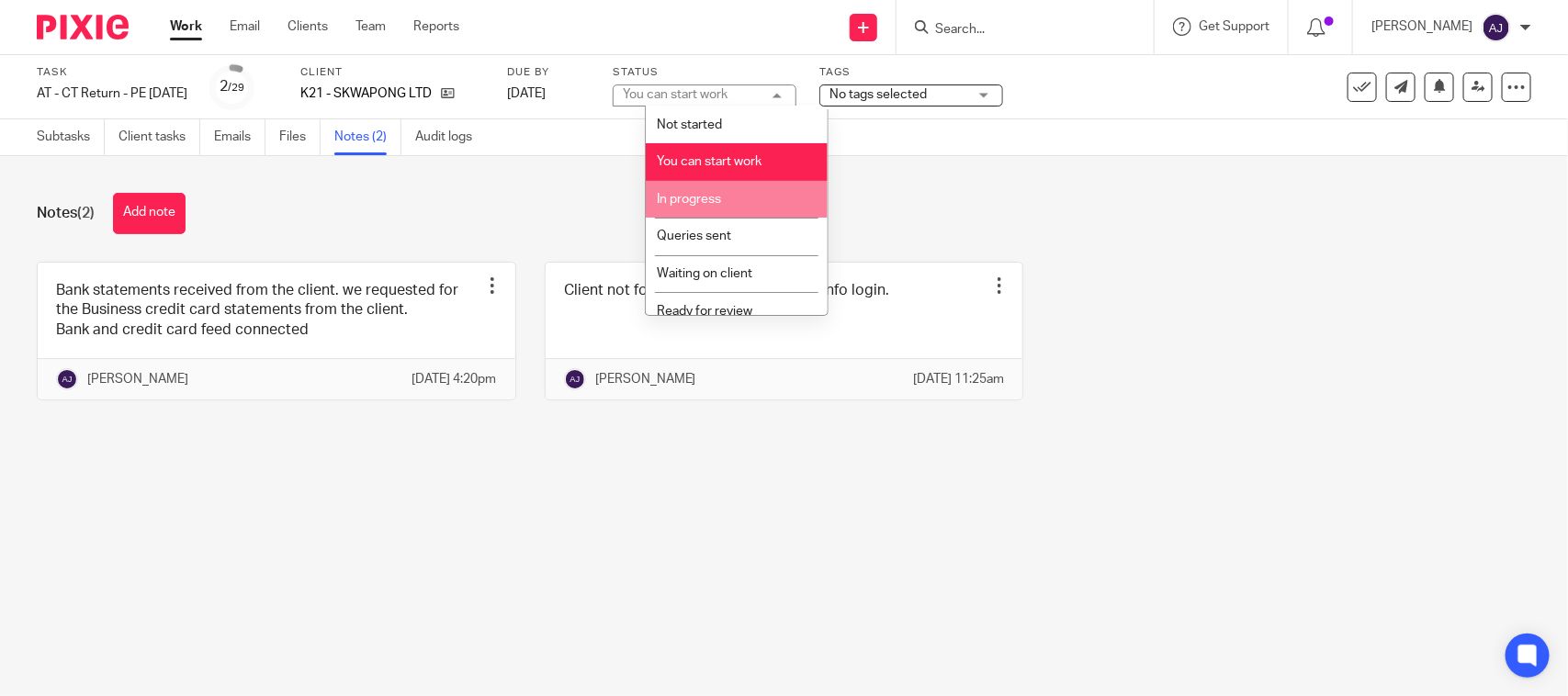
click at [735, 203] on li "In progress" at bounding box center [736, 199] width 182 height 37
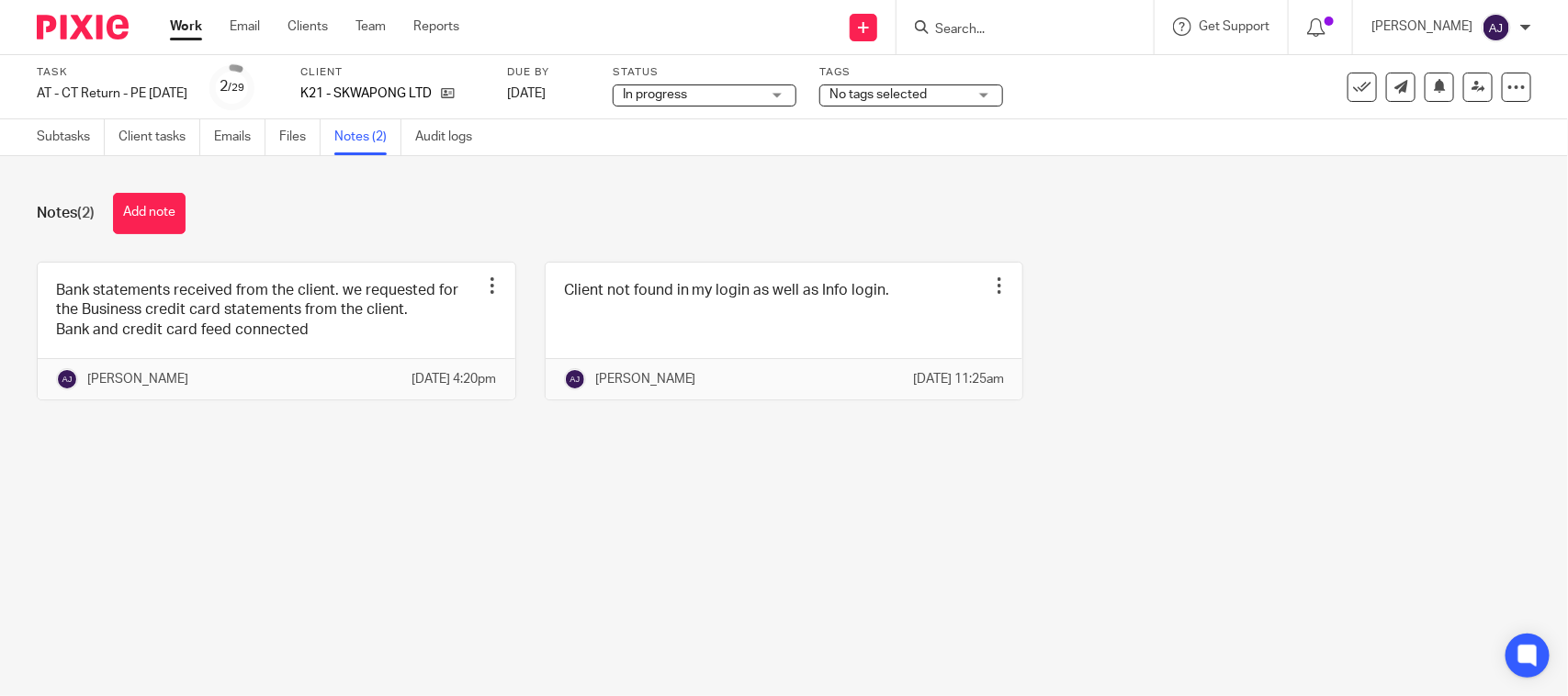
click at [452, 464] on div "Notes (2) Add note Bank statements received from the client. we requested for t…" at bounding box center [784, 310] width 1568 height 309
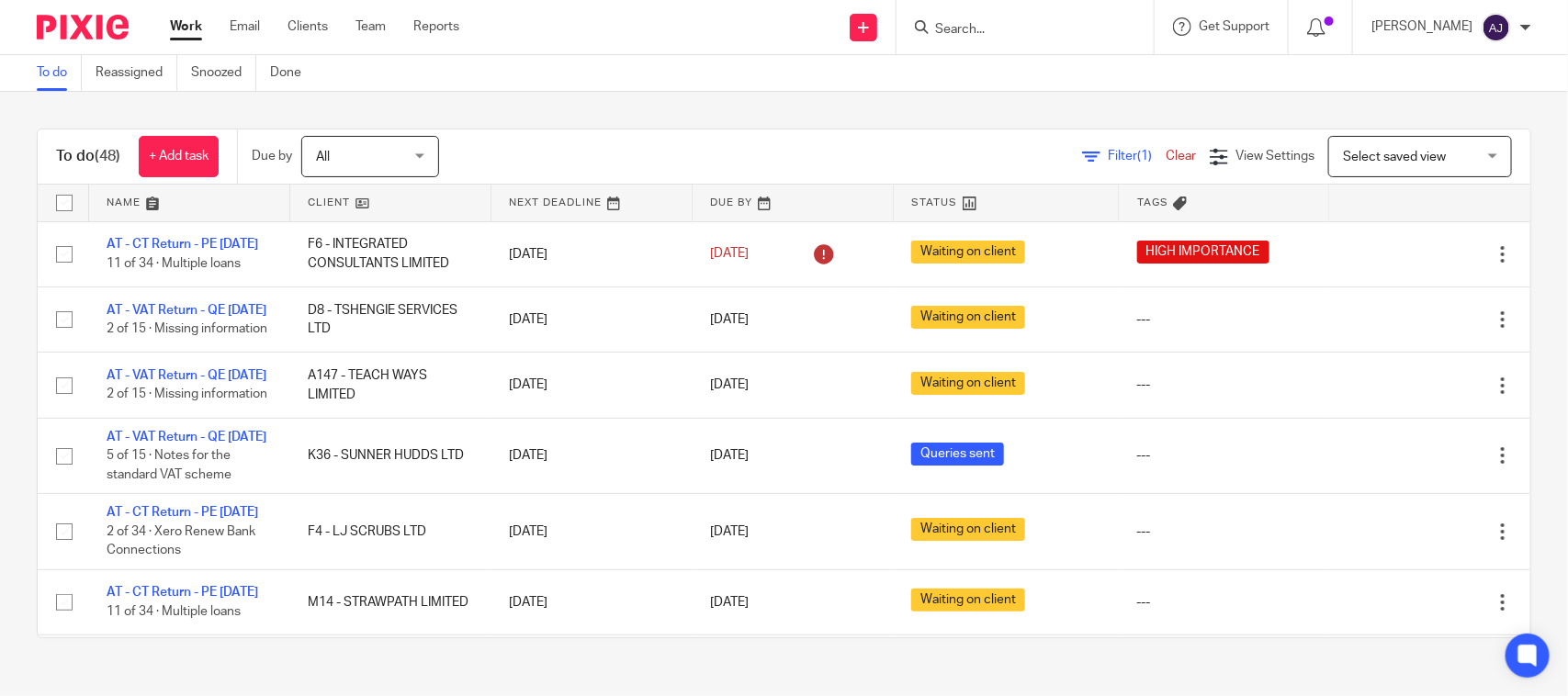
click at [639, 125] on div "To do (48) + Add task Due by All All [DATE] [DATE] This week Next week This mon…" at bounding box center [784, 384] width 1568 height 584
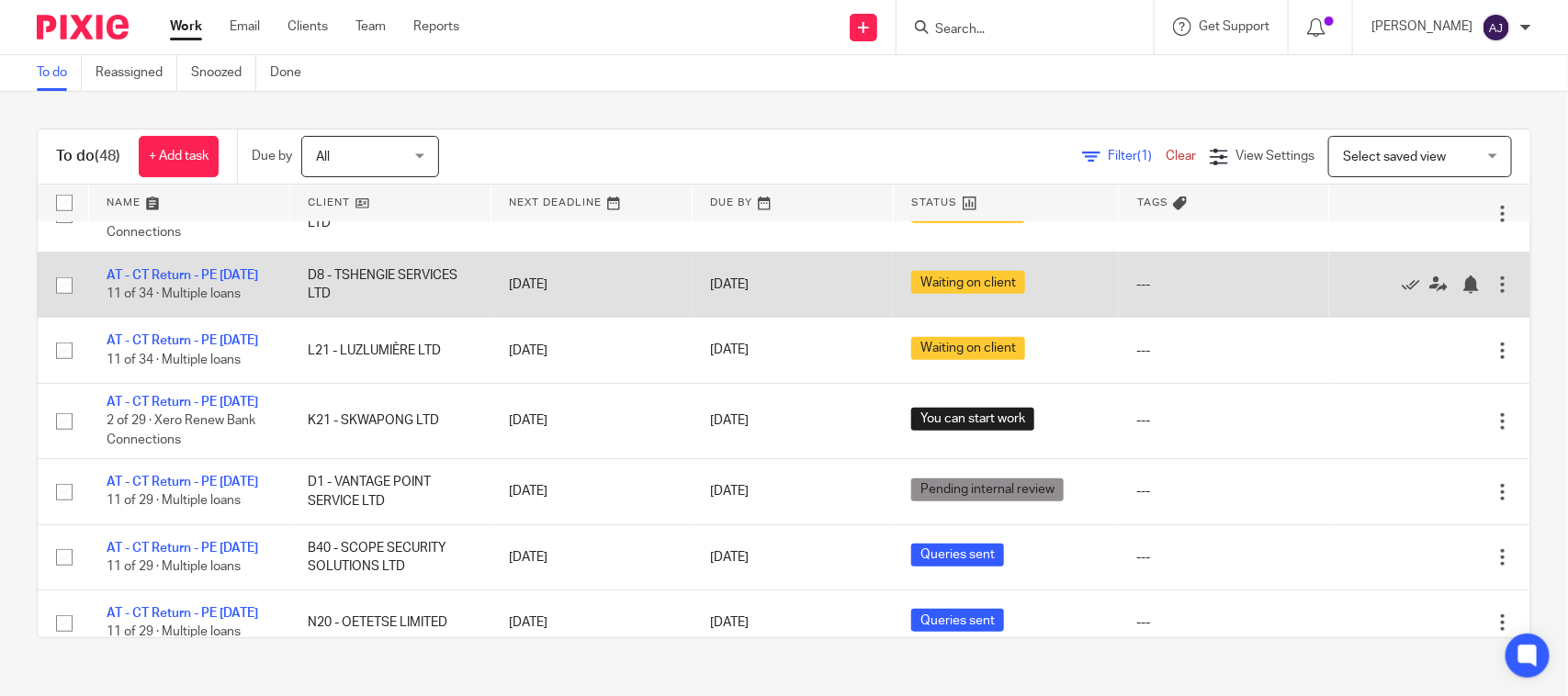
scroll to position [574, 0]
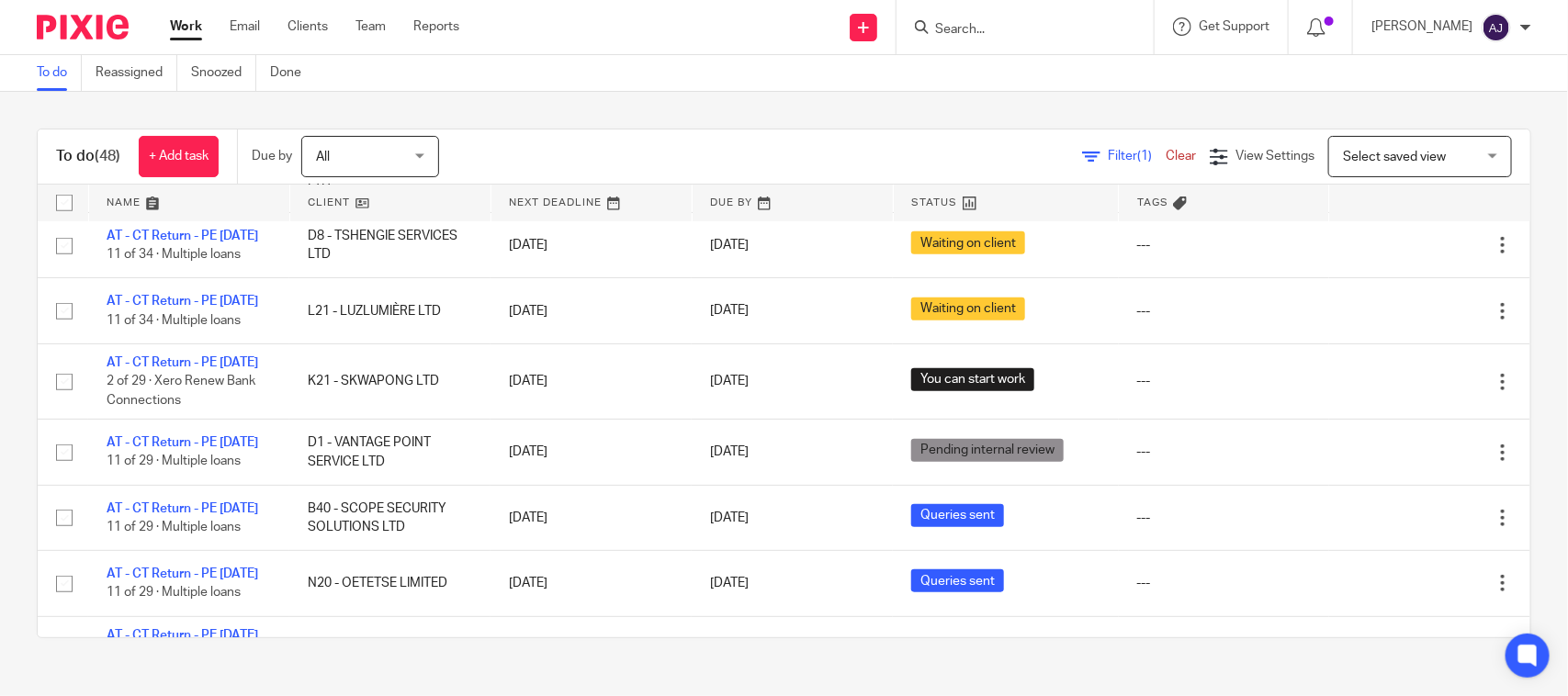
click at [855, 664] on div "To do (48) + Add task Due by All All [DATE] [DATE] This week Next week This mon…" at bounding box center [784, 384] width 1568 height 584
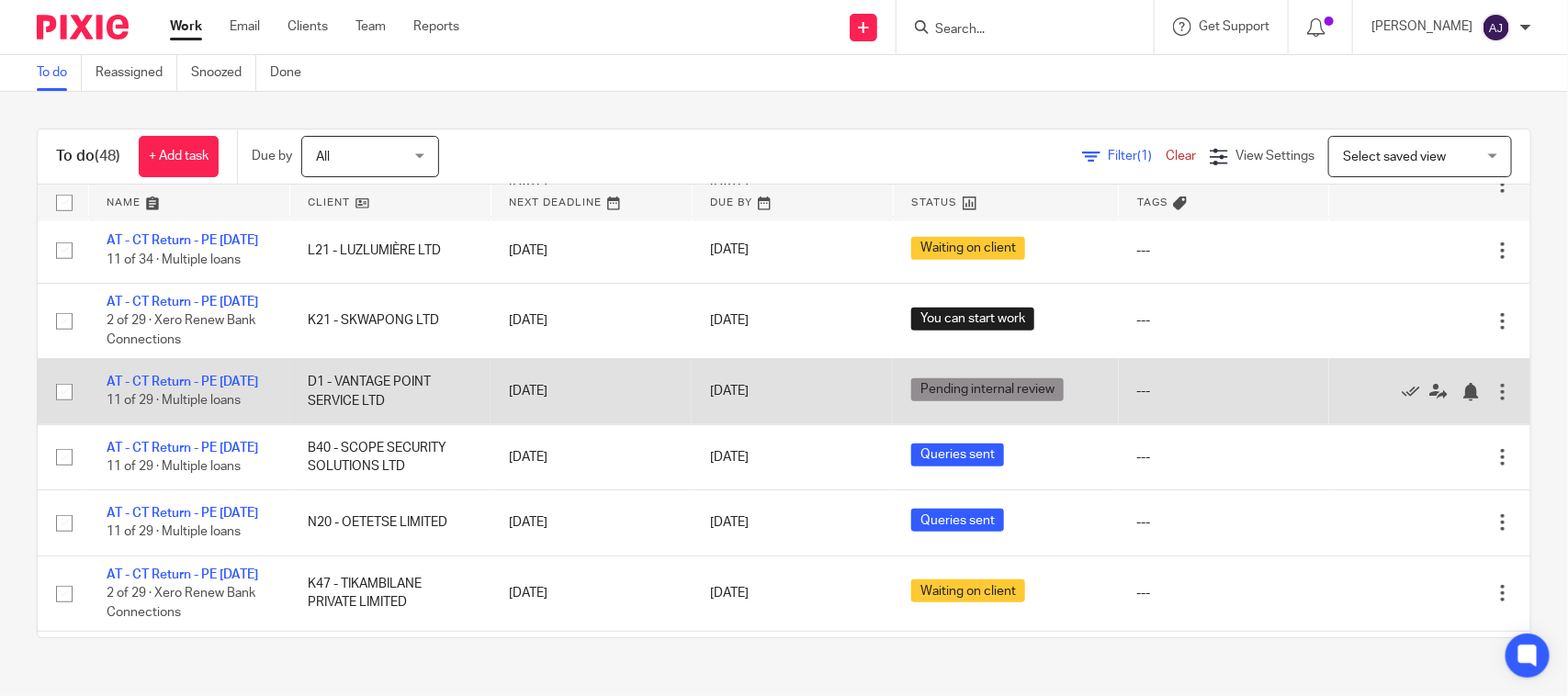
scroll to position [804, 0]
